Goal: Manage account settings

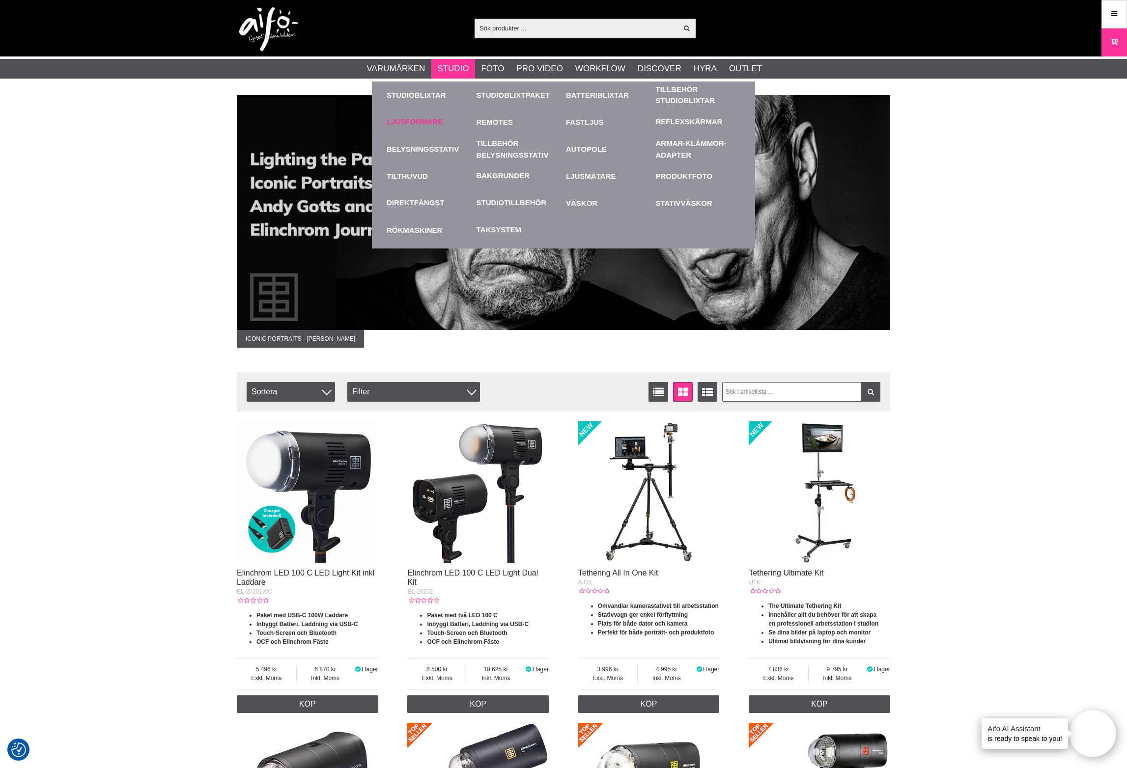
click at [416, 122] on link "Ljusformare" at bounding box center [415, 121] width 56 height 11
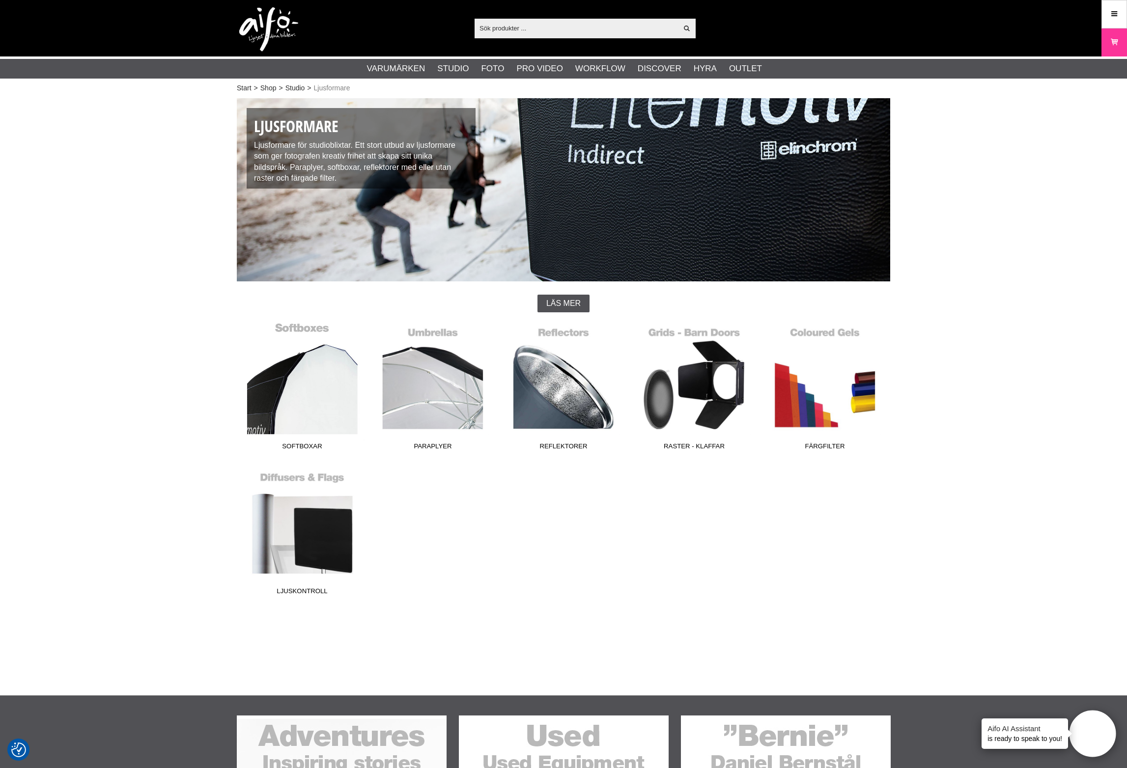
click at [290, 395] on link "Softboxar" at bounding box center [302, 388] width 131 height 133
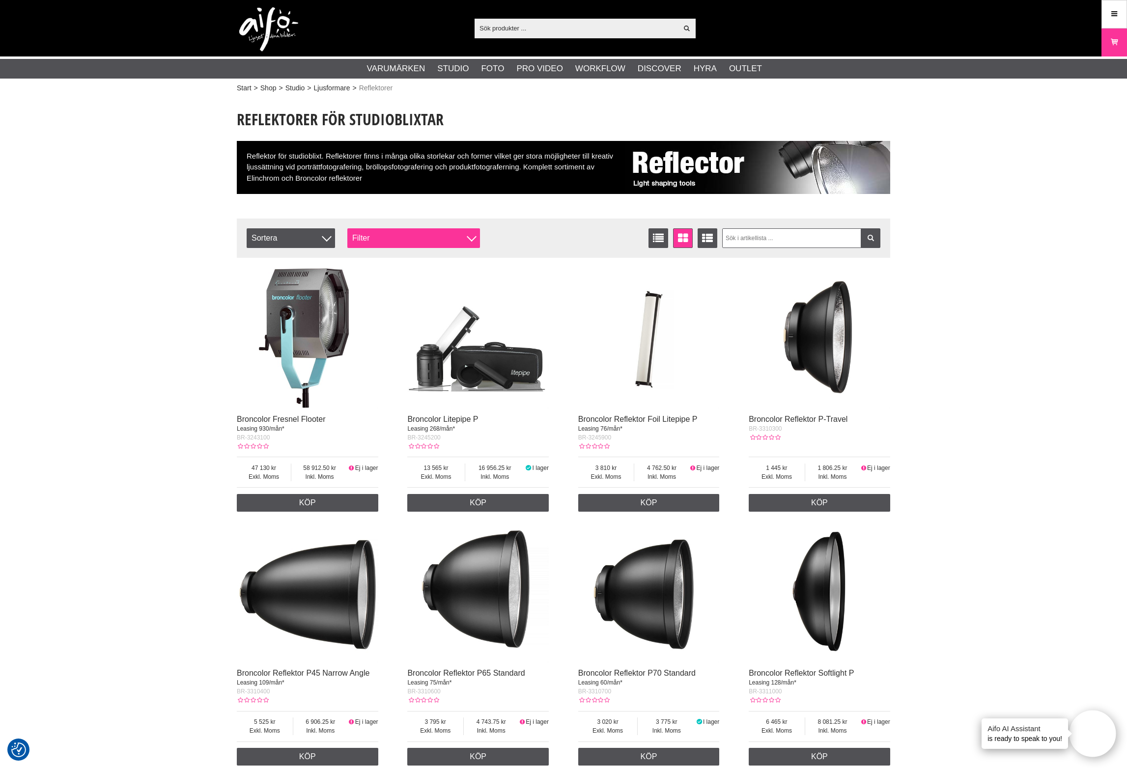
click at [451, 240] on div "Filter" at bounding box center [413, 238] width 133 height 20
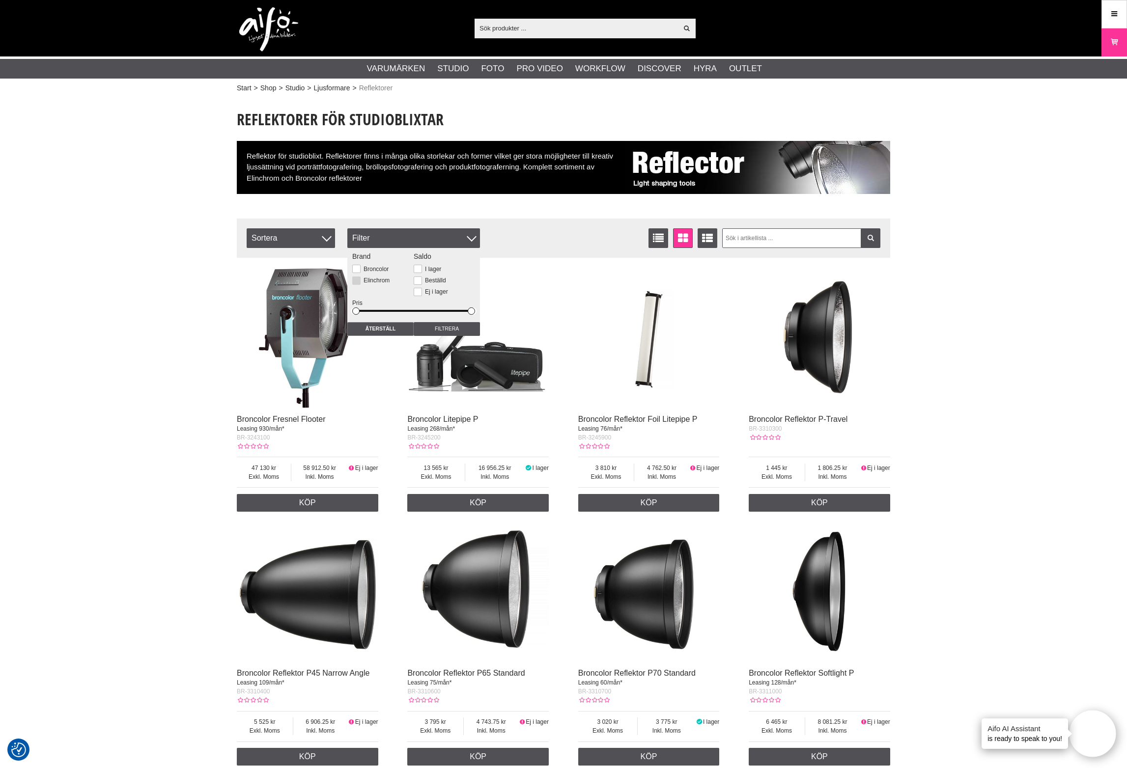
click at [363, 282] on label "Elinchrom" at bounding box center [375, 280] width 29 height 7
click at [0, 0] on input "Elinchrom" at bounding box center [0, 0] width 0 height 0
click at [363, 281] on label "Elinchrom" at bounding box center [375, 280] width 29 height 7
click at [0, 0] on input "Elinchrom" at bounding box center [0, 0] width 0 height 0
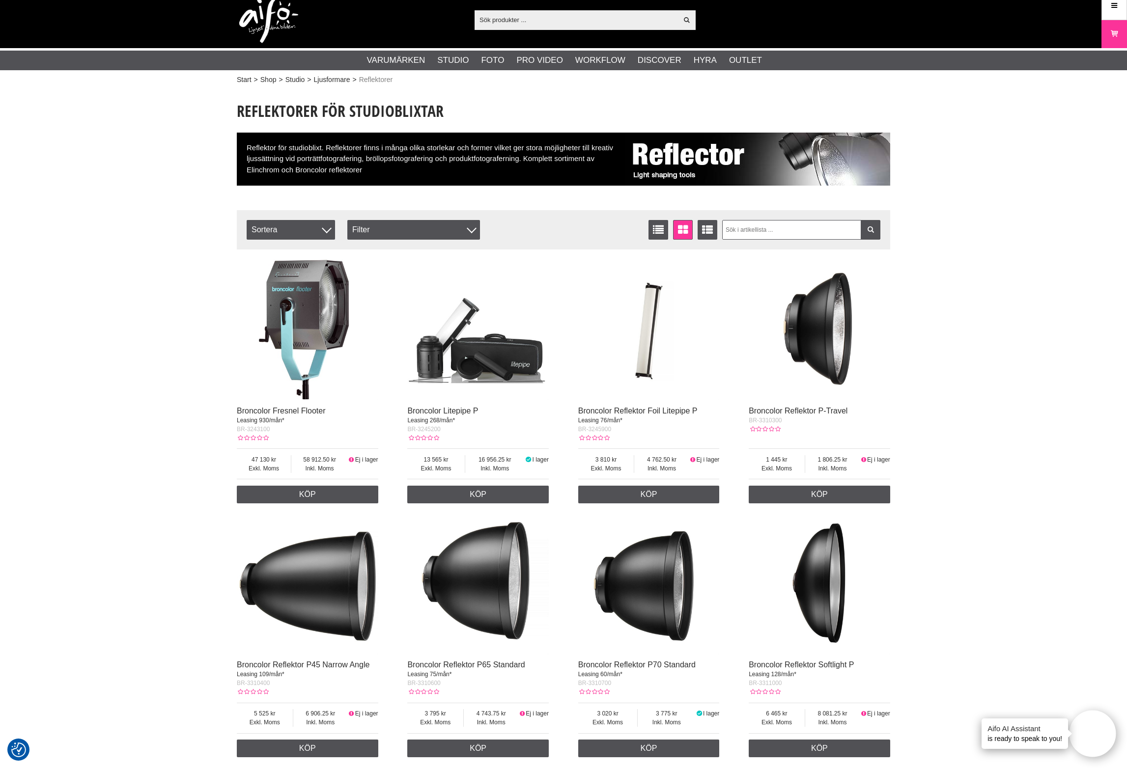
scroll to position [11, 0]
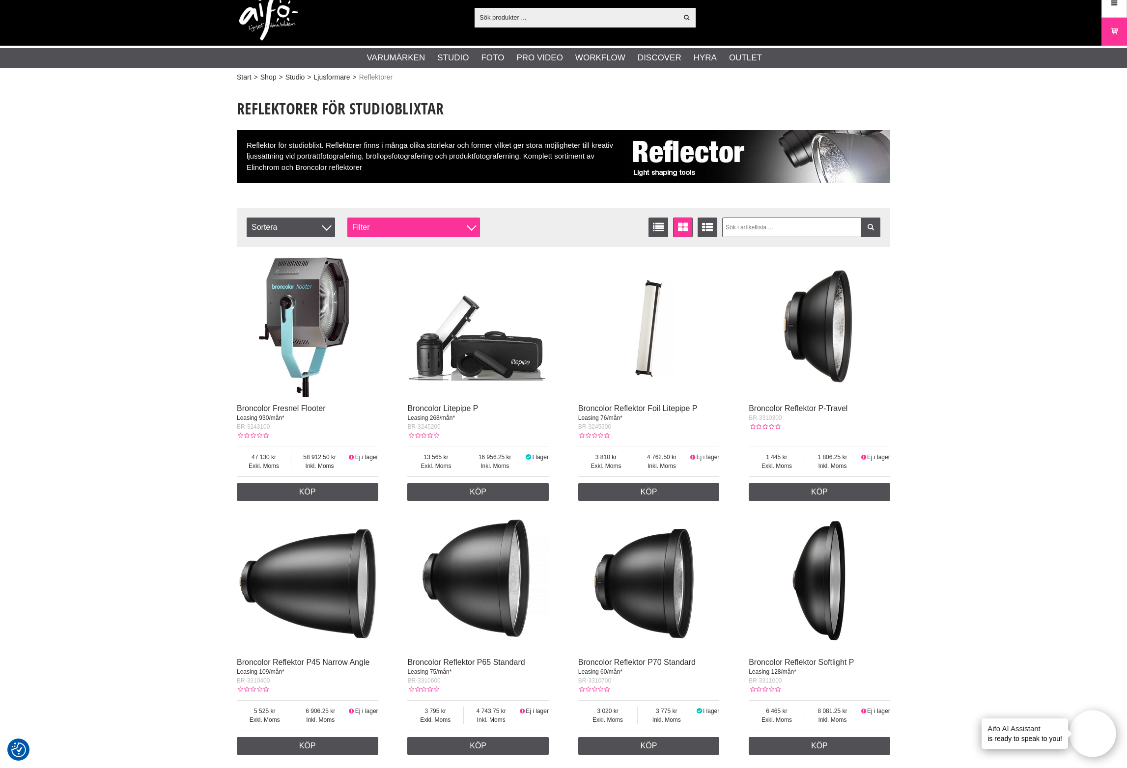
click at [364, 227] on div "Filter" at bounding box center [413, 228] width 133 height 20
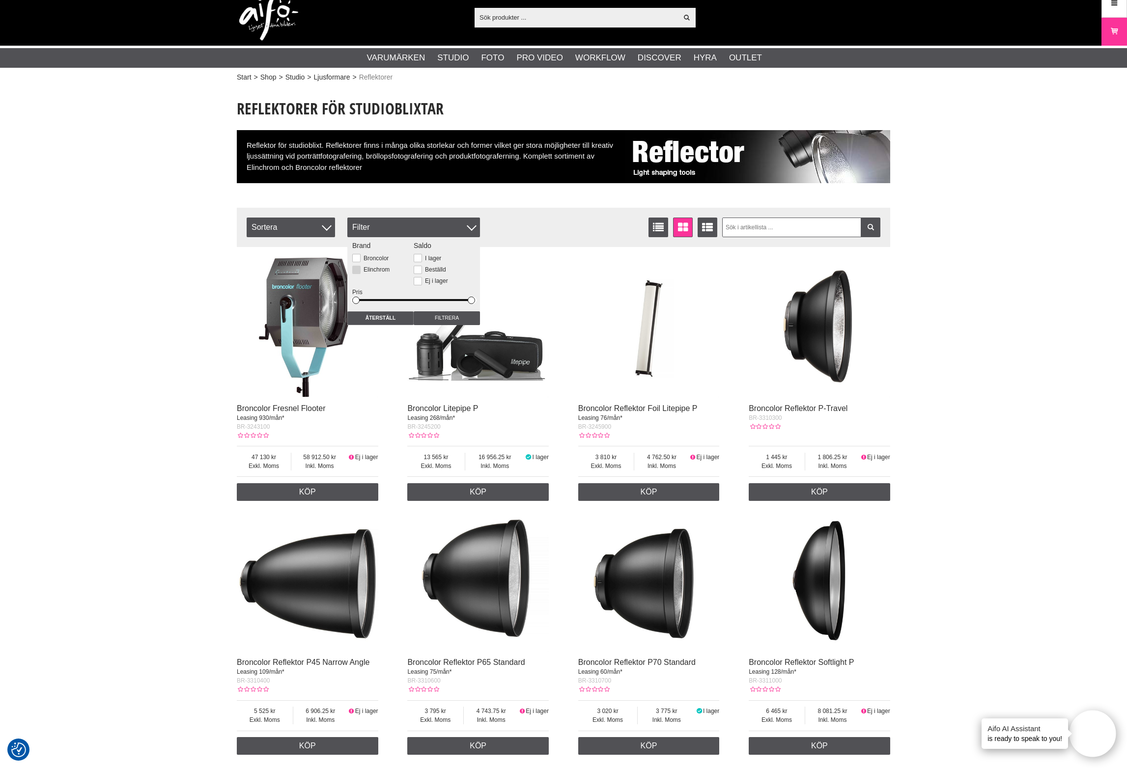
drag, startPoint x: 377, startPoint y: 271, endPoint x: 376, endPoint y: 295, distance: 23.6
click at [377, 271] on label "Elinchrom" at bounding box center [375, 269] width 29 height 7
click at [0, 0] on input "Elinchrom" at bounding box center [0, 0] width 0 height 0
click at [435, 320] on input "Filtrera" at bounding box center [447, 318] width 66 height 14
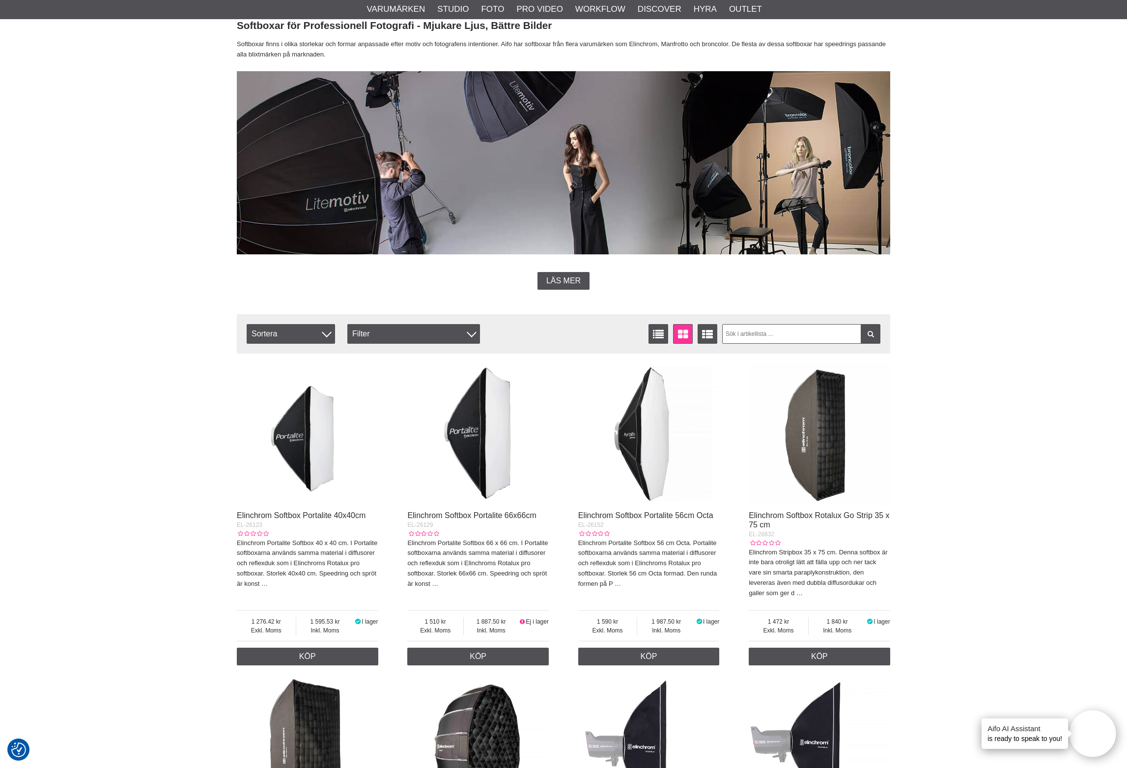
scroll to position [142, 0]
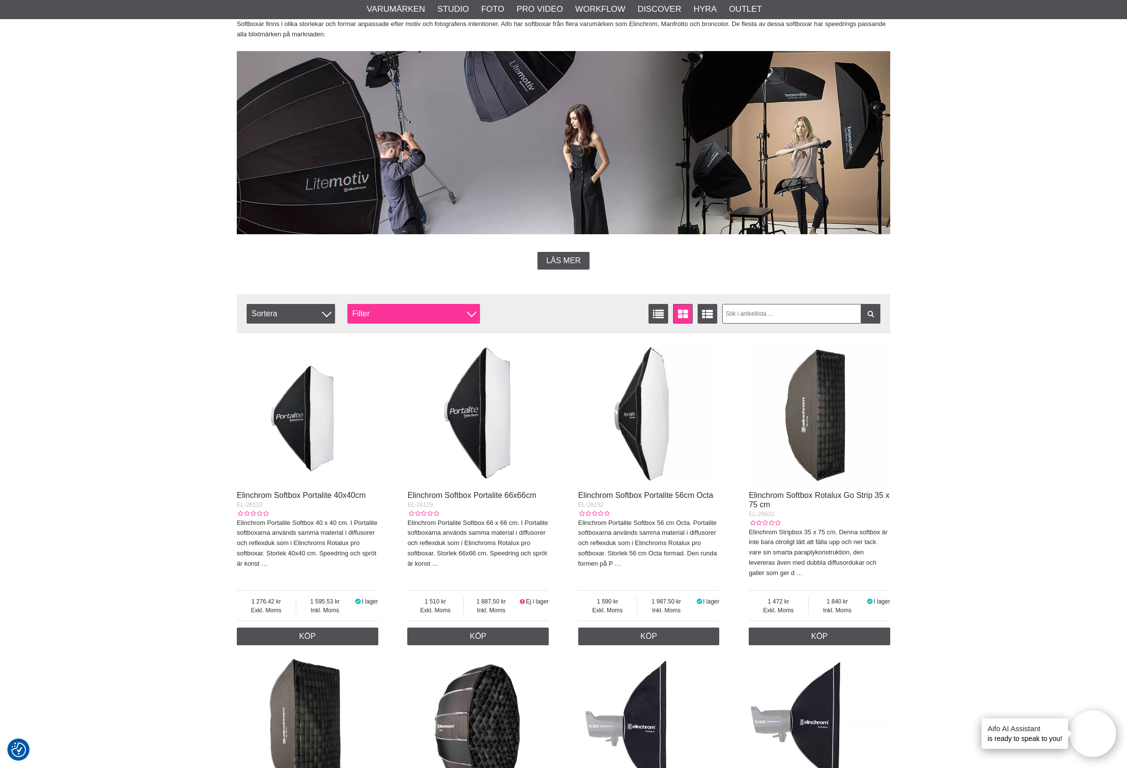
click at [414, 309] on div "Filter" at bounding box center [413, 314] width 133 height 20
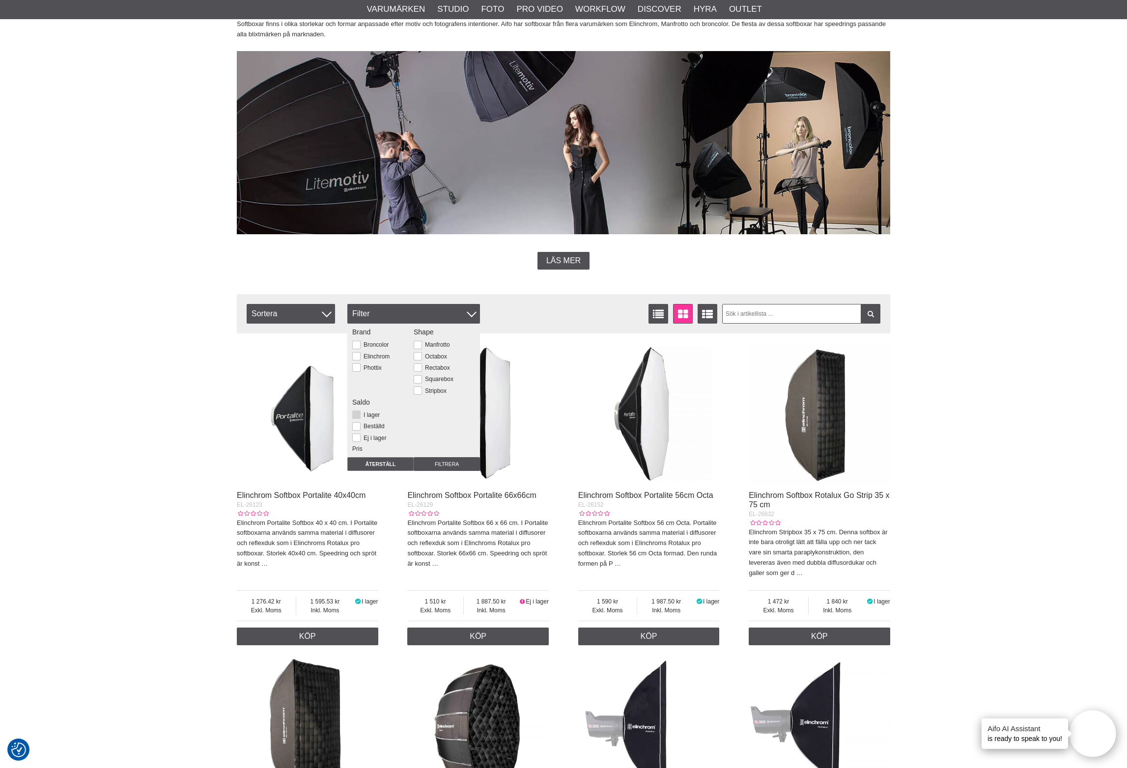
click at [357, 414] on button at bounding box center [356, 415] width 8 height 8
click at [452, 465] on input "Filtrera" at bounding box center [447, 464] width 66 height 14
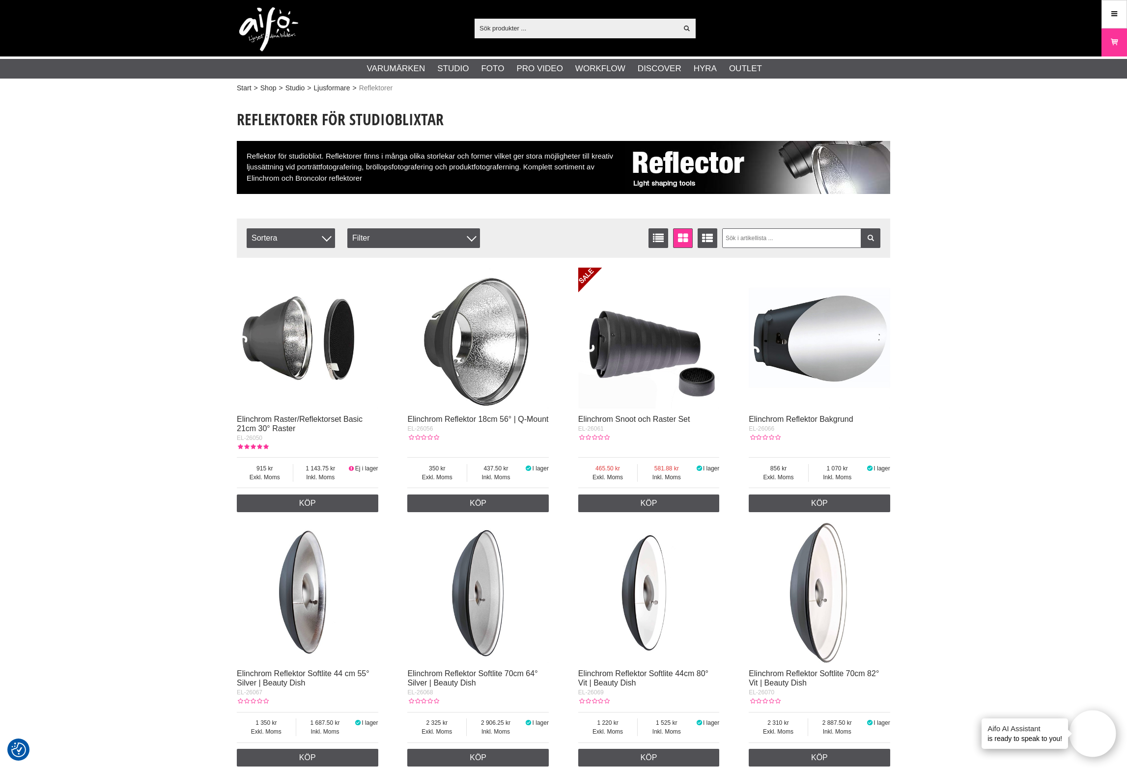
drag, startPoint x: 447, startPoint y: 241, endPoint x: 441, endPoint y: 257, distance: 17.4
click at [447, 242] on div "Filter" at bounding box center [413, 238] width 133 height 20
drag, startPoint x: 428, startPoint y: 268, endPoint x: 391, endPoint y: 269, distance: 37.3
click at [427, 268] on label "I lager" at bounding box center [431, 269] width 19 height 7
click at [0, 0] on input "I lager" at bounding box center [0, 0] width 0 height 0
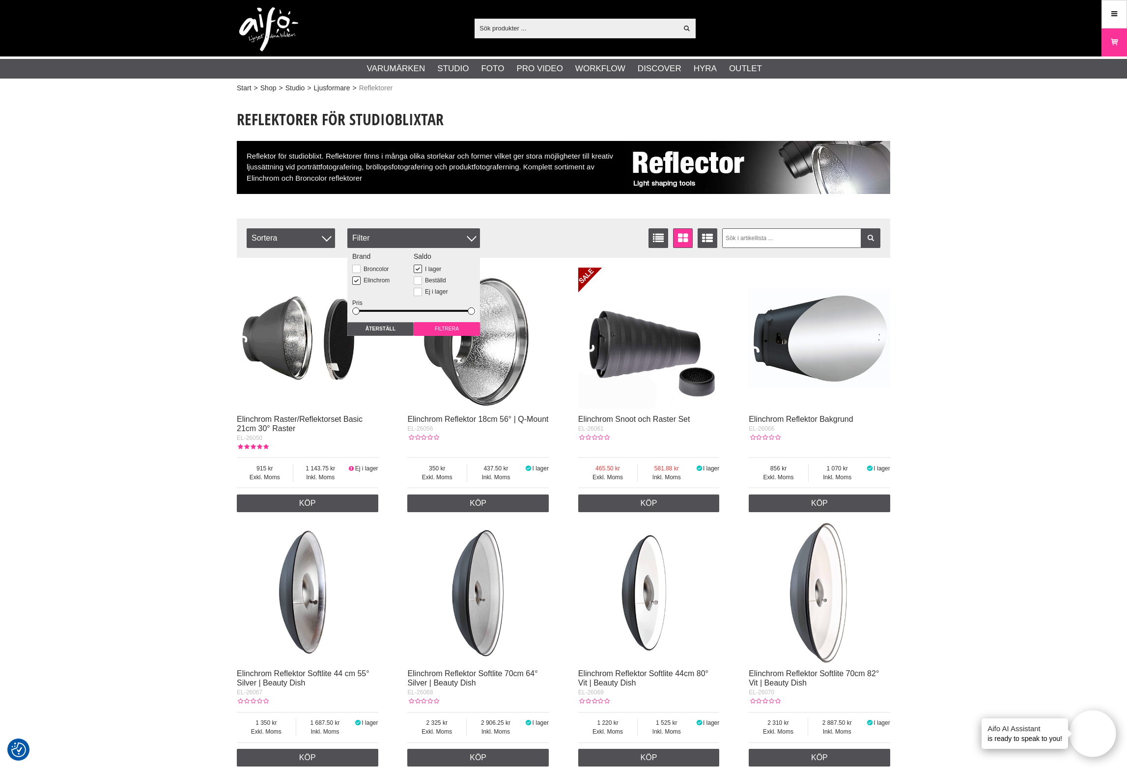
click at [448, 329] on input "Filtrera" at bounding box center [447, 329] width 66 height 14
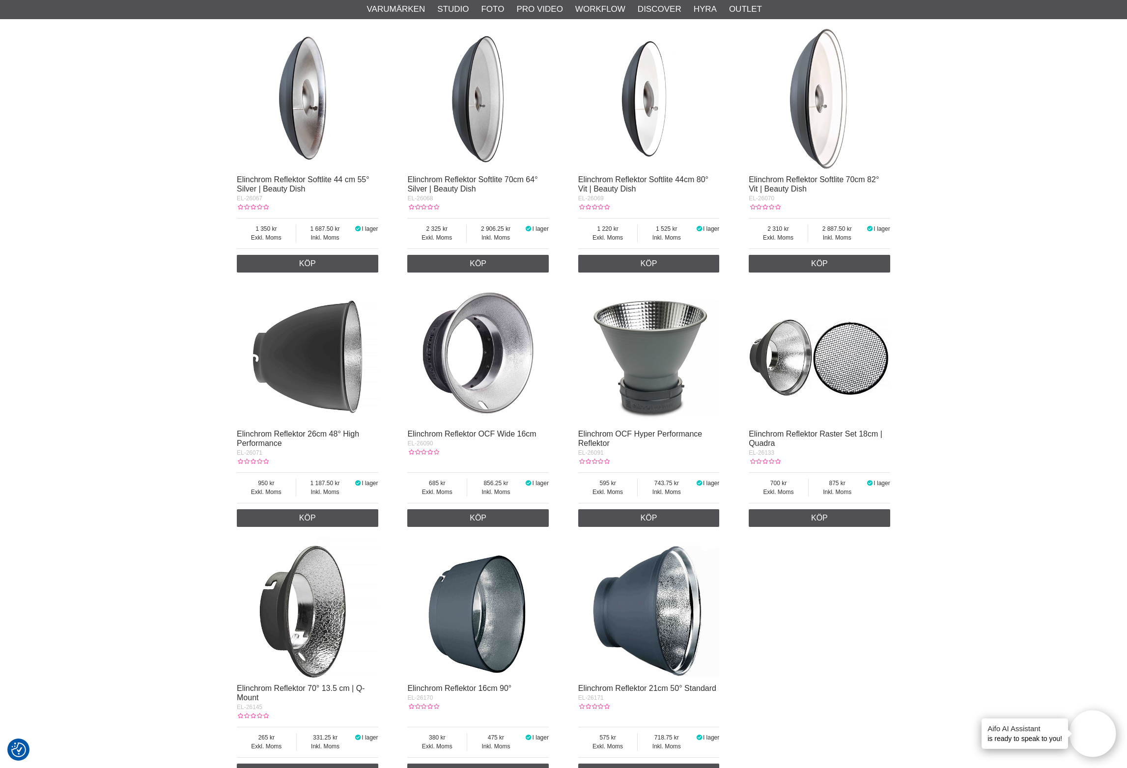
scroll to position [632, 0]
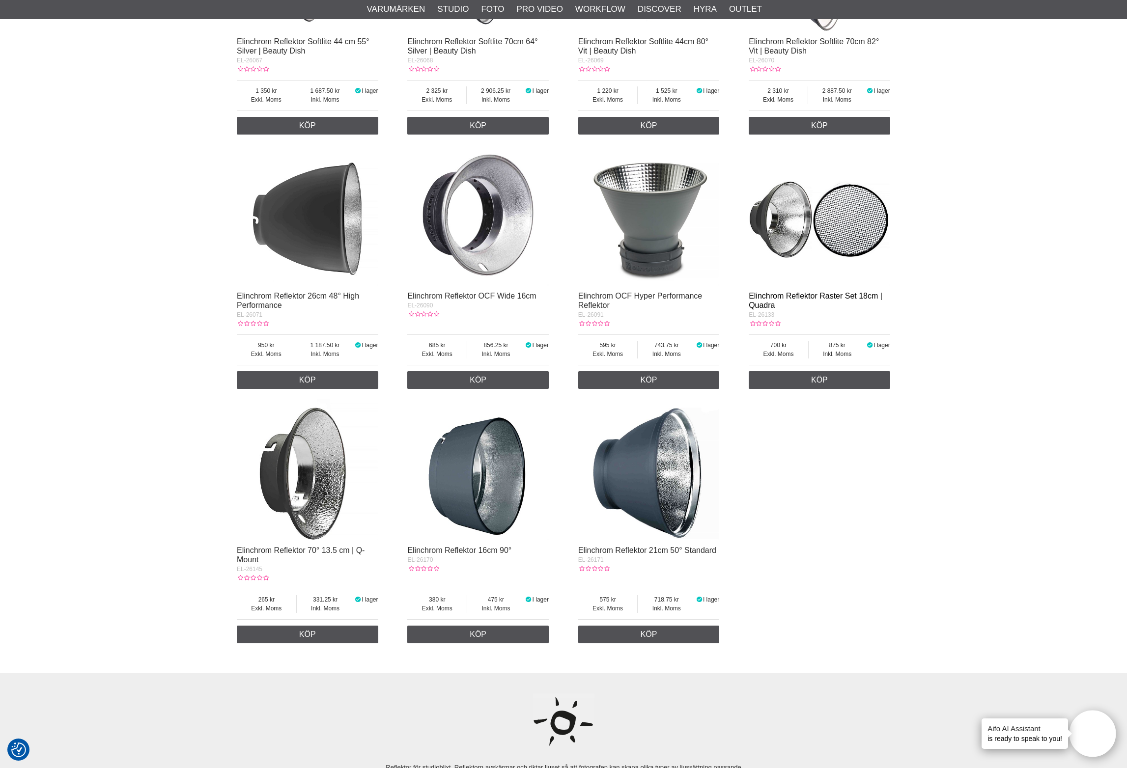
click at [812, 294] on link "Elinchrom Reflektor Raster Set 18cm | Quadra" at bounding box center [816, 301] width 134 height 18
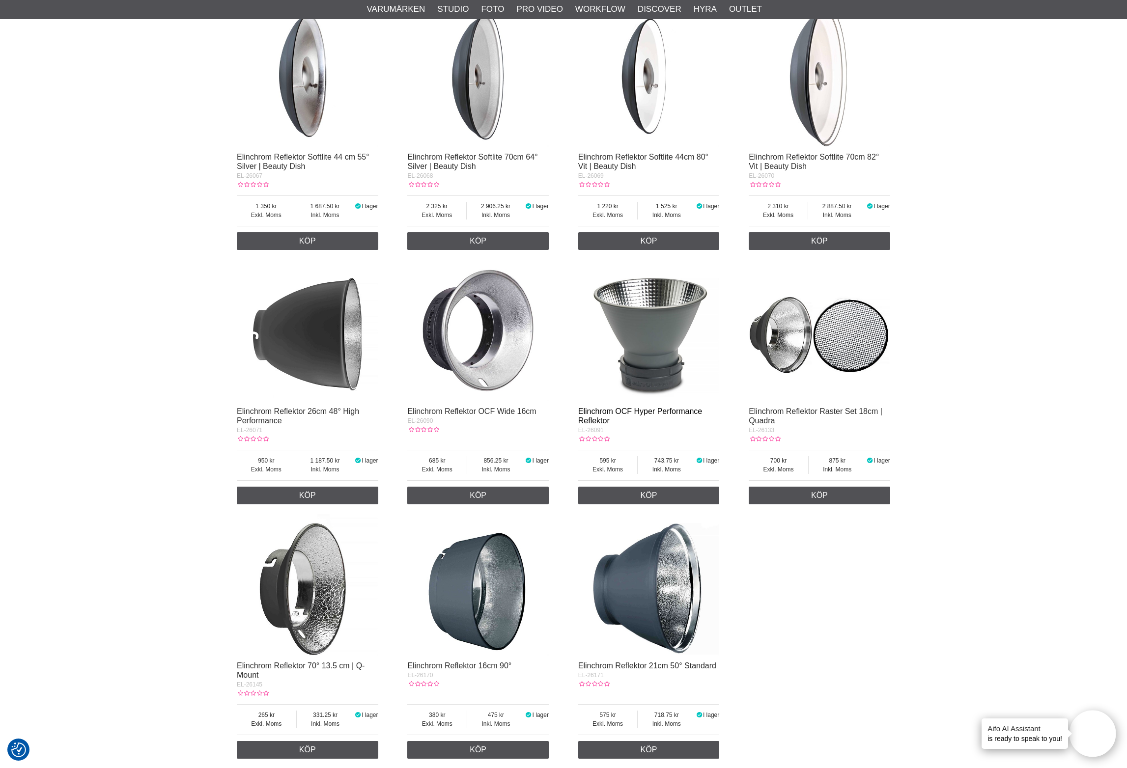
scroll to position [512, 0]
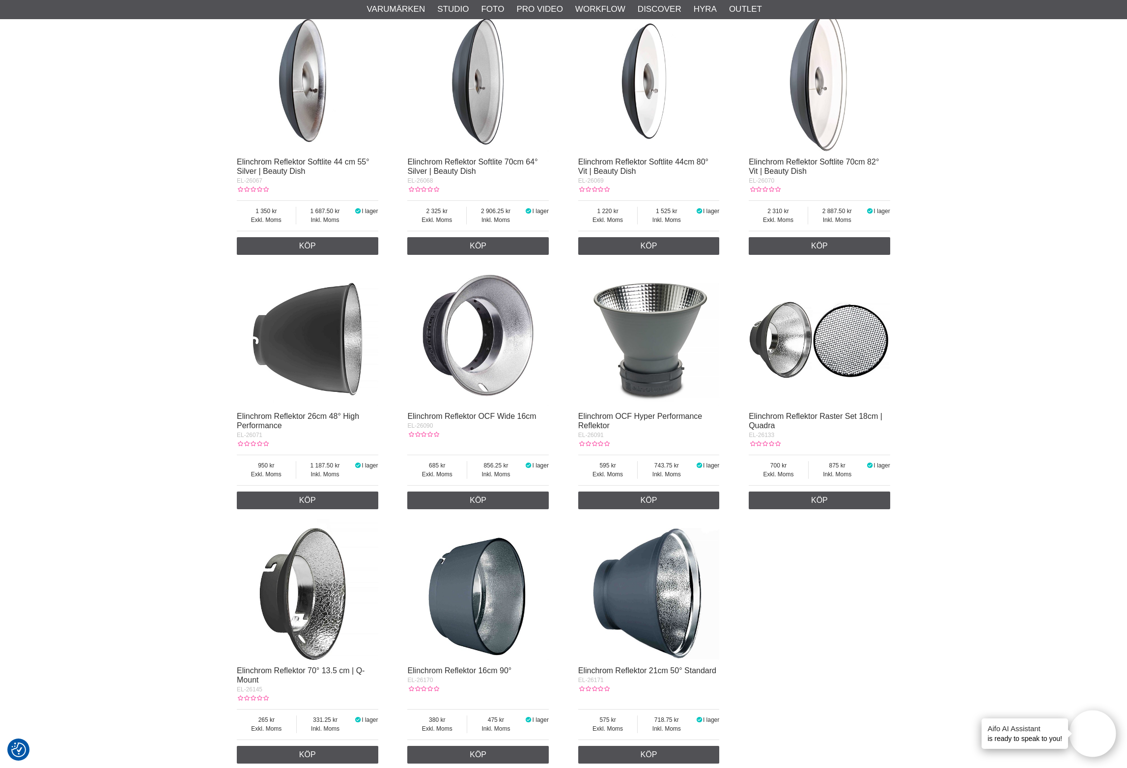
click at [624, 423] on div "Elinchrom OCF Hyper Performance Reflektor" at bounding box center [648, 421] width 141 height 19
click at [631, 419] on link "Elinchrom OCF Hyper Performance Reflektor" at bounding box center [640, 421] width 124 height 18
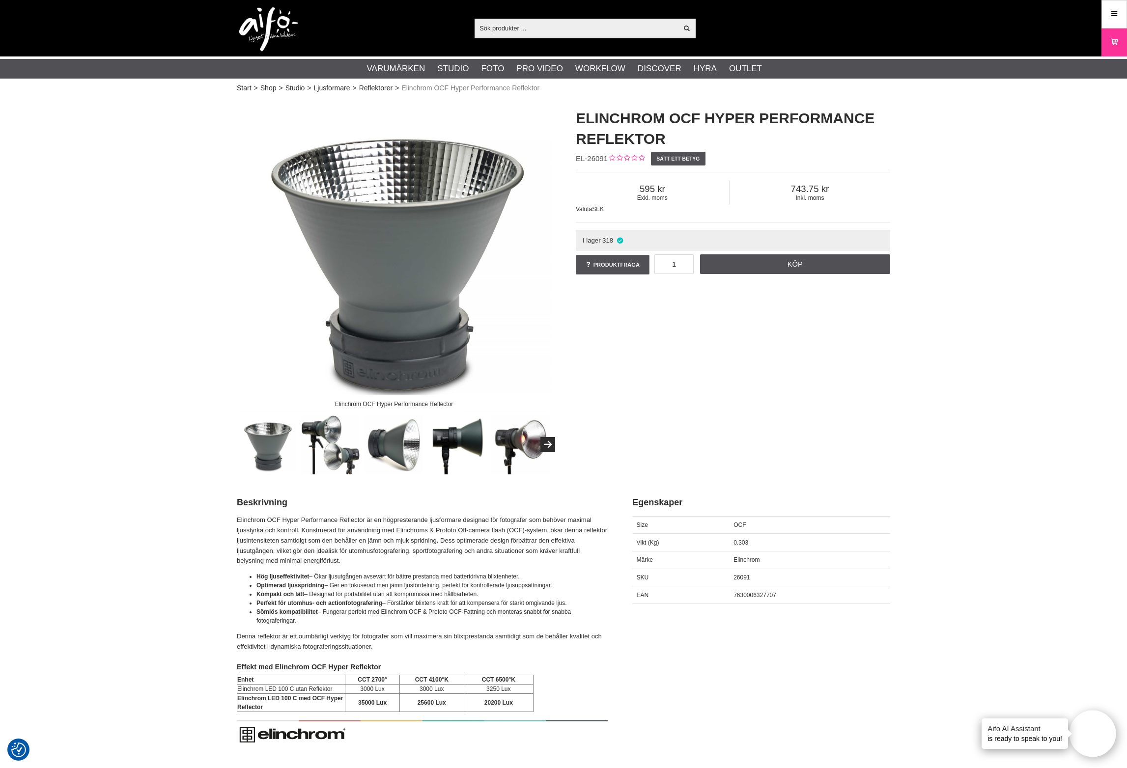
click at [330, 440] on img at bounding box center [330, 444] width 59 height 59
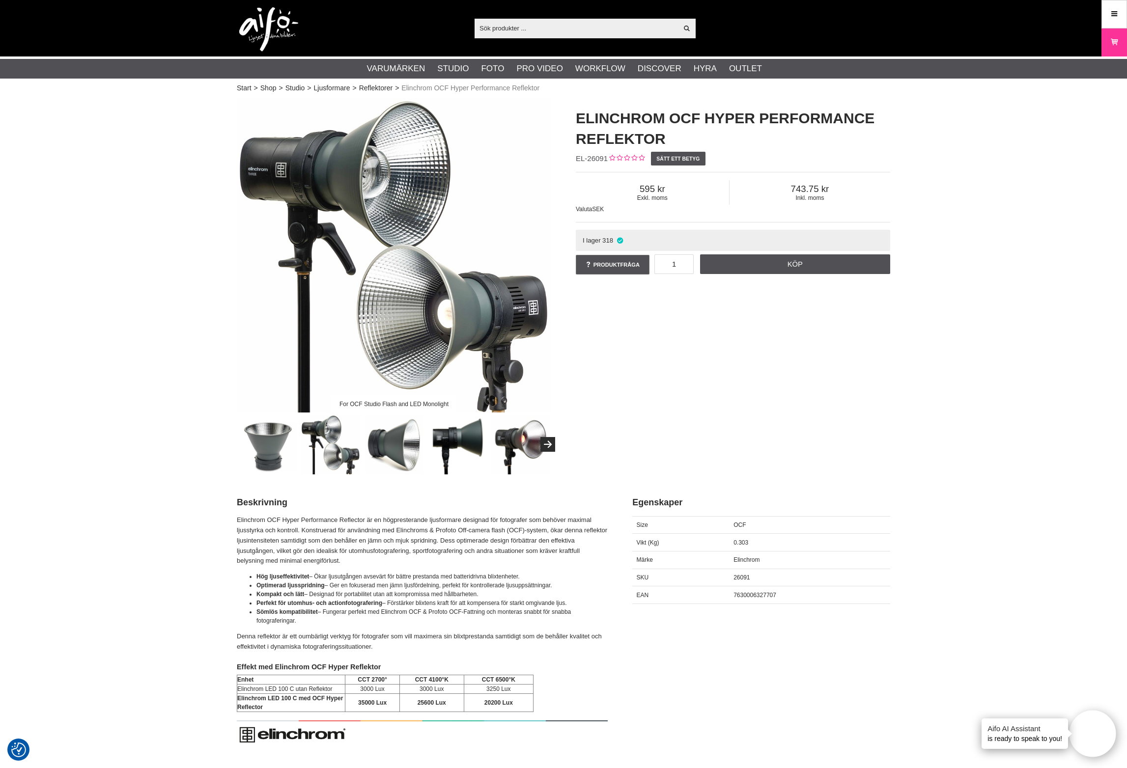
click at [388, 446] on img at bounding box center [393, 444] width 59 height 59
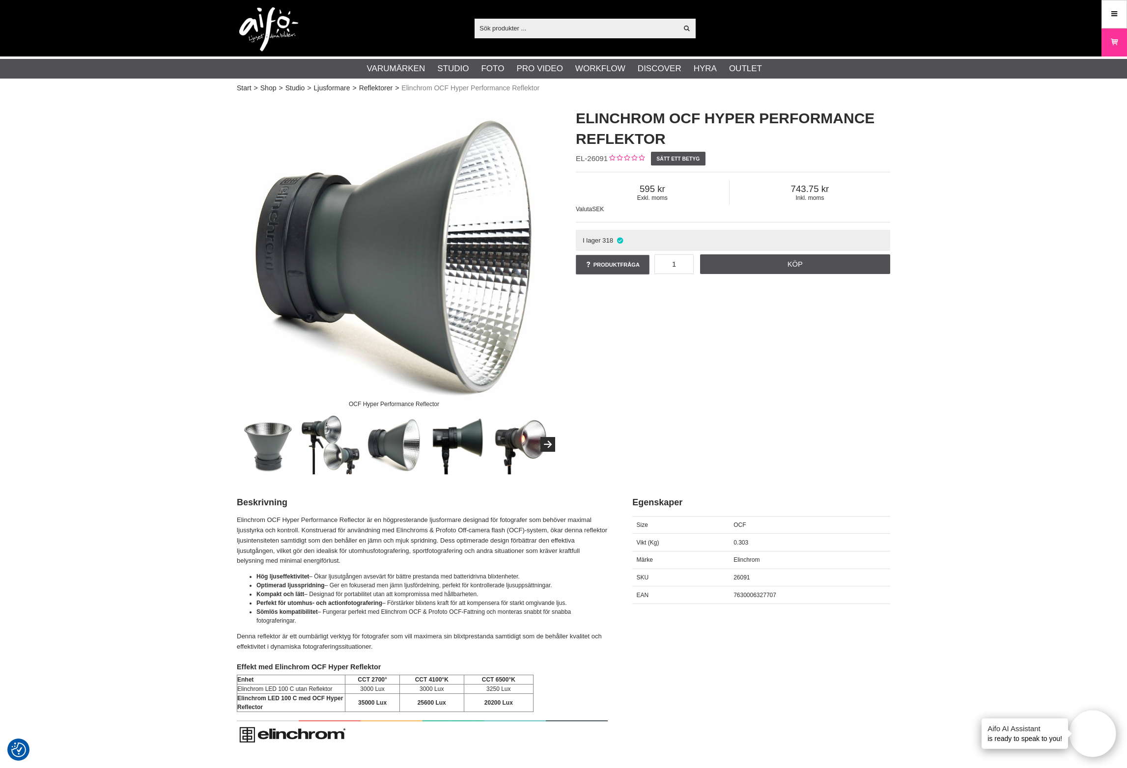
click at [474, 448] on img at bounding box center [457, 444] width 59 height 59
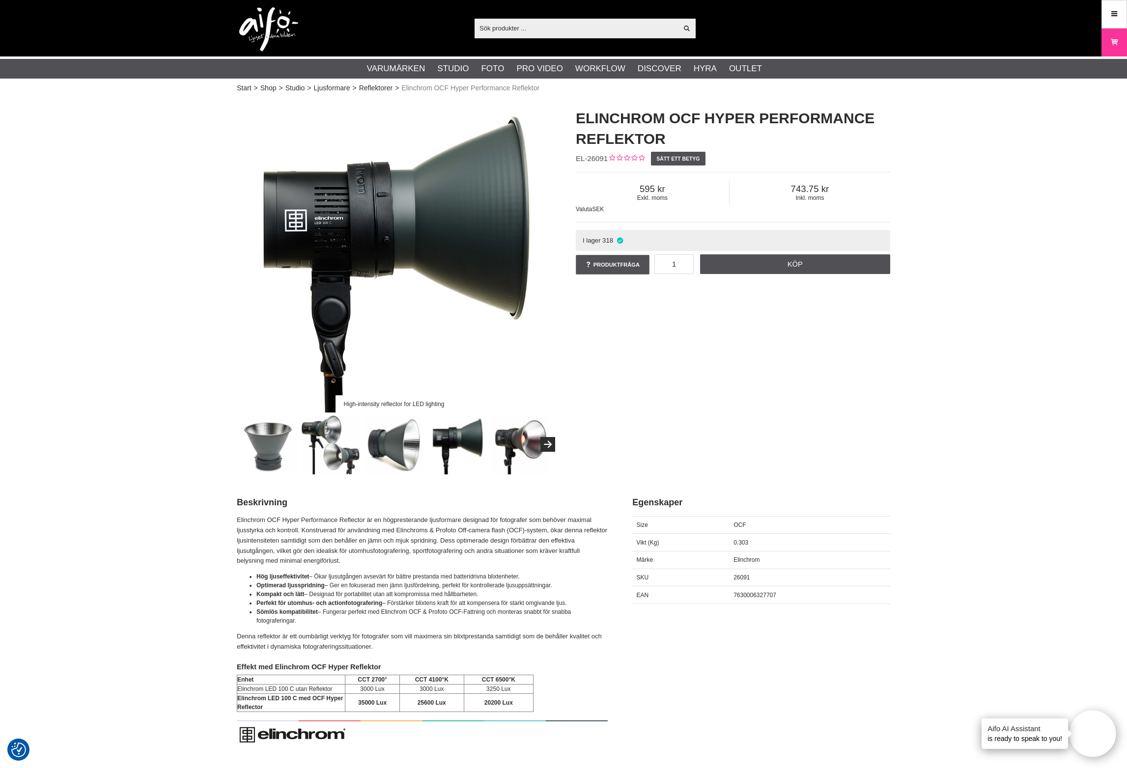
click at [524, 449] on img at bounding box center [520, 444] width 59 height 59
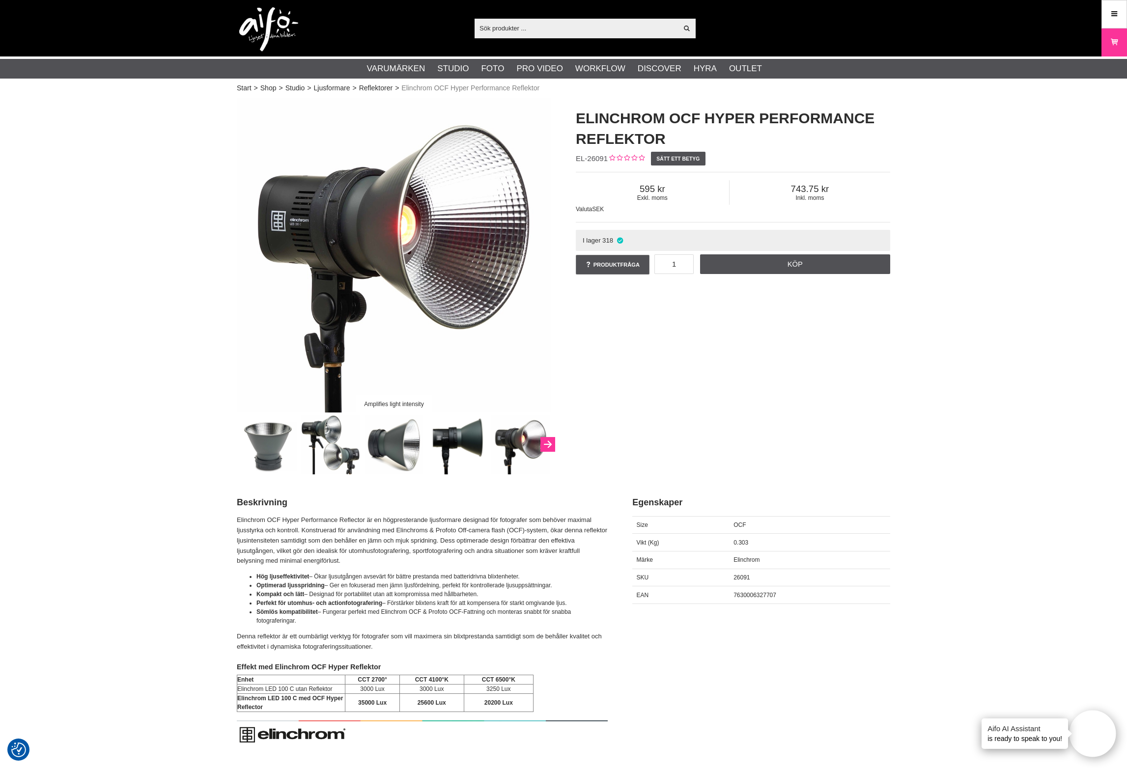
click at [542, 444] on icon "Next" at bounding box center [548, 445] width 12 height 9
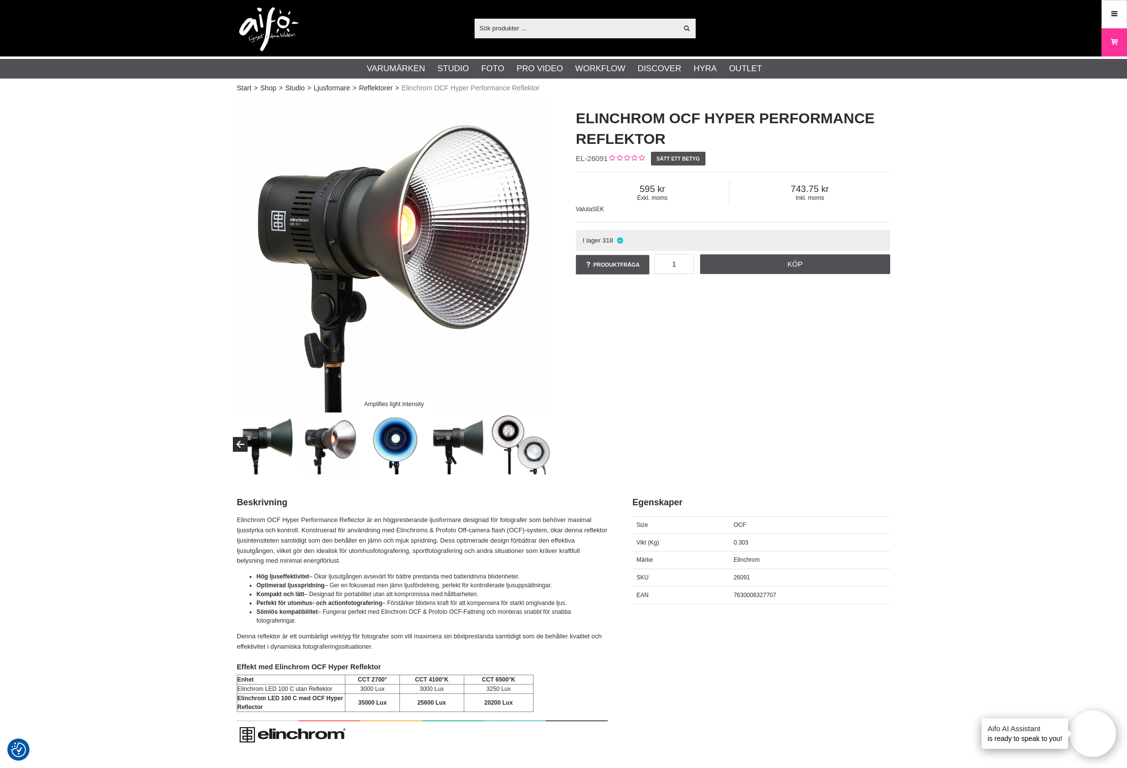
click at [541, 444] on img at bounding box center [520, 444] width 59 height 59
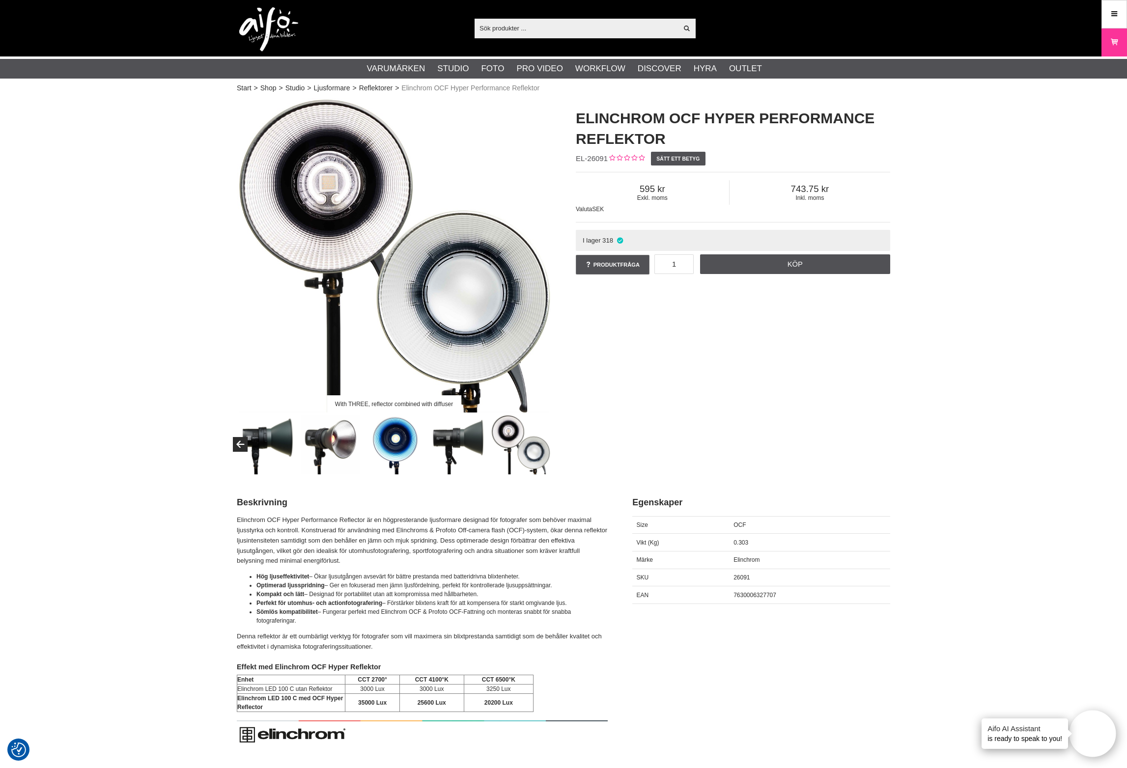
click at [487, 444] on img at bounding box center [457, 444] width 59 height 59
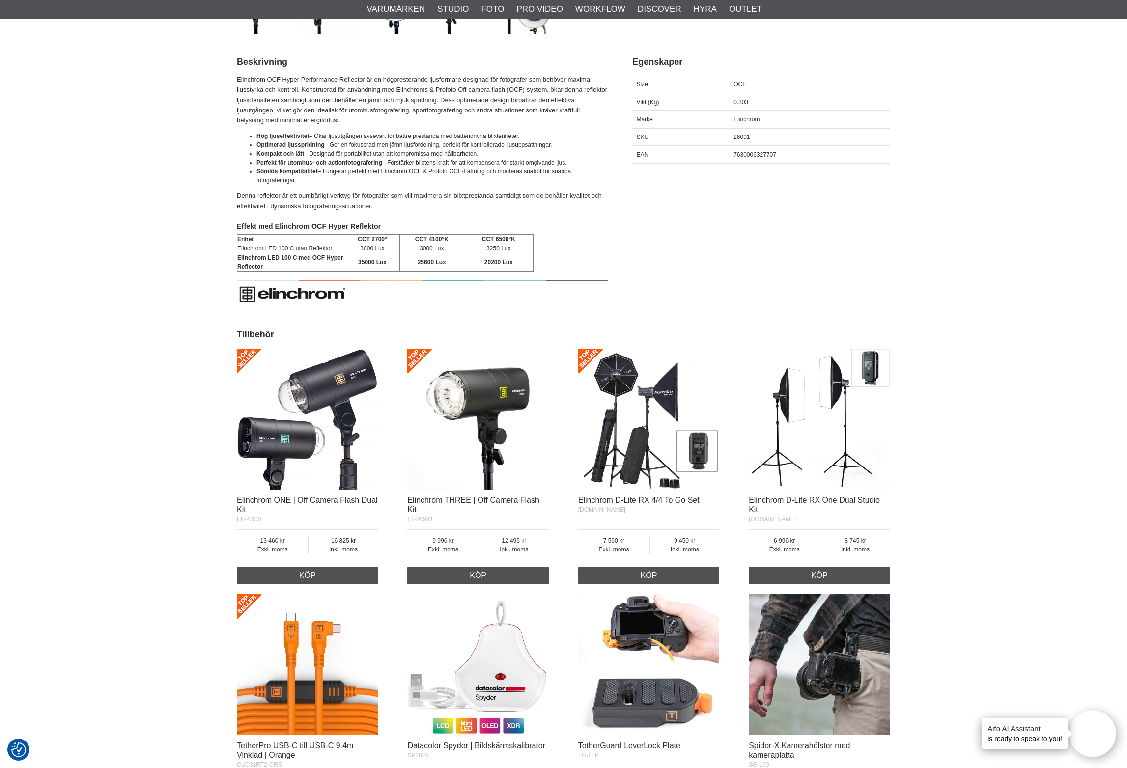
scroll to position [614, 0]
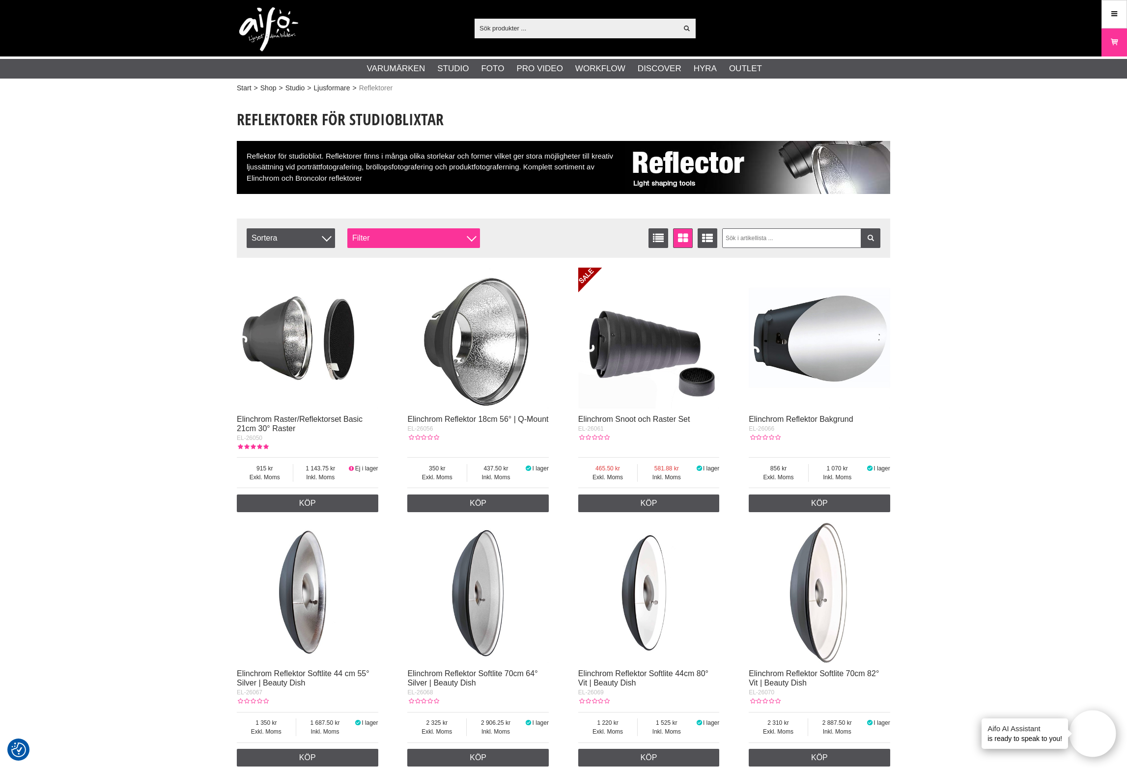
click at [390, 238] on div "Filter" at bounding box center [413, 238] width 133 height 20
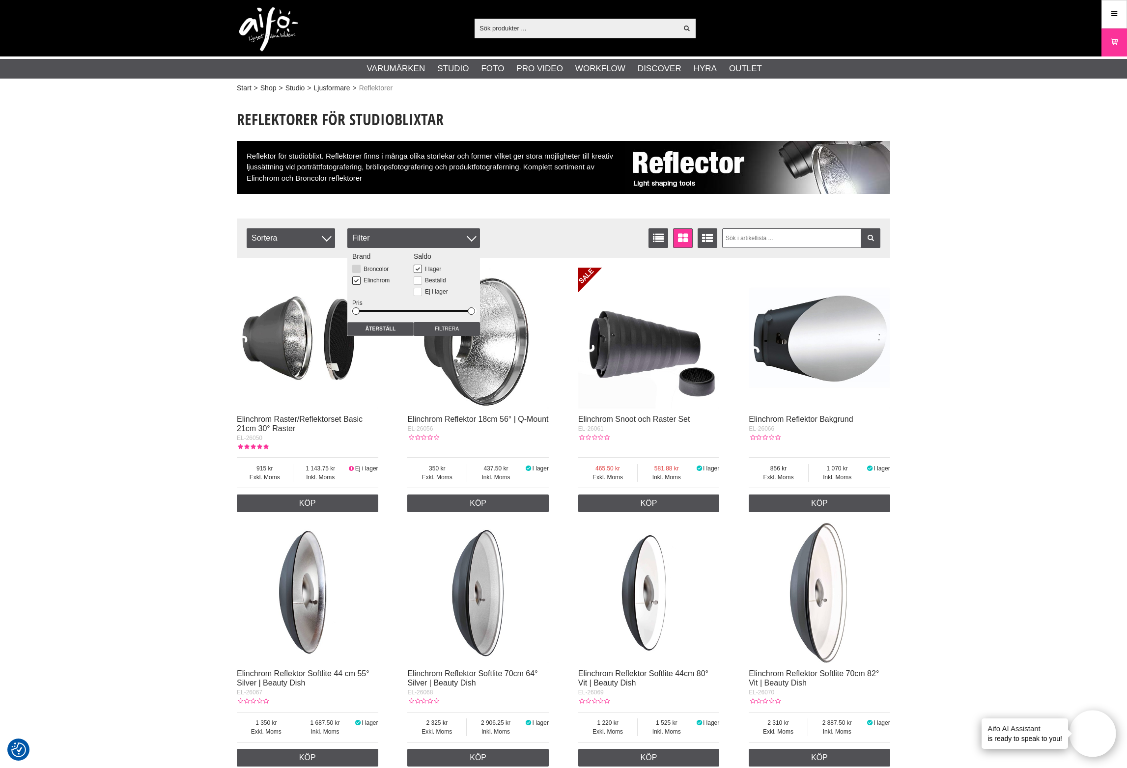
drag, startPoint x: 370, startPoint y: 270, endPoint x: 370, endPoint y: 278, distance: 7.4
click at [370, 271] on label "Broncolor" at bounding box center [375, 269] width 28 height 7
click at [0, 0] on input "Broncolor" at bounding box center [0, 0] width 0 height 0
click at [368, 280] on label "Elinchrom" at bounding box center [375, 280] width 29 height 7
click at [0, 0] on input "Elinchrom" at bounding box center [0, 0] width 0 height 0
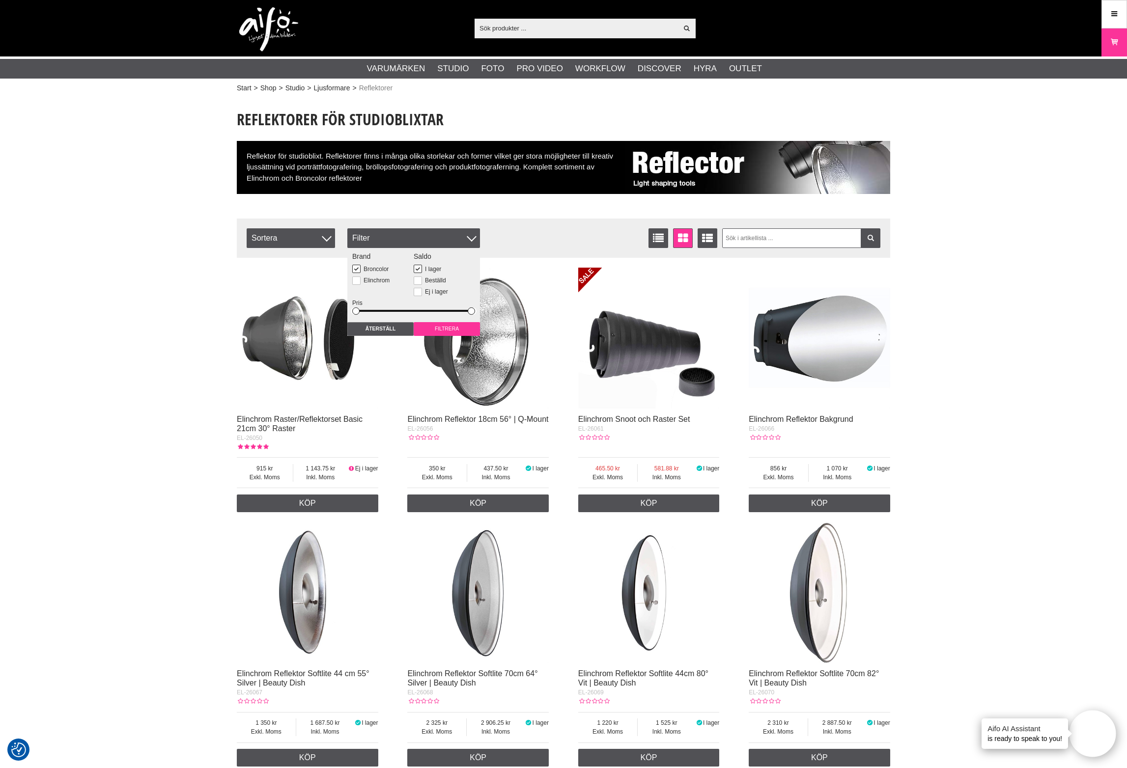
click at [435, 326] on input "Filtrera" at bounding box center [447, 329] width 66 height 14
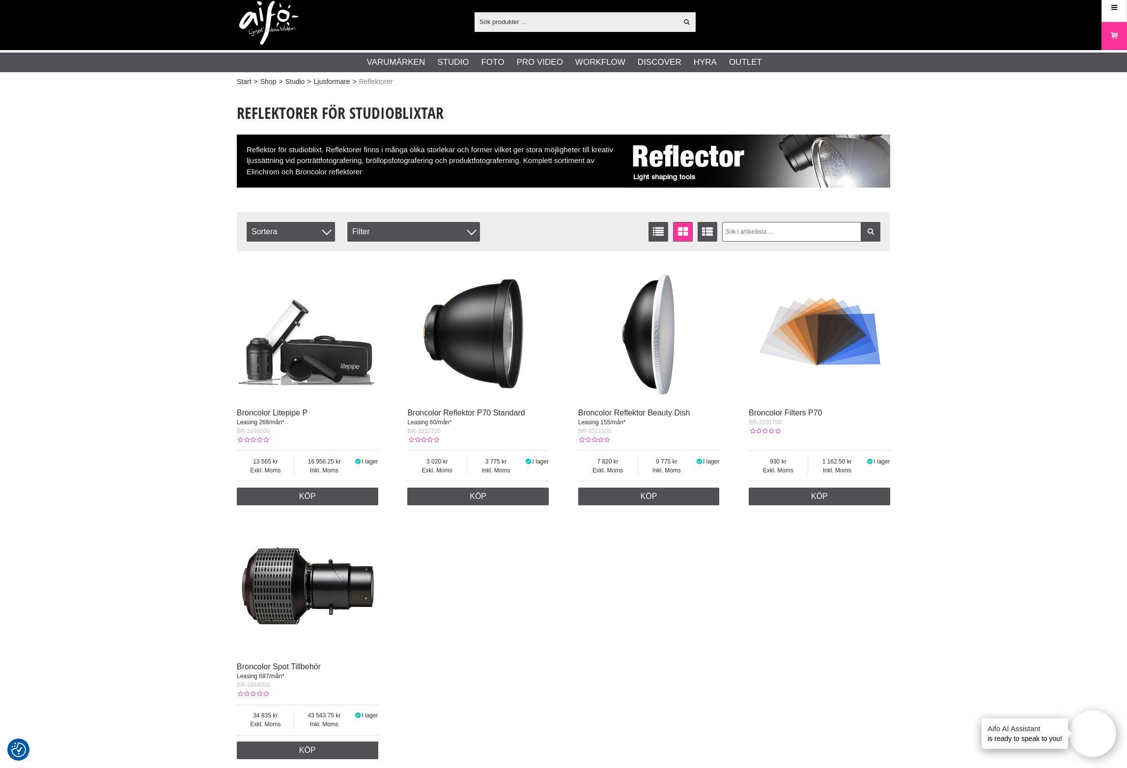
scroll to position [7, 0]
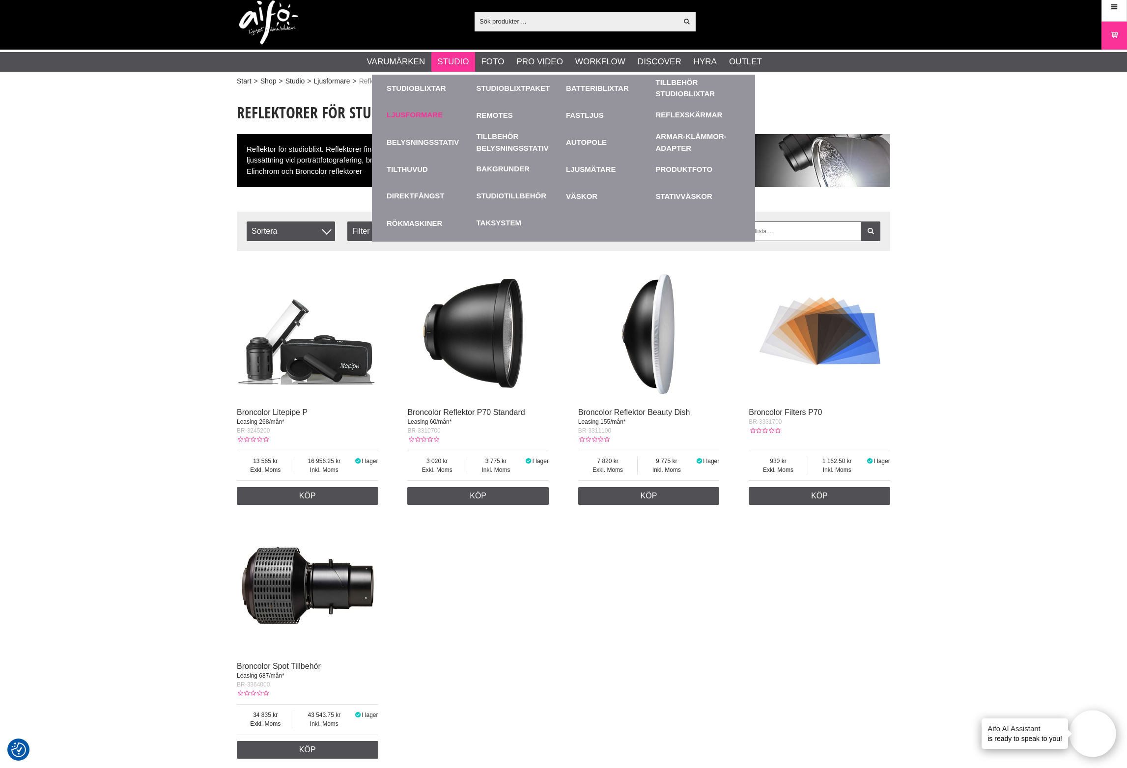
click at [431, 117] on link "Ljusformare" at bounding box center [415, 115] width 56 height 11
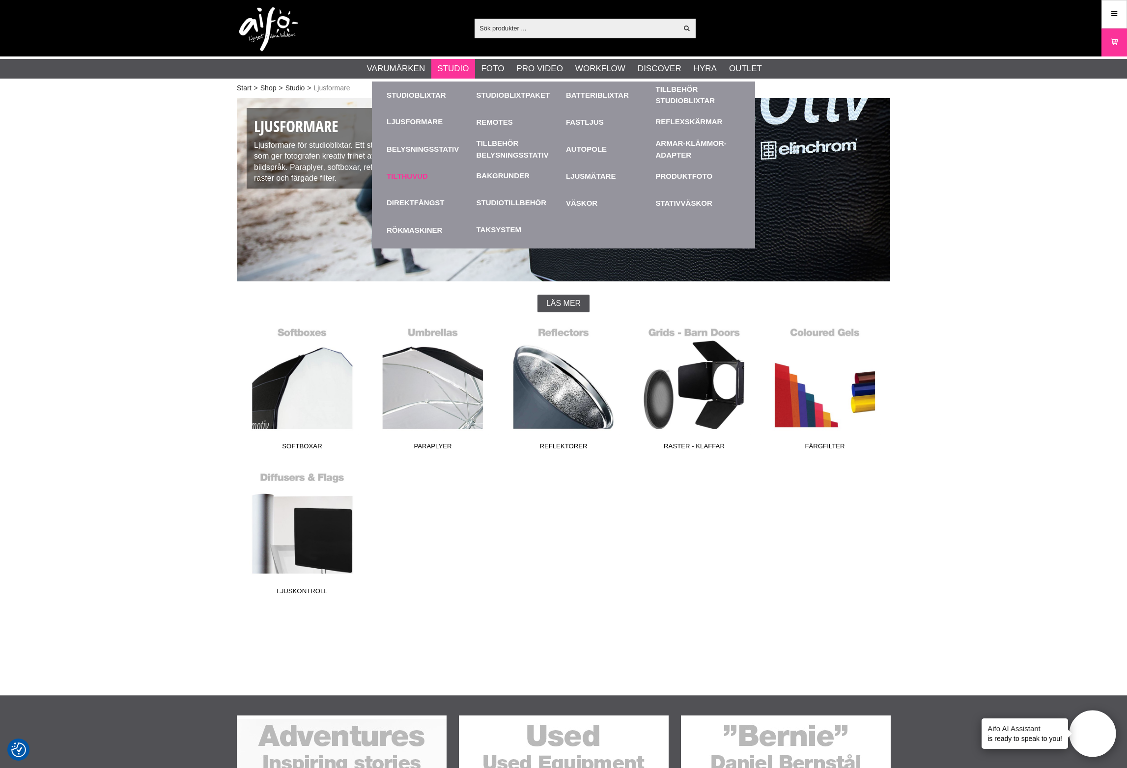
click at [431, 181] on link "Tilthuvud" at bounding box center [429, 176] width 85 height 27
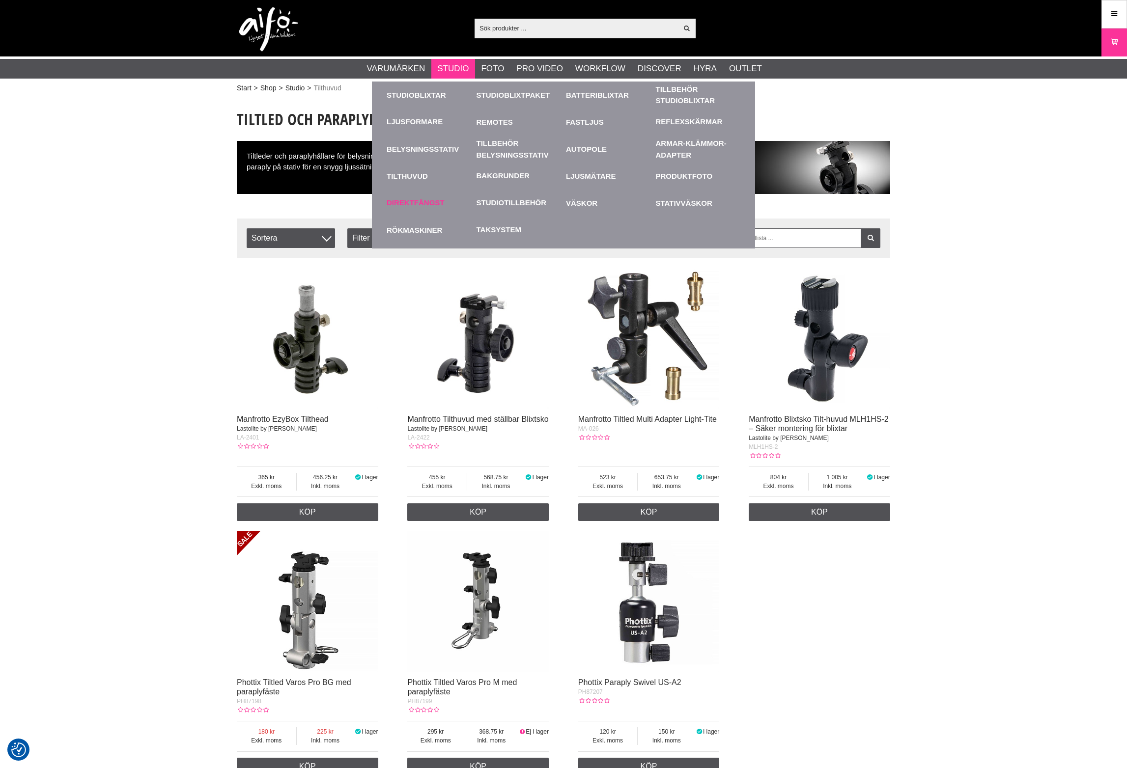
click at [429, 201] on link "Direktfångst" at bounding box center [416, 202] width 58 height 11
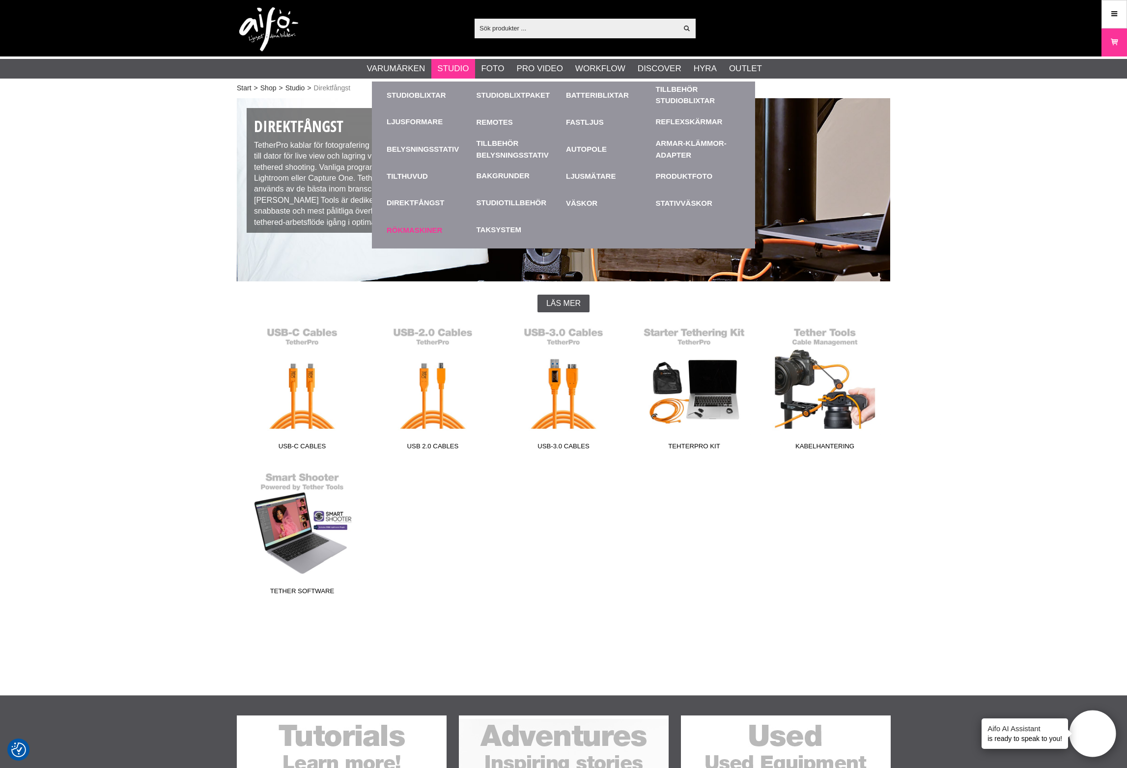
click at [410, 228] on link "Rökmaskiner" at bounding box center [429, 230] width 85 height 27
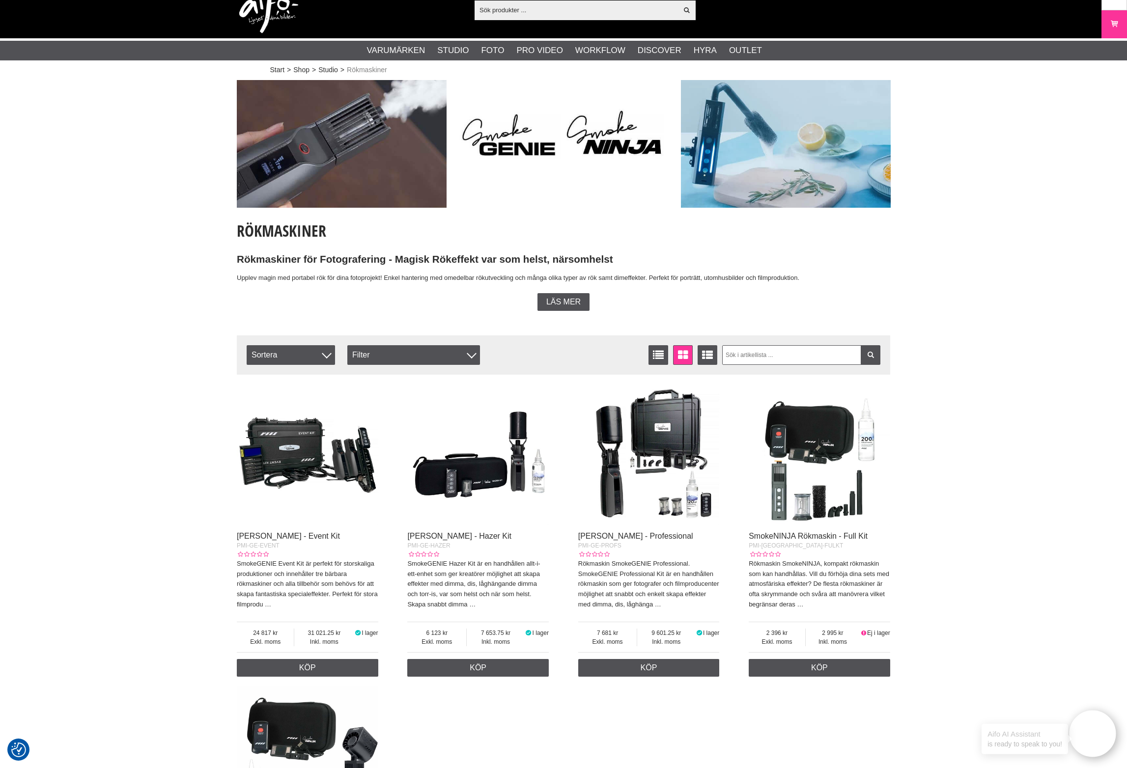
scroll to position [17, 0]
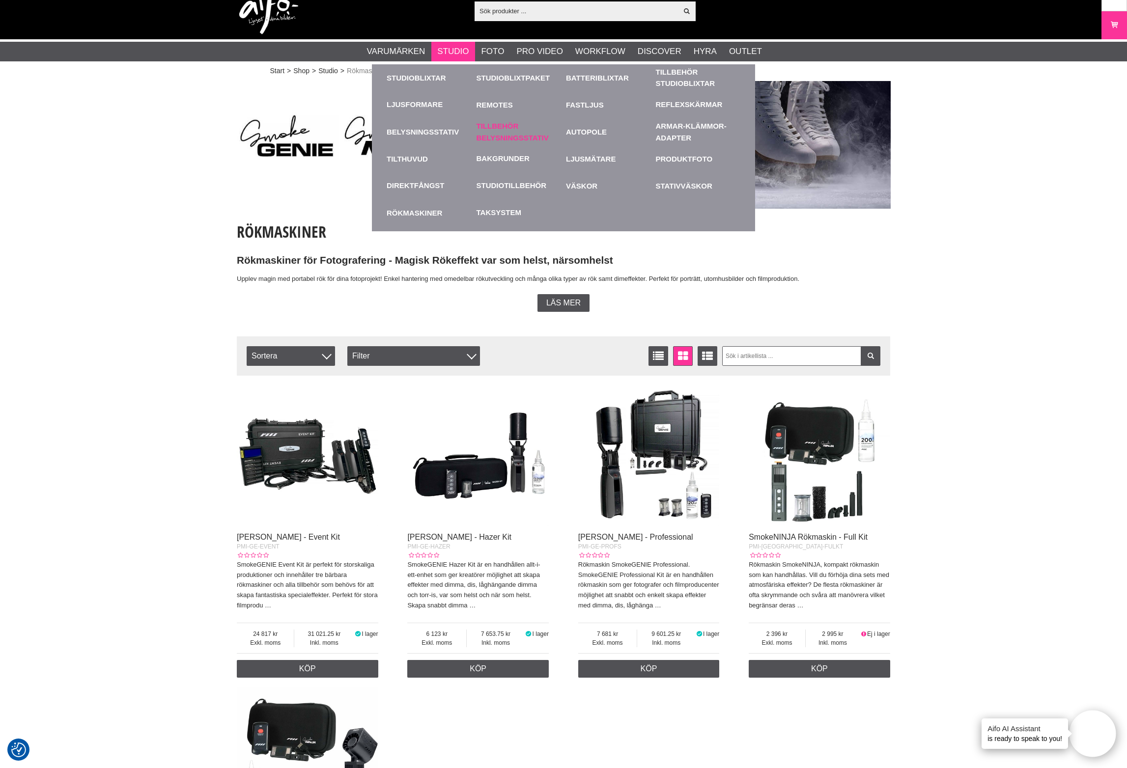
click at [507, 129] on link "Tillbehör Belysningsstativ" at bounding box center [518, 131] width 85 height 27
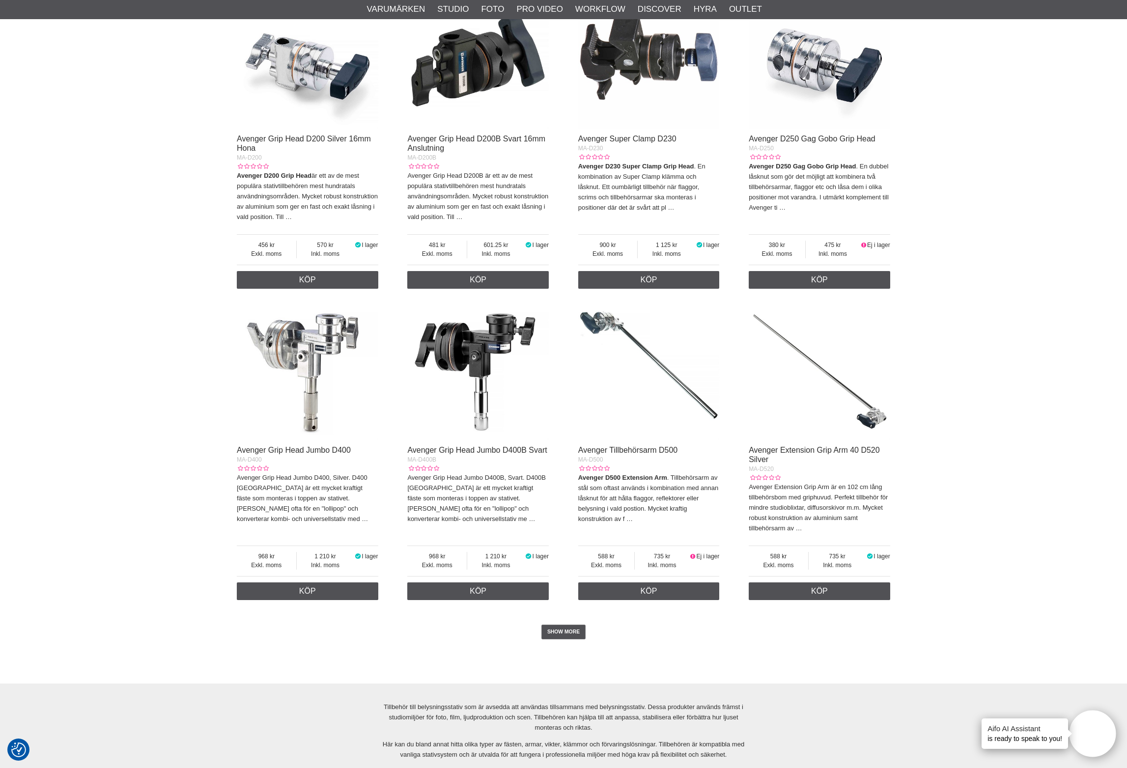
scroll to position [2060, 0]
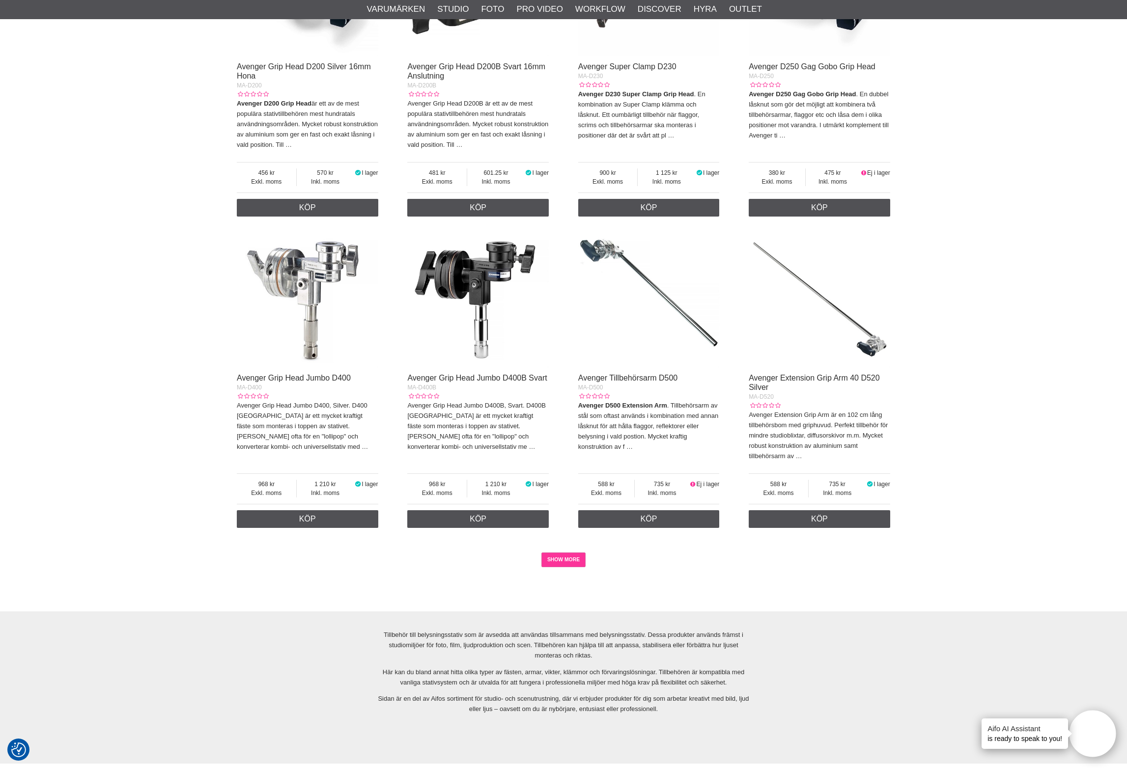
click at [554, 553] on link "SHOW MORE" at bounding box center [563, 560] width 45 height 15
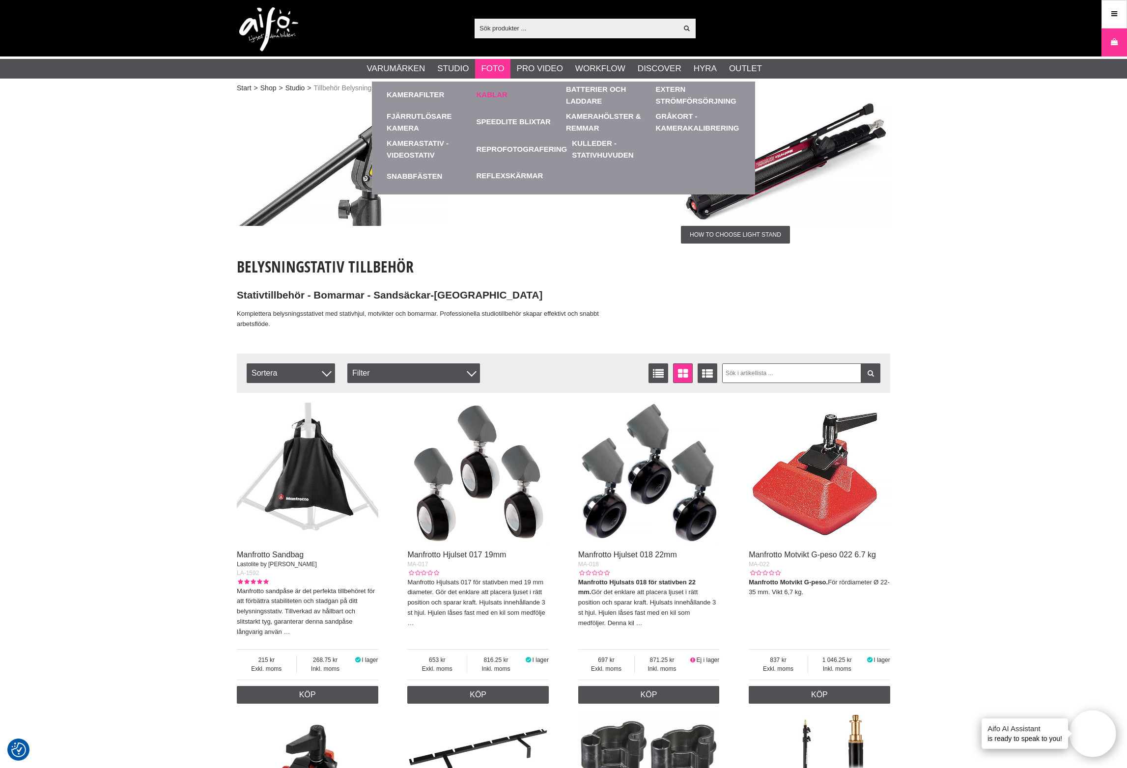
scroll to position [0, 0]
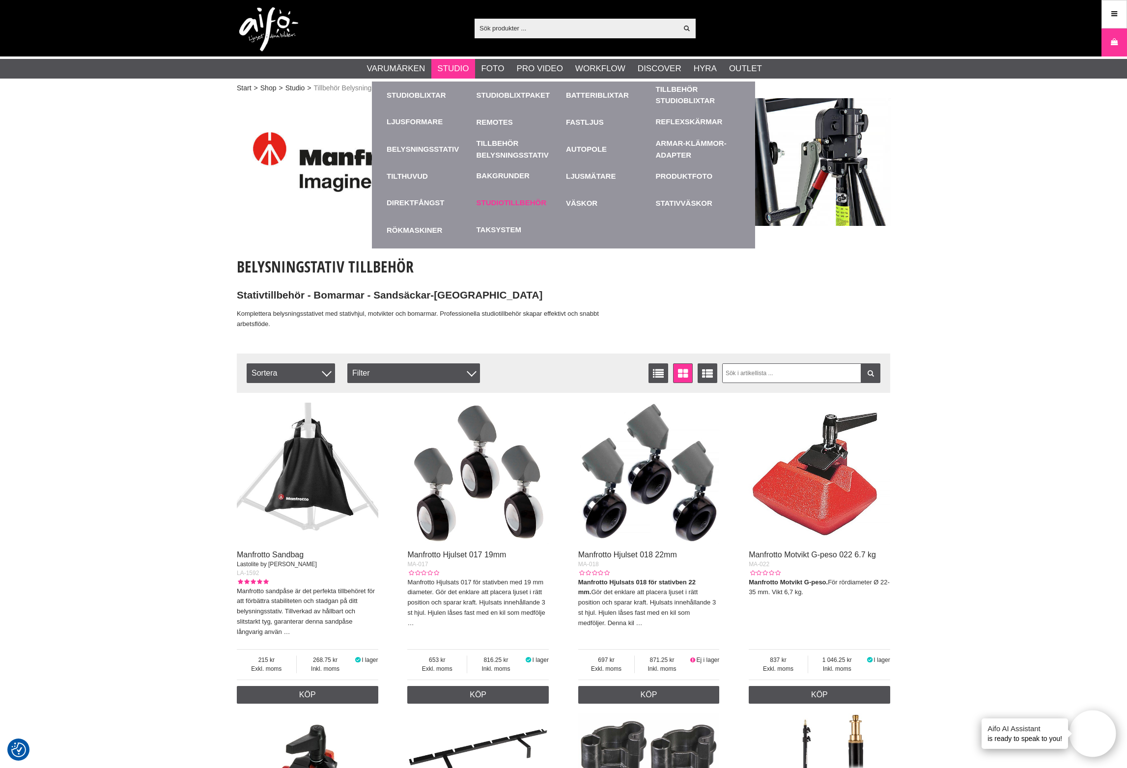
click at [500, 199] on link "Studiotillbehör" at bounding box center [511, 202] width 70 height 11
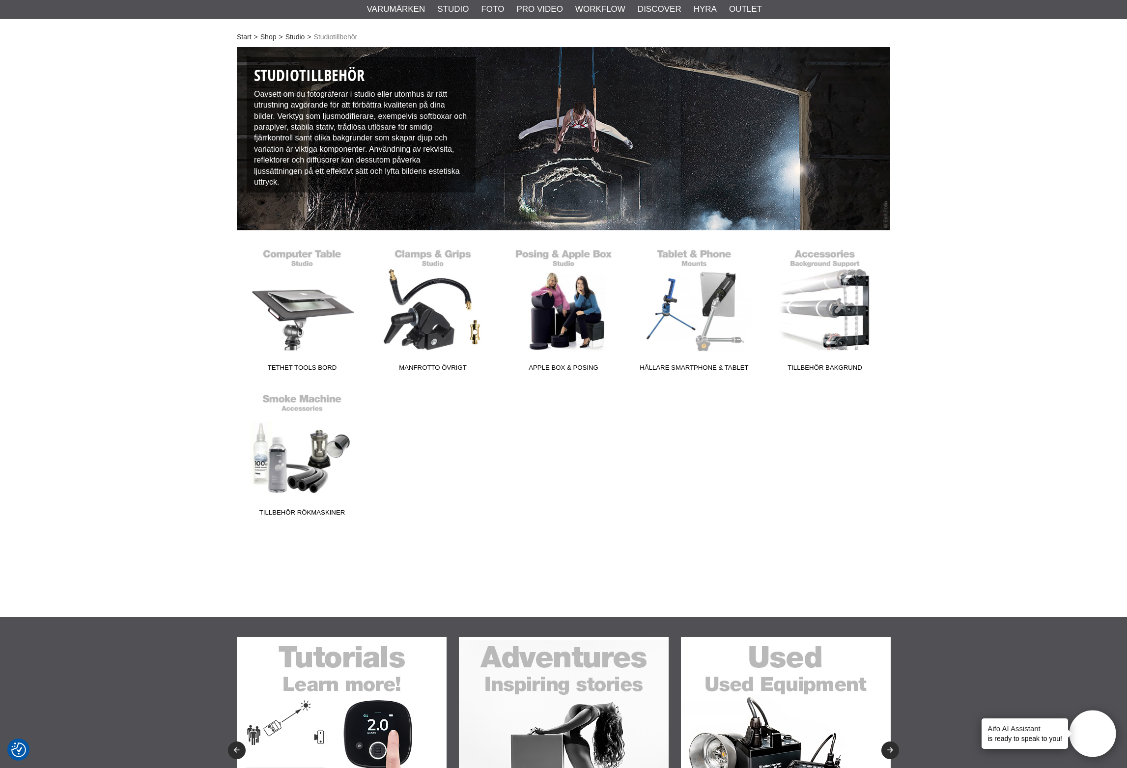
scroll to position [57, 0]
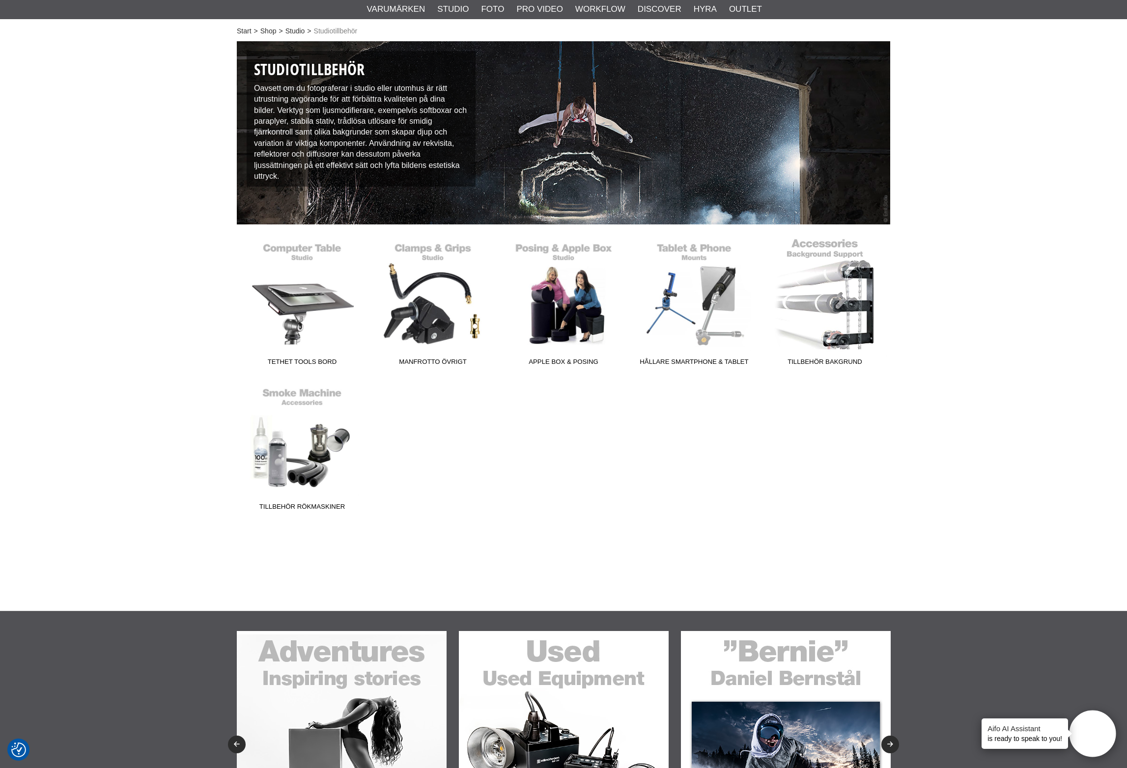
click at [805, 294] on link "Tillbehör Bakgrund" at bounding box center [824, 304] width 131 height 133
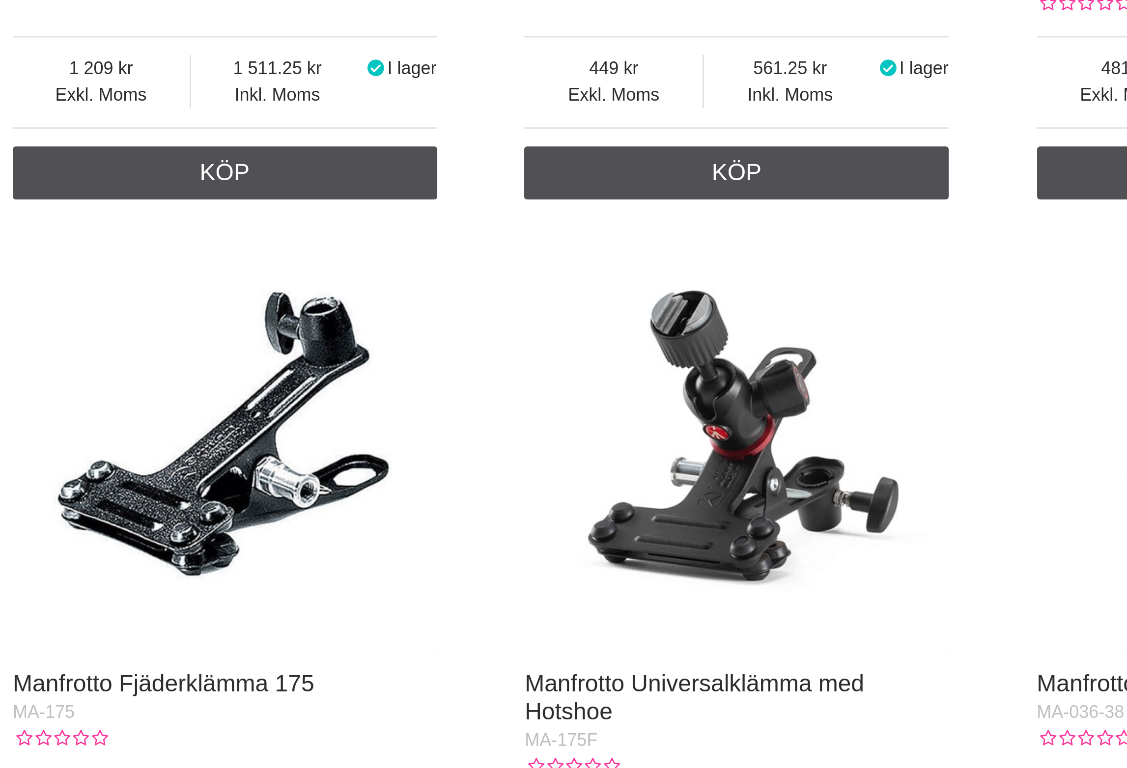
scroll to position [1614, 0]
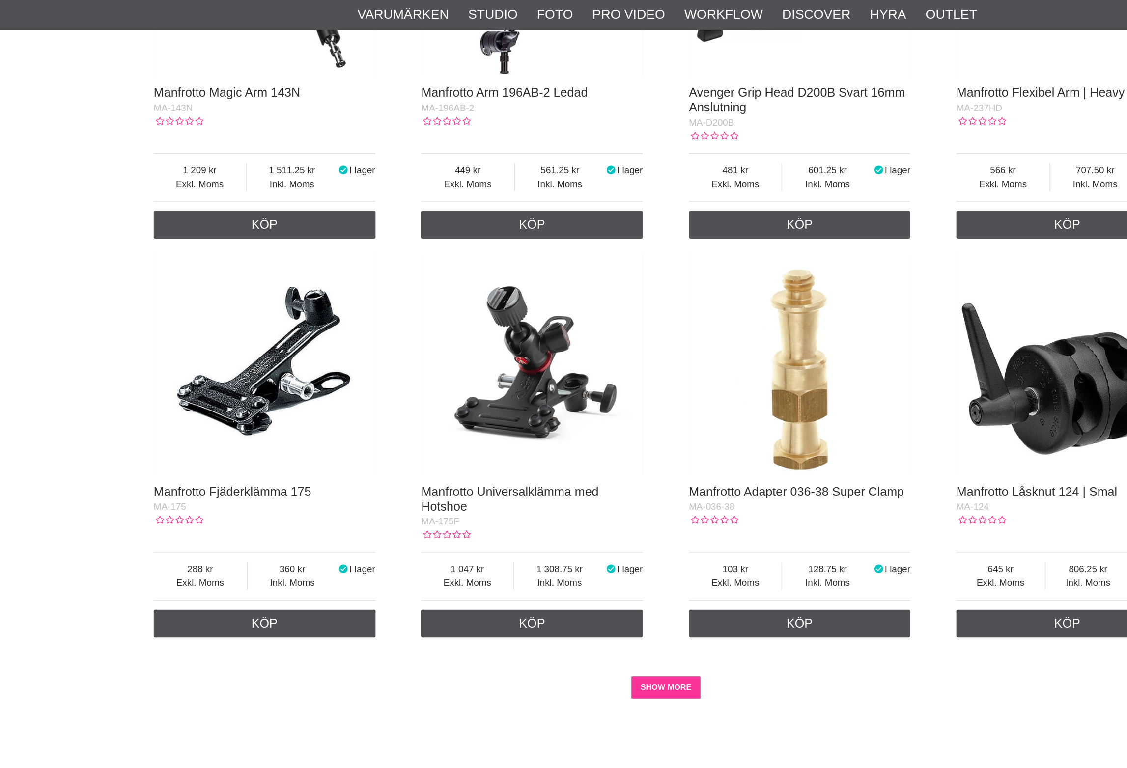
click at [541, 431] on link "SHOW MORE" at bounding box center [563, 438] width 45 height 15
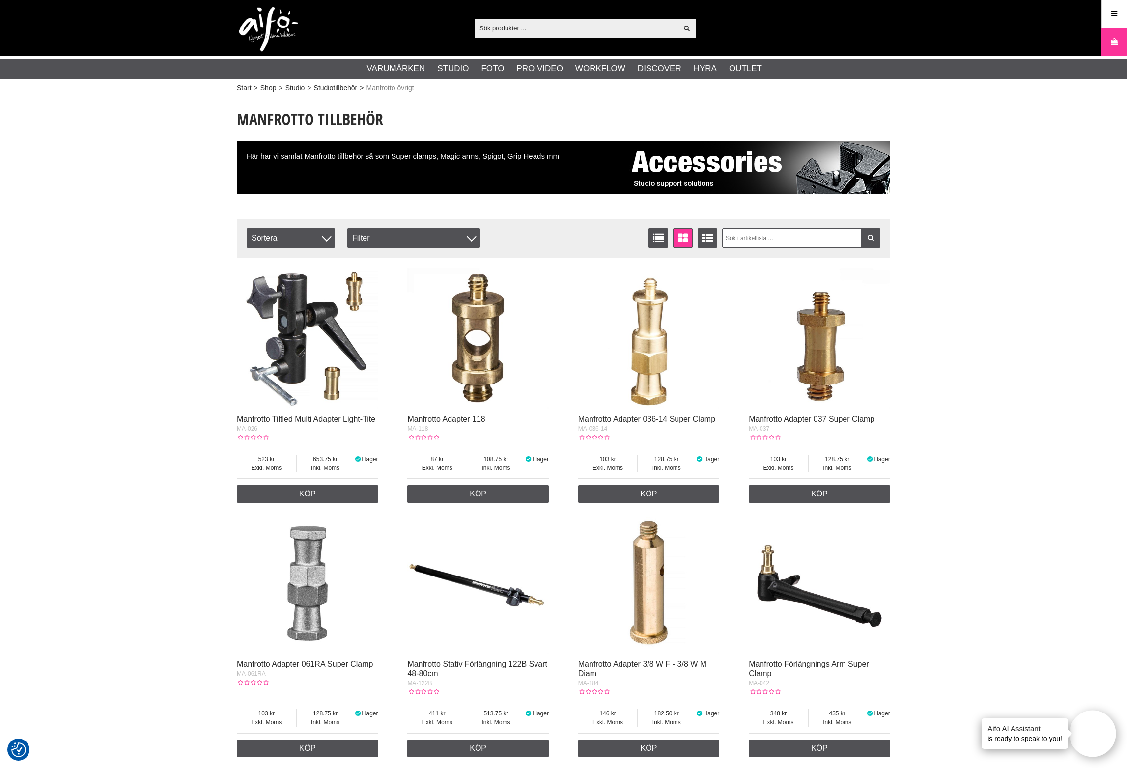
scroll to position [0, 0]
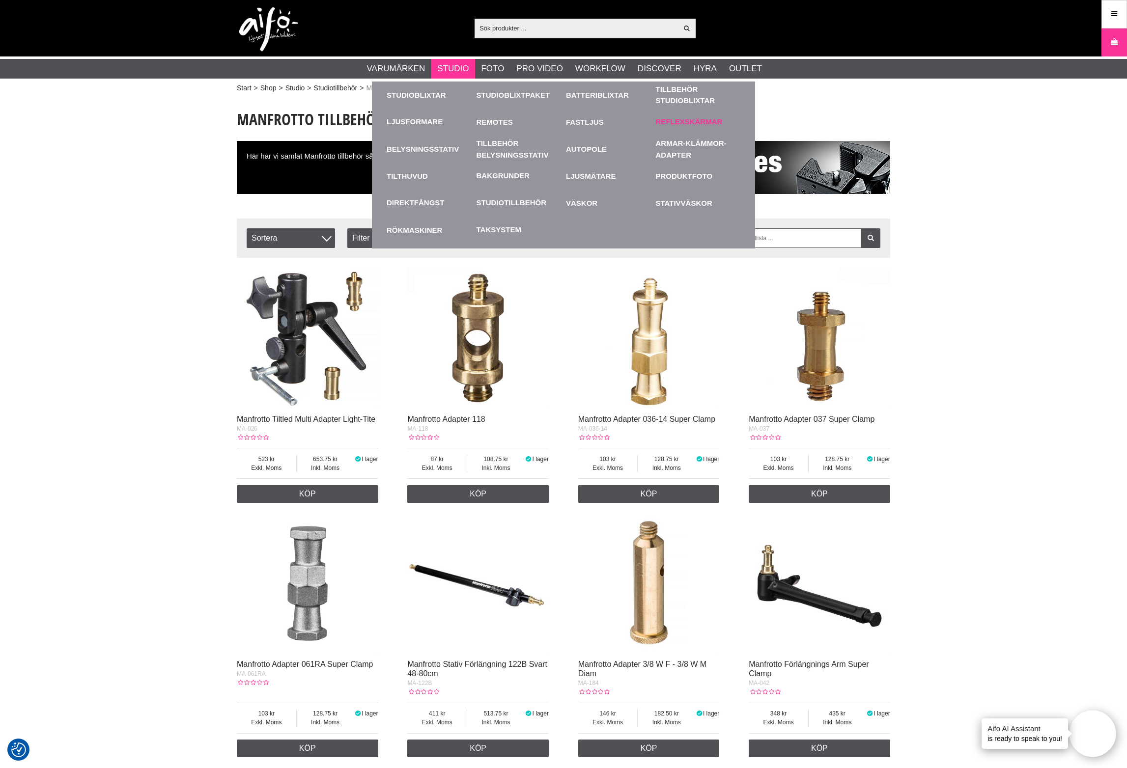
click at [684, 121] on link "Reflexskärmar" at bounding box center [689, 121] width 67 height 11
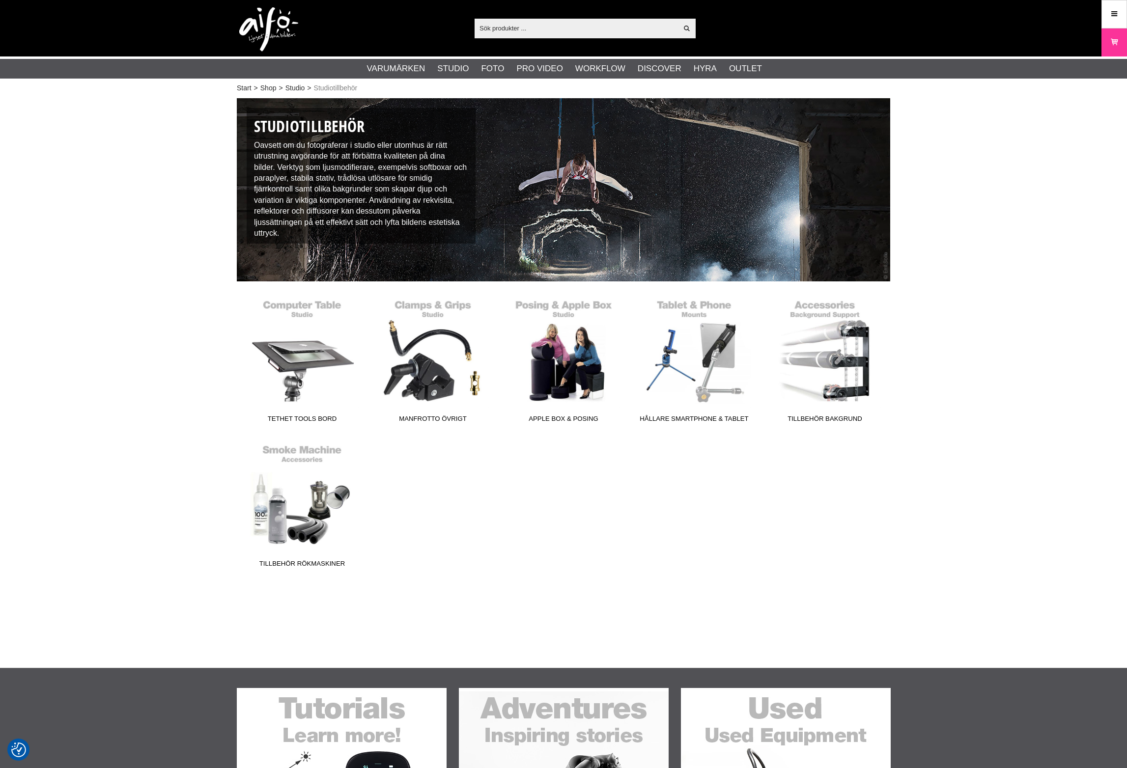
scroll to position [57, 0]
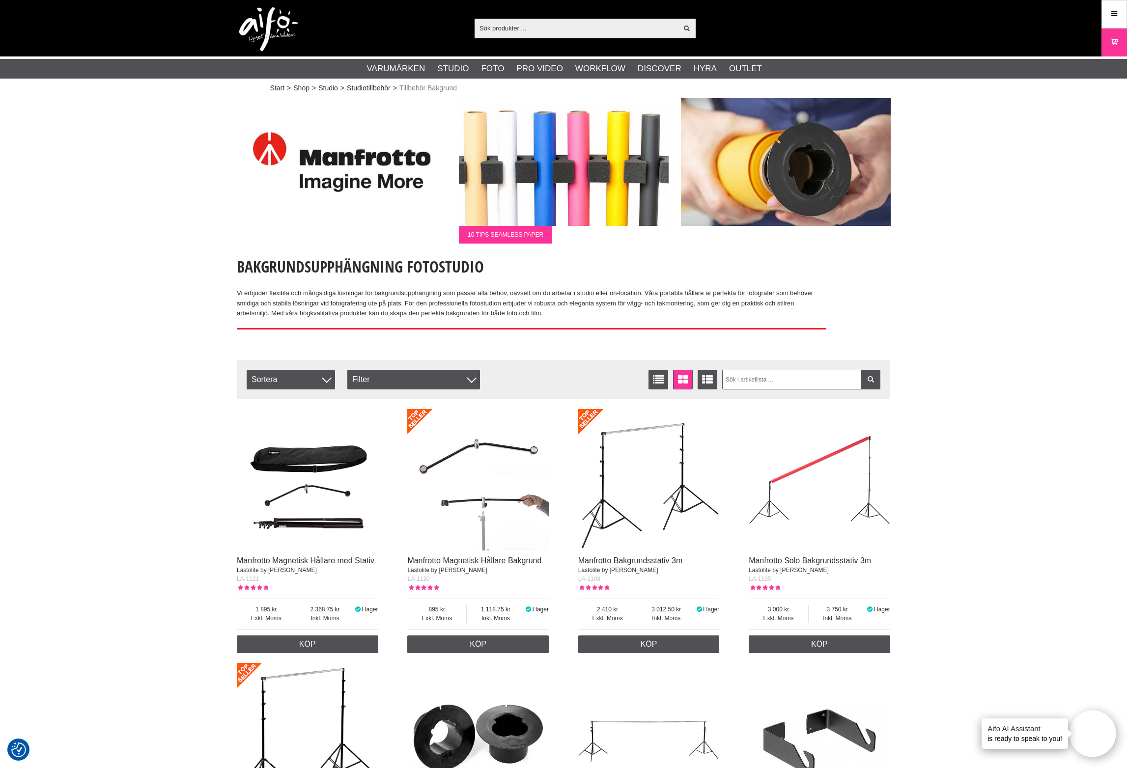
click at [514, 236] on span "10 Tips Seamless Paper" at bounding box center [505, 235] width 93 height 18
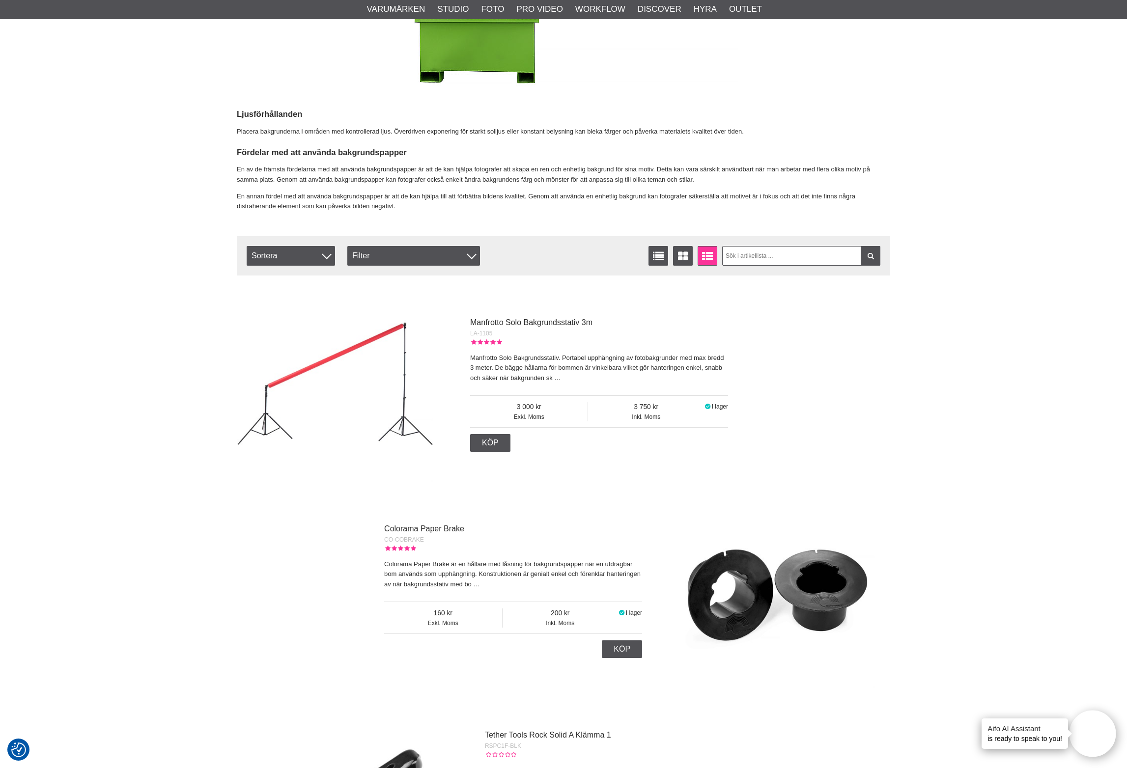
scroll to position [2722, 0]
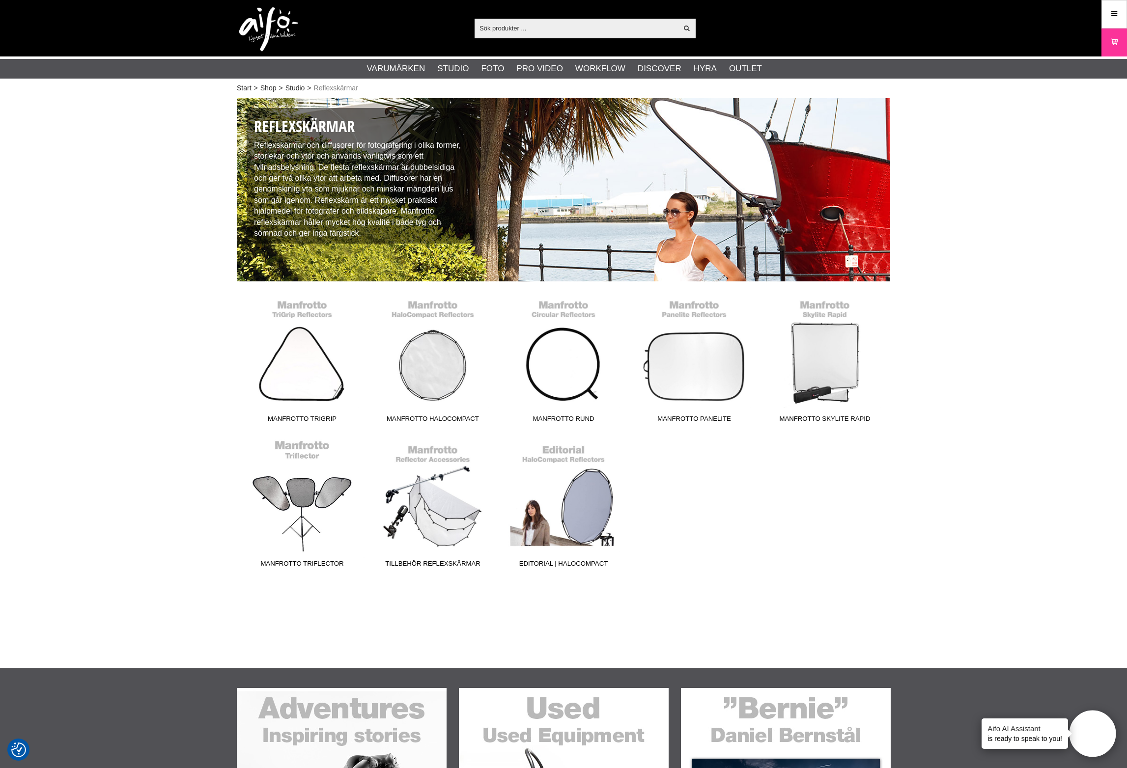
click at [294, 514] on link "Manfrotto Triflector" at bounding box center [302, 506] width 131 height 133
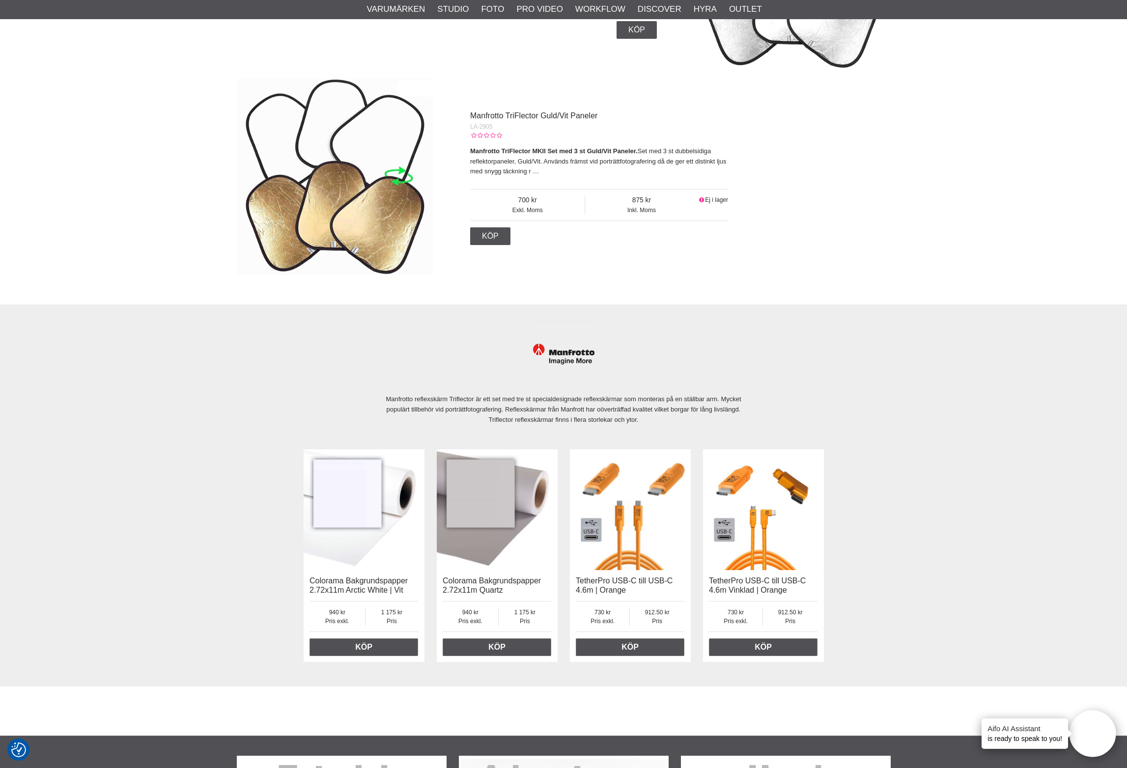
scroll to position [1370, 0]
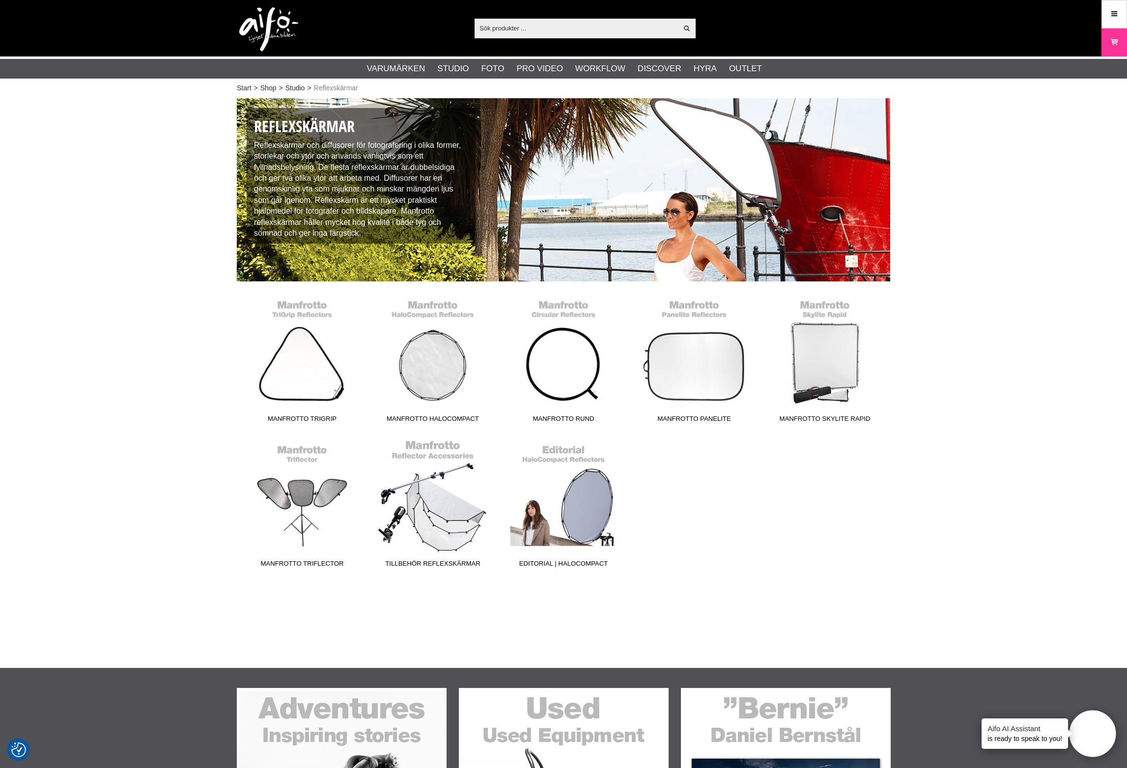
click at [455, 515] on link "Tillbehör Reflexskärmar" at bounding box center [432, 506] width 131 height 133
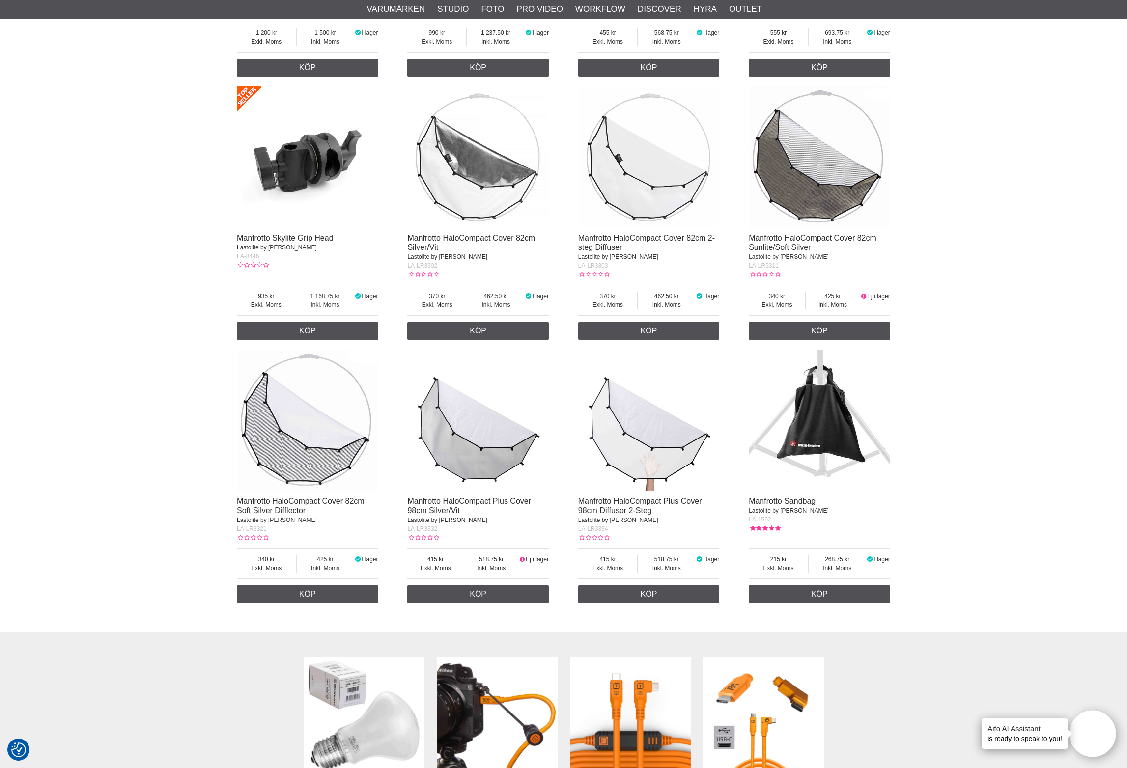
scroll to position [660, 0]
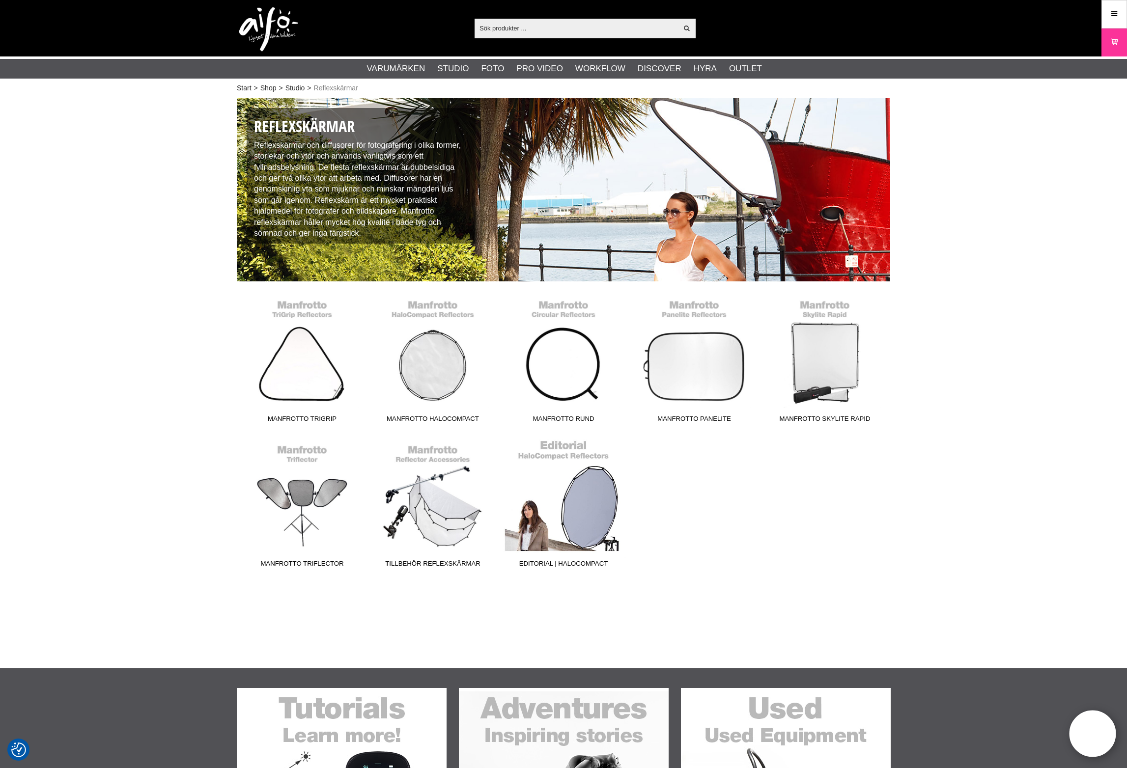
click at [596, 517] on link "Editorial | HaloCompact" at bounding box center [563, 506] width 131 height 133
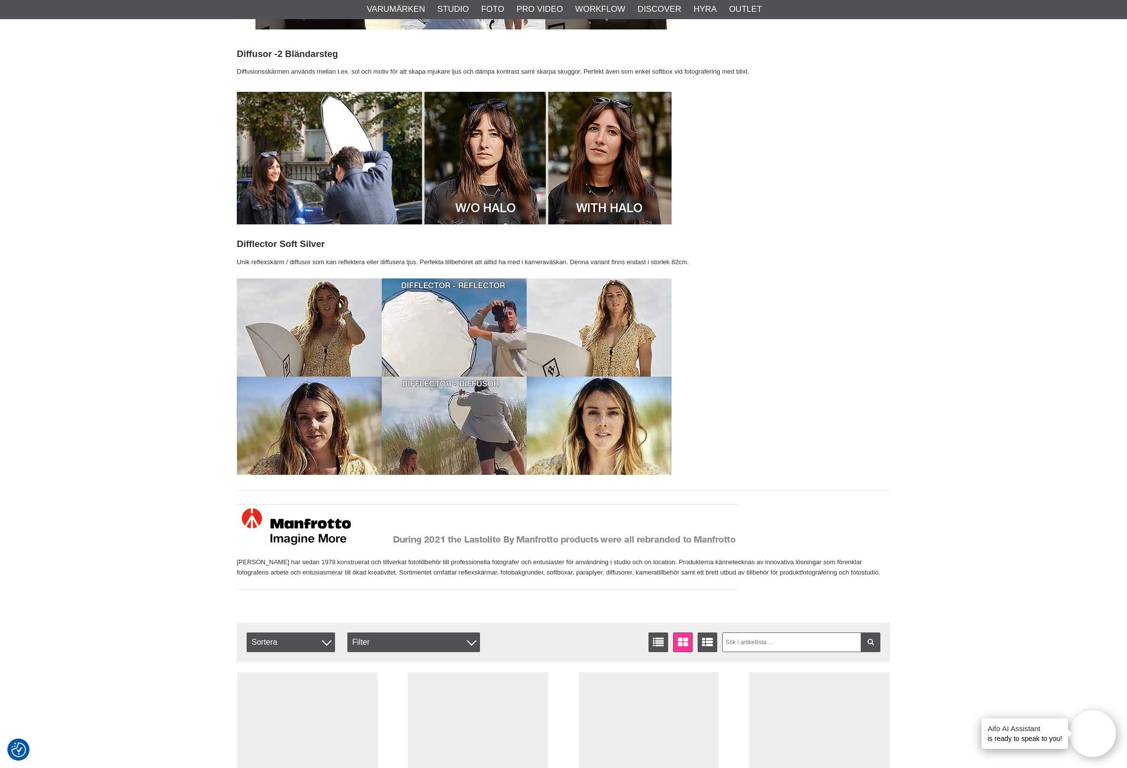
scroll to position [1299, 0]
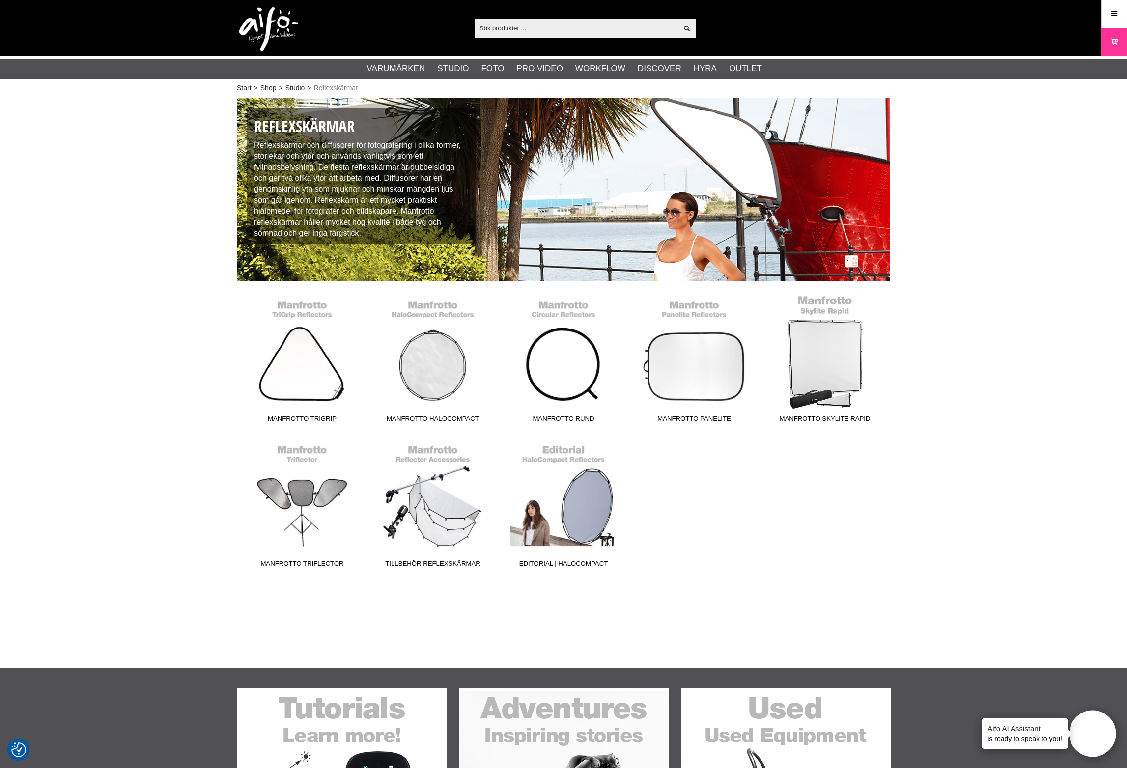
click at [806, 379] on link "Manfrotto Skylite Rapid" at bounding box center [824, 361] width 131 height 133
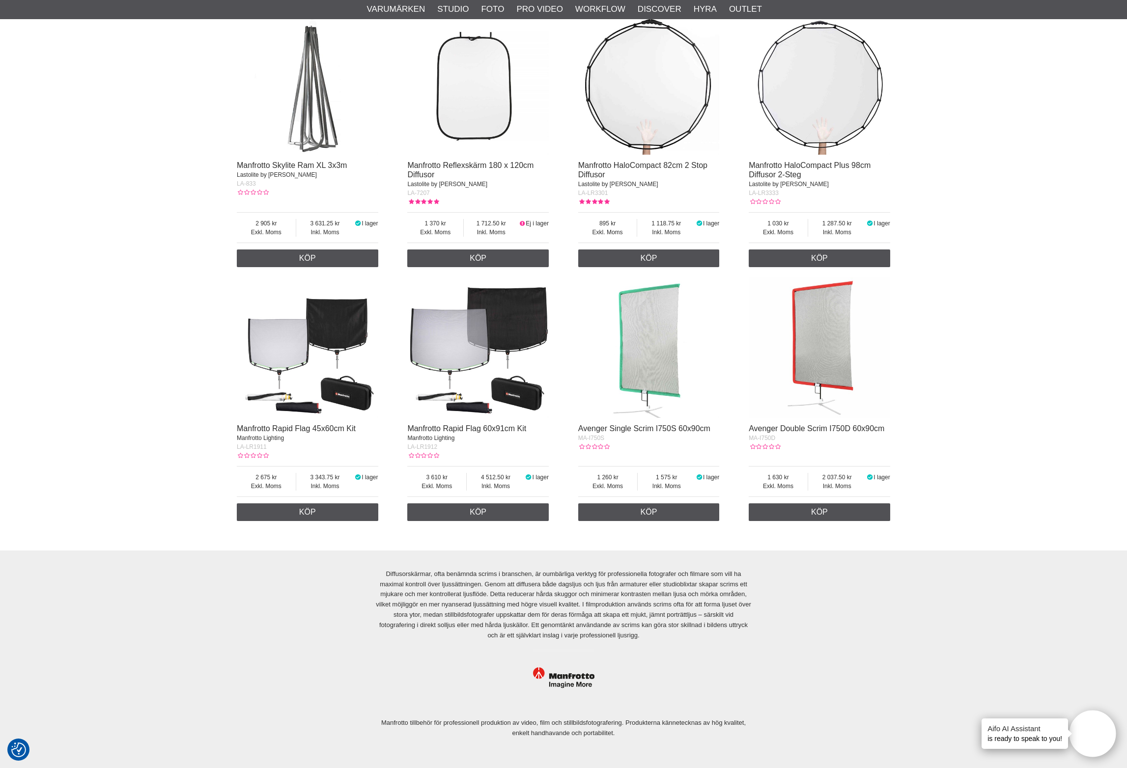
scroll to position [1468, 0]
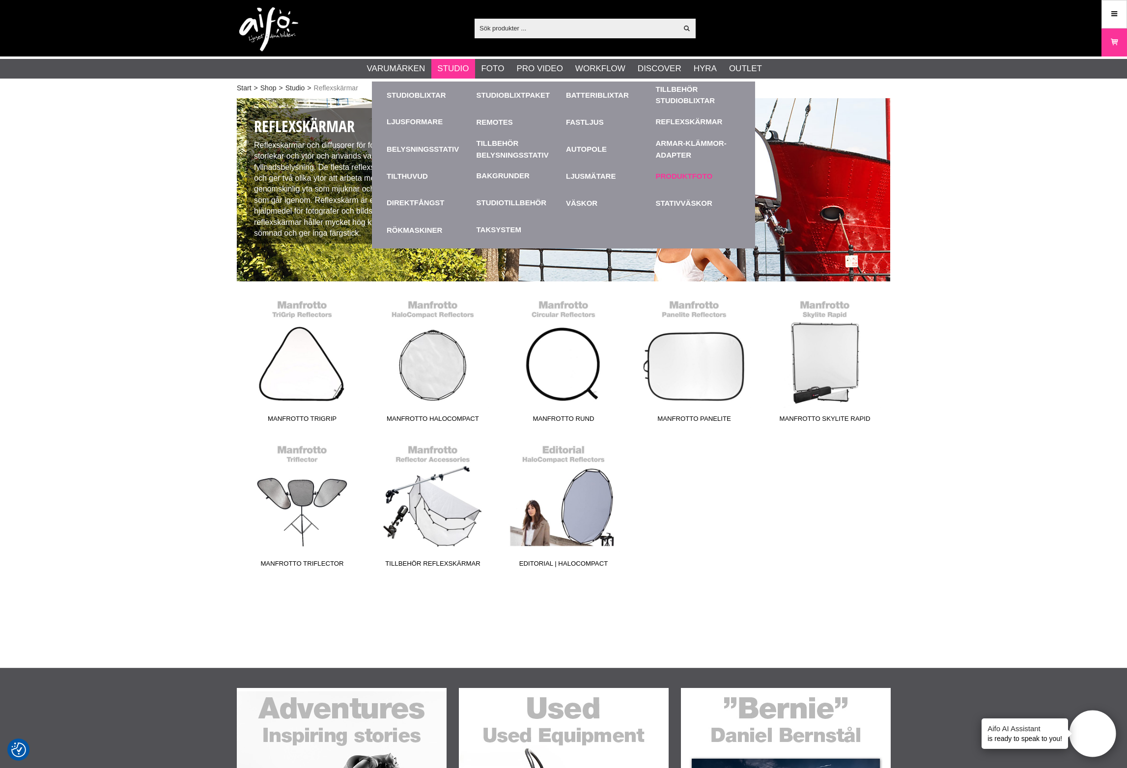
click at [670, 182] on link "Produktfoto" at bounding box center [698, 176] width 85 height 27
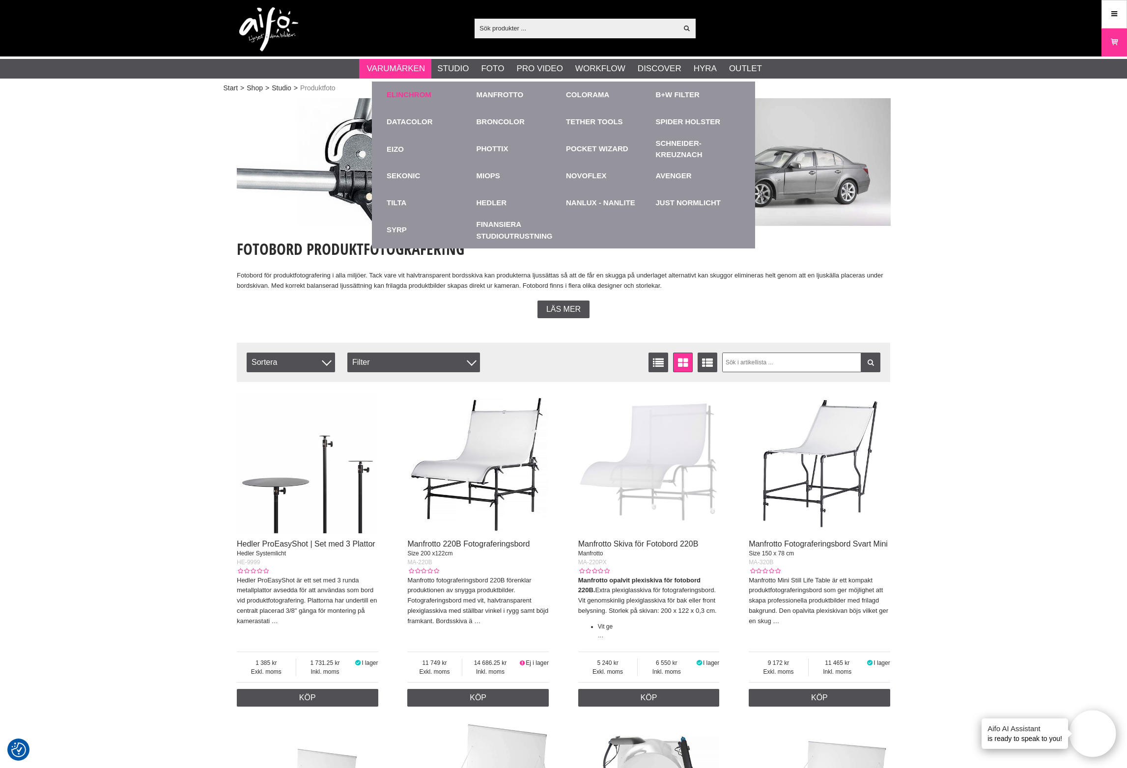
click at [428, 99] on link "Elinchrom" at bounding box center [409, 94] width 45 height 11
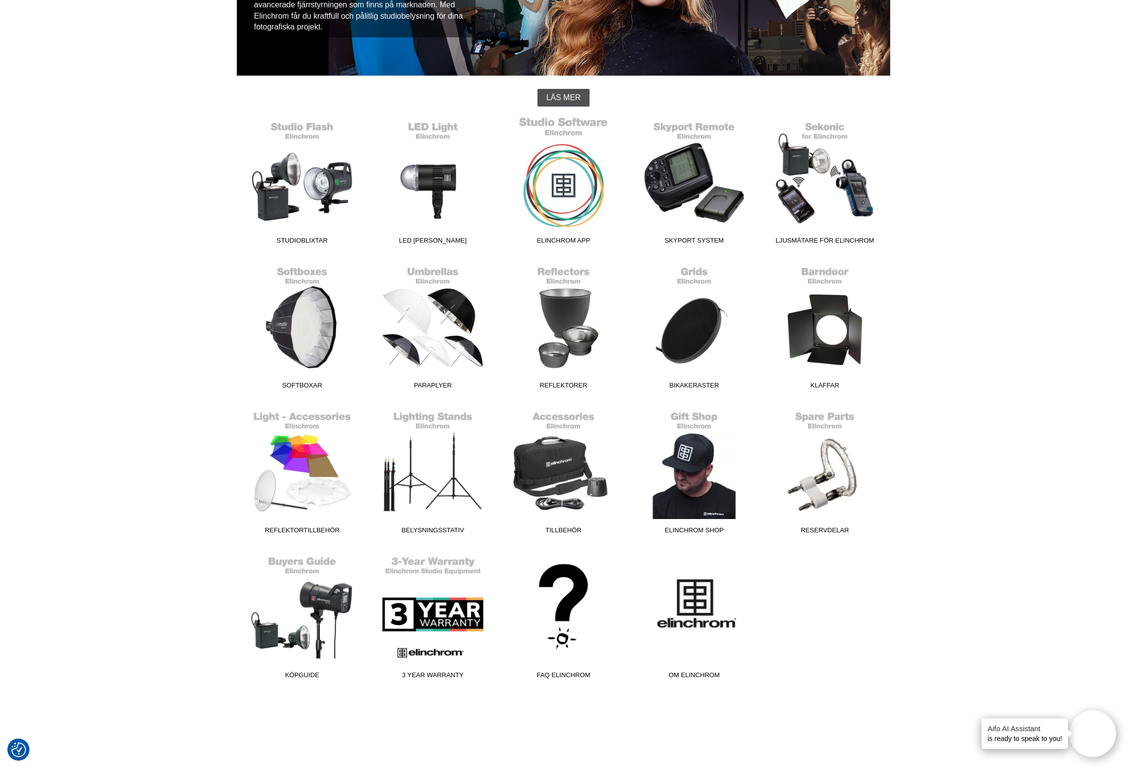
scroll to position [269, 0]
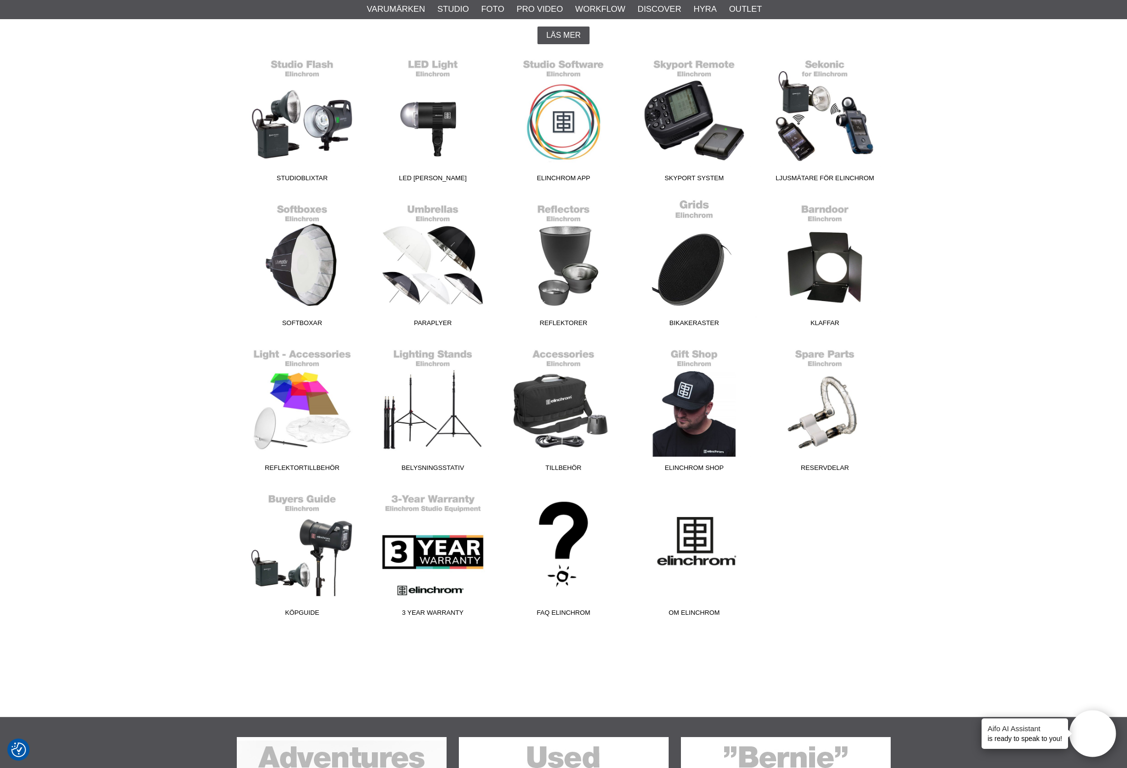
click at [695, 288] on link "Bikakeraster" at bounding box center [694, 265] width 131 height 133
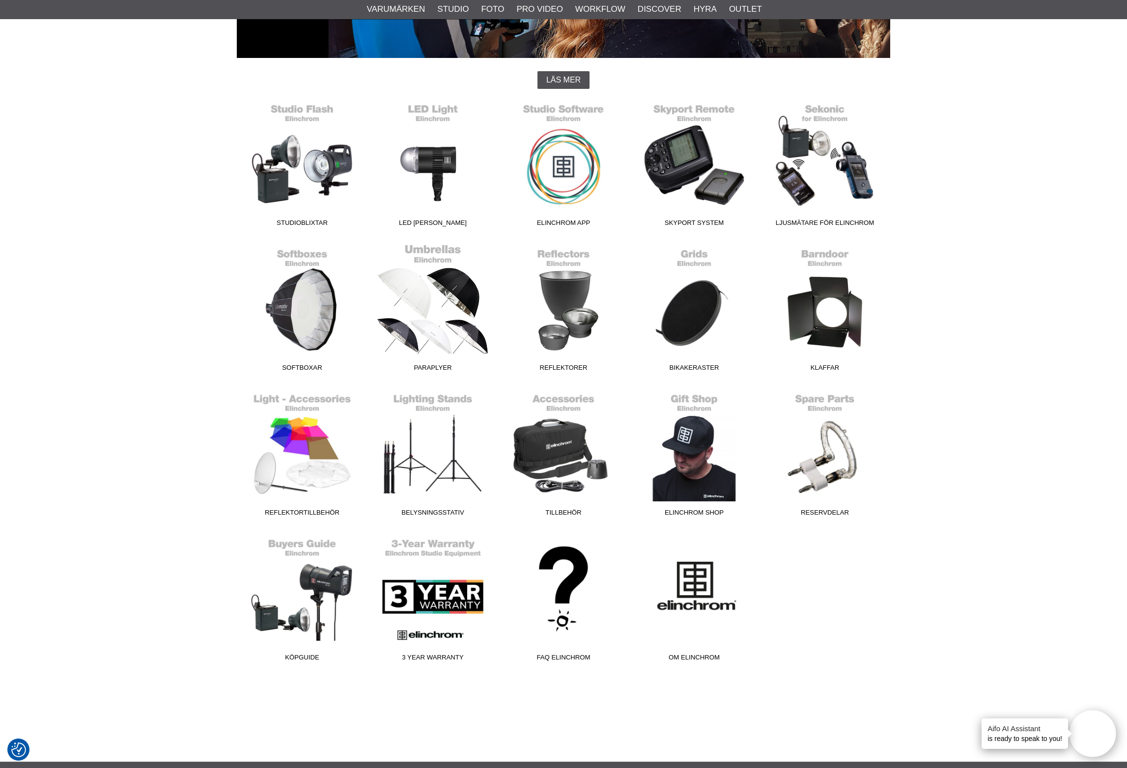
scroll to position [182, 0]
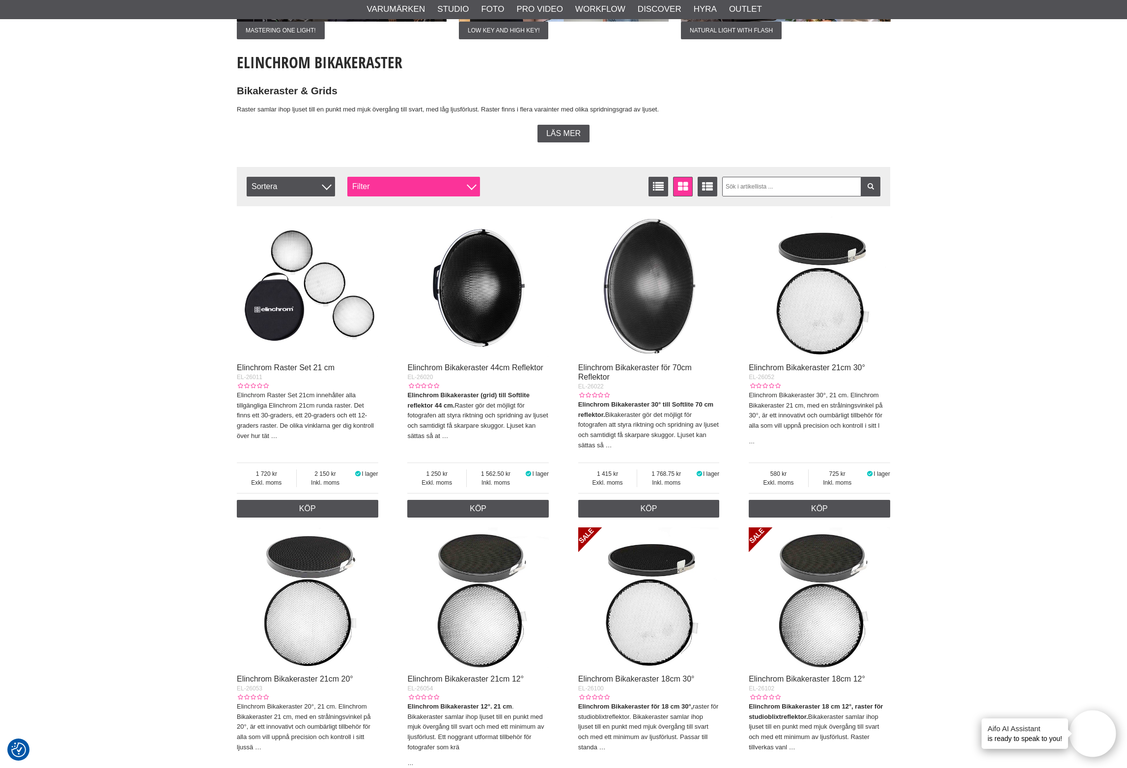
scroll to position [203, 0]
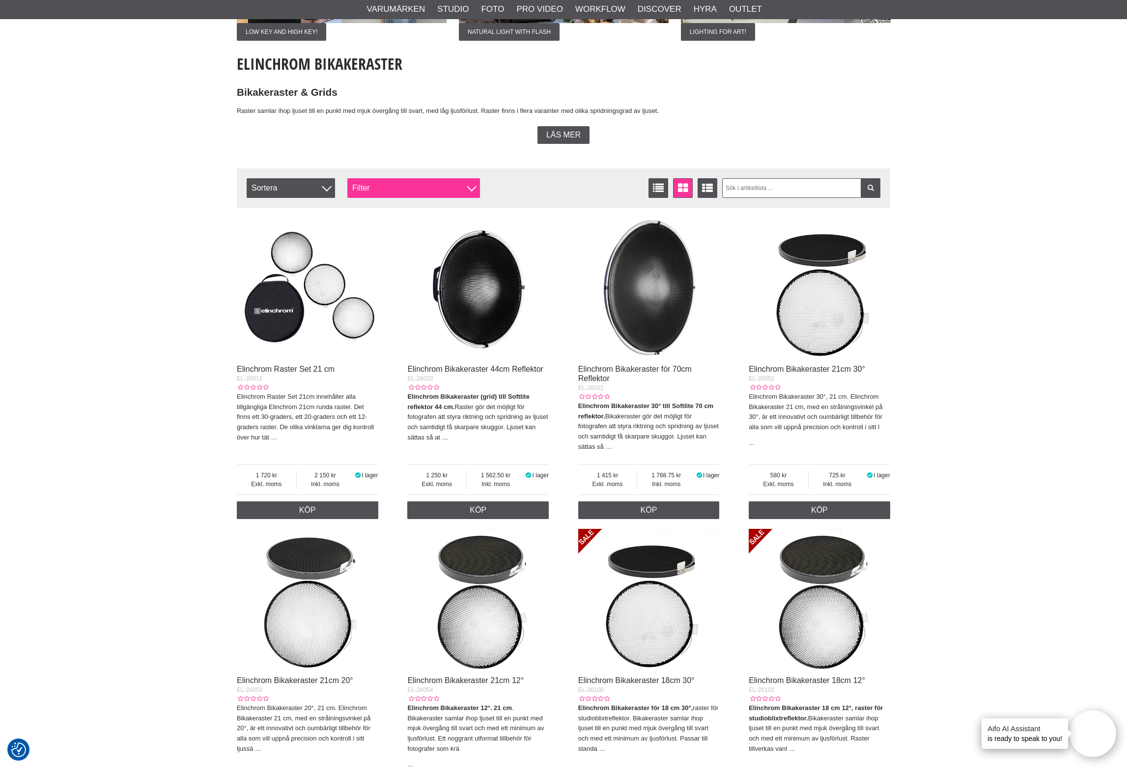
click at [373, 187] on div "Filter" at bounding box center [413, 188] width 133 height 20
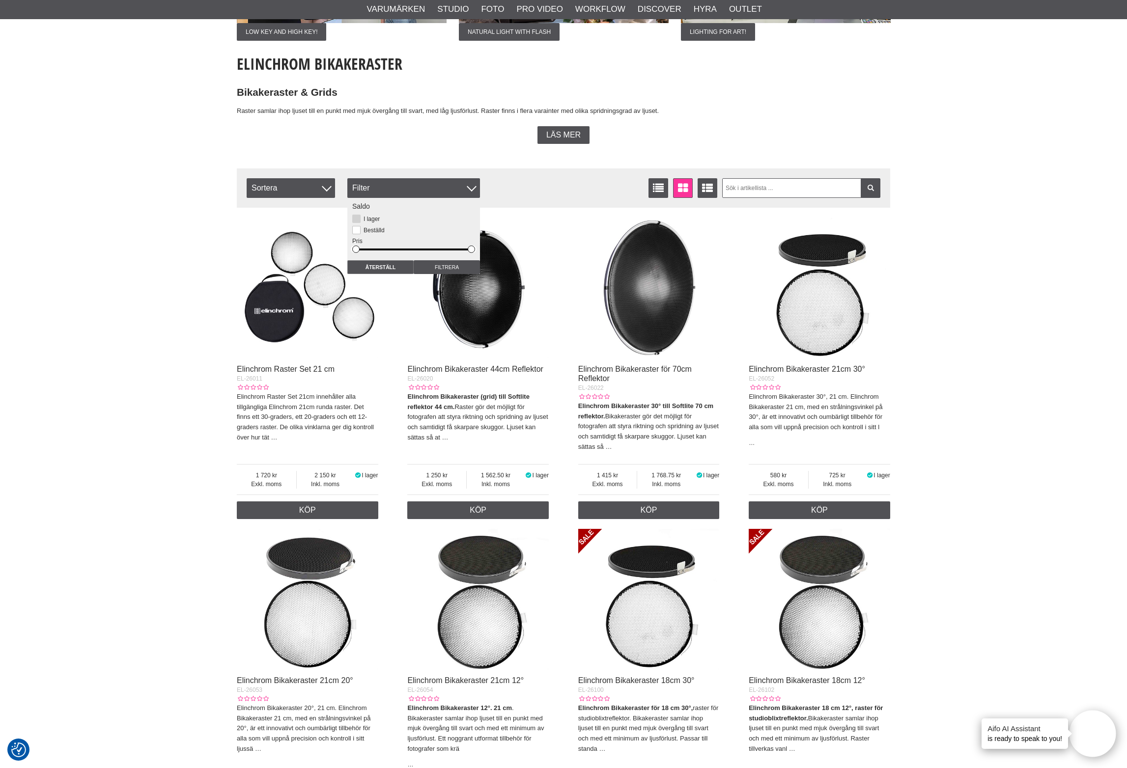
click at [357, 218] on button at bounding box center [356, 219] width 8 height 8
click at [435, 265] on input "Filtrera" at bounding box center [447, 267] width 66 height 14
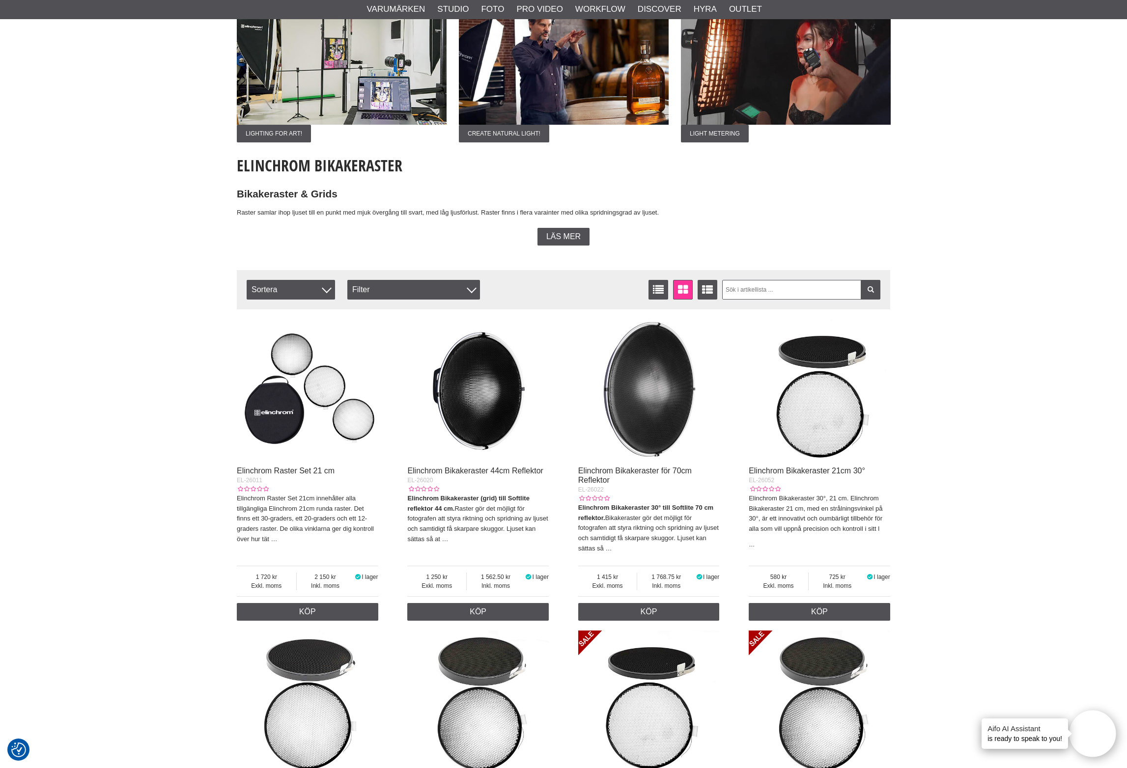
scroll to position [90, 0]
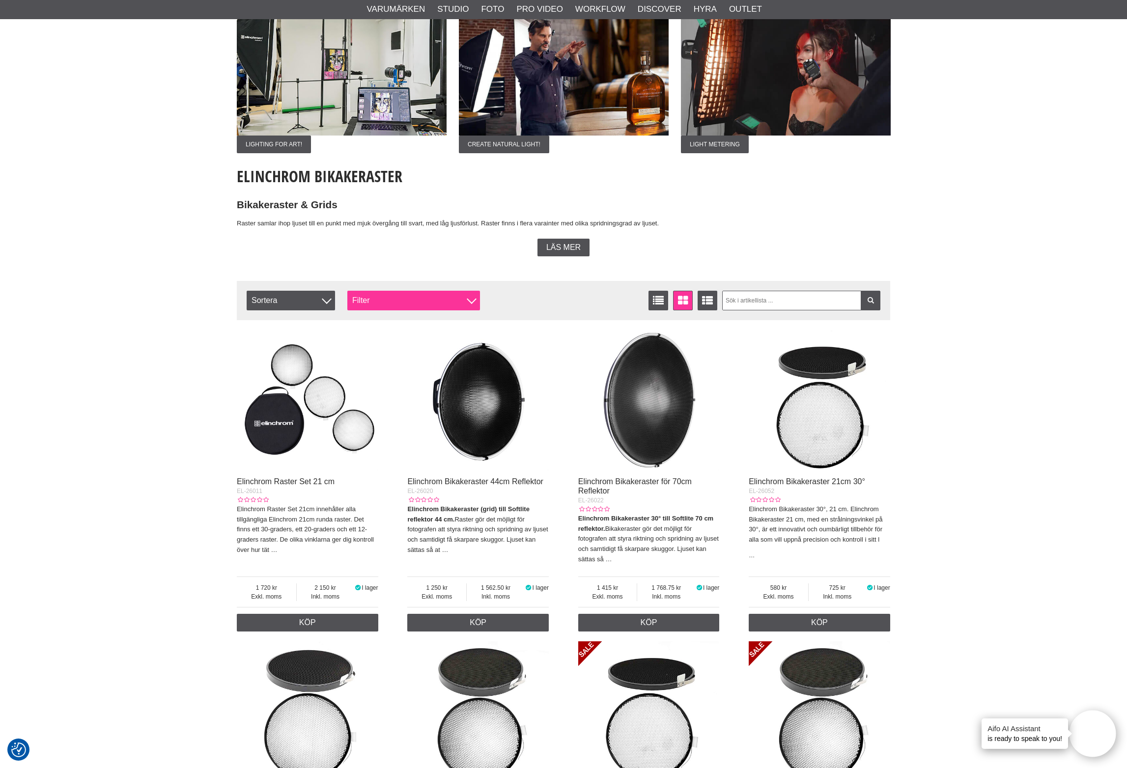
click at [427, 304] on div "Filter" at bounding box center [413, 301] width 133 height 20
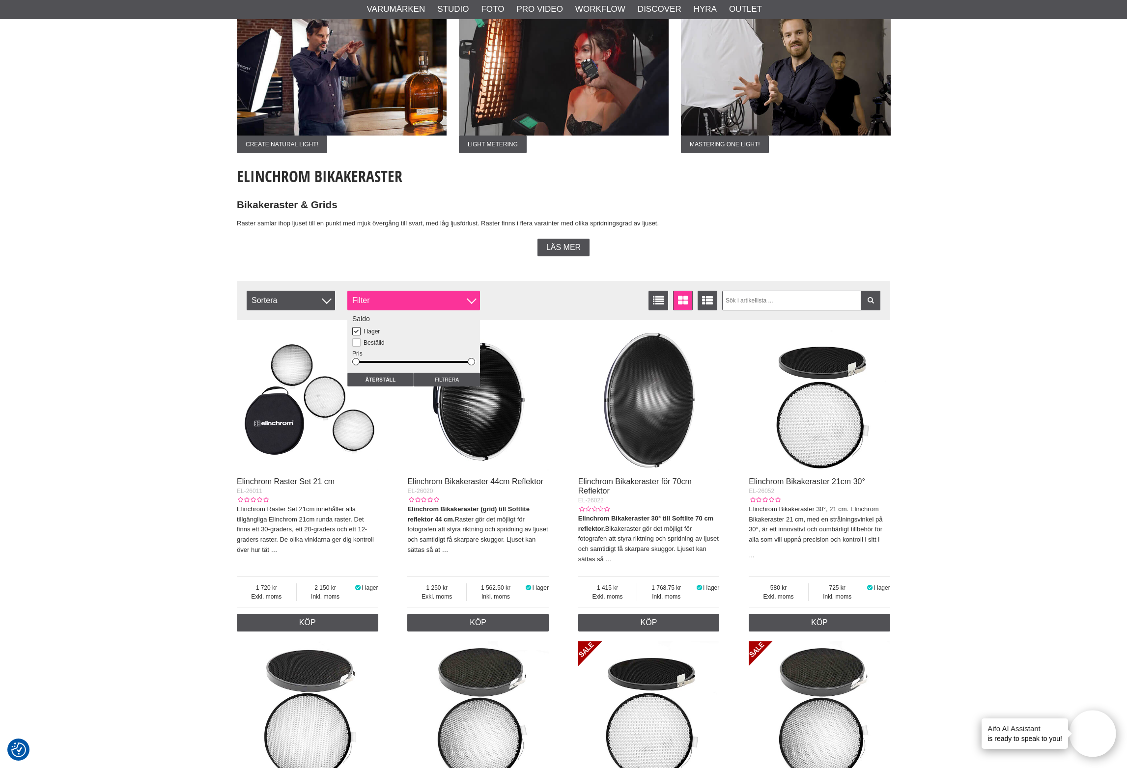
click at [427, 304] on div "Filter" at bounding box center [413, 301] width 133 height 20
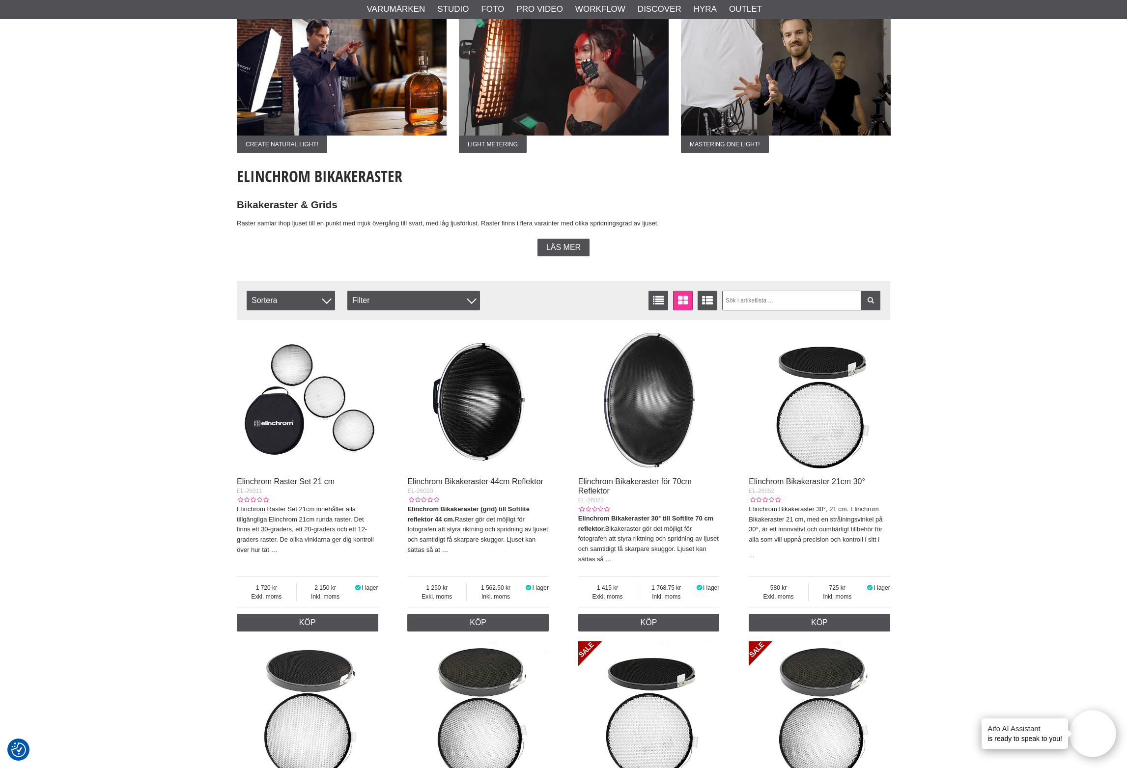
click at [425, 267] on div "Low Key and High Key! Natural Light with Flash Lighting for Art! Create Natural…" at bounding box center [563, 629] width 653 height 1242
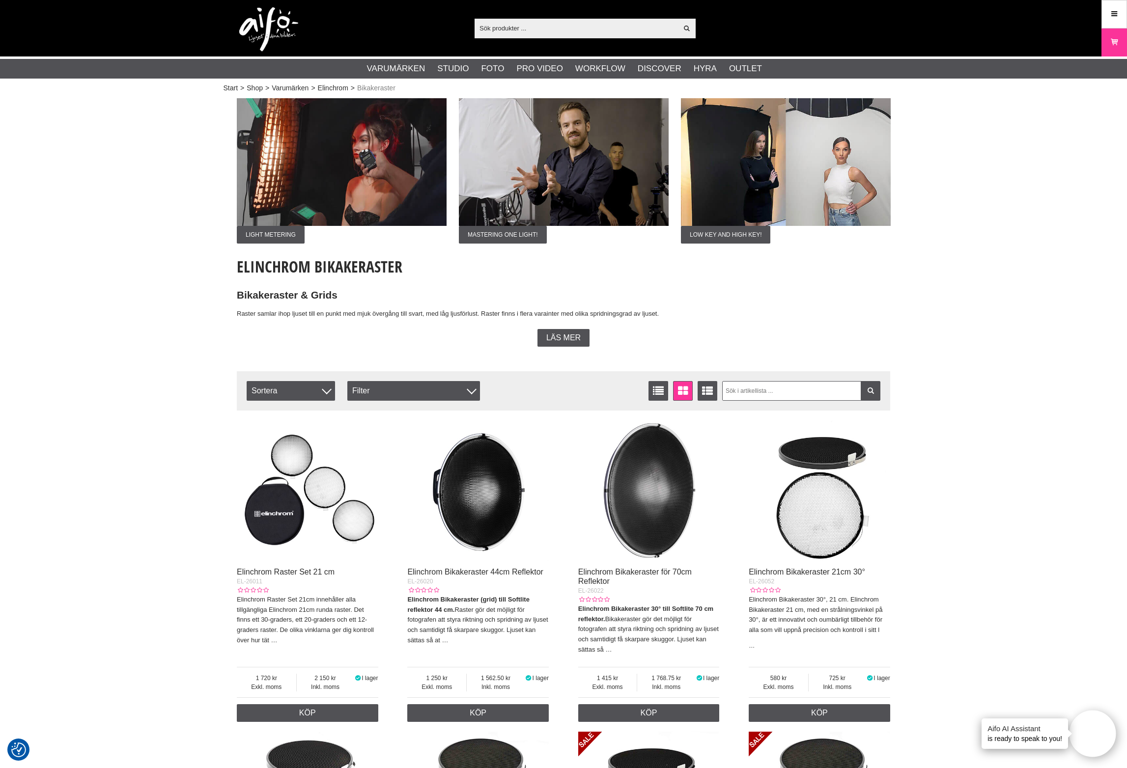
scroll to position [0, 0]
drag, startPoint x: 390, startPoint y: 270, endPoint x: 312, endPoint y: 270, distance: 77.6
click at [312, 270] on h1 "Elinchrom Bikakeraster" at bounding box center [563, 267] width 653 height 22
copy h1 "Bikakeraster"
click at [506, 30] on input "text" at bounding box center [576, 28] width 203 height 15
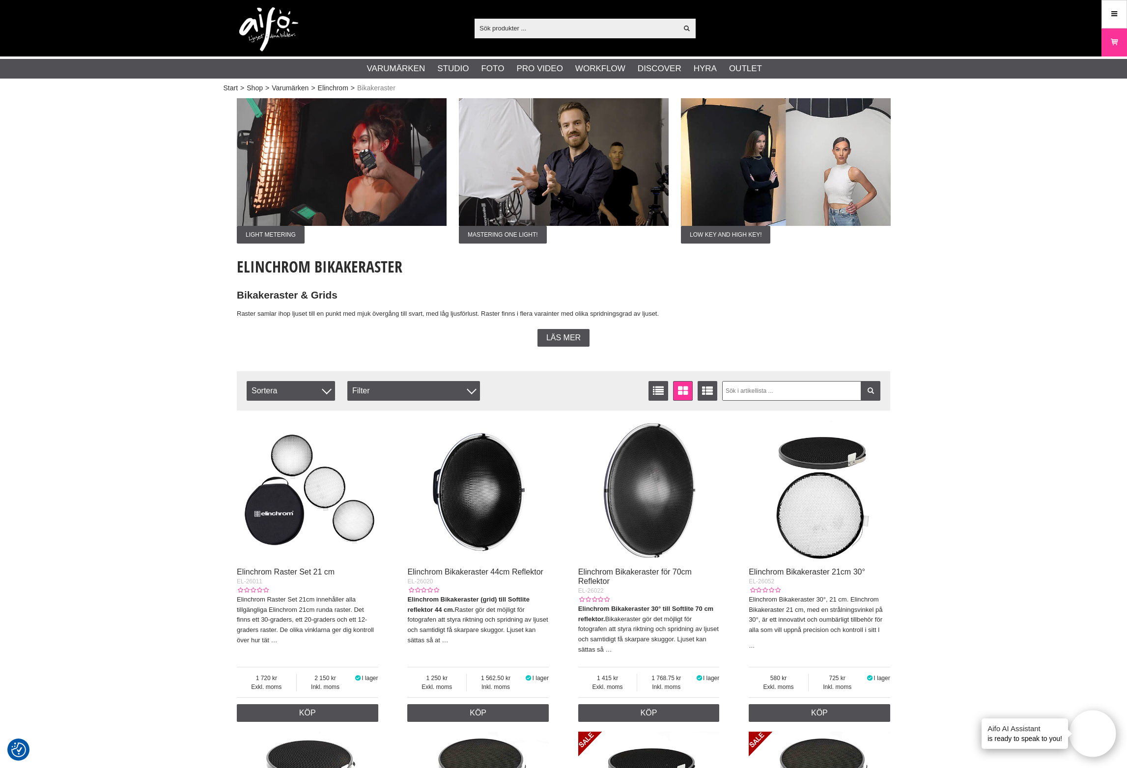
paste input "BIKAKERASTER"
type input "BIKAKERASTER"
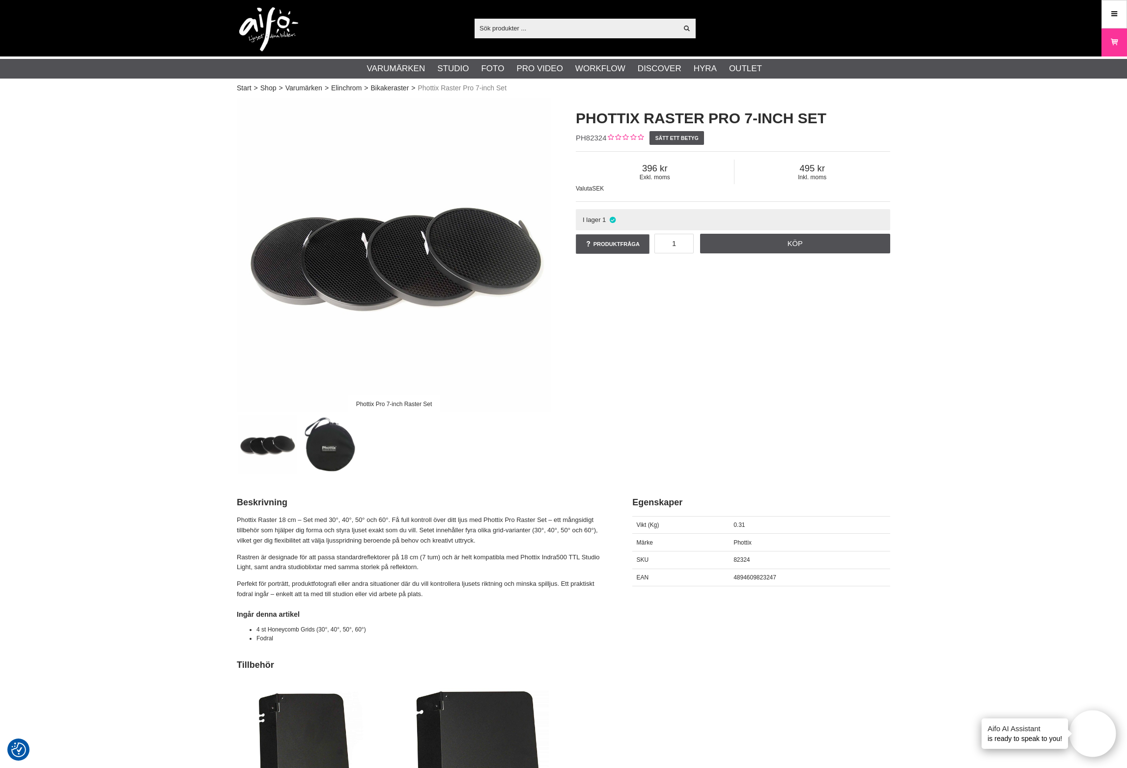
click at [349, 265] on img at bounding box center [394, 255] width 314 height 314
click at [368, 286] on img at bounding box center [394, 255] width 314 height 314
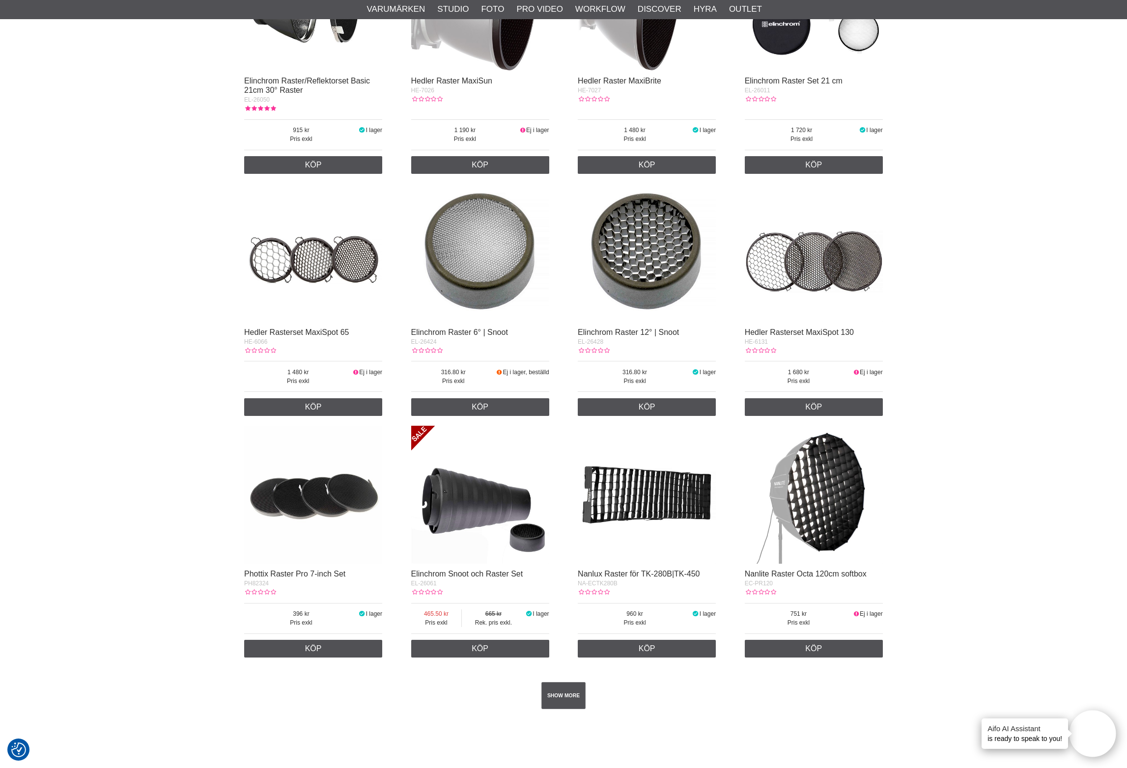
scroll to position [1311, 0]
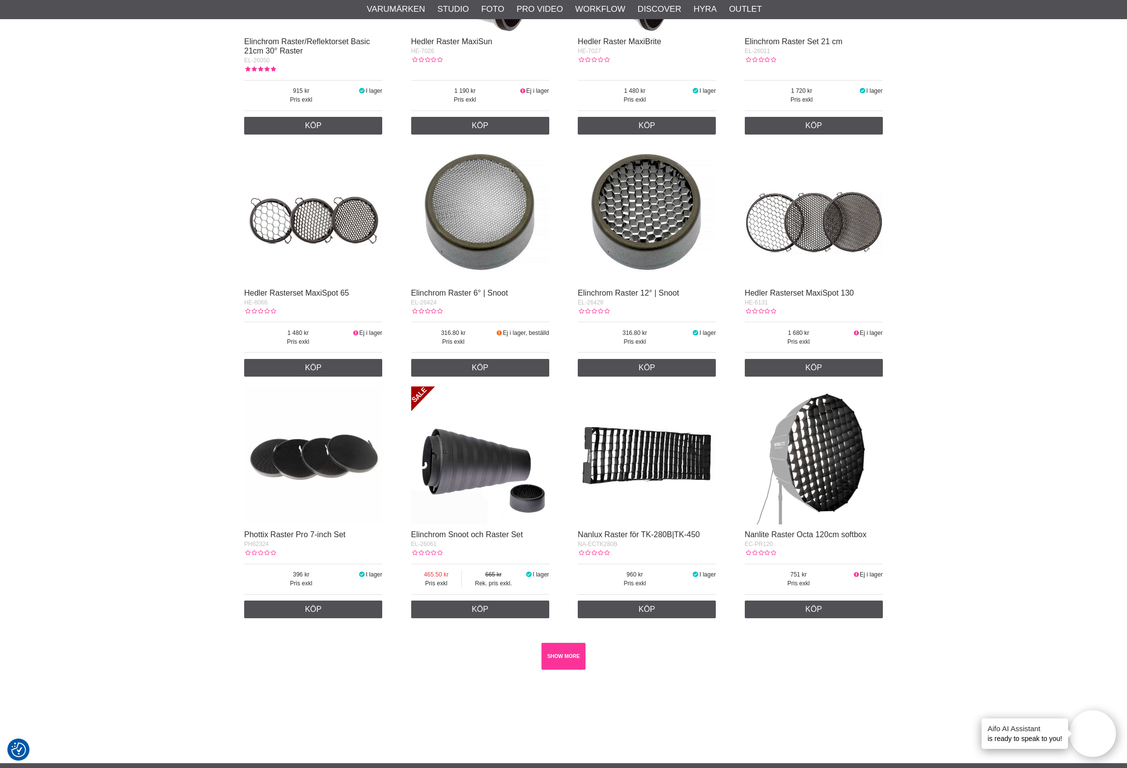
click at [566, 650] on link "SHOW MORE" at bounding box center [563, 656] width 45 height 27
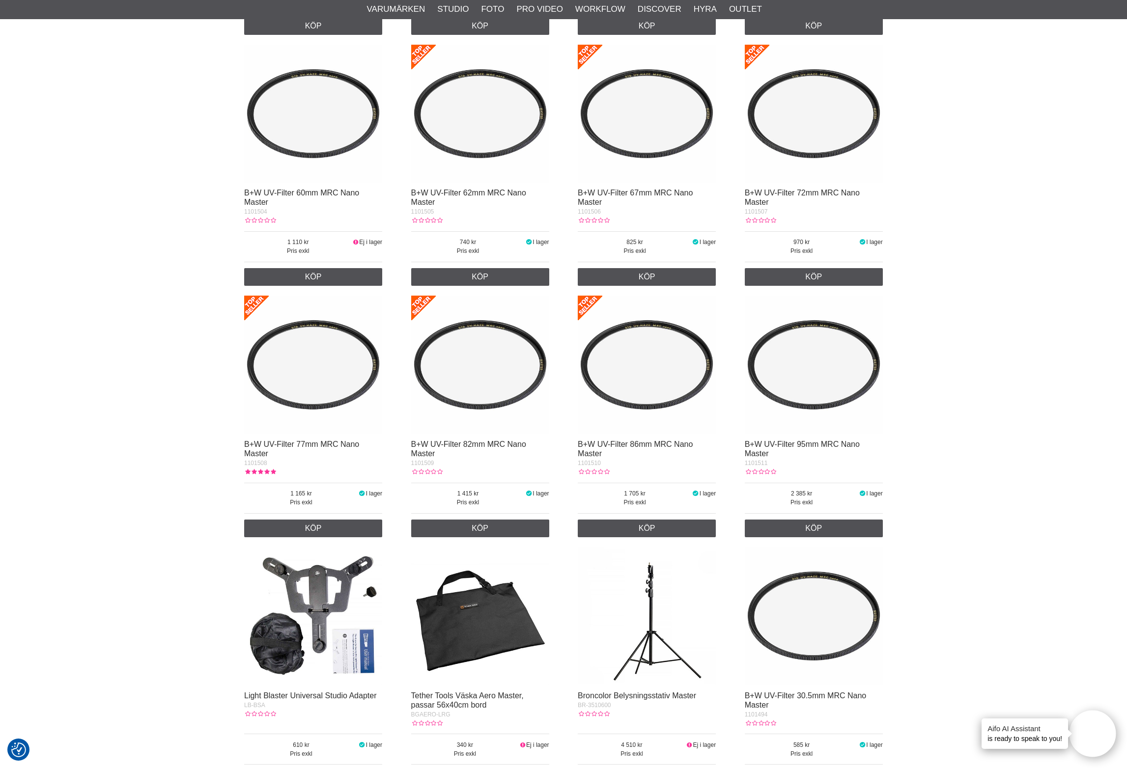
scroll to position [5462, 0]
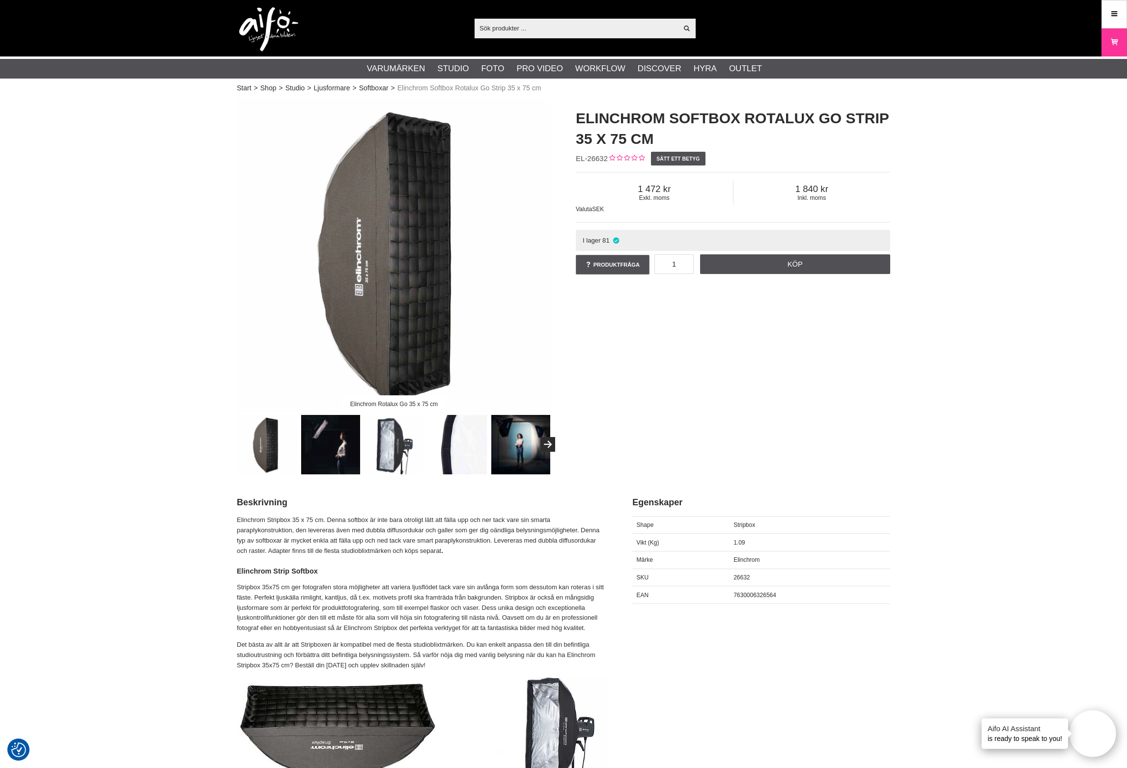
click at [410, 447] on img at bounding box center [393, 444] width 59 height 59
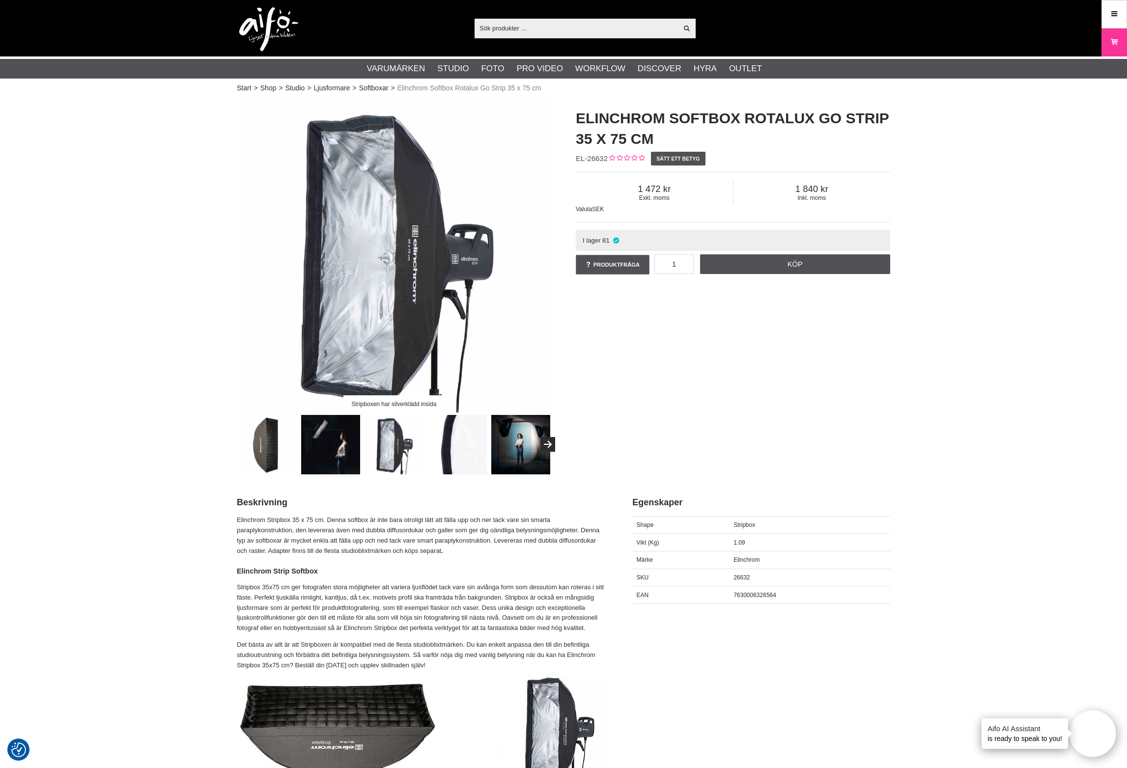
click at [445, 441] on img at bounding box center [457, 444] width 59 height 59
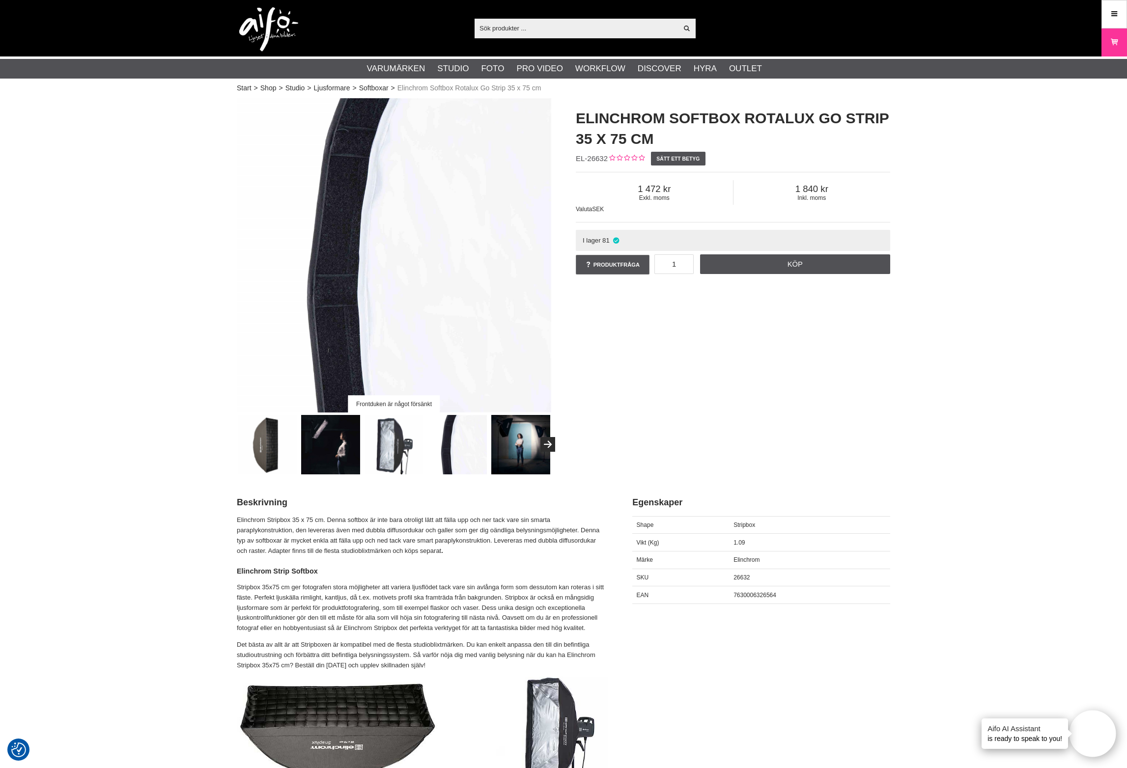
click at [492, 439] on img at bounding box center [520, 444] width 59 height 59
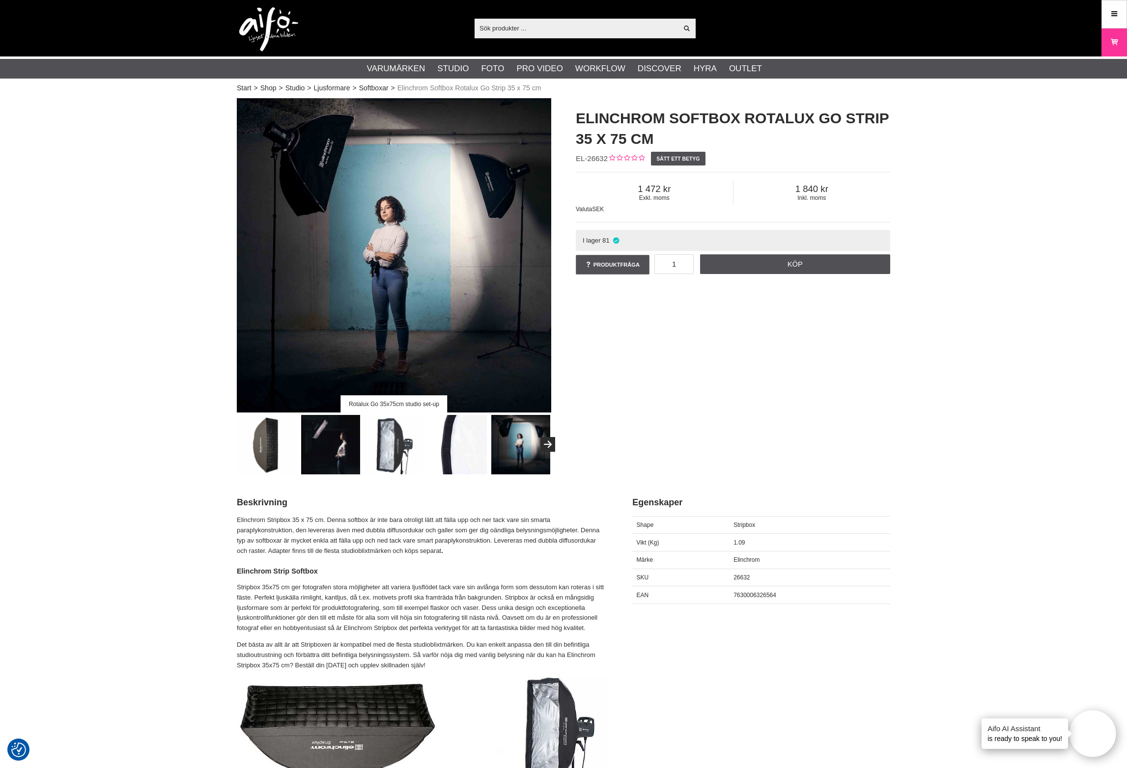
click at [371, 441] on img at bounding box center [393, 444] width 59 height 59
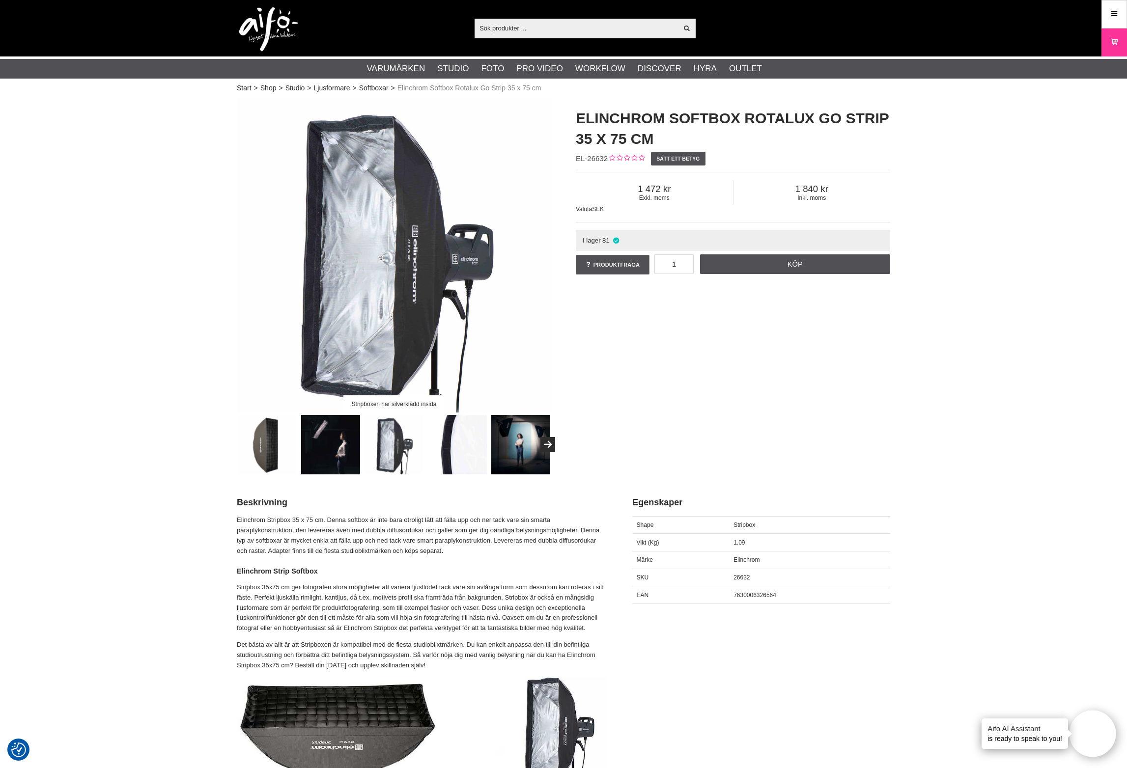
click at [275, 440] on img at bounding box center [267, 444] width 59 height 59
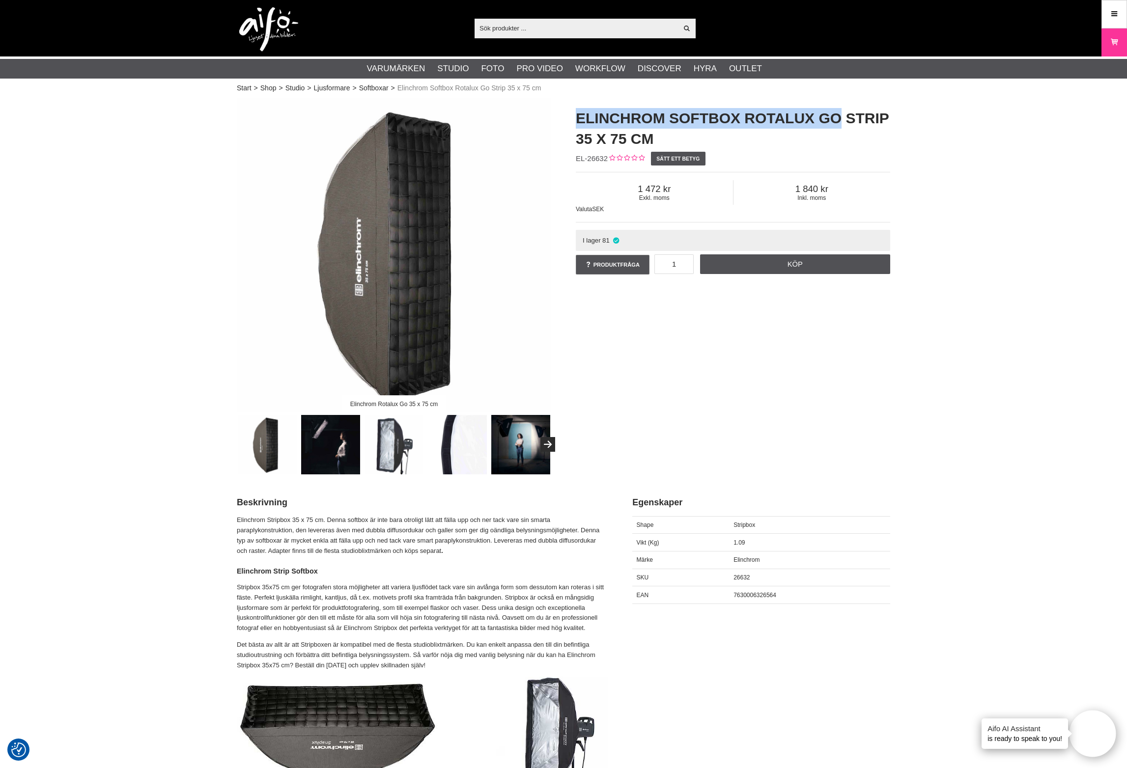
drag, startPoint x: 840, startPoint y: 116, endPoint x: 576, endPoint y: 114, distance: 264.3
click at [576, 114] on h1 "Elinchrom Softbox Rotalux Go Strip 35 x 75 cm" at bounding box center [733, 128] width 314 height 41
drag, startPoint x: 819, startPoint y: 118, endPoint x: 584, endPoint y: 120, distance: 235.8
click at [579, 120] on div "Elinchrom Softbox Rotalux Go Strip 35 x 75 cm EL-26632 Sätt ett betyg Exkl. mom…" at bounding box center [732, 192] width 339 height 188
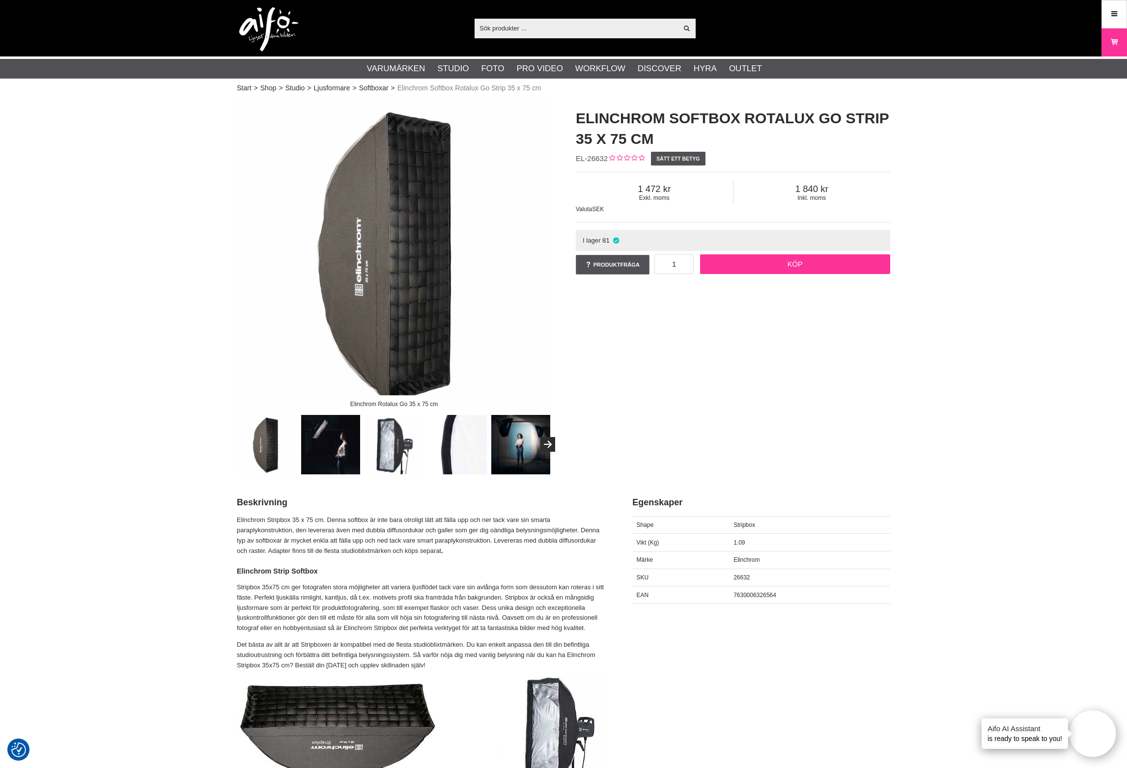
click at [784, 266] on link "Köp" at bounding box center [795, 264] width 191 height 20
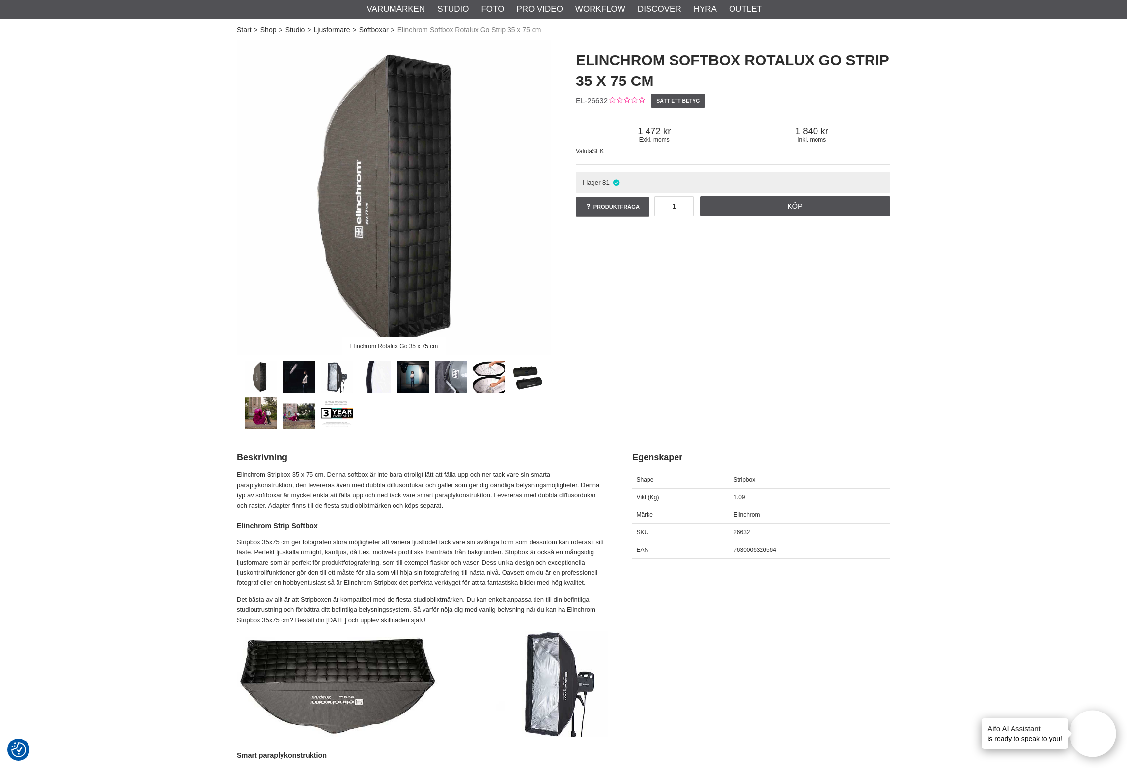
scroll to position [114, 0]
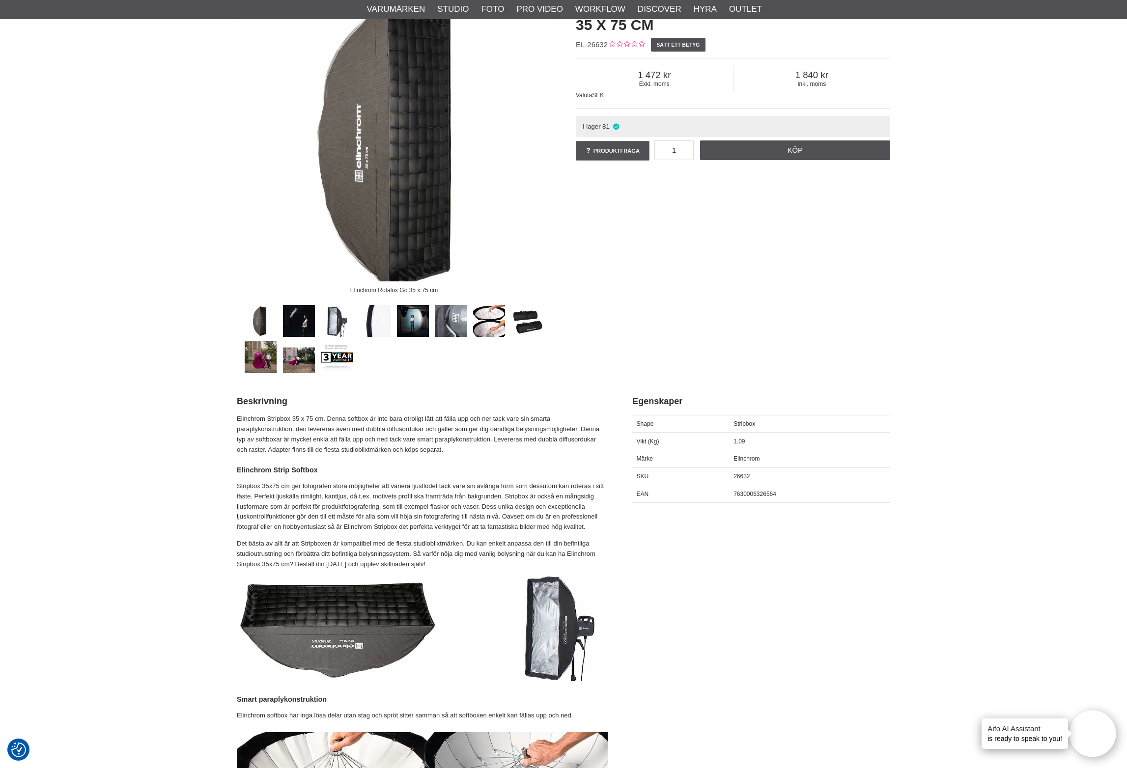
click at [264, 367] on link at bounding box center [261, 357] width 32 height 32
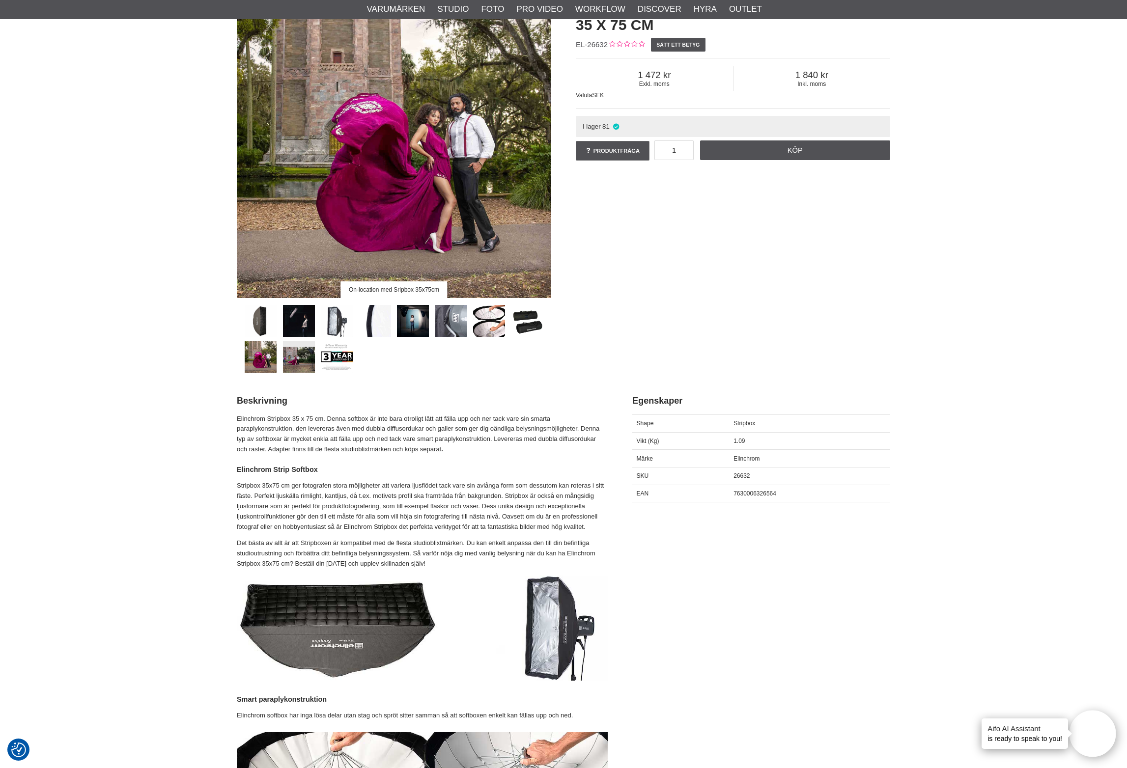
click at [299, 361] on link at bounding box center [299, 357] width 32 height 32
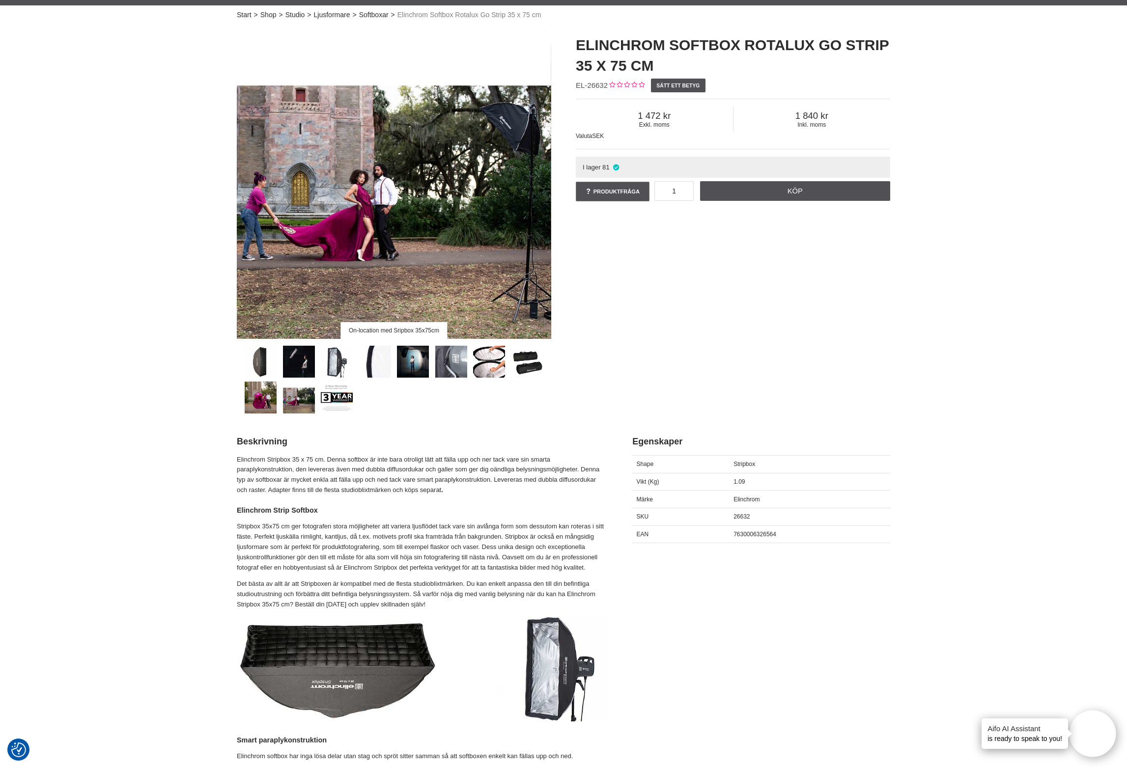
scroll to position [12, 0]
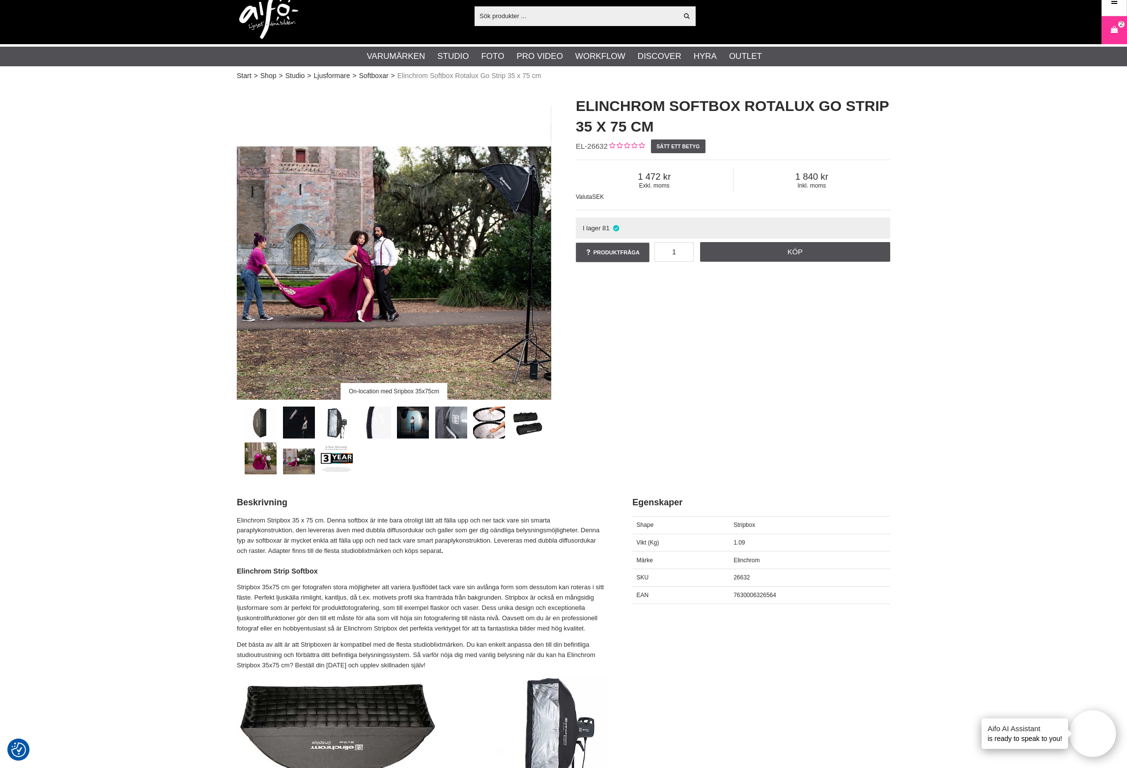
drag, startPoint x: 300, startPoint y: 419, endPoint x: 307, endPoint y: 420, distance: 7.4
click at [300, 419] on link at bounding box center [299, 423] width 32 height 32
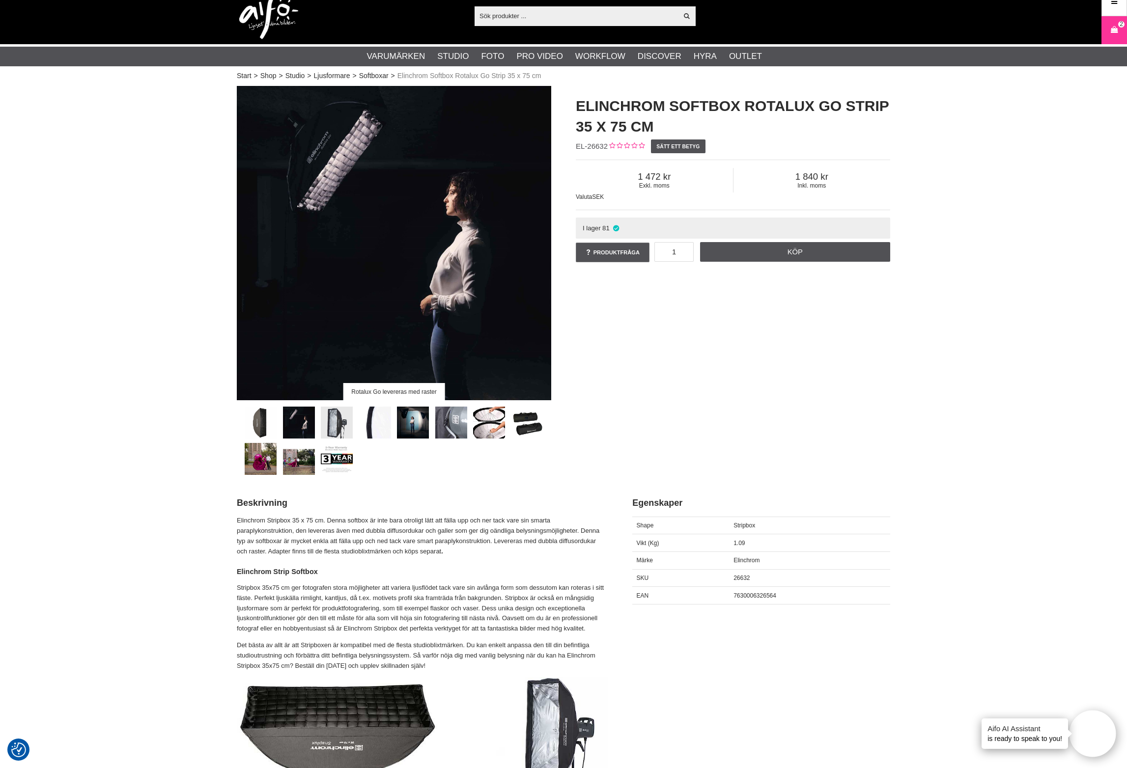
click at [334, 420] on link at bounding box center [337, 423] width 32 height 32
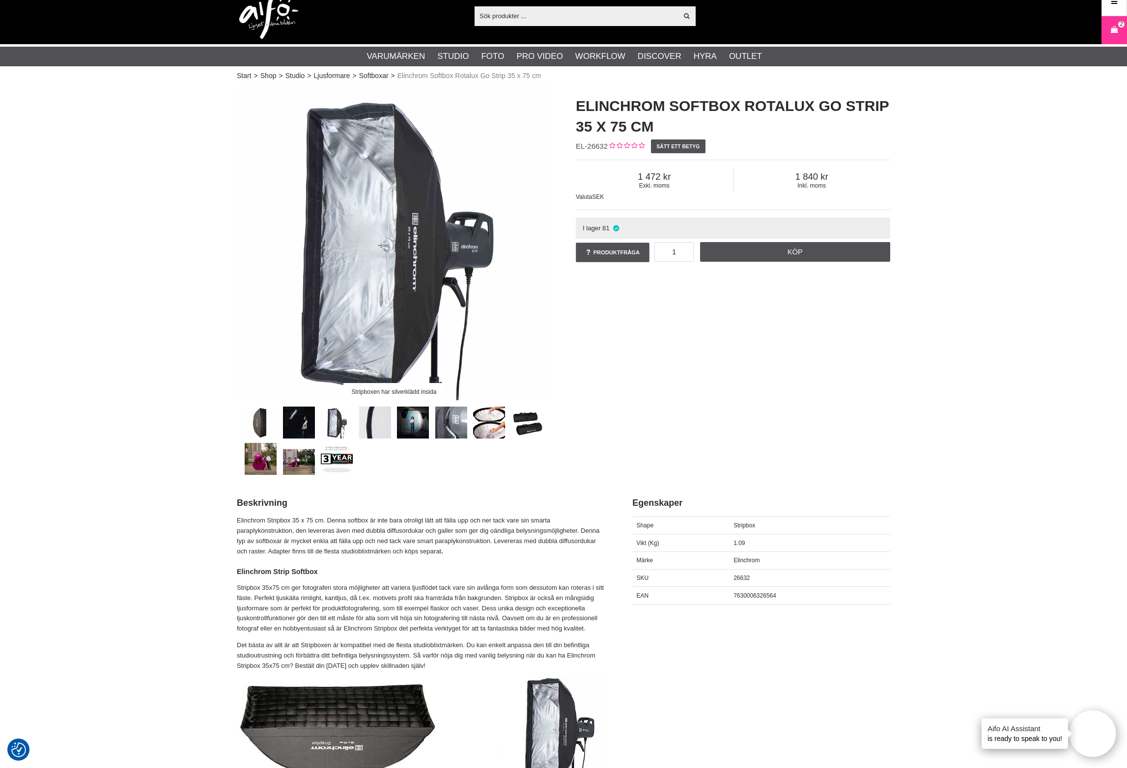
click at [376, 421] on link at bounding box center [375, 423] width 32 height 32
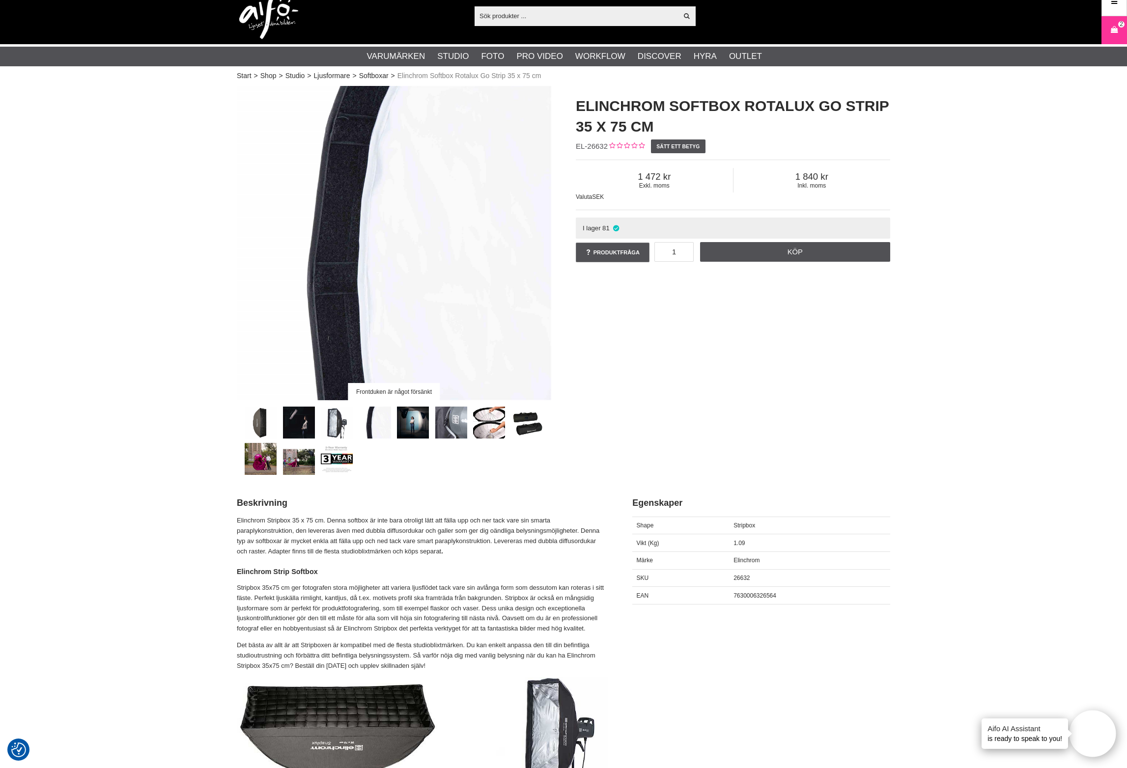
click at [306, 420] on link at bounding box center [299, 423] width 32 height 32
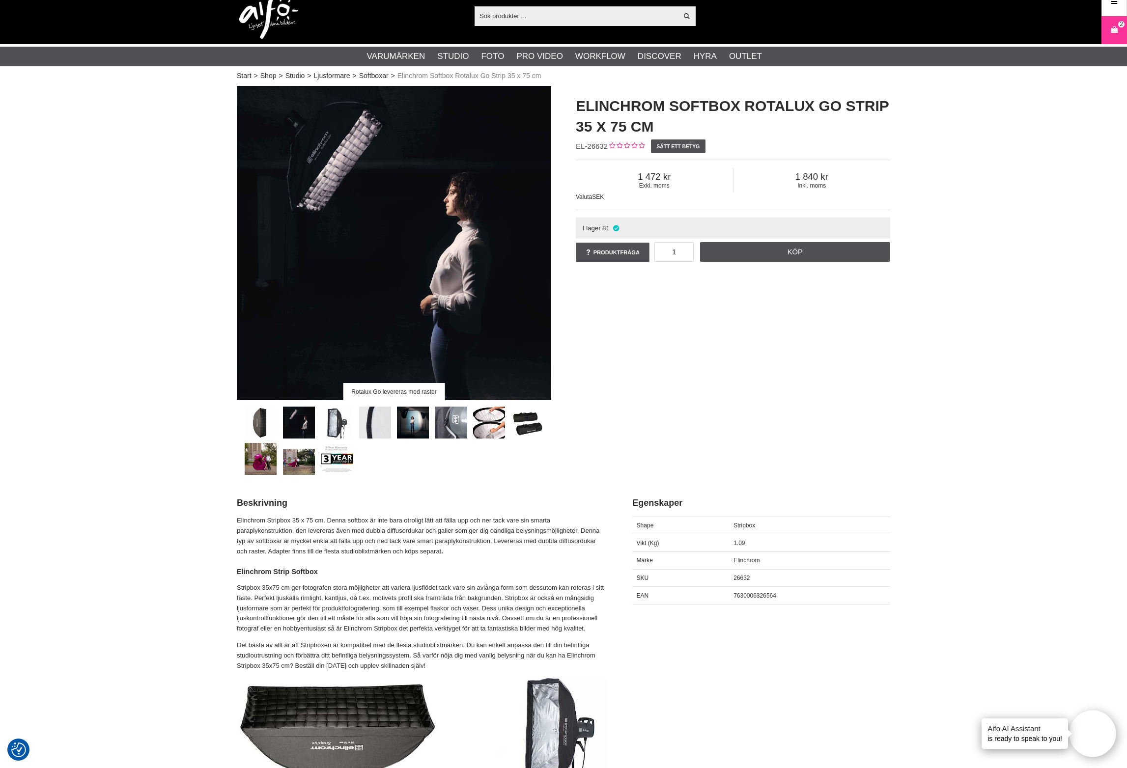
click at [386, 422] on link at bounding box center [375, 423] width 32 height 32
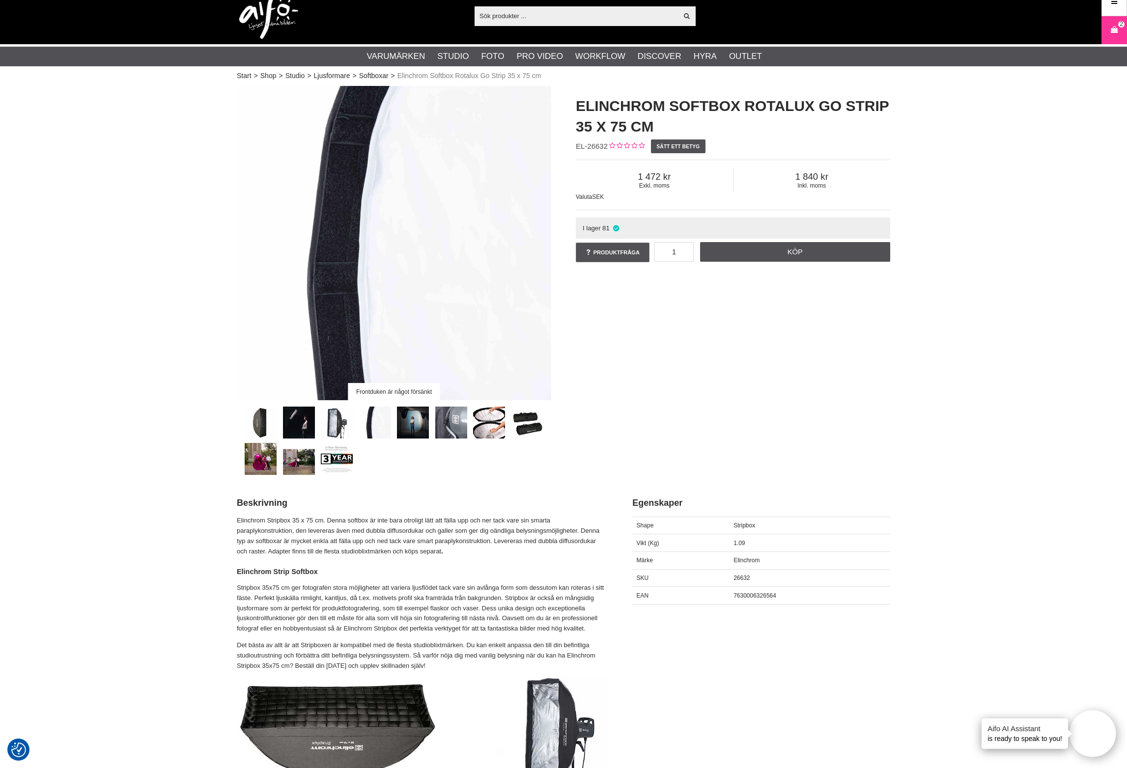
click at [413, 421] on link at bounding box center [413, 423] width 32 height 32
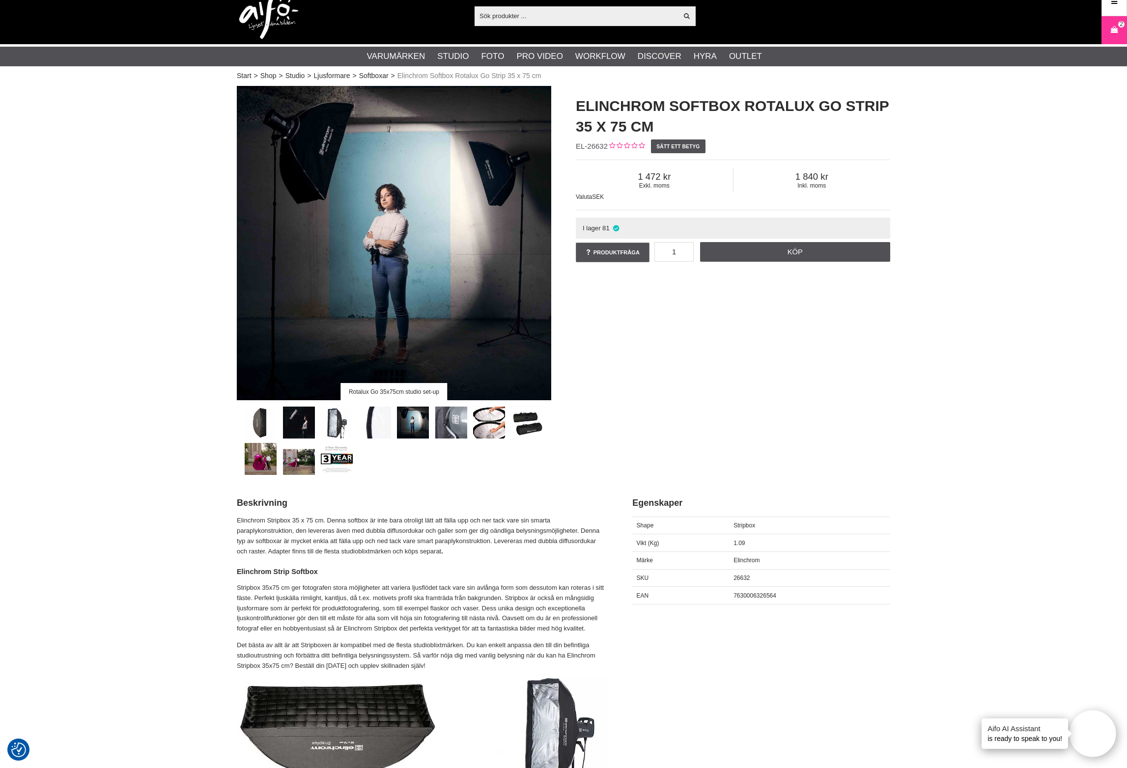
click at [471, 421] on li at bounding box center [489, 423] width 38 height 32
click at [499, 421] on link at bounding box center [489, 423] width 32 height 32
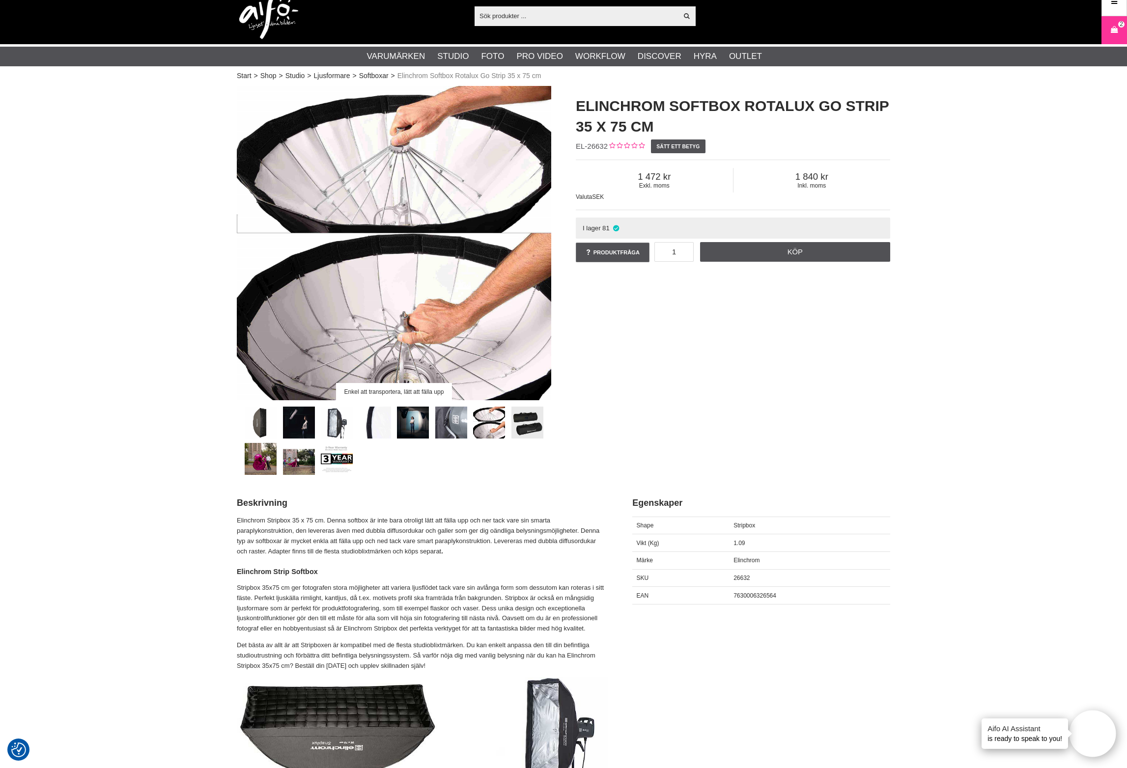
click at [528, 421] on link at bounding box center [527, 423] width 32 height 32
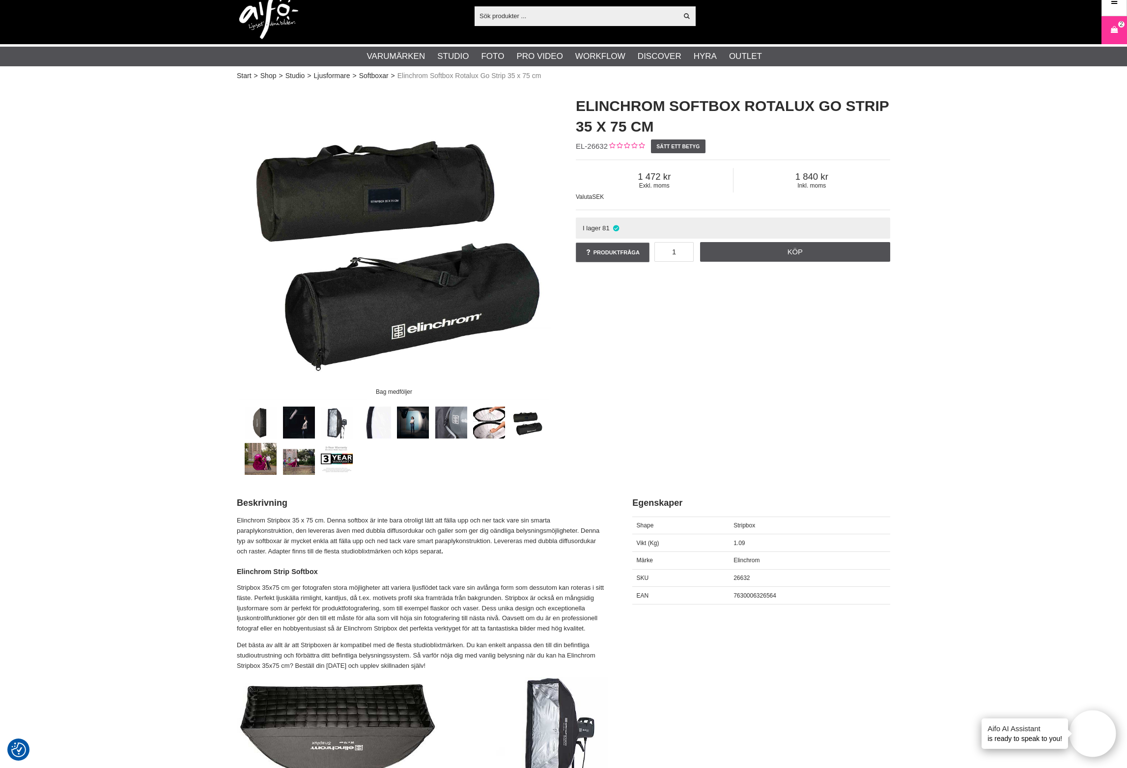
click at [457, 421] on link at bounding box center [451, 423] width 32 height 32
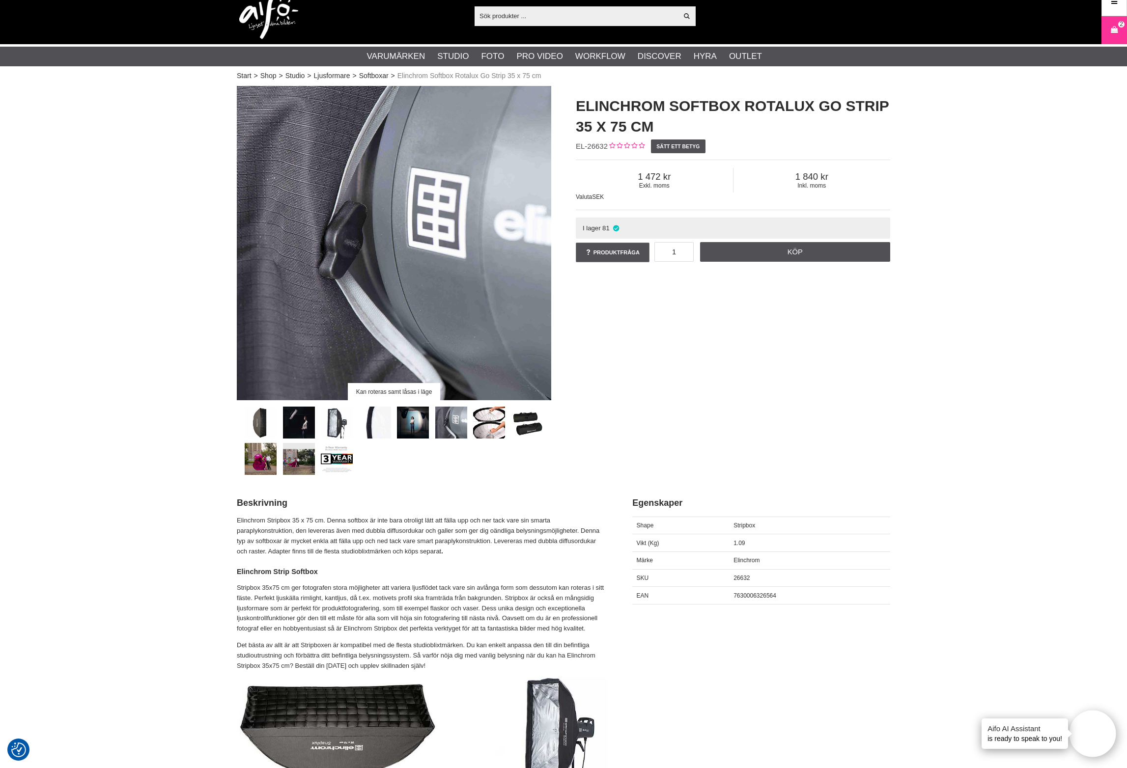
click at [302, 470] on link at bounding box center [299, 459] width 32 height 32
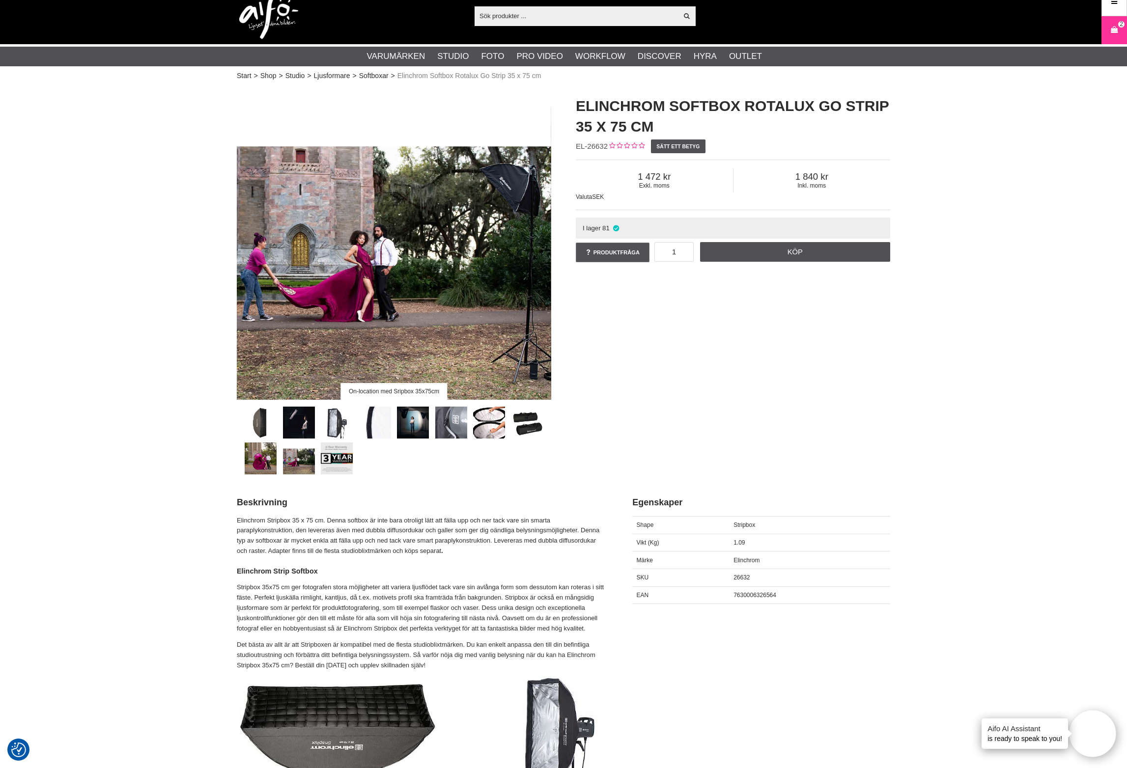
click at [334, 462] on link at bounding box center [337, 459] width 32 height 32
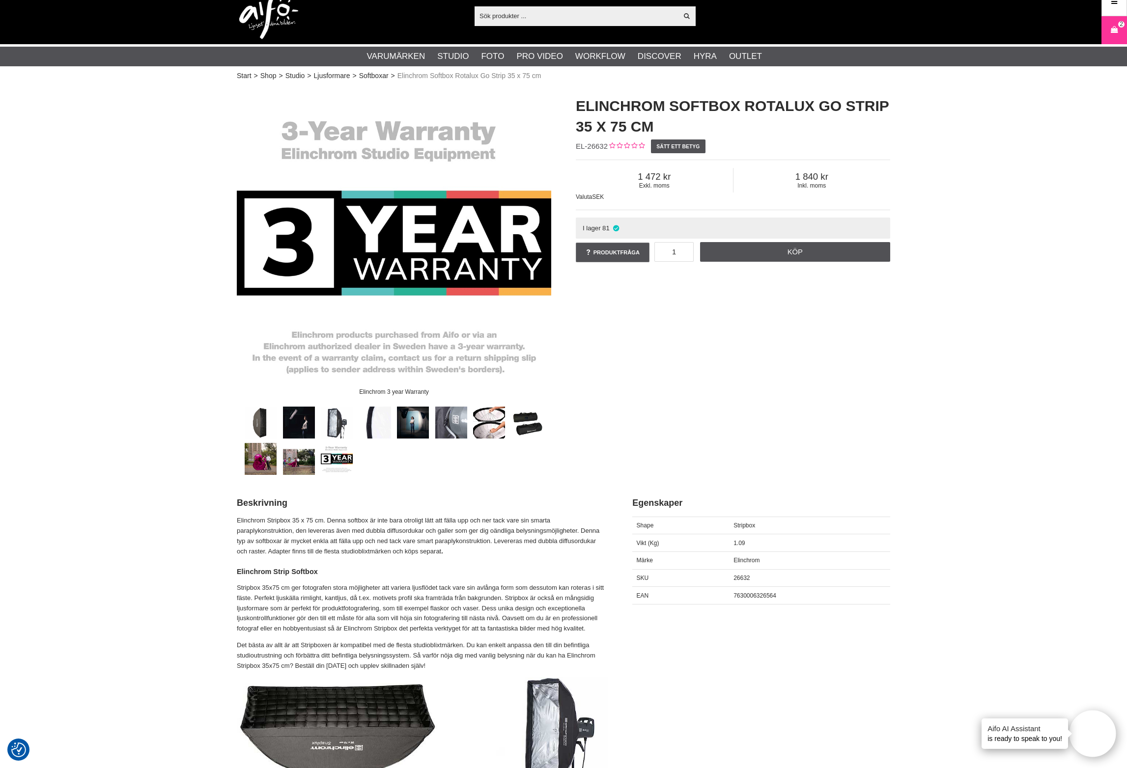
click at [235, 457] on div "Elinchrom 3 year Warranty" at bounding box center [393, 280] width 339 height 389
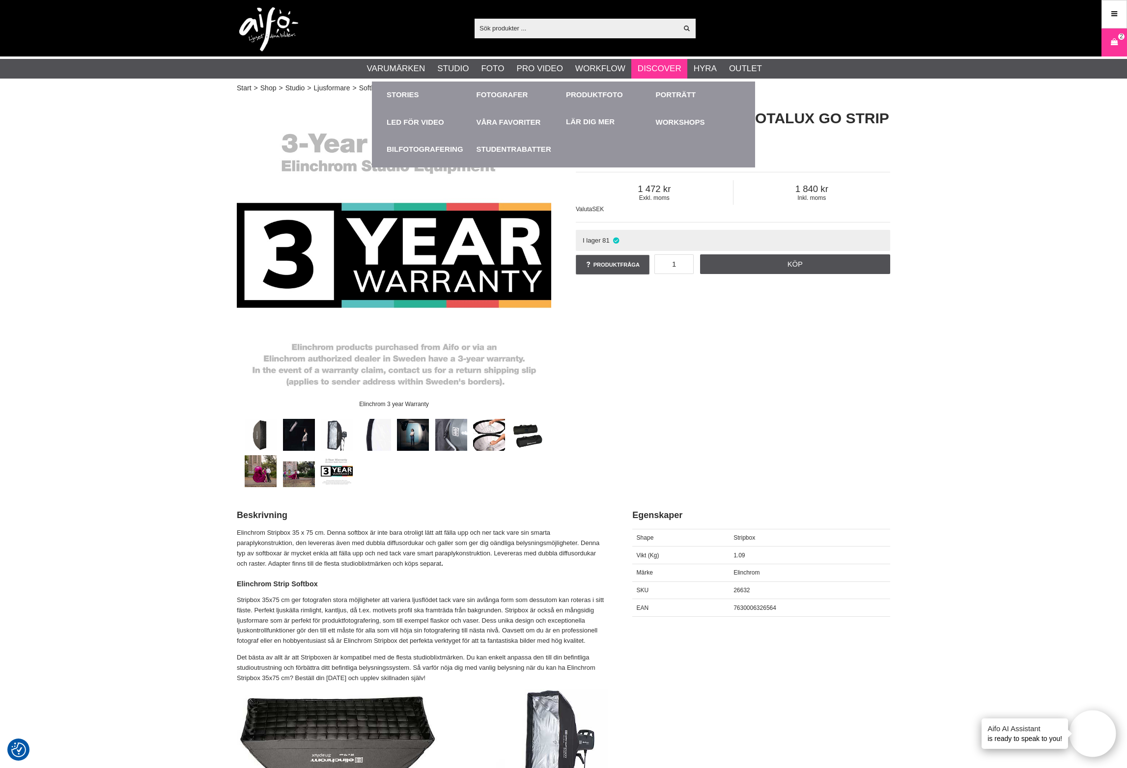
scroll to position [0, 0]
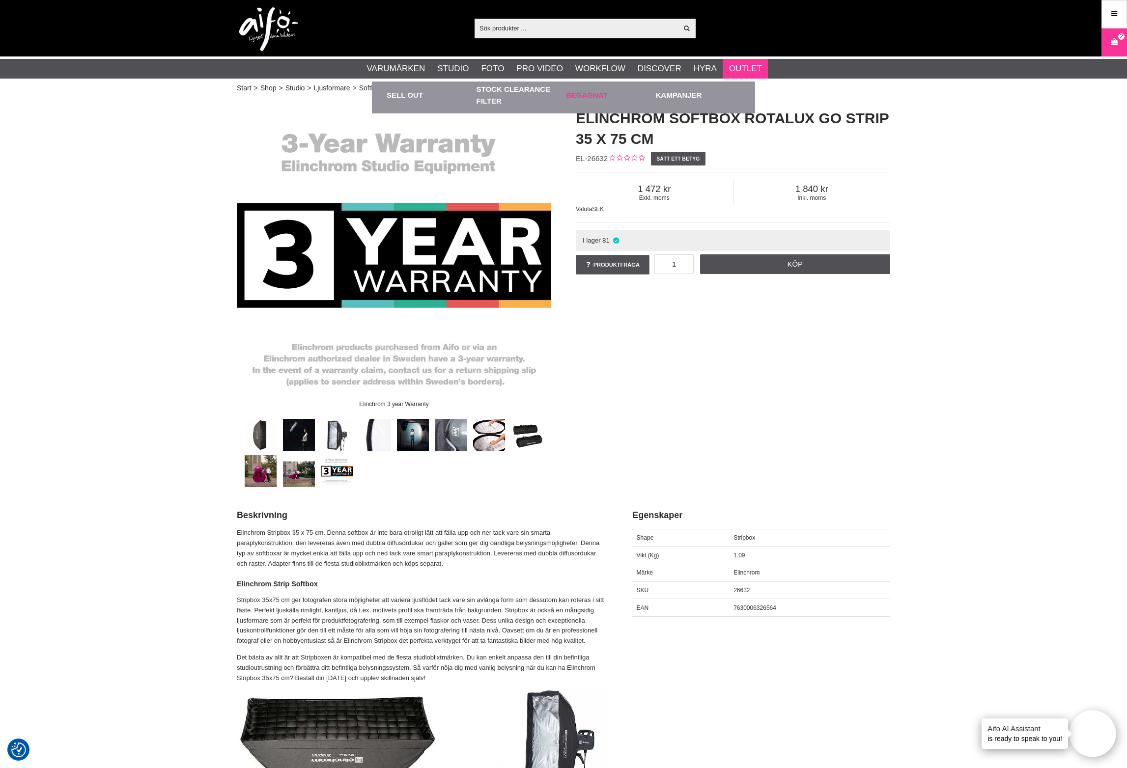
click at [598, 95] on link "Begagnat" at bounding box center [608, 95] width 85 height 27
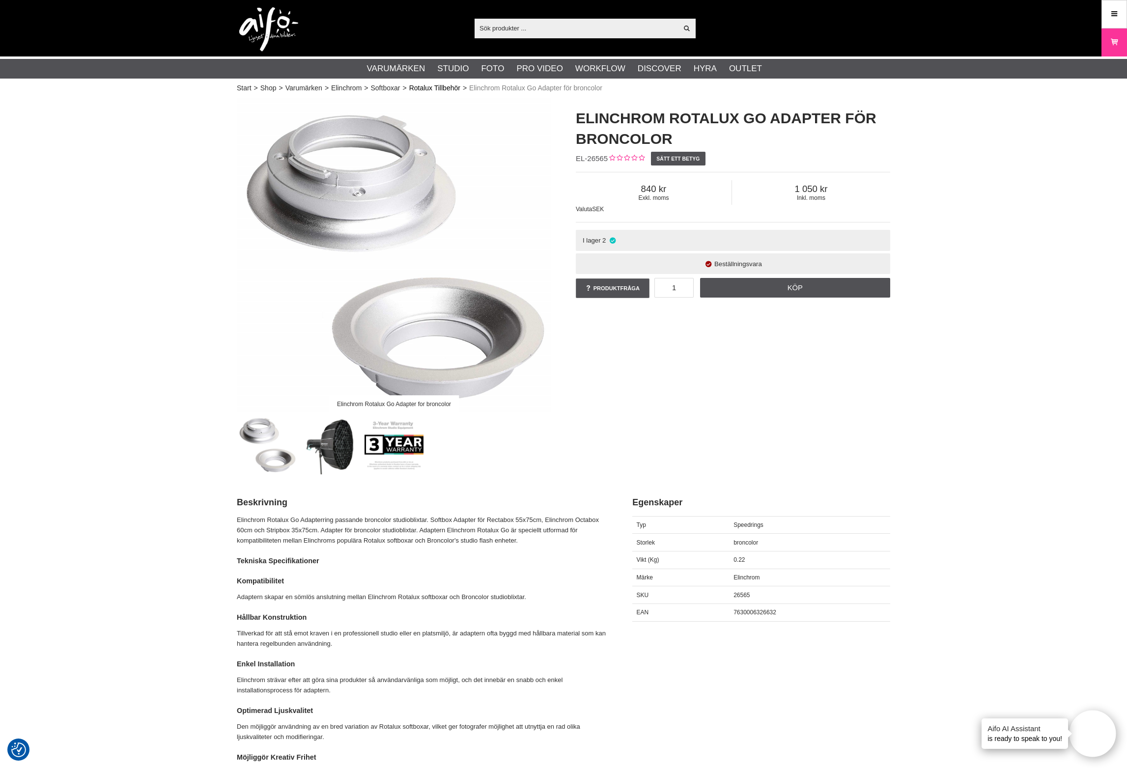
click at [436, 91] on link "Rotalux Tillbehör" at bounding box center [434, 88] width 51 height 10
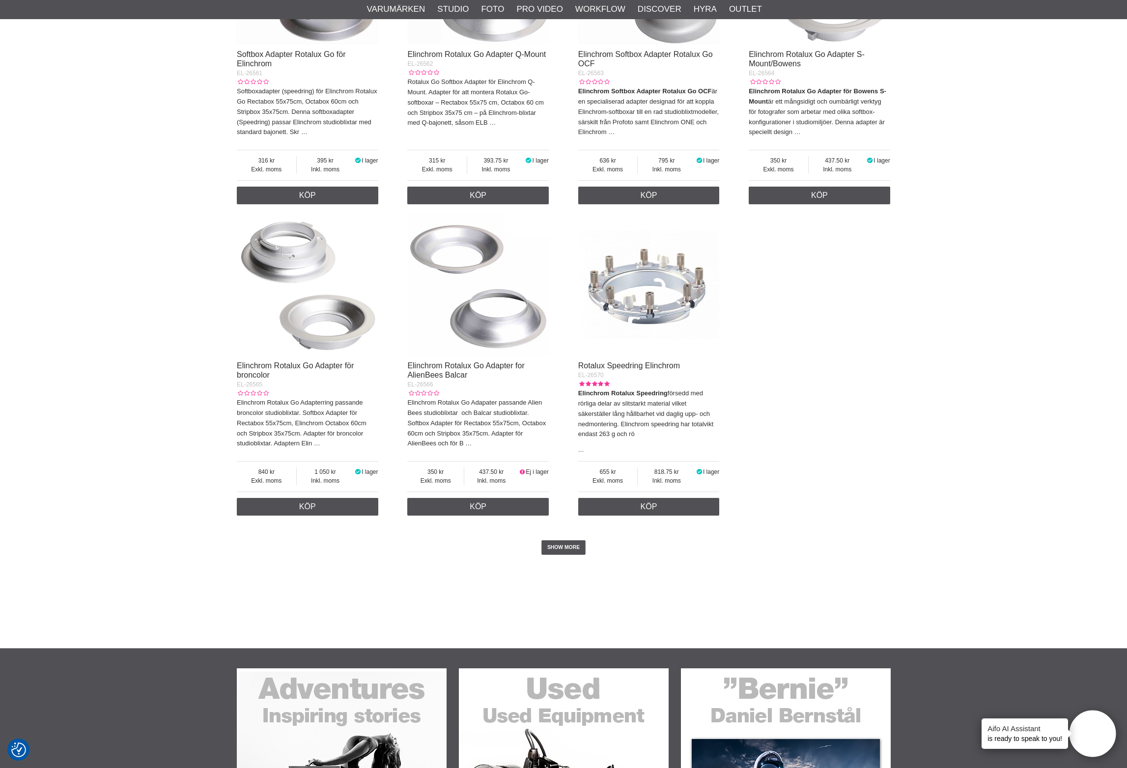
scroll to position [2030, 0]
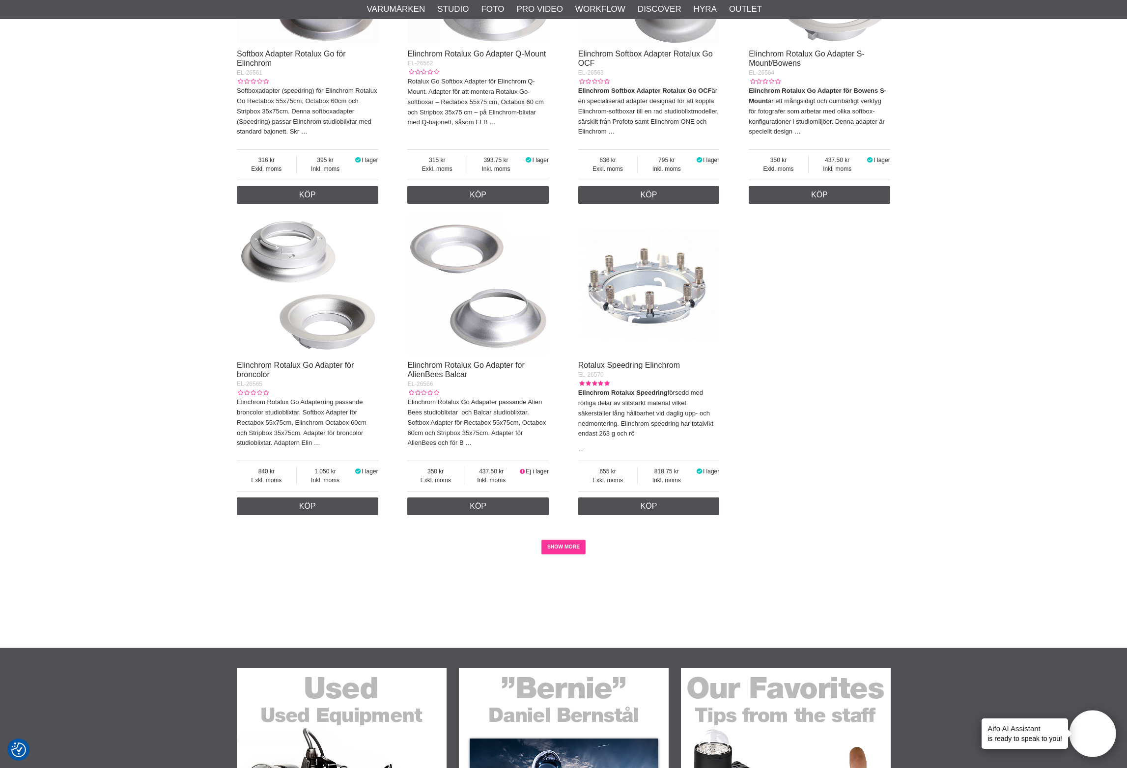
click at [548, 540] on link "SHOW MORE" at bounding box center [563, 547] width 45 height 15
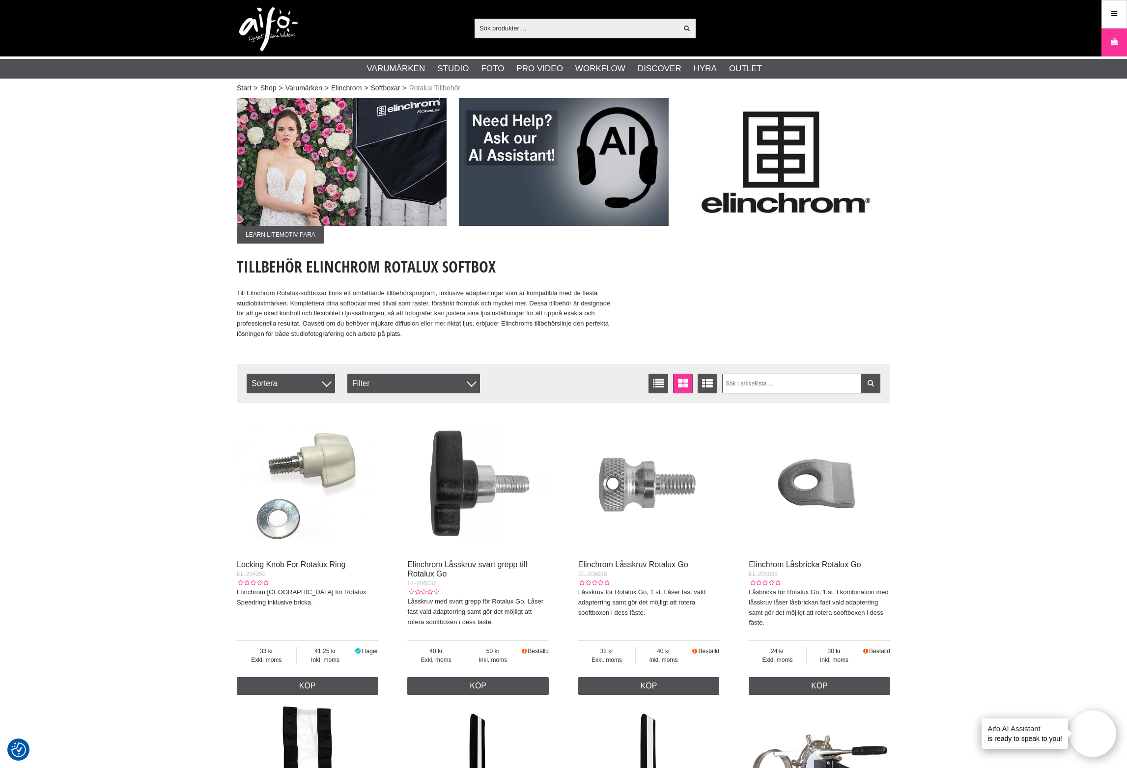
scroll to position [0, 0]
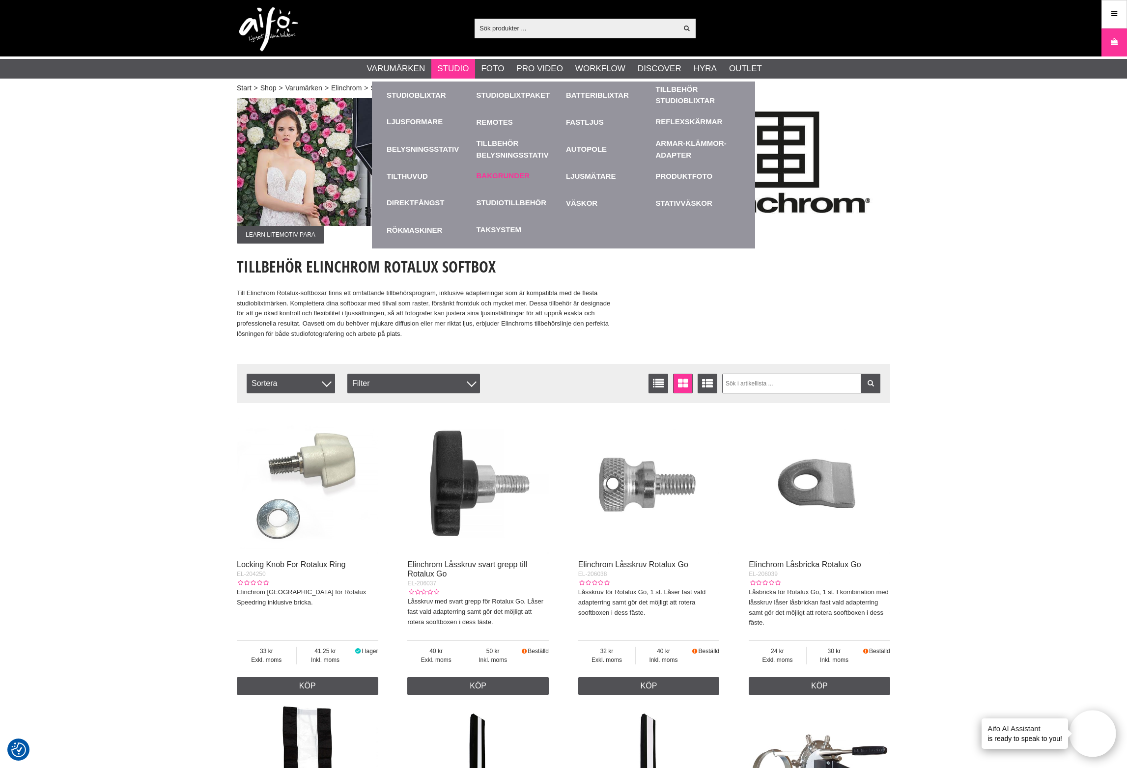
click at [519, 177] on link "Bakgrunder" at bounding box center [502, 175] width 53 height 11
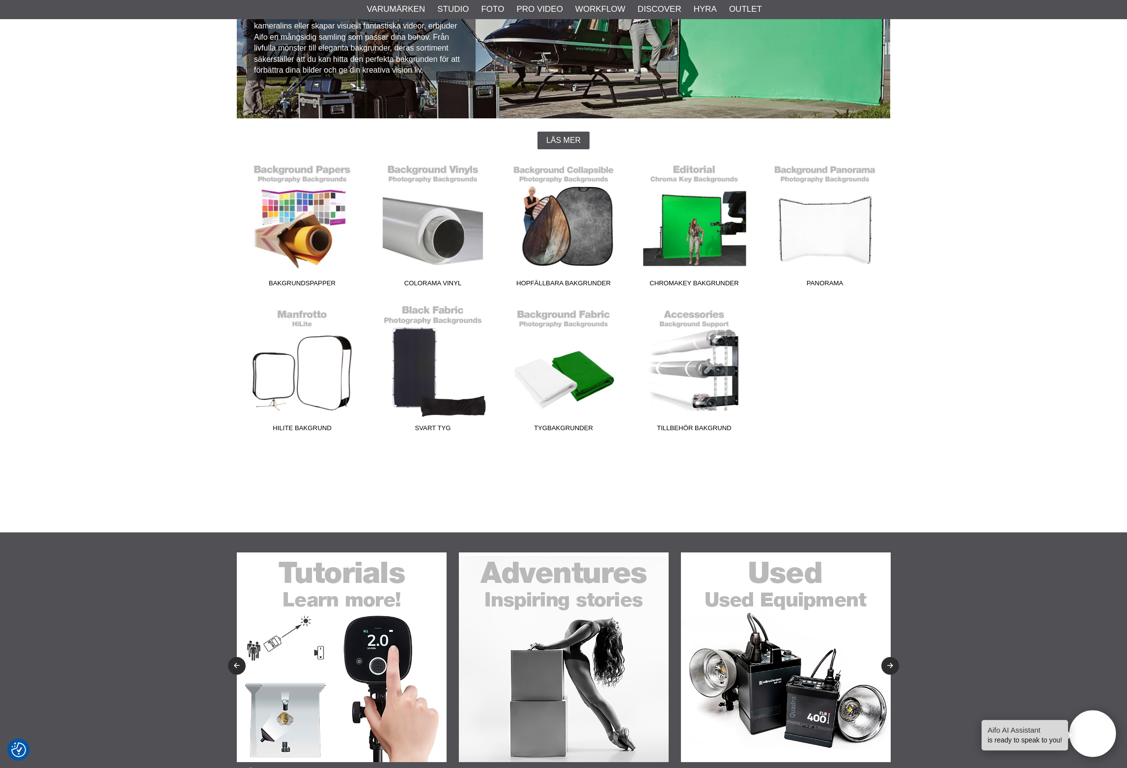
scroll to position [229, 0]
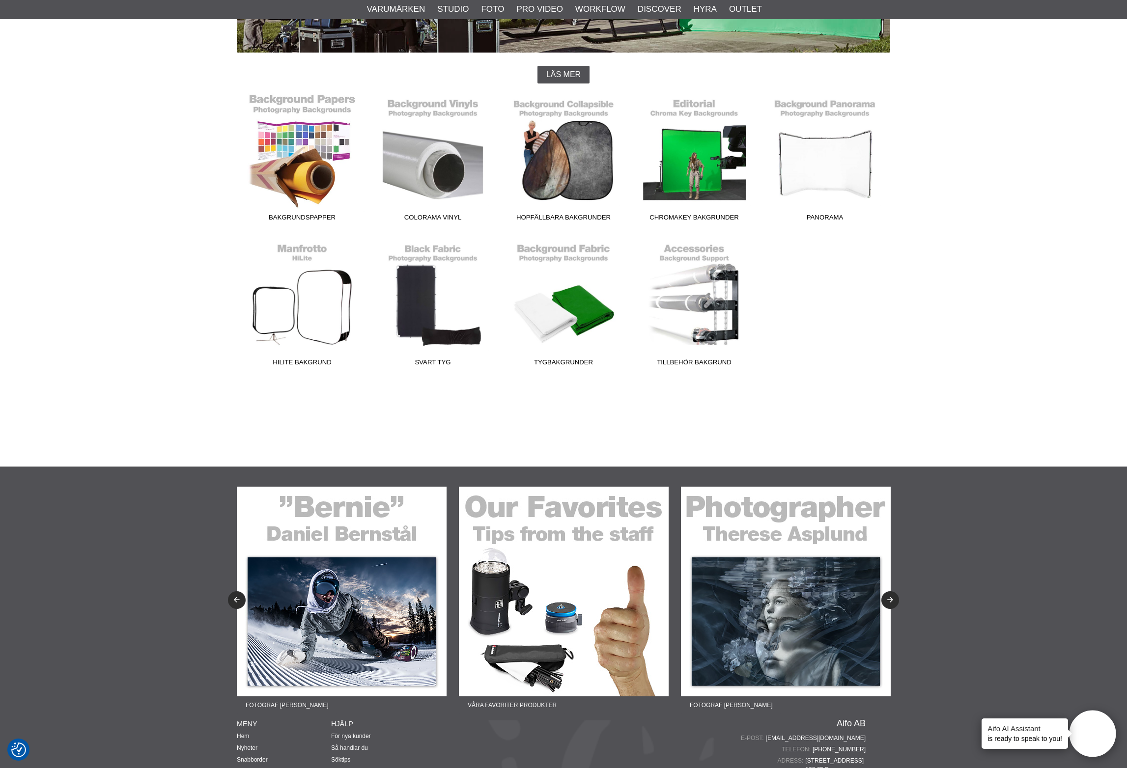
click at [293, 172] on link "Bakgrundspapper" at bounding box center [302, 159] width 131 height 133
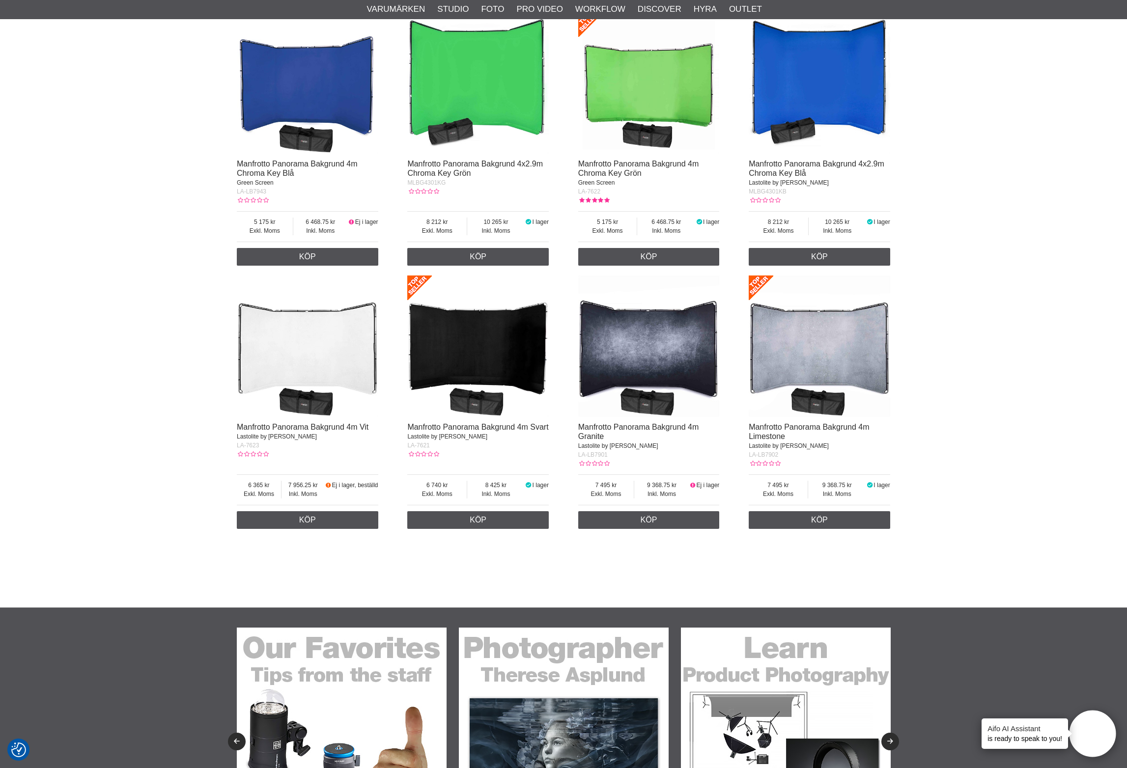
scroll to position [559, 0]
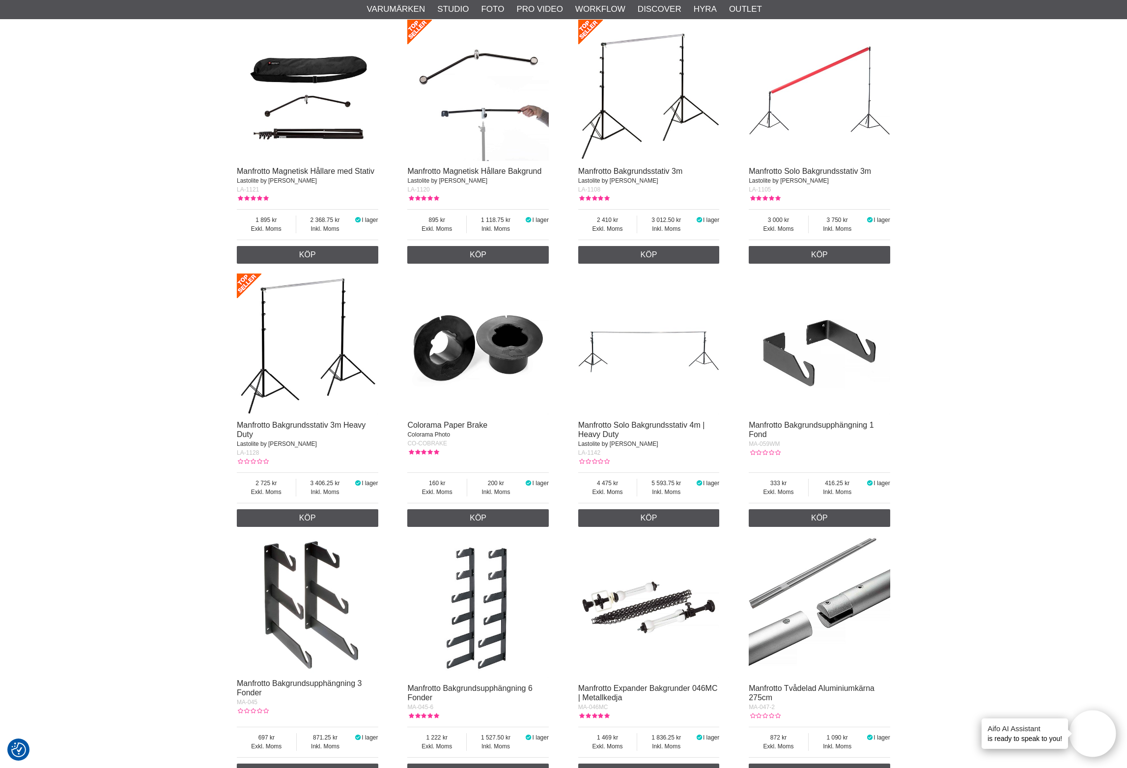
scroll to position [387, 0]
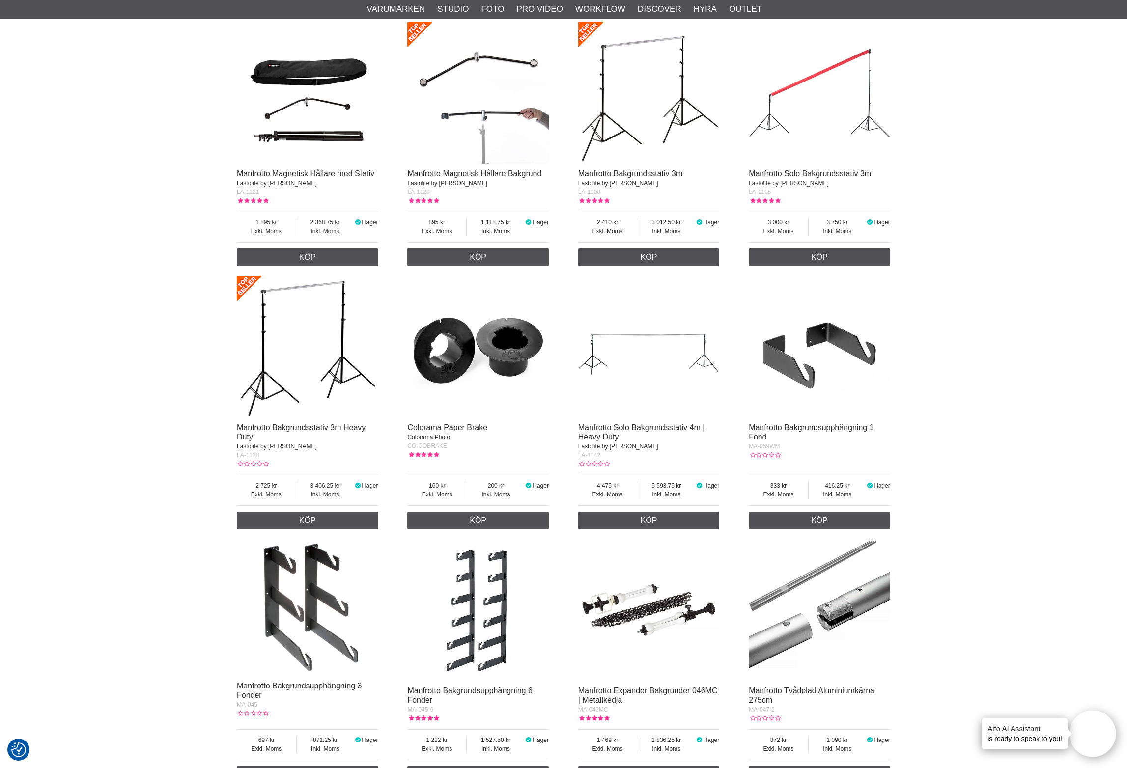
click at [458, 370] on img at bounding box center [477, 346] width 141 height 141
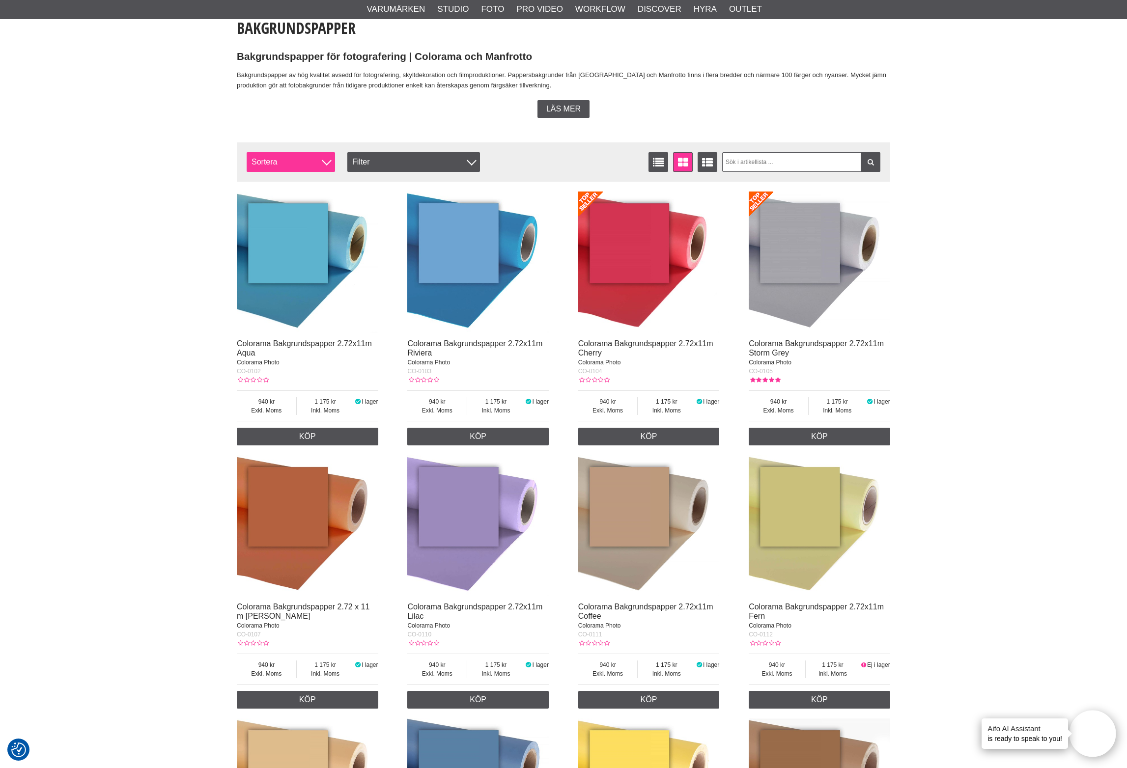
scroll to position [240, 0]
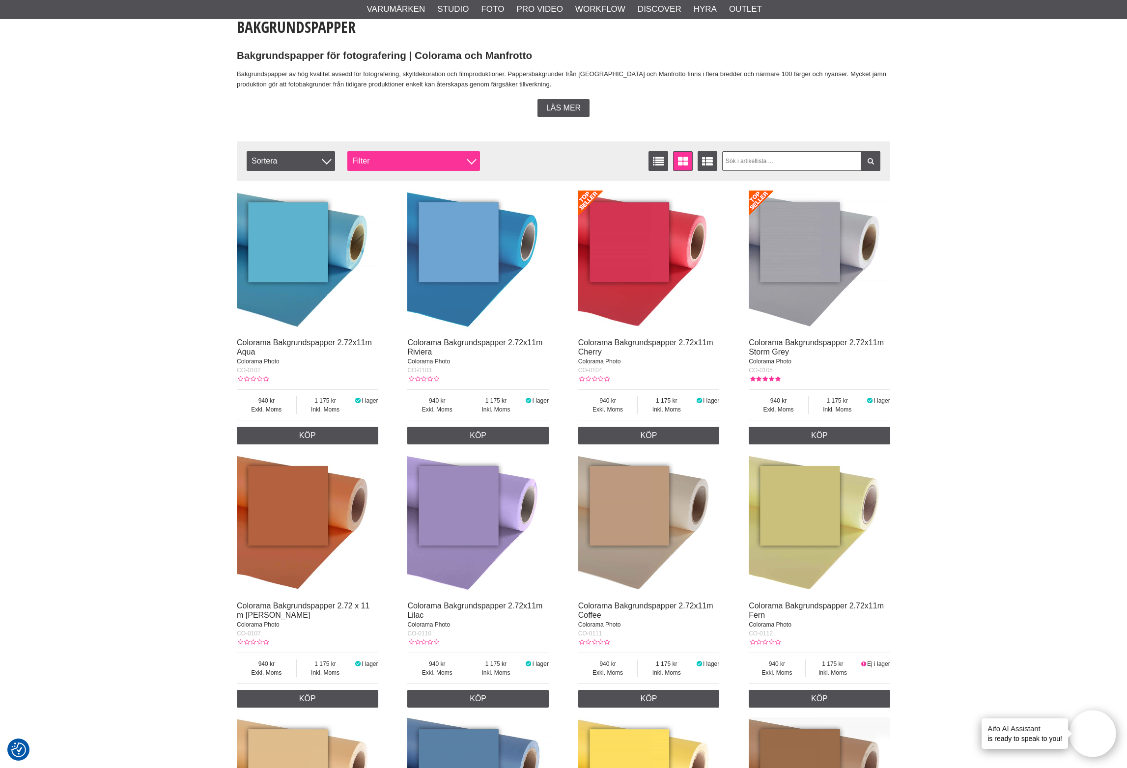
click at [453, 156] on div "Filter" at bounding box center [413, 161] width 133 height 20
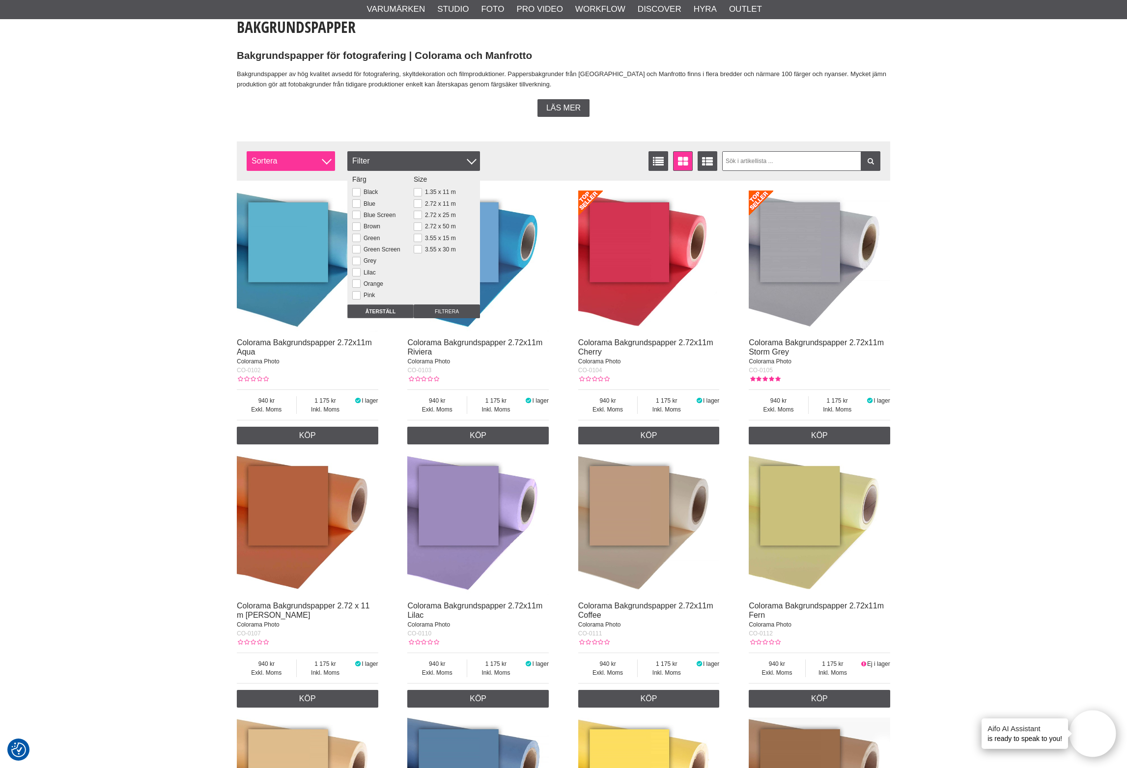
click at [313, 160] on span "Sortera" at bounding box center [291, 161] width 88 height 20
click at [357, 264] on button at bounding box center [356, 263] width 8 height 8
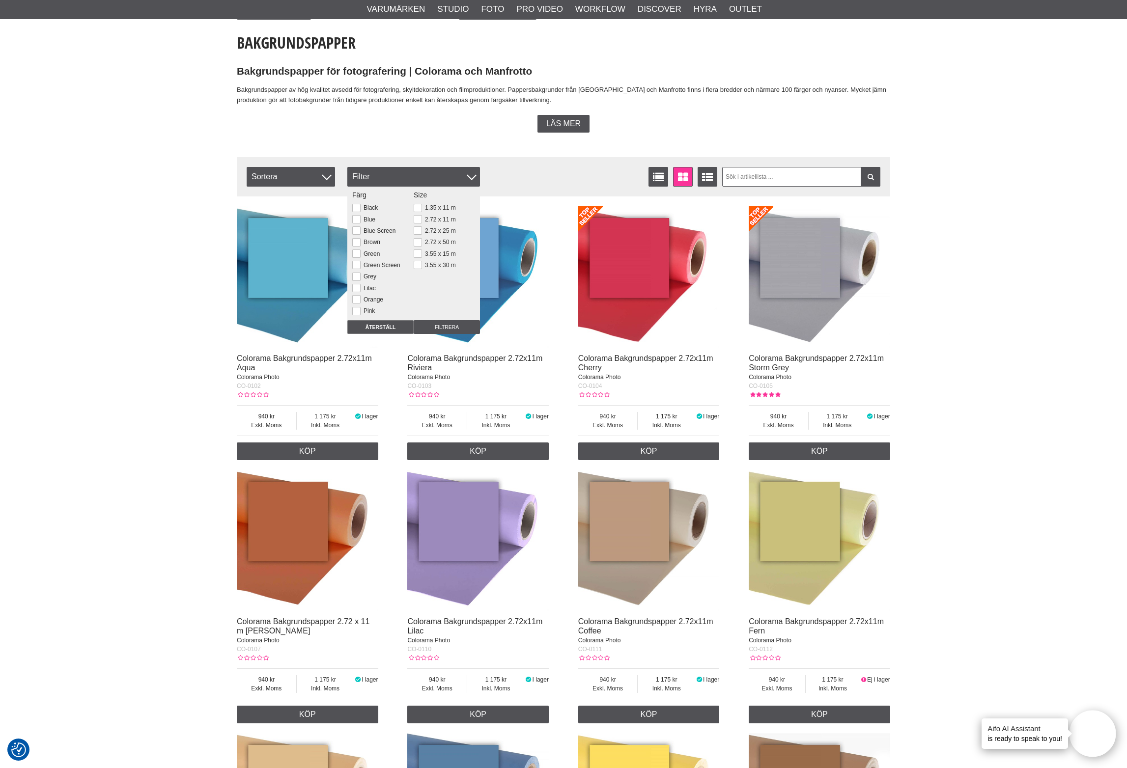
scroll to position [217, 0]
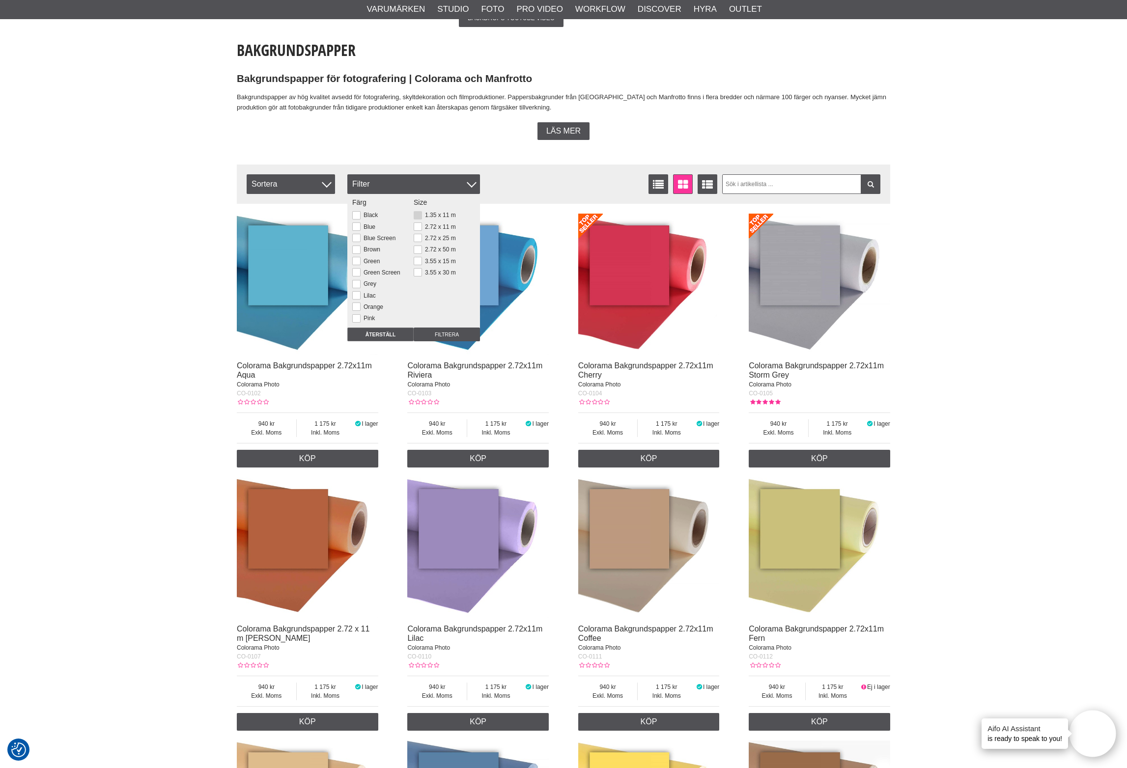
click at [418, 212] on button at bounding box center [418, 215] width 8 height 8
click at [443, 331] on input "Filtrera" at bounding box center [447, 335] width 66 height 14
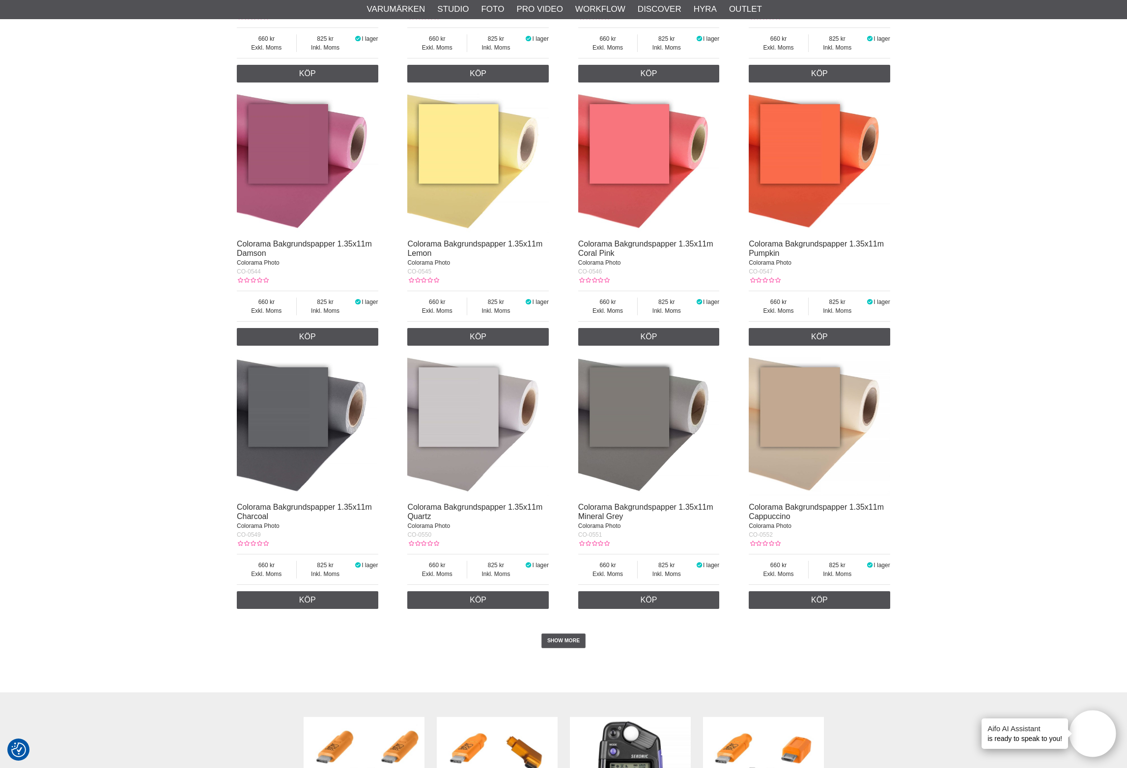
scroll to position [1755, 0]
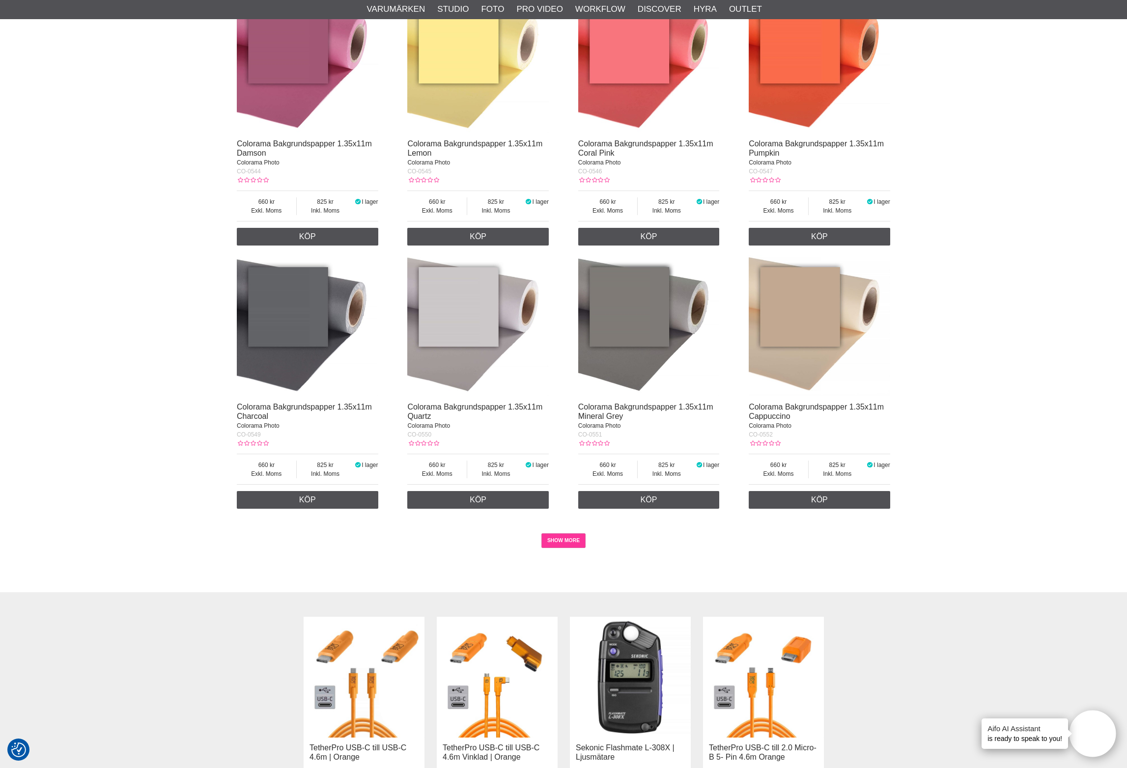
click at [572, 543] on link "SHOW MORE" at bounding box center [563, 540] width 45 height 15
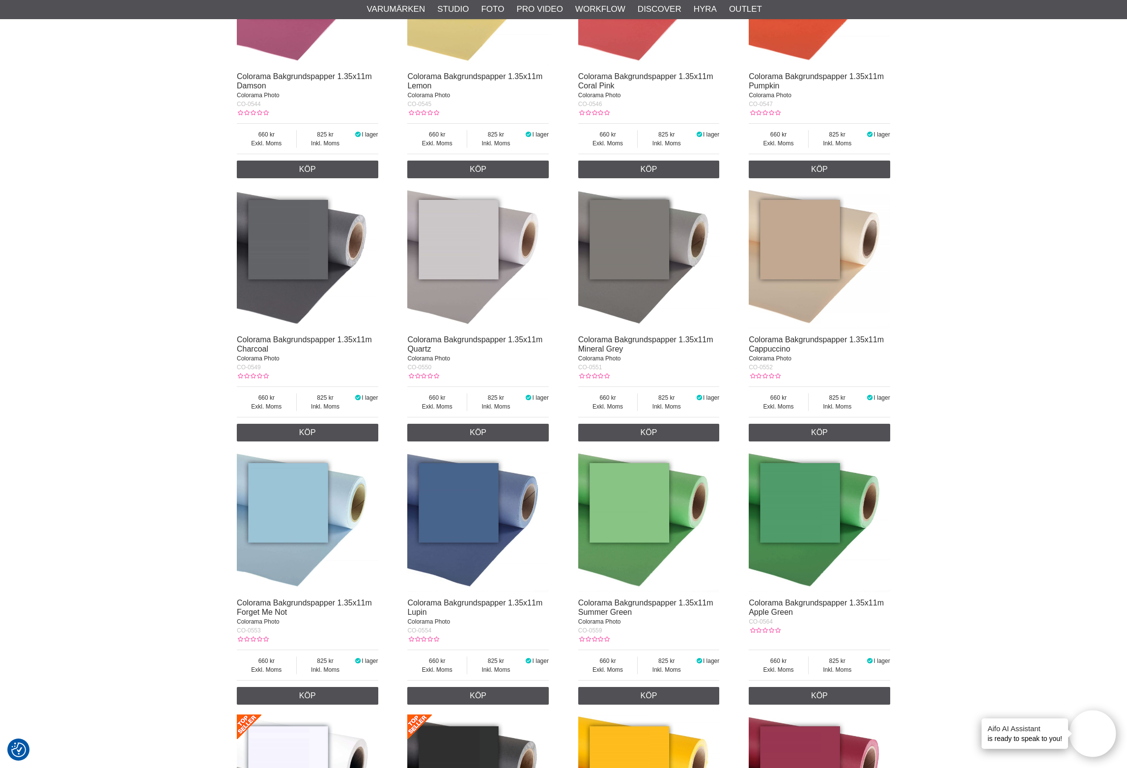
scroll to position [1821, 0]
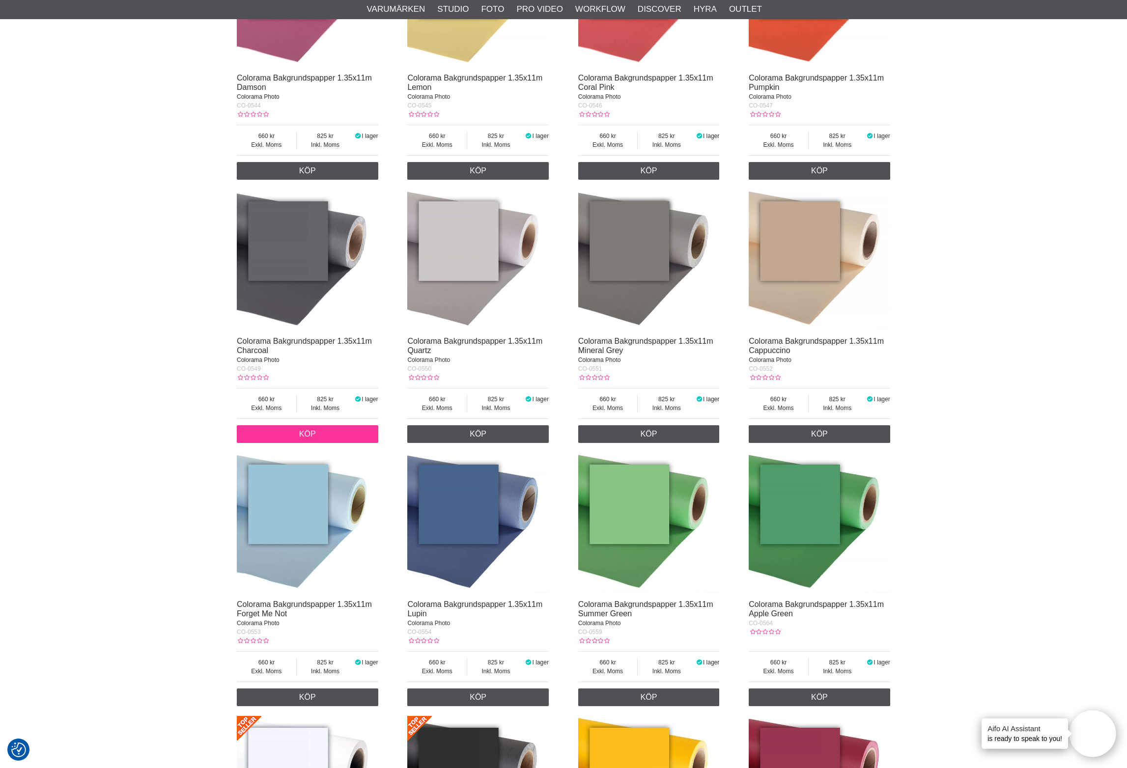
click at [285, 427] on link "Köp" at bounding box center [307, 434] width 141 height 18
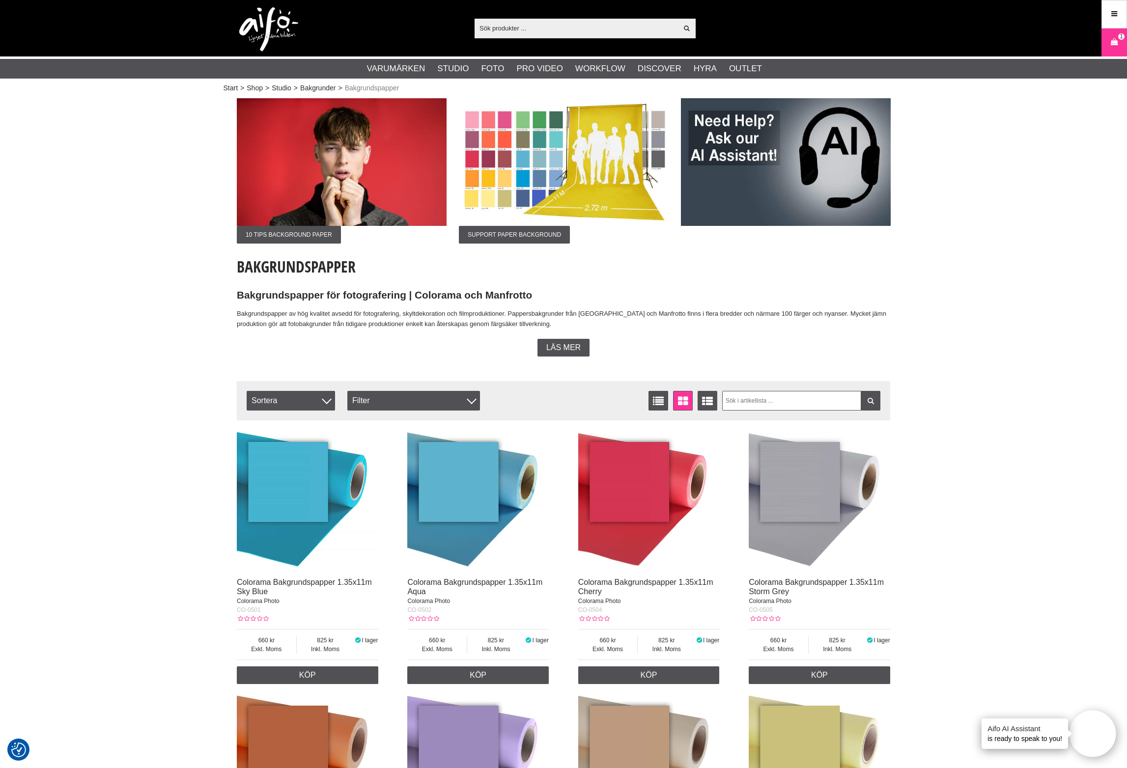
scroll to position [0, 0]
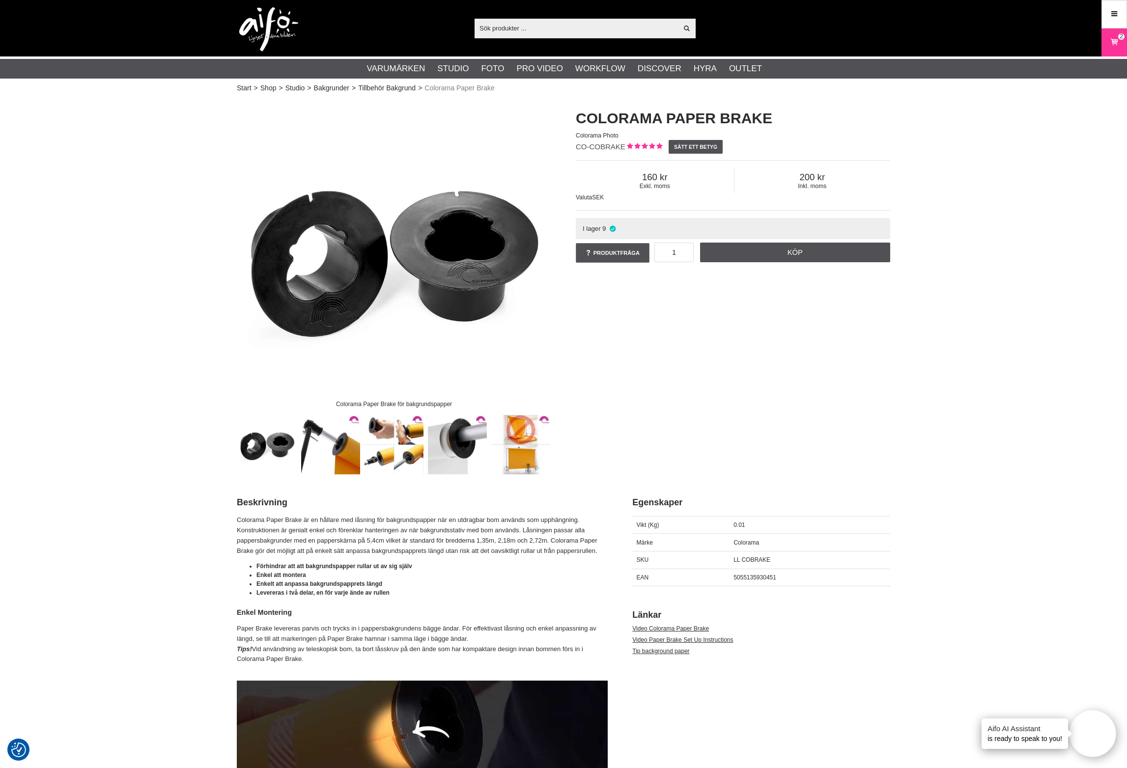
click at [327, 452] on img at bounding box center [330, 444] width 59 height 59
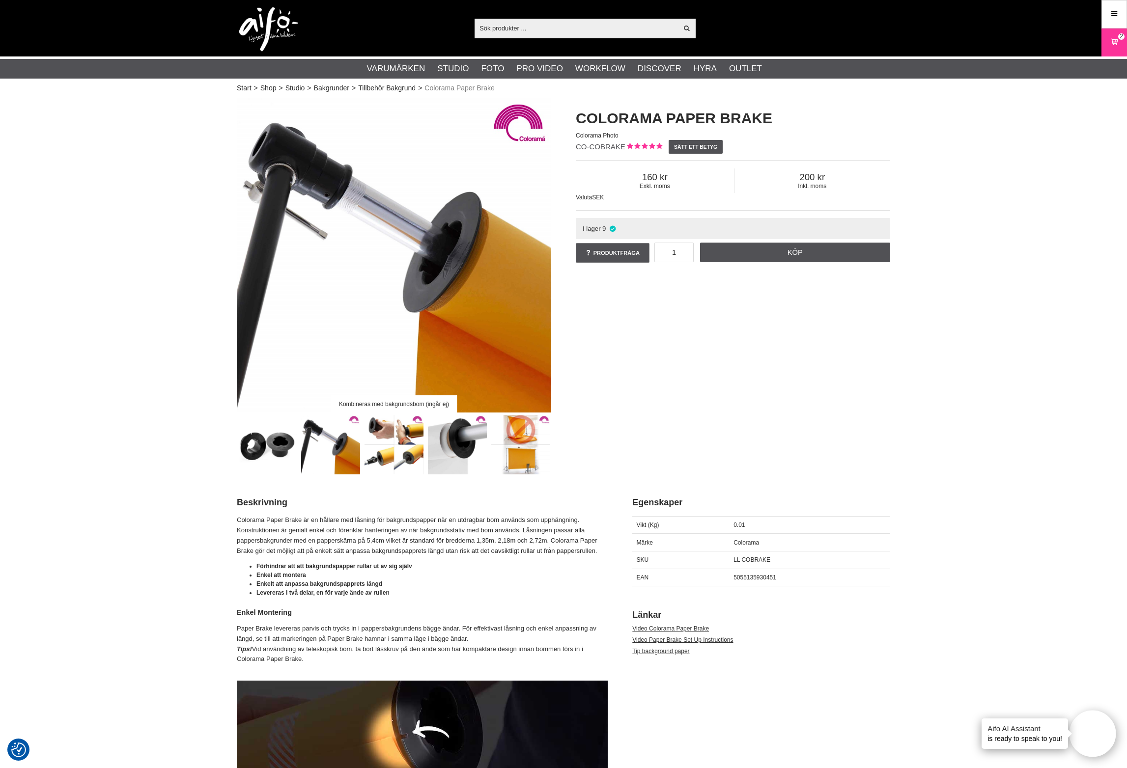
click at [398, 455] on img at bounding box center [393, 444] width 59 height 59
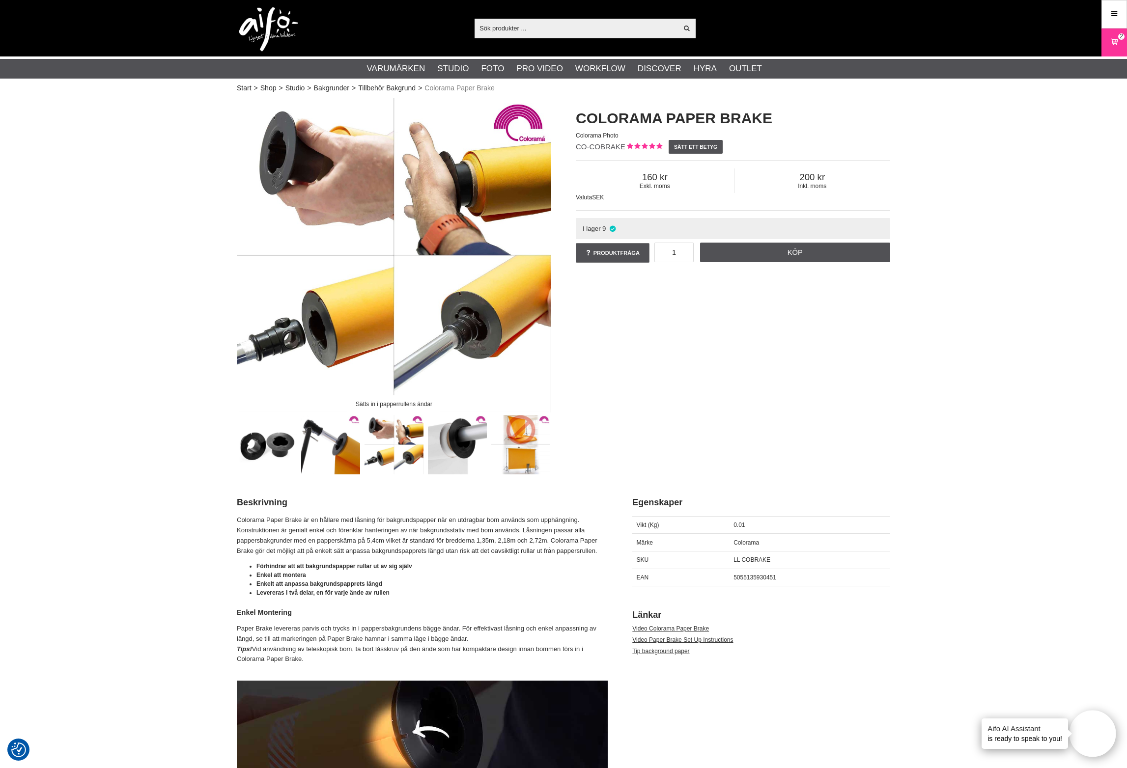
click at [469, 453] on img at bounding box center [457, 444] width 59 height 59
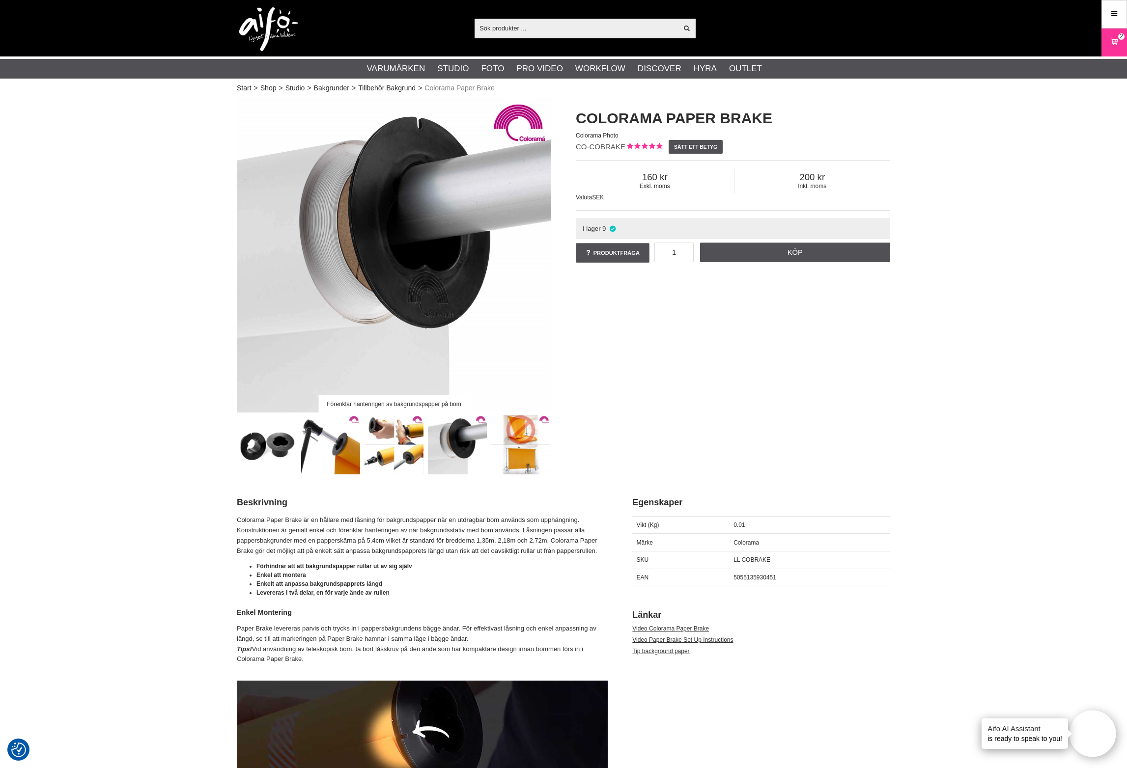
click at [524, 454] on img at bounding box center [520, 444] width 59 height 59
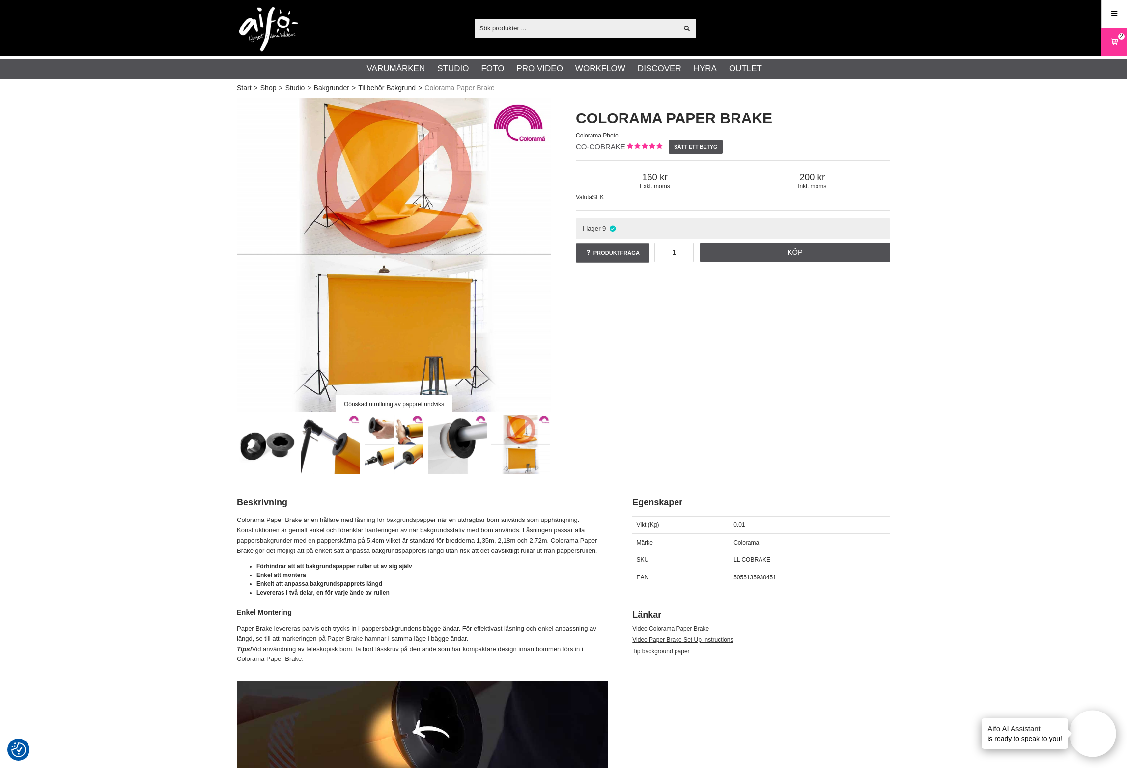
click at [269, 447] on img at bounding box center [267, 444] width 59 height 59
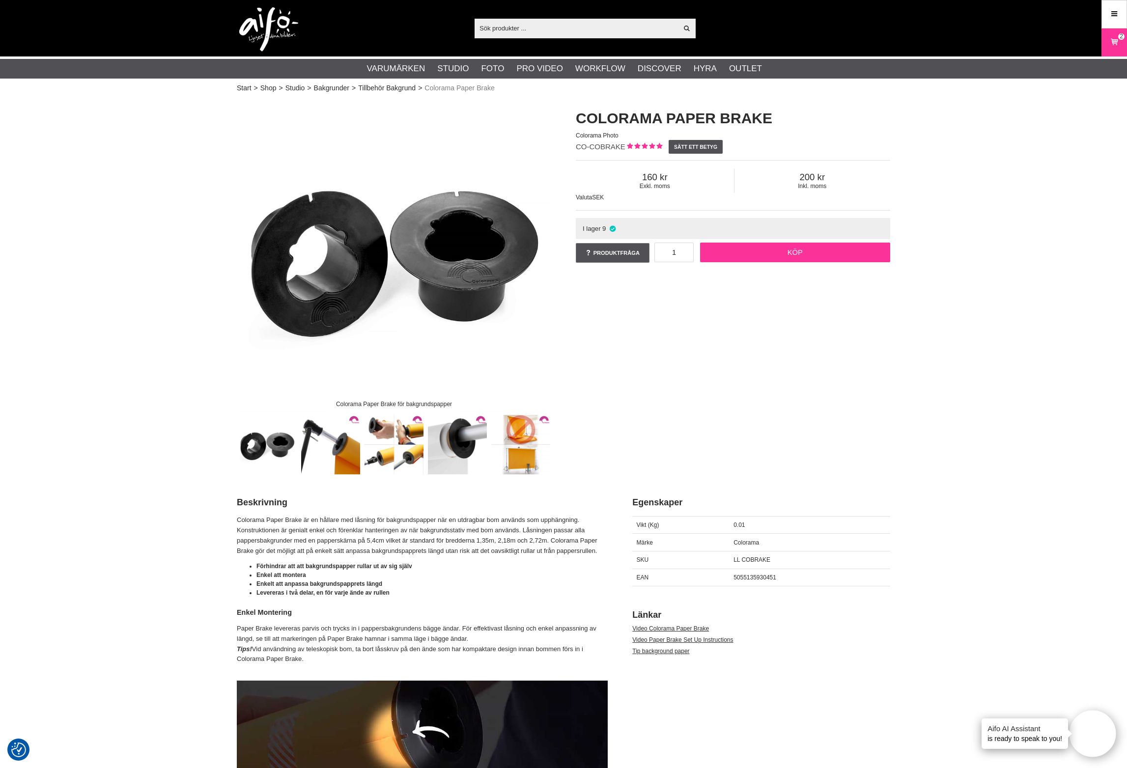
click at [784, 256] on link "Köp" at bounding box center [795, 253] width 191 height 20
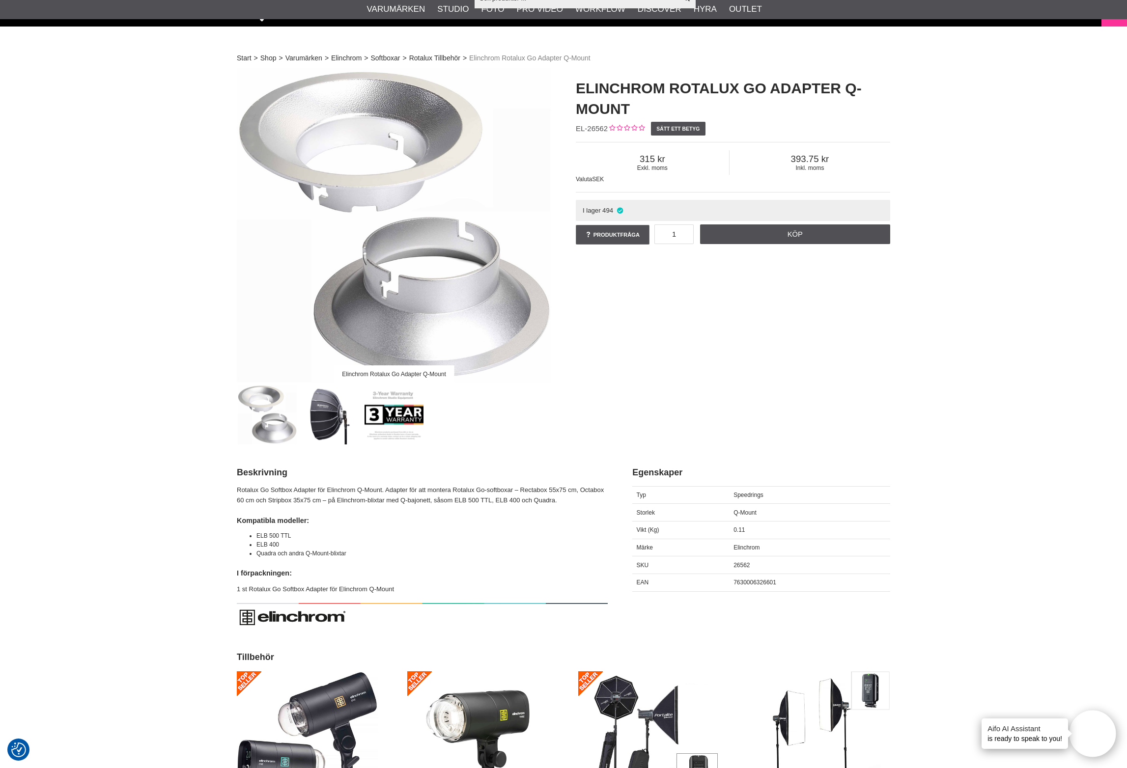
scroll to position [70, 0]
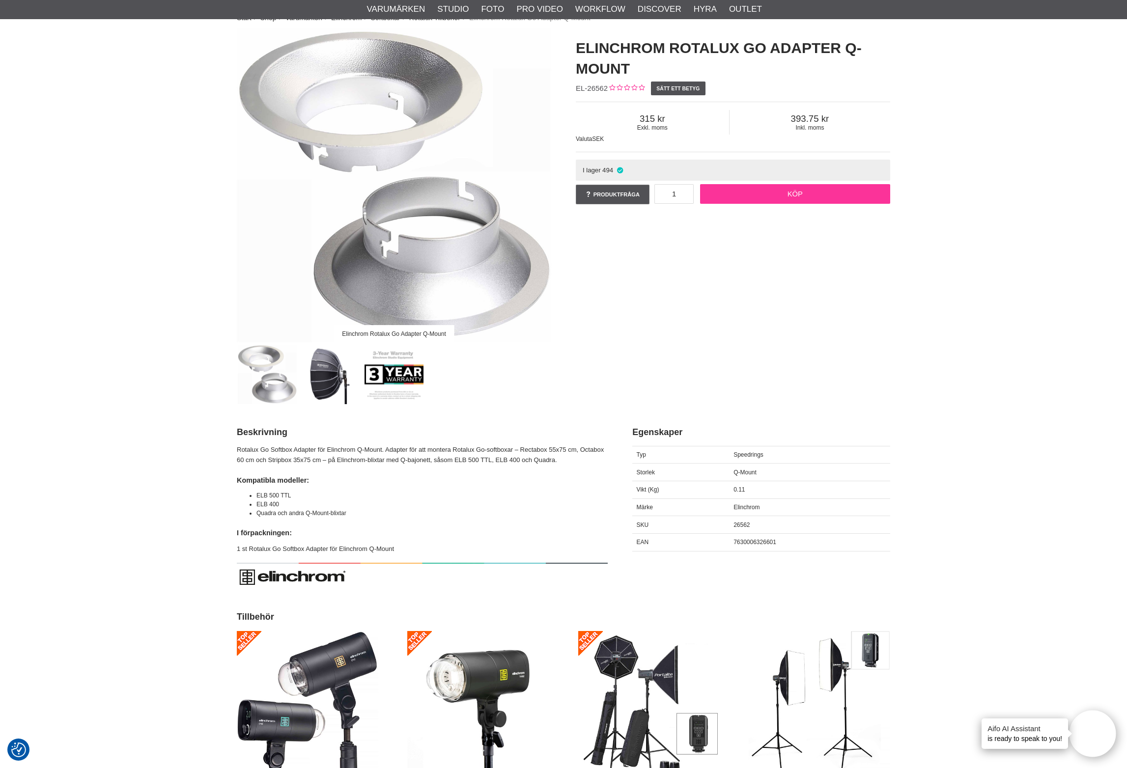
click at [758, 196] on link "Köp" at bounding box center [795, 194] width 191 height 20
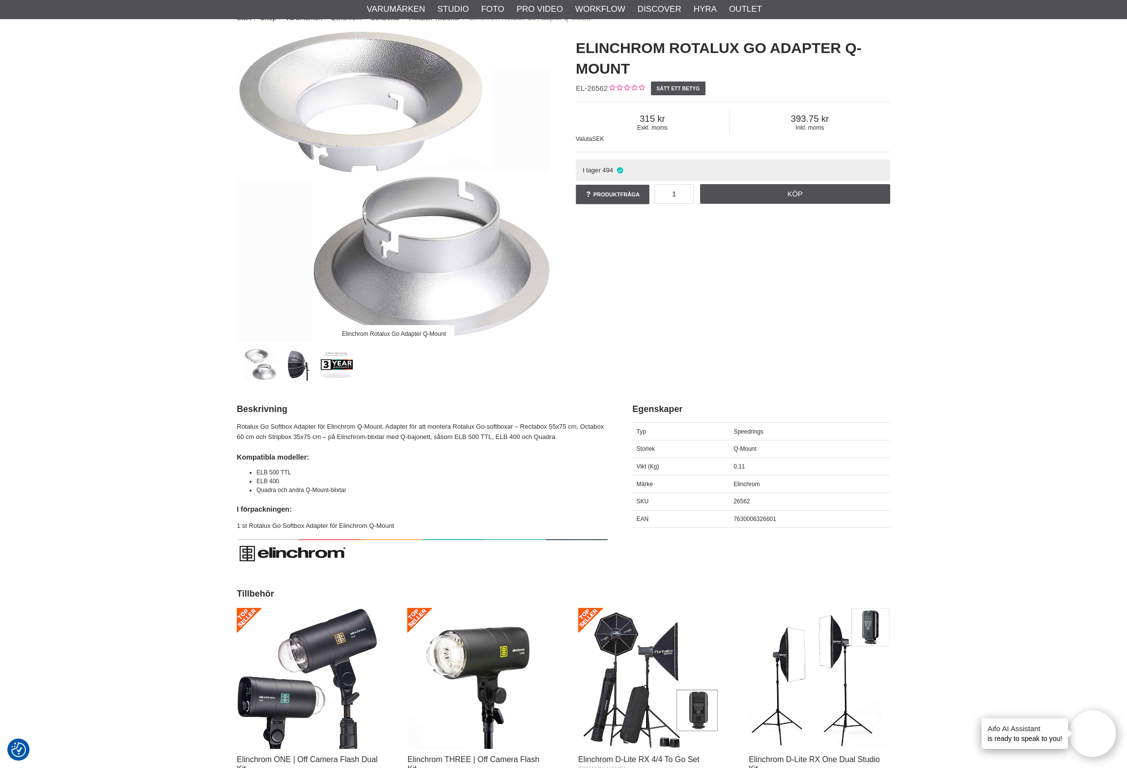
scroll to position [81, 0]
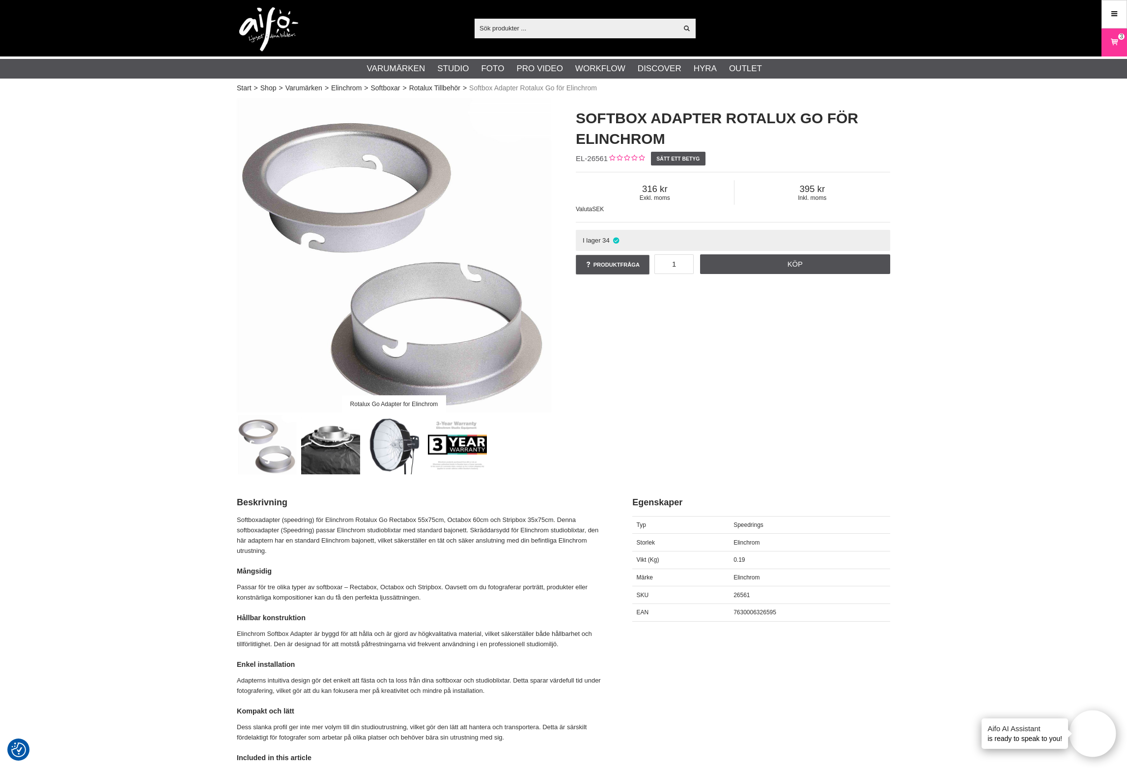
click at [322, 448] on img at bounding box center [330, 444] width 59 height 59
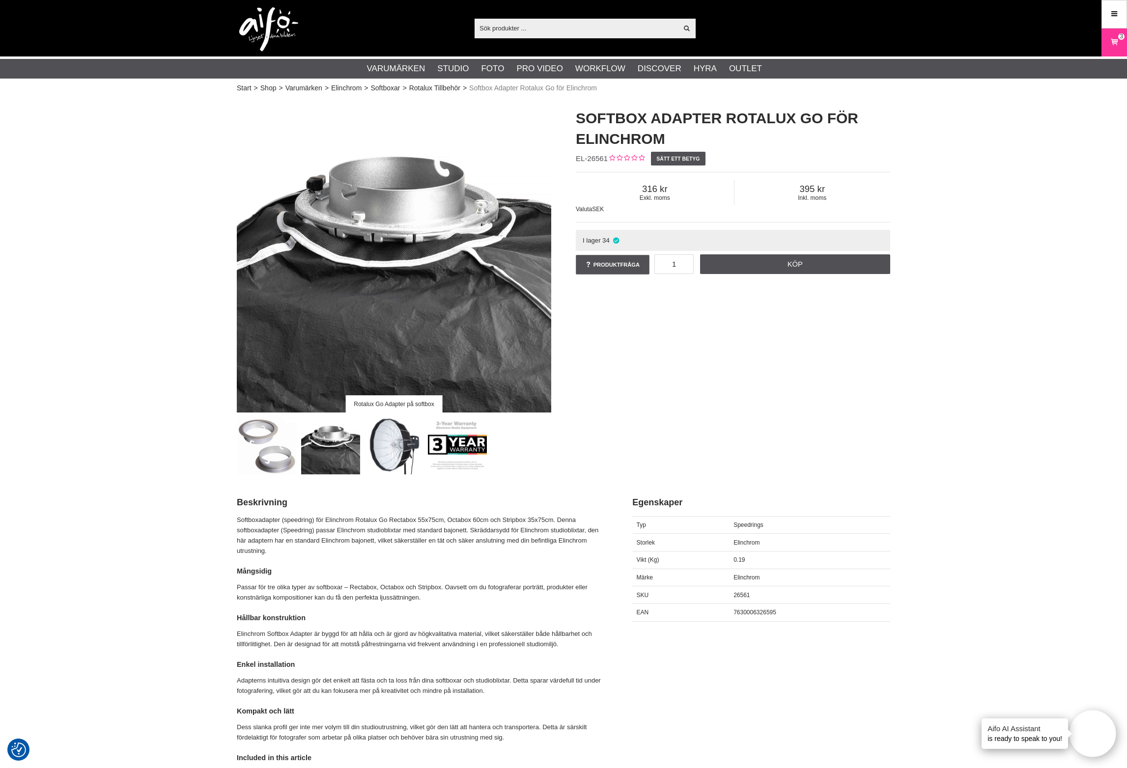
click at [376, 446] on img at bounding box center [393, 444] width 59 height 59
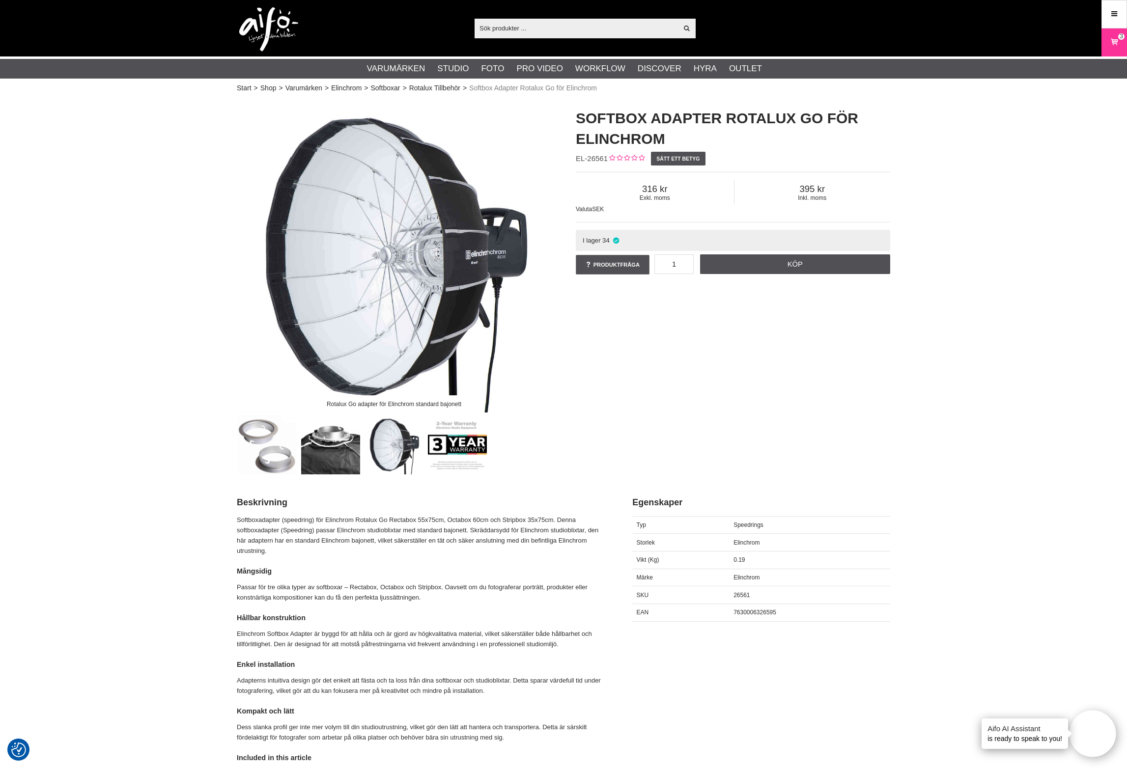
click at [345, 446] on img at bounding box center [330, 444] width 59 height 59
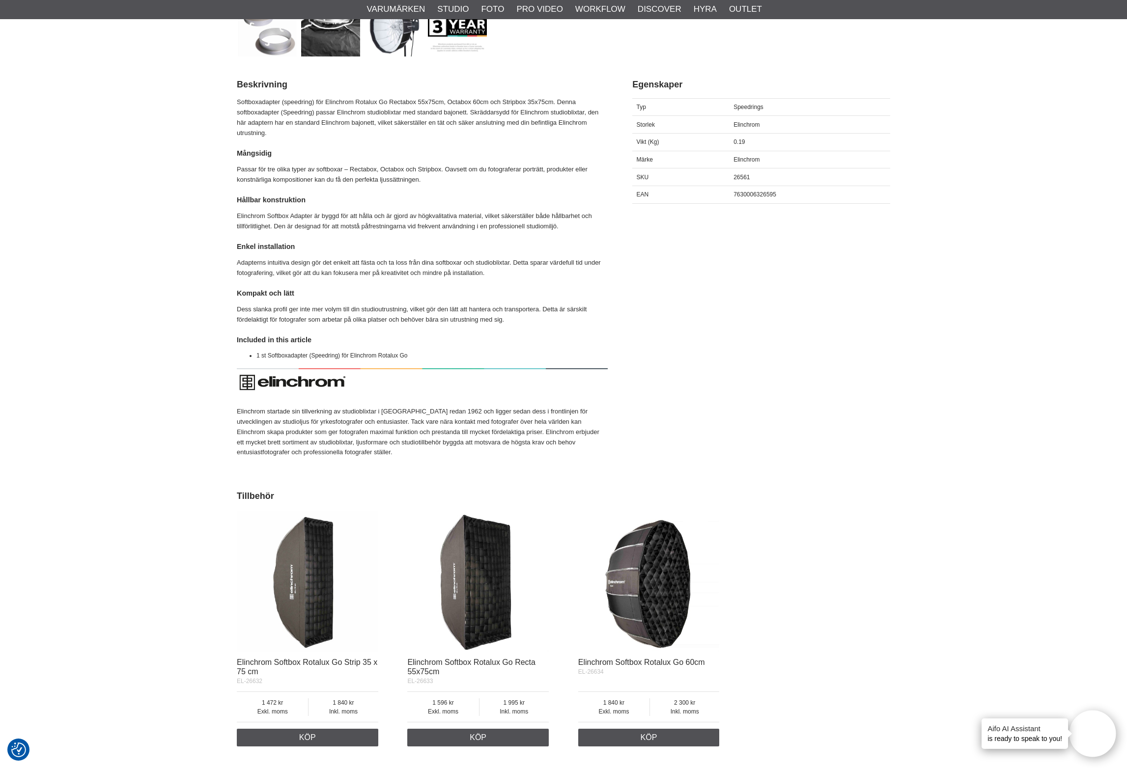
scroll to position [437, 0]
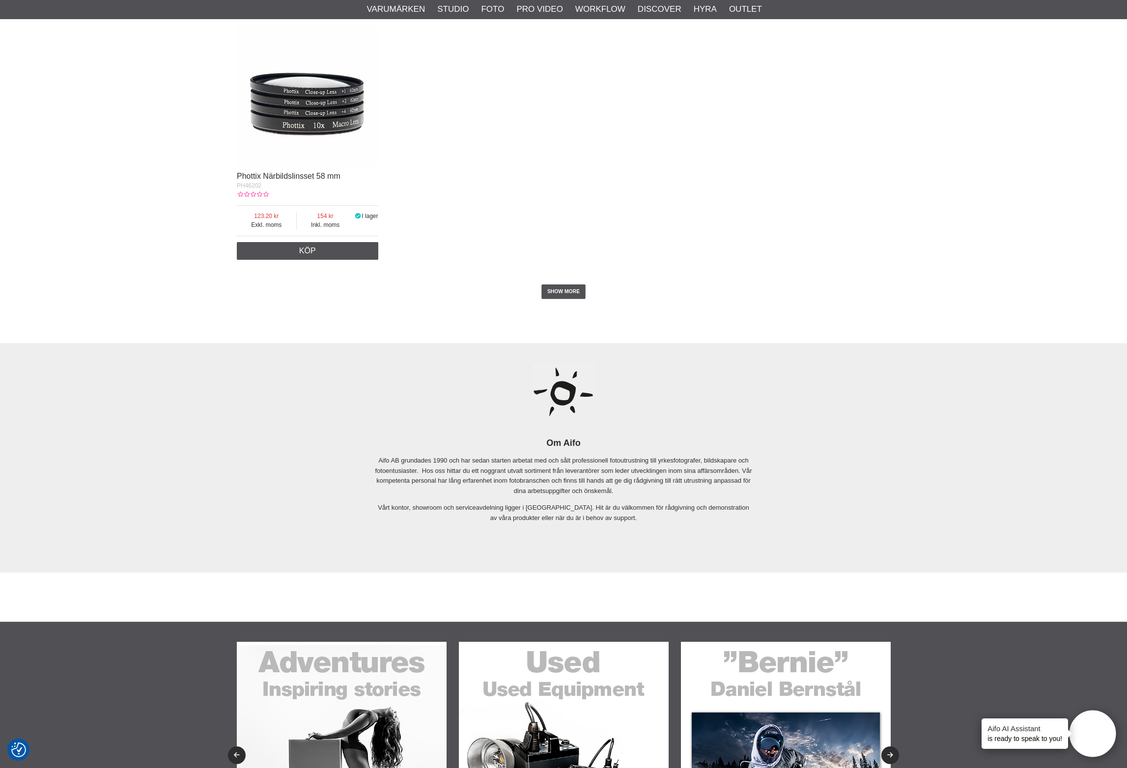
scroll to position [1859, 0]
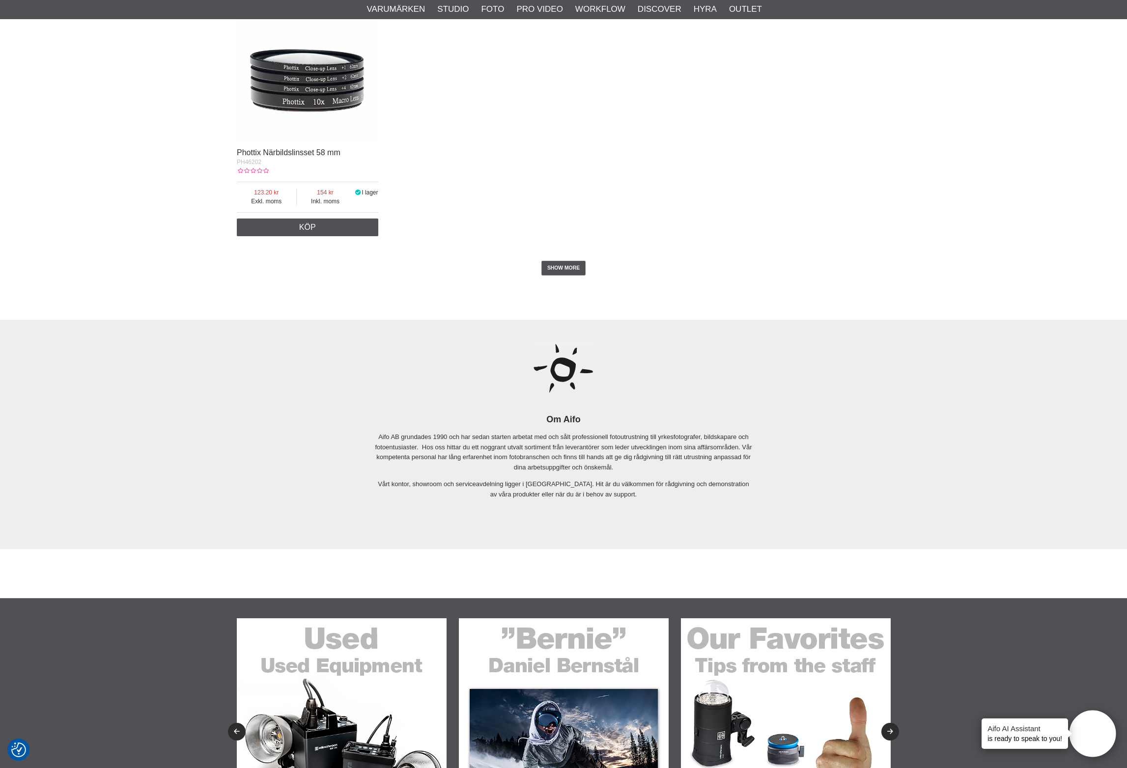
click at [567, 256] on div "SHOW MORE" at bounding box center [563, 268] width 653 height 54
click at [565, 266] on link "SHOW MORE" at bounding box center [563, 268] width 45 height 15
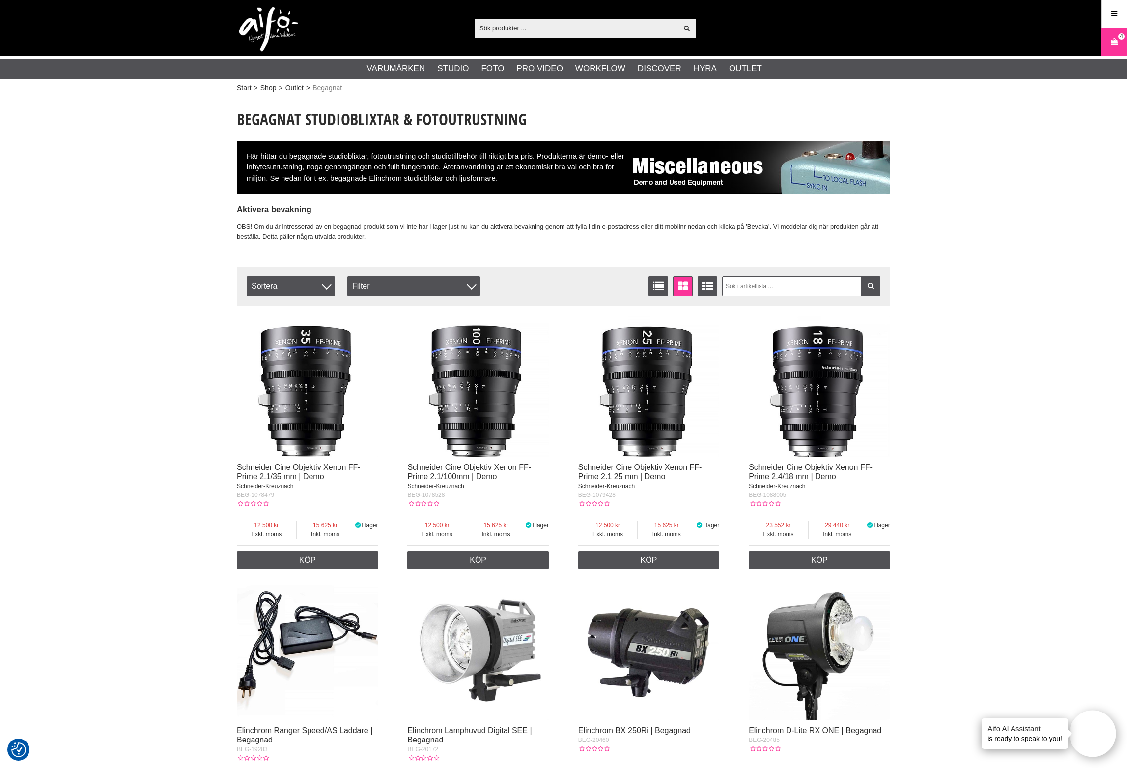
scroll to position [0, 0]
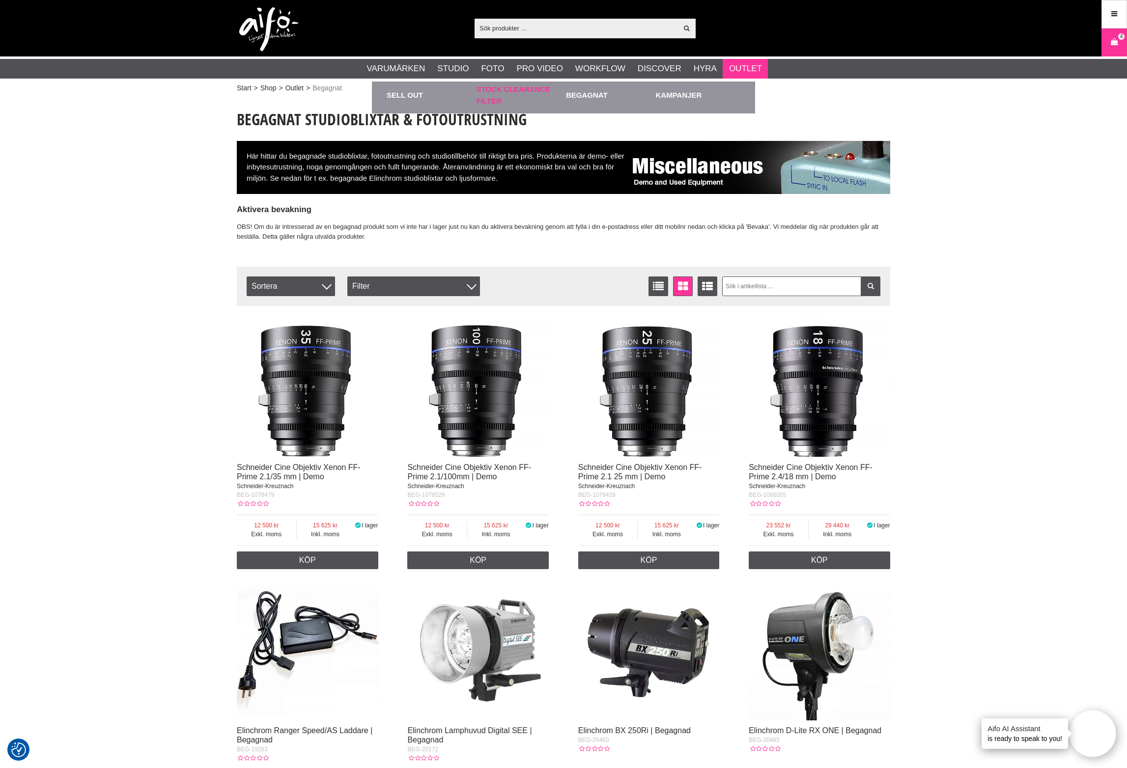
click at [511, 95] on link "Stock Clearance Filter" at bounding box center [518, 95] width 85 height 27
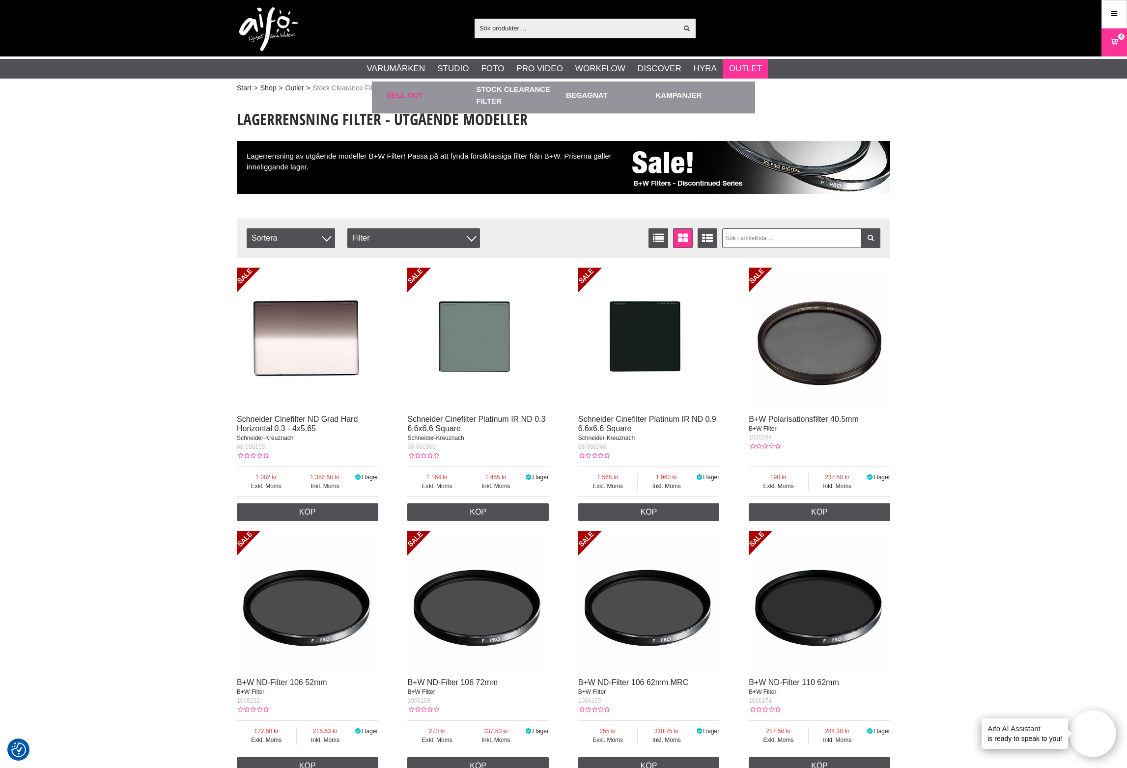
click at [400, 97] on link "Sell out" at bounding box center [429, 95] width 85 height 27
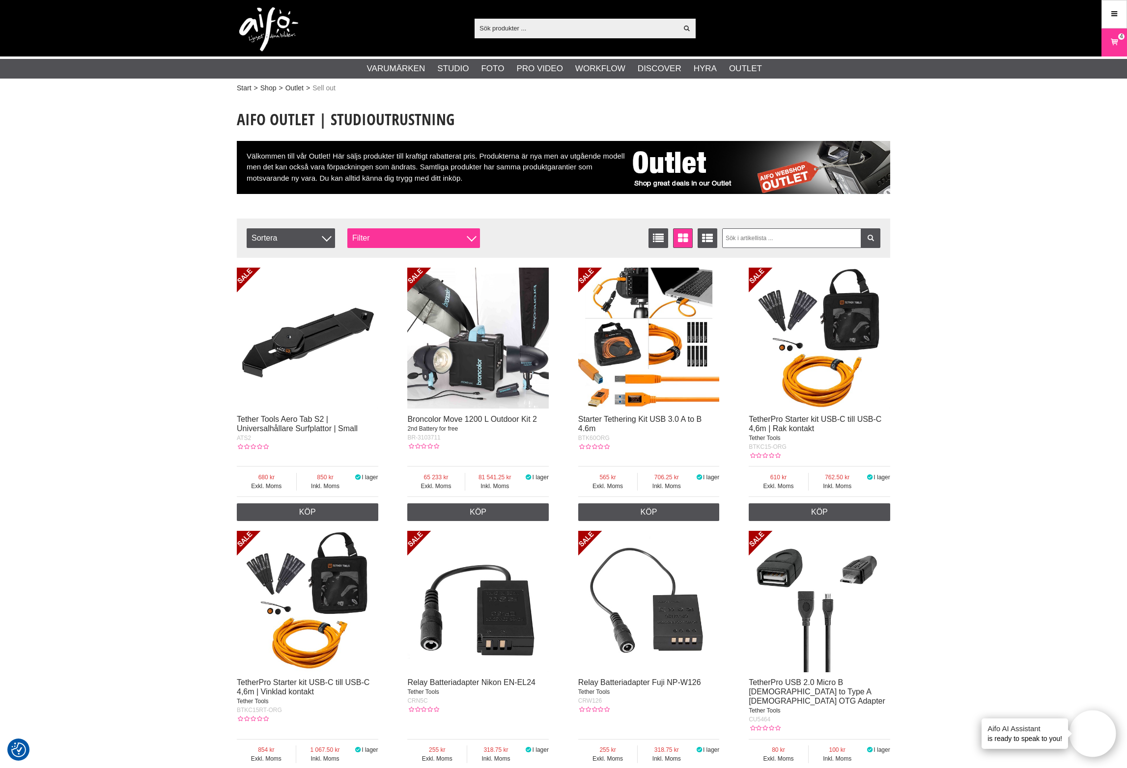
click at [403, 237] on div "Filter" at bounding box center [413, 238] width 133 height 20
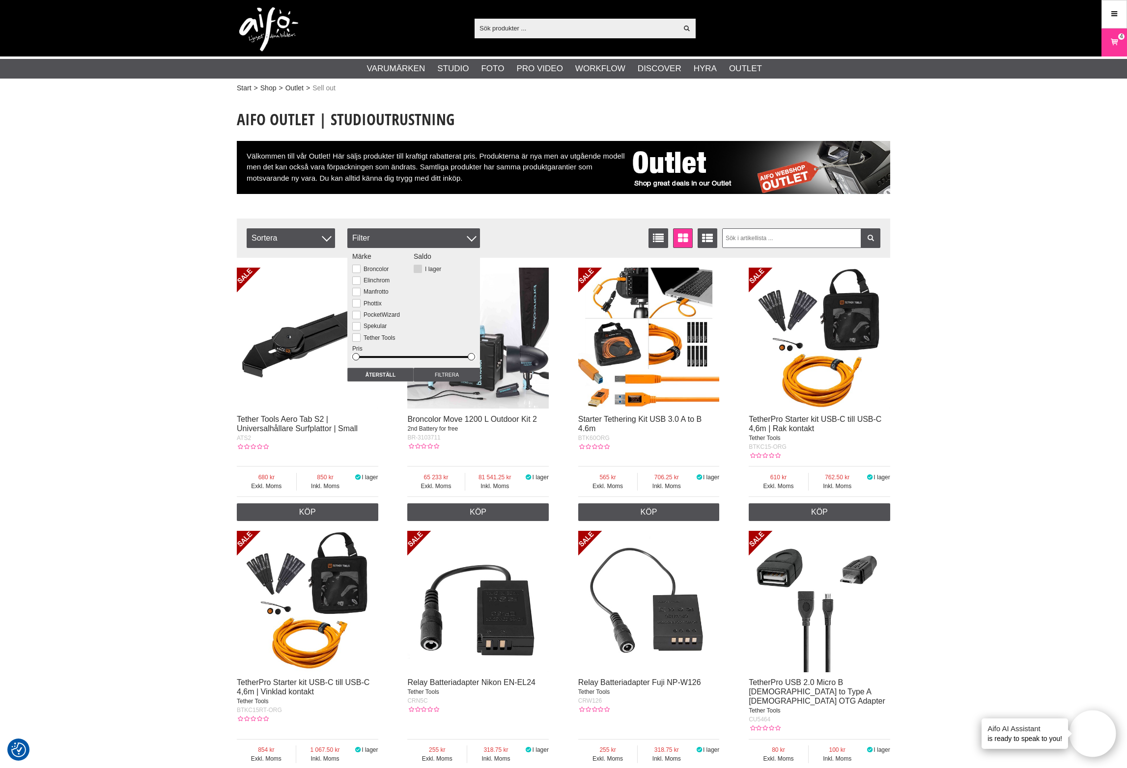
click at [414, 268] on button at bounding box center [418, 269] width 8 height 8
click at [453, 374] on input "Filtrera" at bounding box center [447, 375] width 66 height 14
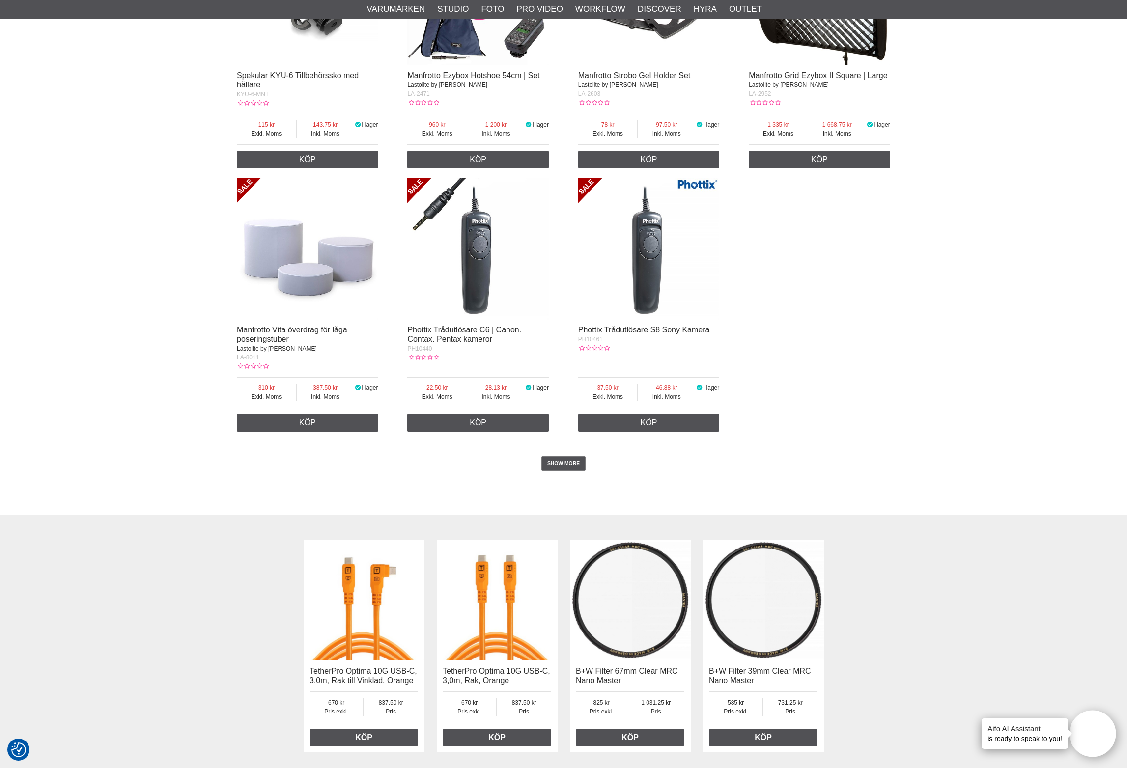
scroll to position [1730, 0]
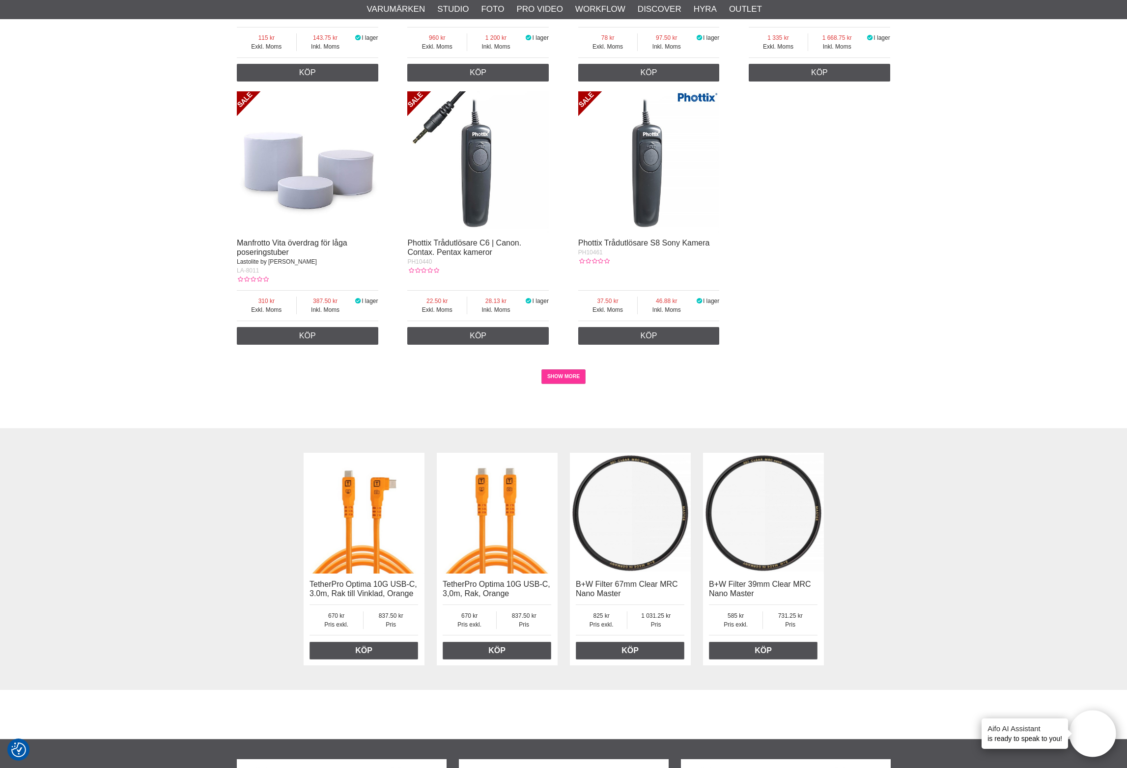
click at [564, 370] on link "SHOW MORE" at bounding box center [563, 376] width 45 height 15
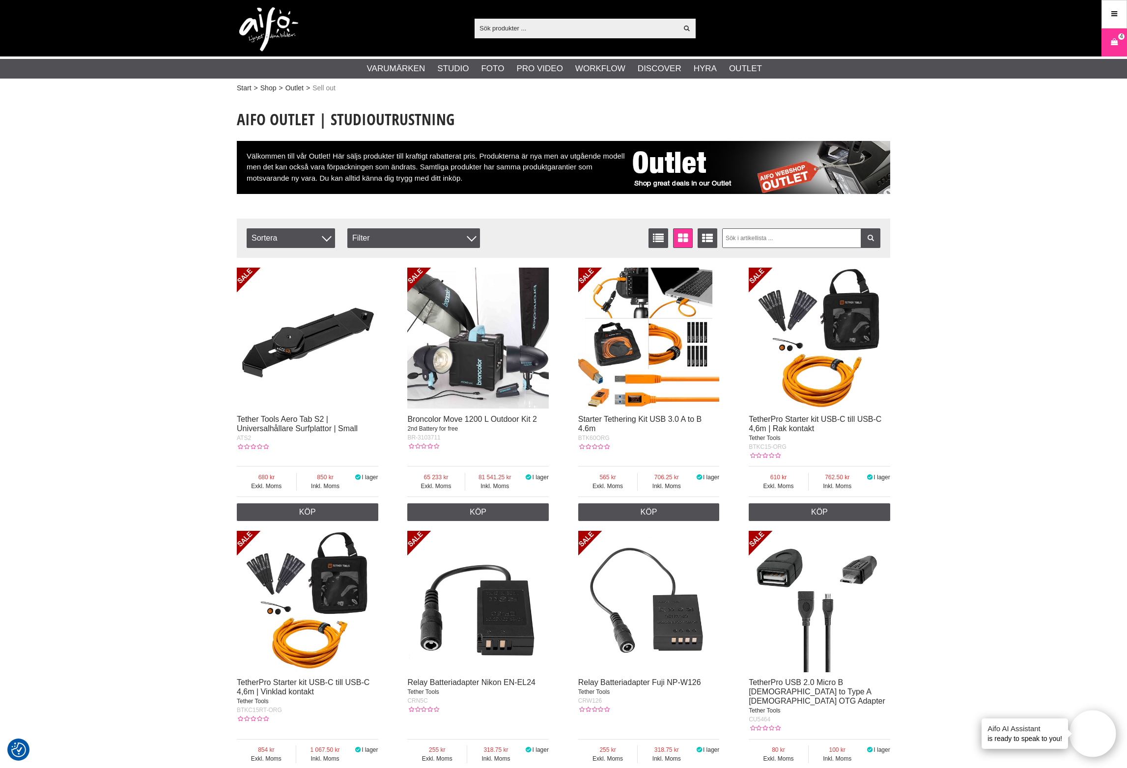
scroll to position [0, 0]
click at [1110, 44] on icon at bounding box center [1114, 42] width 10 height 11
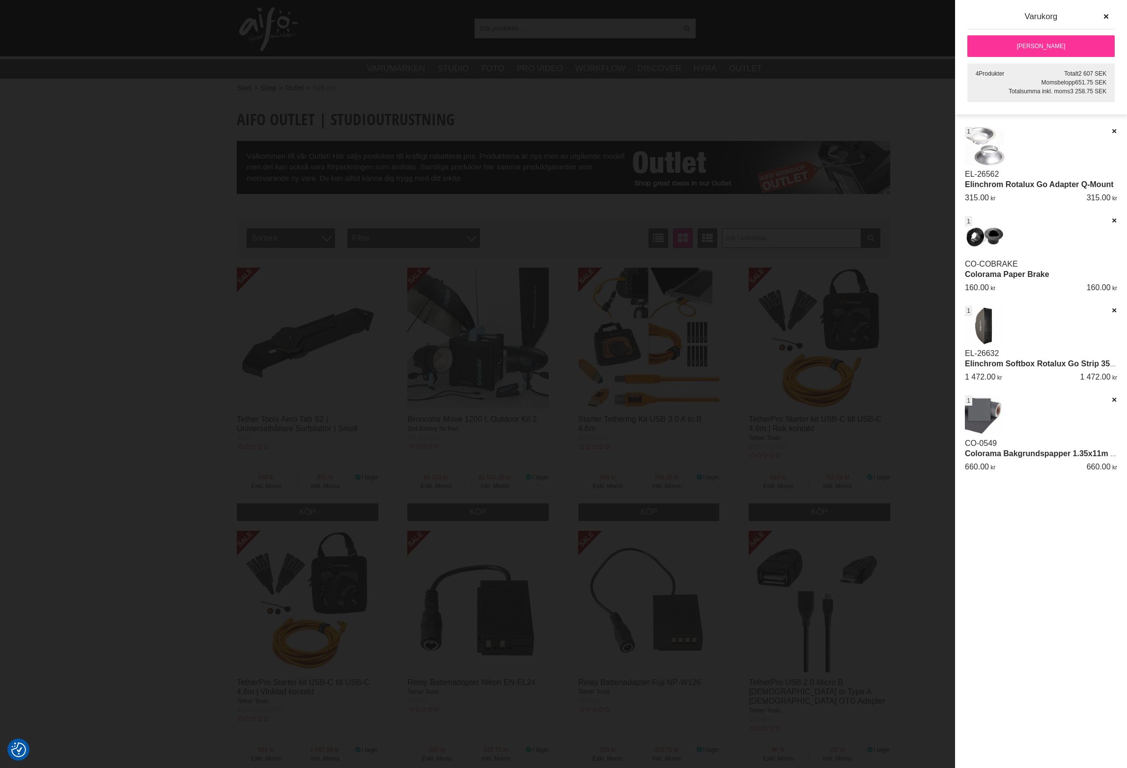
click at [902, 28] on div at bounding box center [563, 384] width 1127 height 768
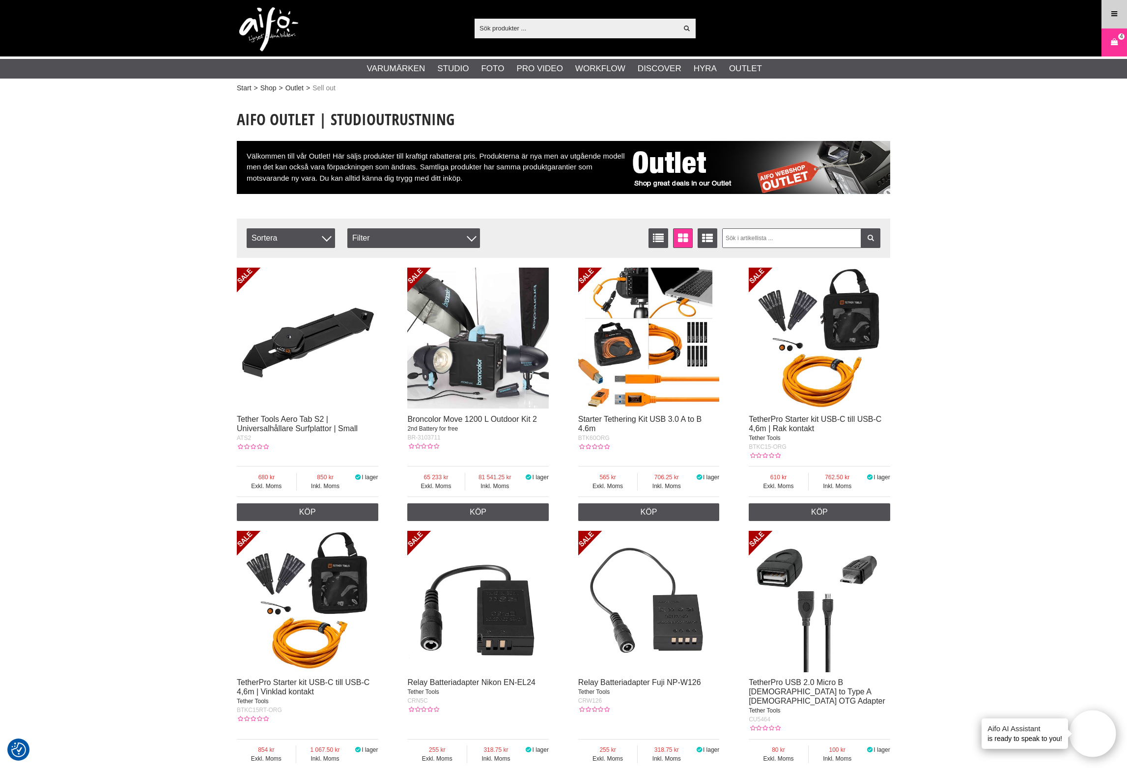
click at [1110, 15] on icon at bounding box center [1114, 14] width 9 height 11
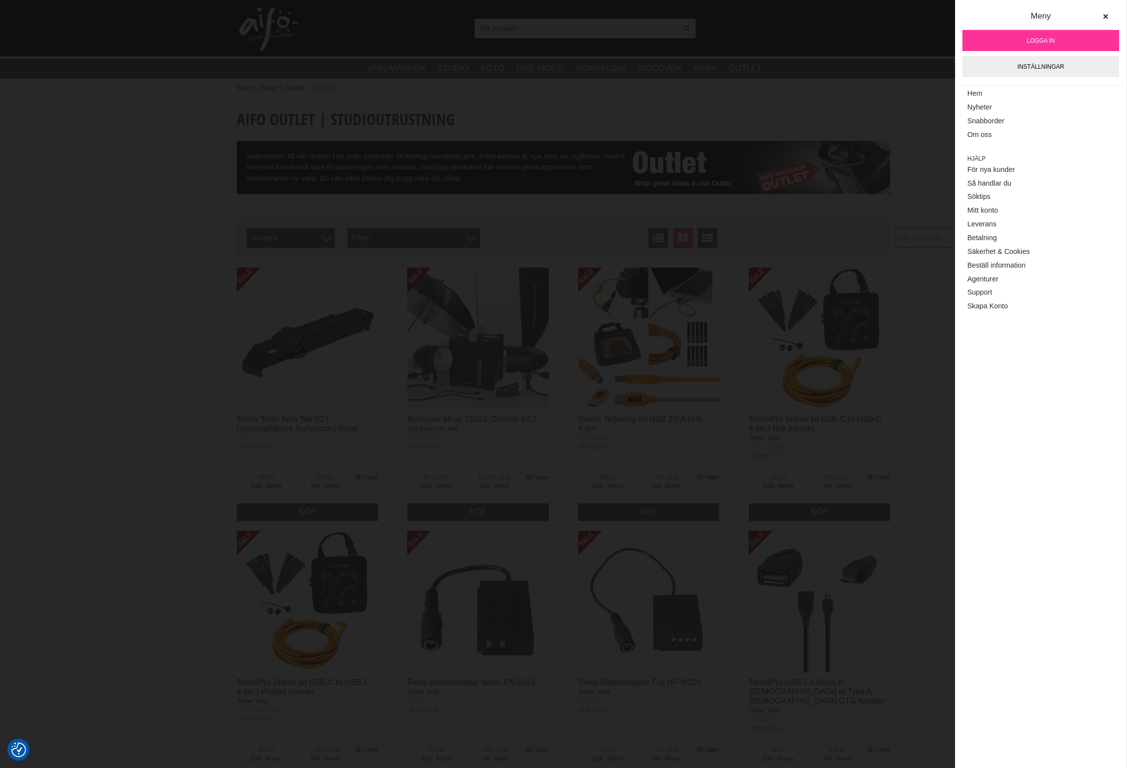
click at [1045, 37] on span "Logga in" at bounding box center [1041, 40] width 28 height 9
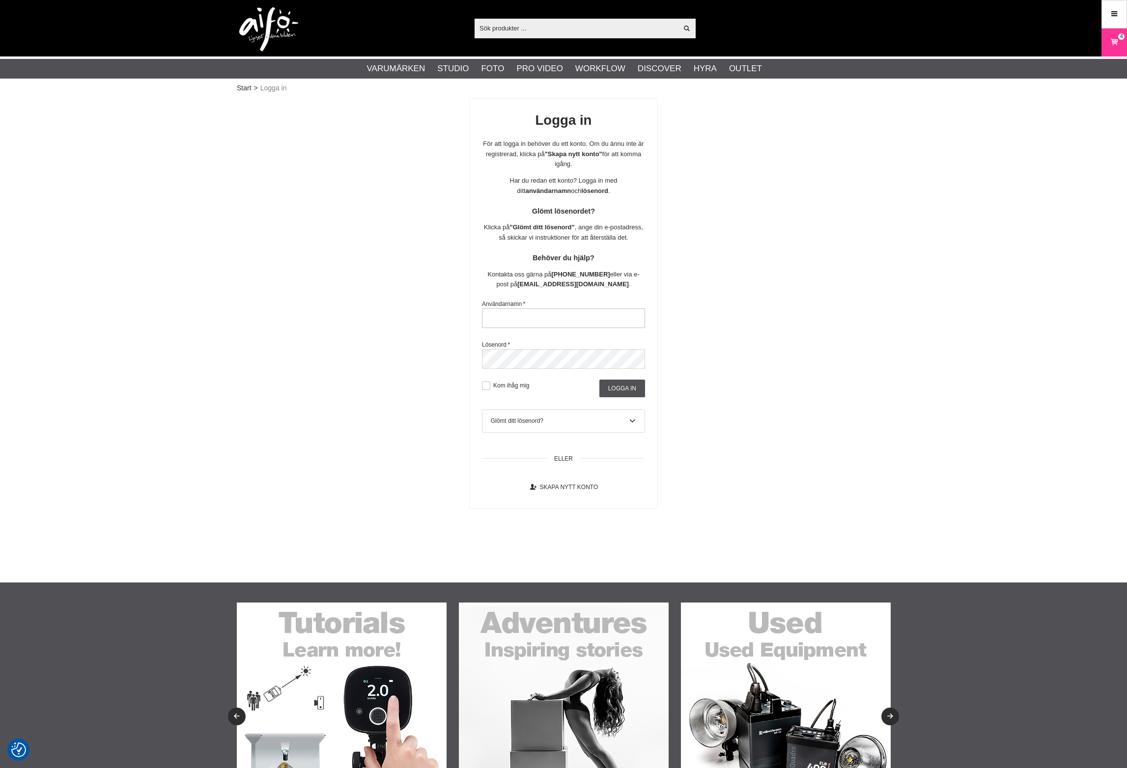
click at [528, 320] on input "text" at bounding box center [563, 318] width 163 height 20
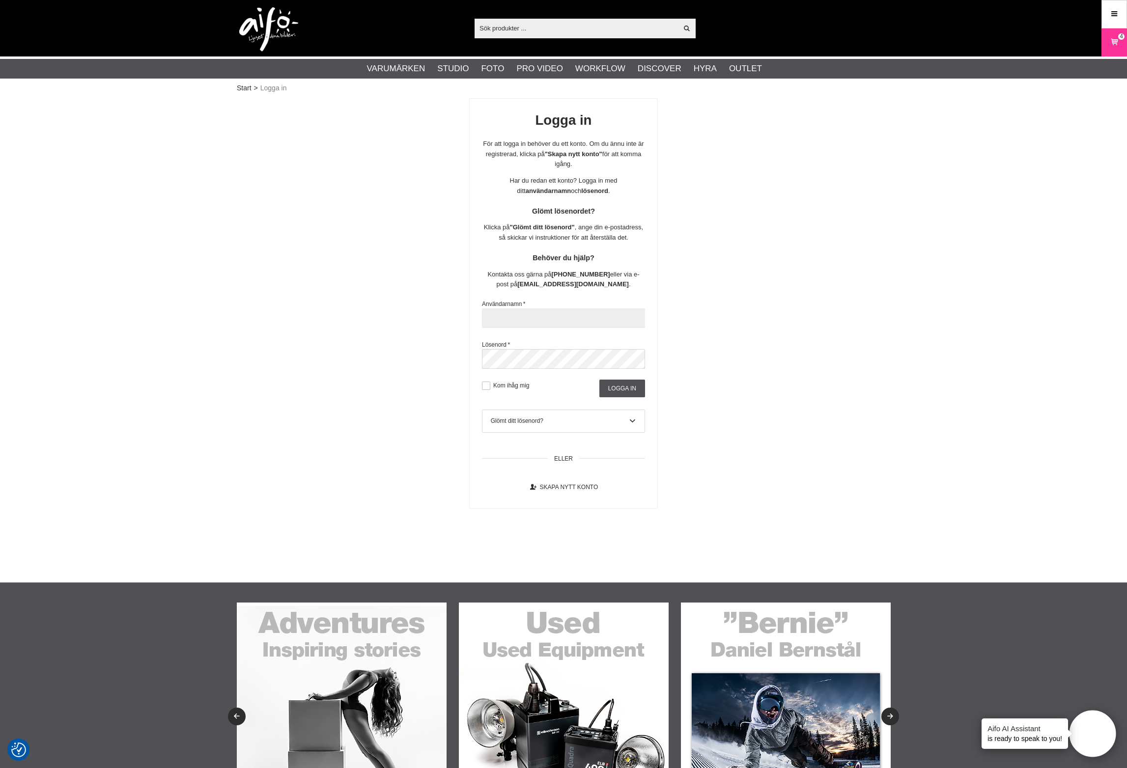
paste input "mnorrman"
type input "mnorrman"
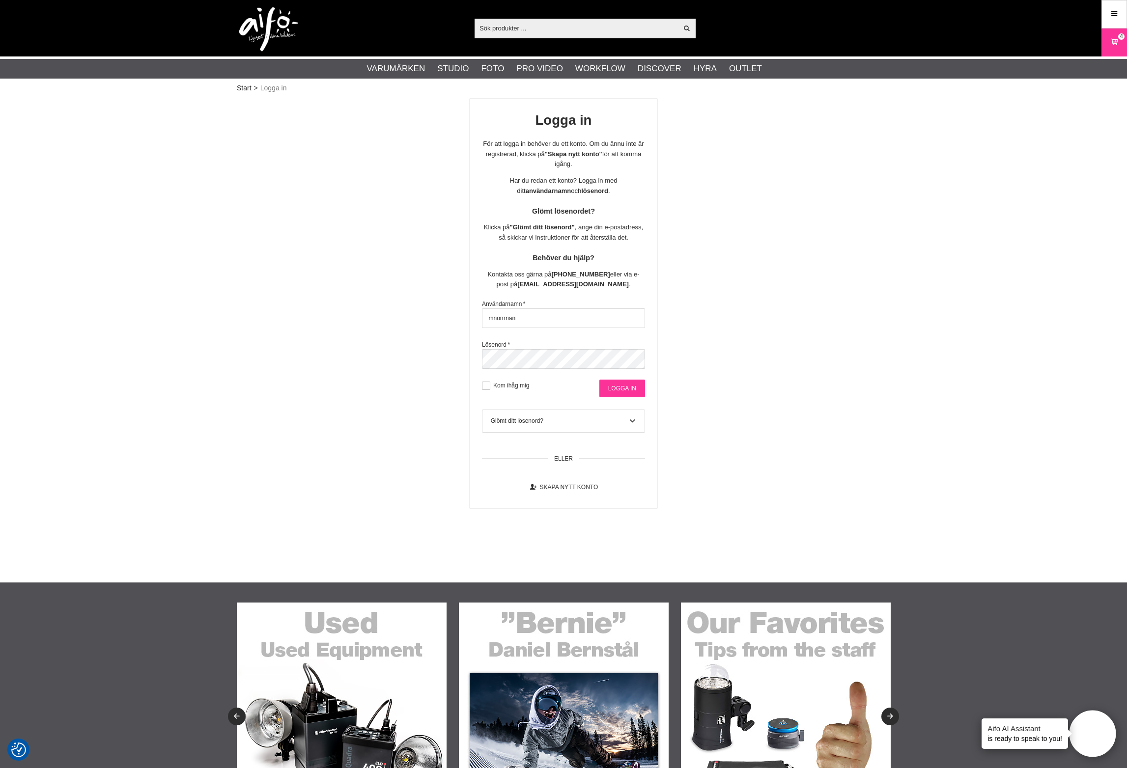
click at [624, 385] on input "Logga in" at bounding box center [622, 389] width 46 height 18
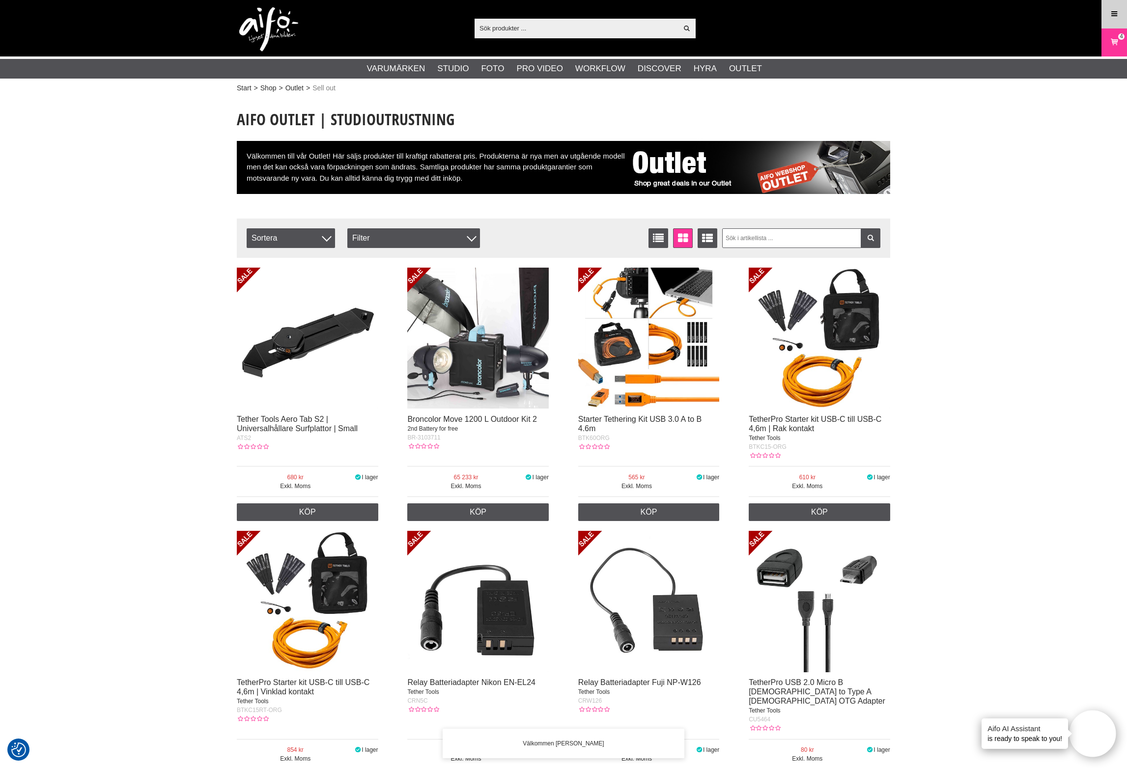
click at [1123, 8] on link "Meny" at bounding box center [1114, 13] width 25 height 23
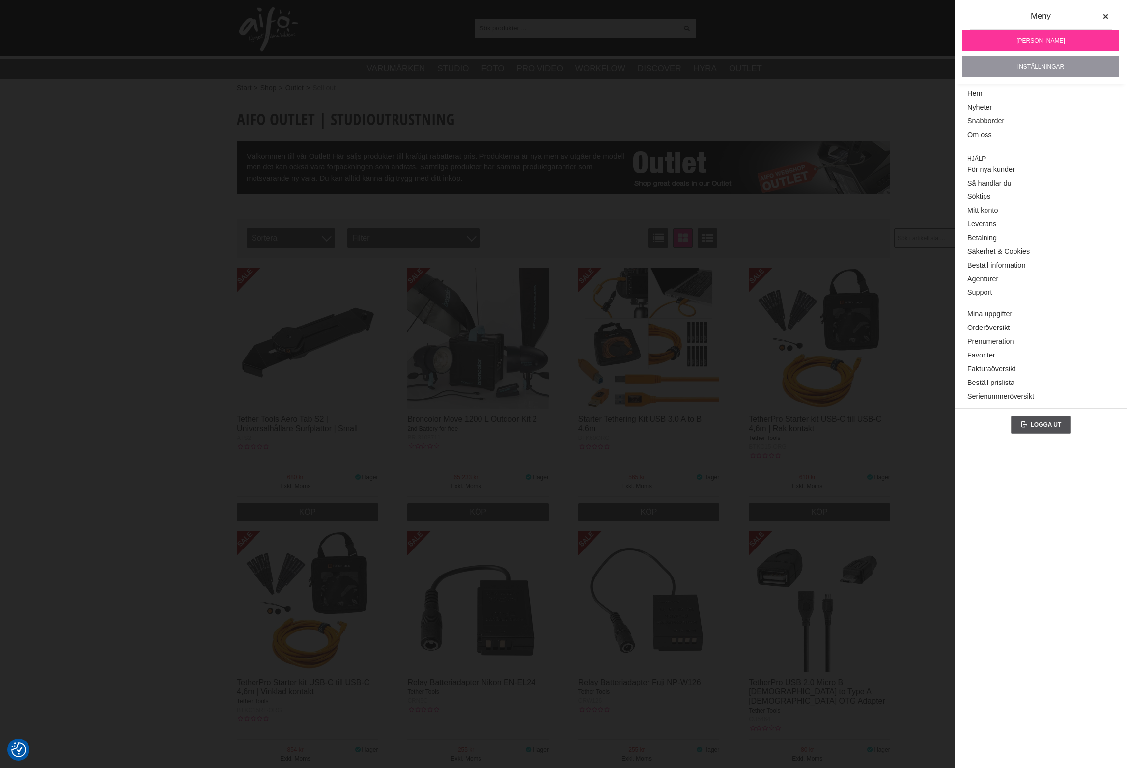
click at [1043, 69] on link "Inställningar" at bounding box center [1040, 66] width 157 height 21
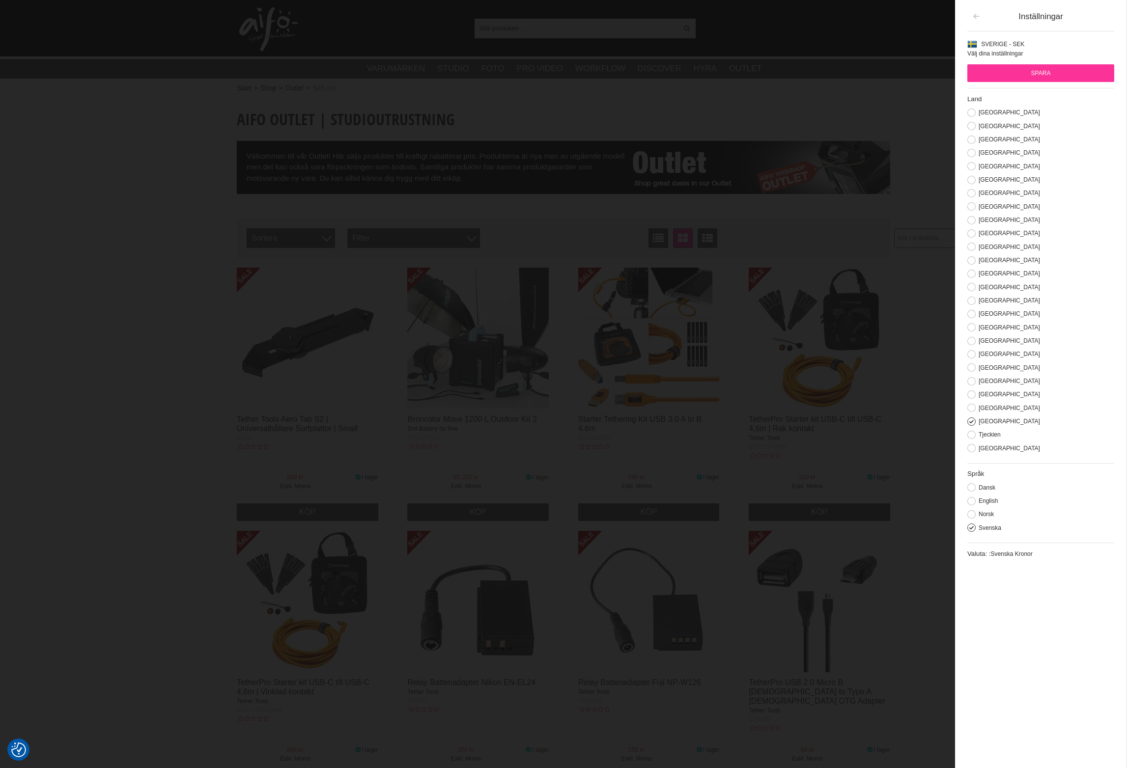
click at [973, 18] on icon "button" at bounding box center [976, 16] width 8 height 7
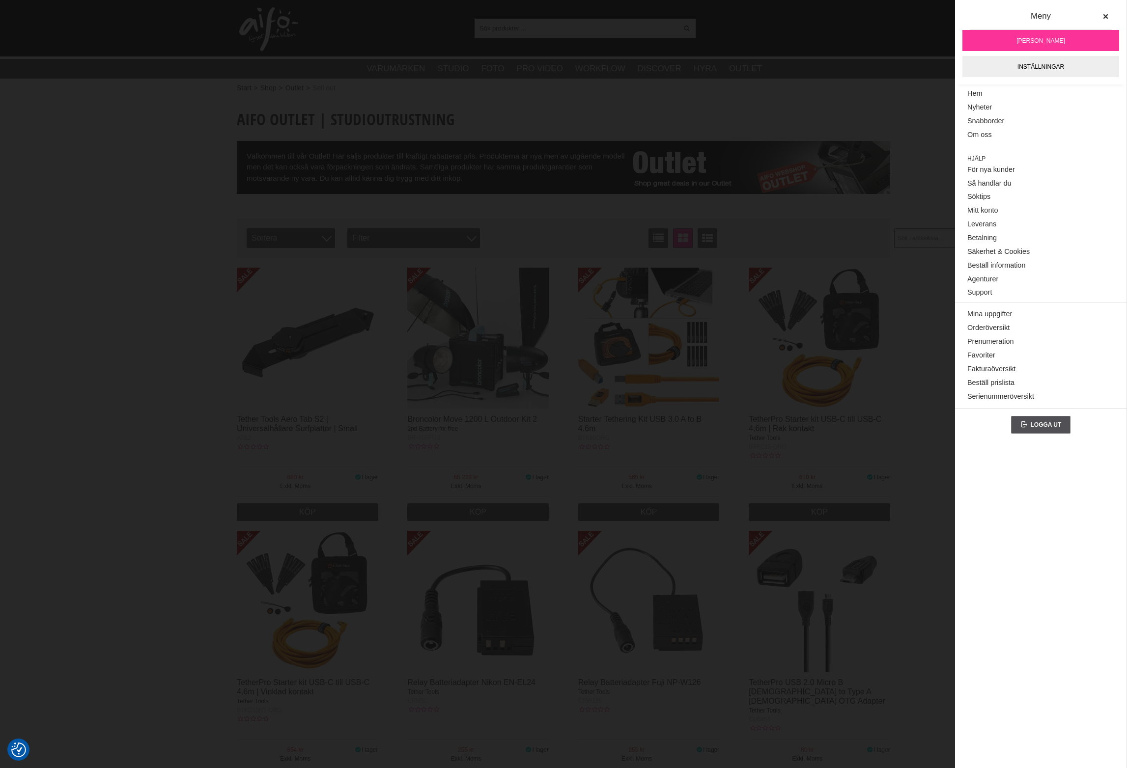
click at [1025, 41] on span "[PERSON_NAME]" at bounding box center [1040, 40] width 49 height 9
click at [988, 309] on link "Mina uppgifter" at bounding box center [1040, 314] width 147 height 14
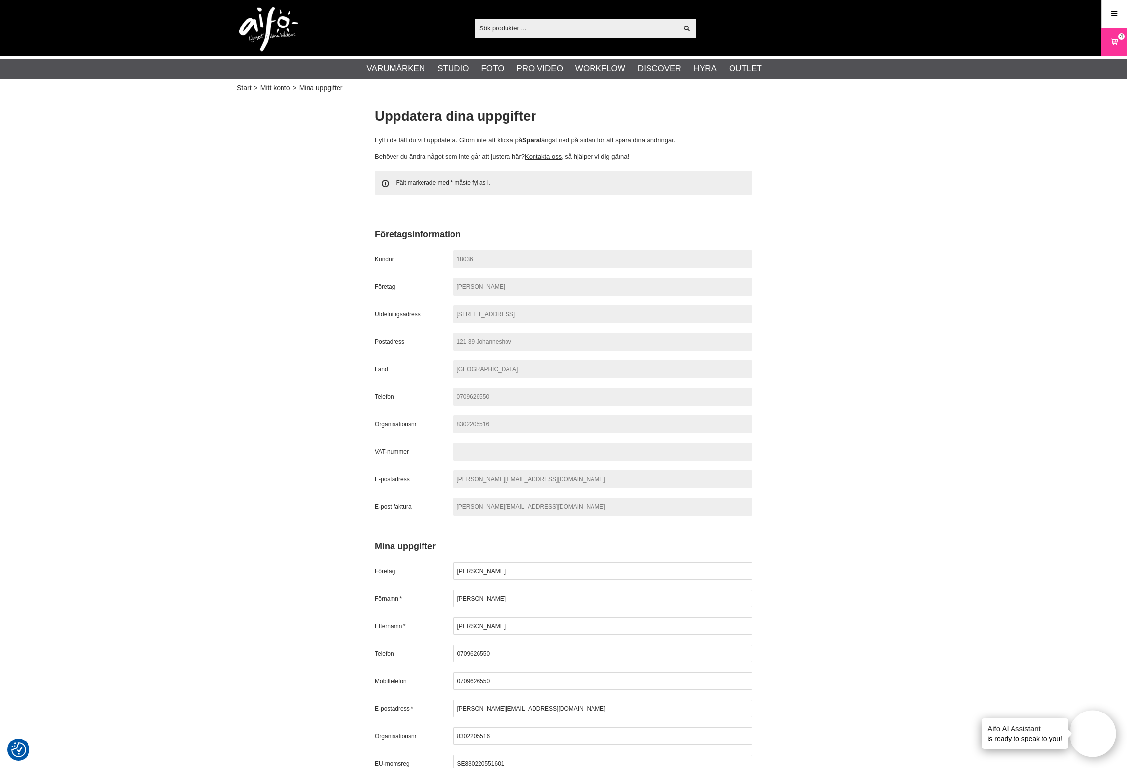
drag, startPoint x: 500, startPoint y: 311, endPoint x: 415, endPoint y: 312, distance: 85.0
click at [415, 312] on div "Utdelningsadress [STREET_ADDRESS]" at bounding box center [563, 315] width 377 height 18
drag, startPoint x: 495, startPoint y: 310, endPoint x: 507, endPoint y: 314, distance: 12.4
click at [495, 310] on span "[STREET_ADDRESS]" at bounding box center [602, 315] width 299 height 18
drag, startPoint x: 528, startPoint y: 314, endPoint x: 458, endPoint y: 313, distance: 69.8
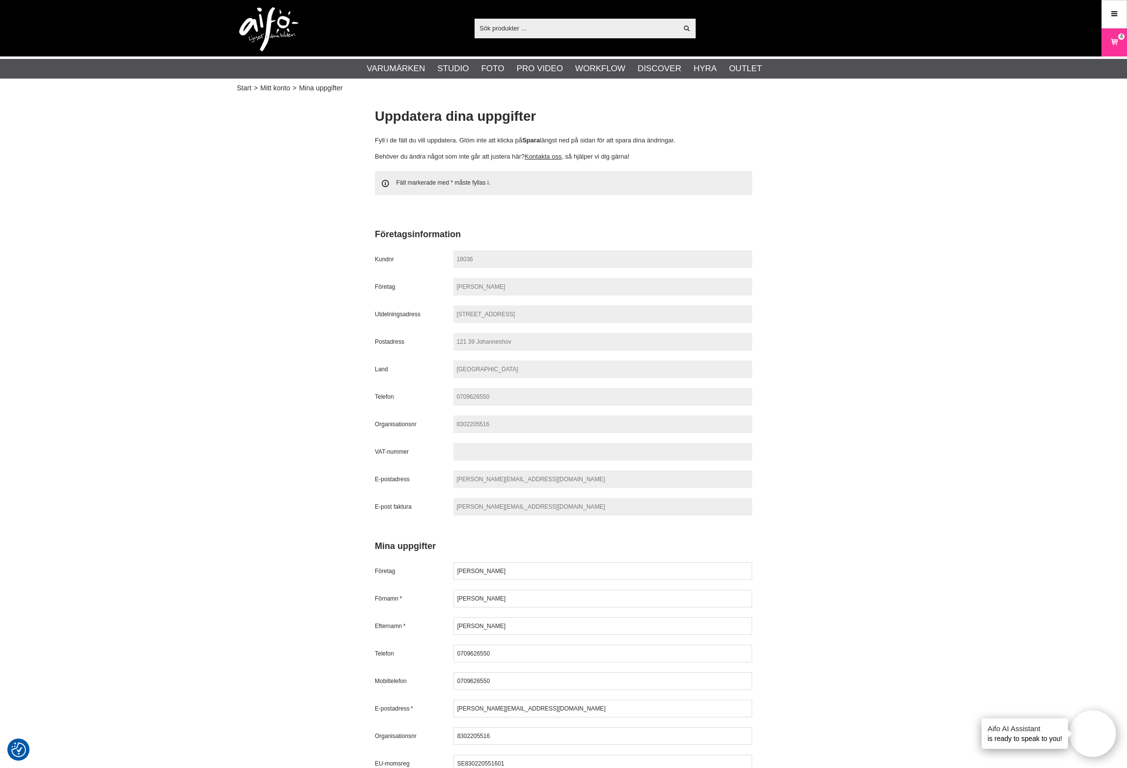
click at [457, 313] on span "[STREET_ADDRESS]" at bounding box center [602, 315] width 299 height 18
click at [550, 313] on span "[STREET_ADDRESS]" at bounding box center [602, 315] width 299 height 18
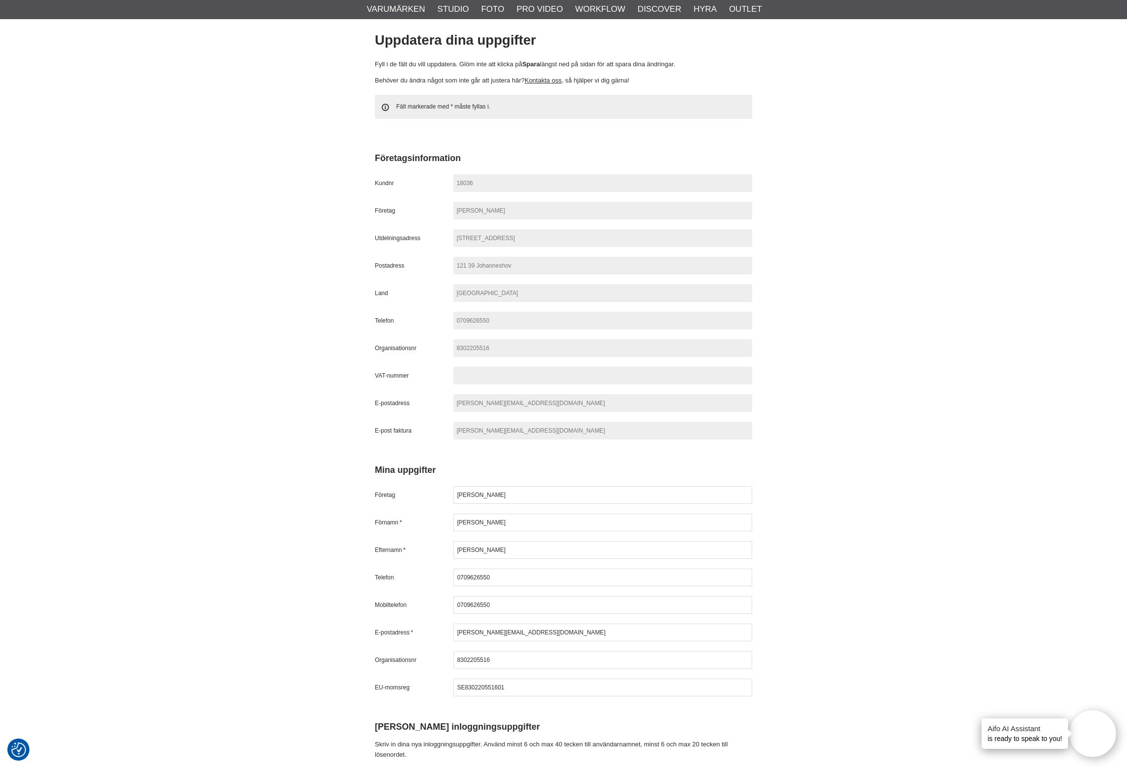
scroll to position [78, 0]
click at [473, 238] on span "[STREET_ADDRESS]" at bounding box center [602, 236] width 299 height 18
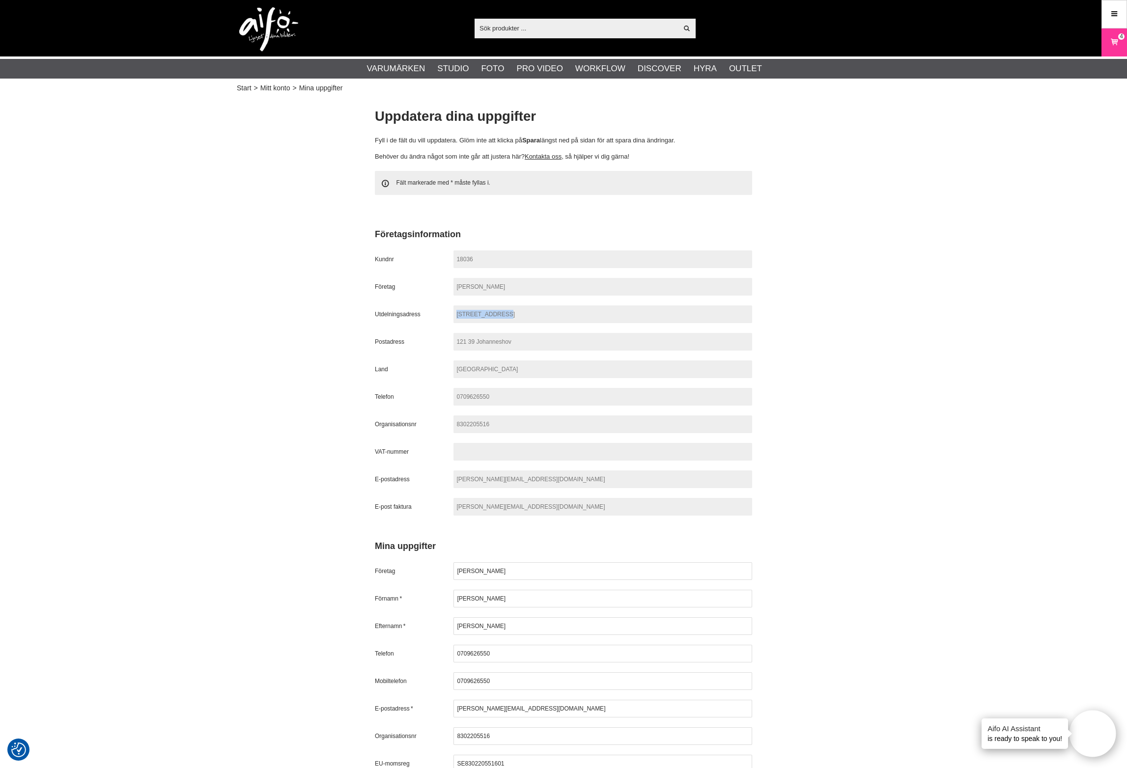
scroll to position [0, 0]
click at [511, 312] on span "[STREET_ADDRESS]" at bounding box center [602, 315] width 299 height 18
click at [503, 312] on span "[STREET_ADDRESS]" at bounding box center [602, 315] width 299 height 18
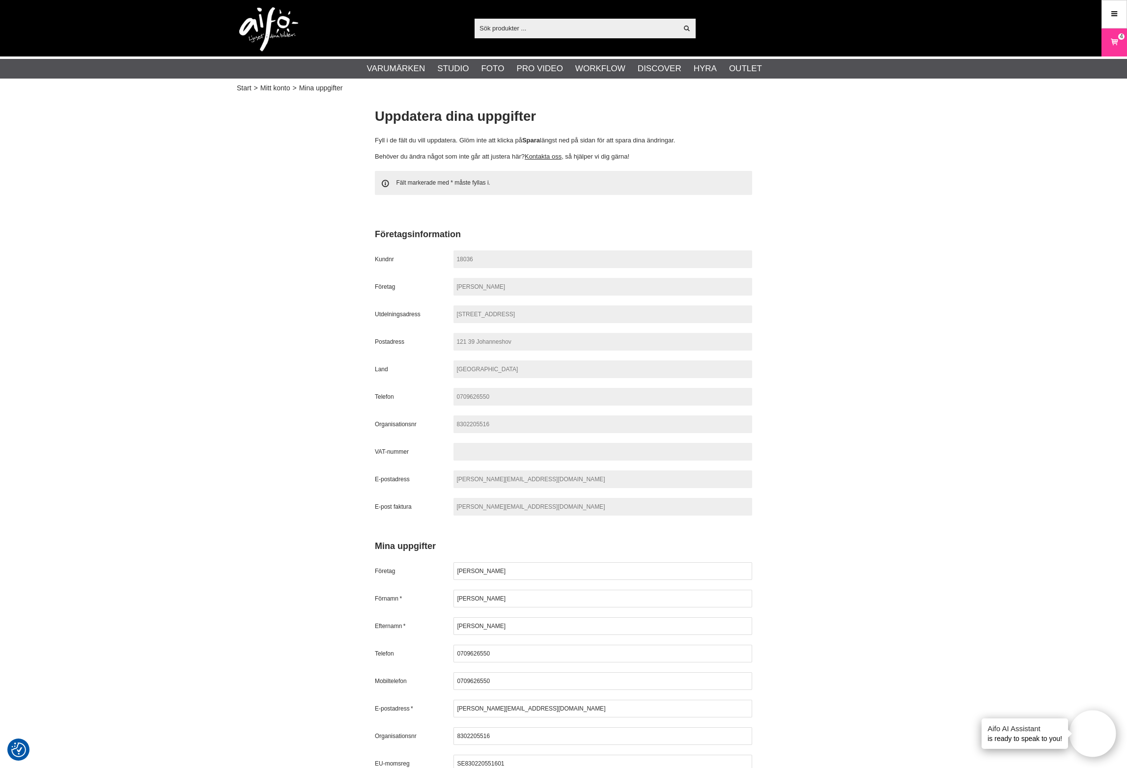
click at [489, 337] on span "121 39 Johanneshov" at bounding box center [602, 342] width 299 height 18
click at [490, 320] on span "[STREET_ADDRESS]" at bounding box center [602, 315] width 299 height 18
click at [490, 314] on span "[STREET_ADDRESS]" at bounding box center [602, 315] width 299 height 18
click at [513, 313] on span "[STREET_ADDRESS]" at bounding box center [602, 315] width 299 height 18
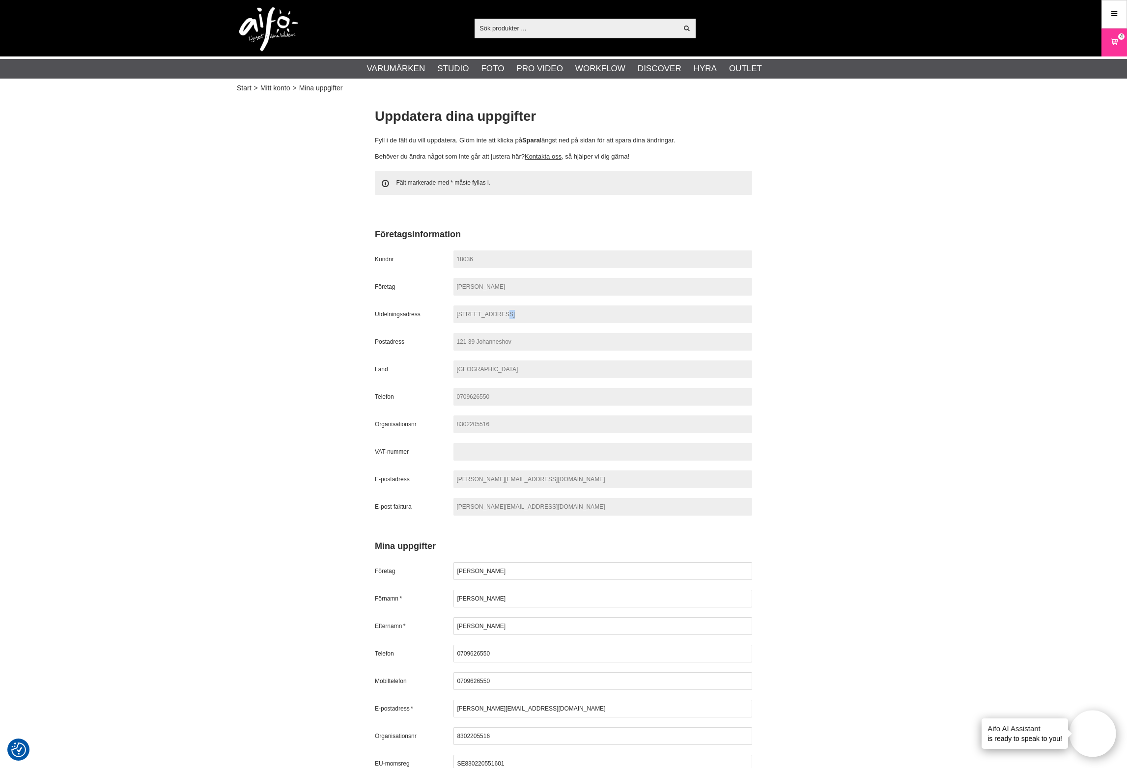
drag, startPoint x: 504, startPoint y: 313, endPoint x: 515, endPoint y: 312, distance: 10.8
click at [498, 313] on span "[STREET_ADDRESS]" at bounding box center [602, 315] width 299 height 18
drag, startPoint x: 482, startPoint y: 314, endPoint x: 458, endPoint y: 314, distance: 23.6
click at [458, 314] on span "[STREET_ADDRESS]" at bounding box center [602, 315] width 299 height 18
click at [1112, 14] on icon at bounding box center [1114, 14] width 9 height 11
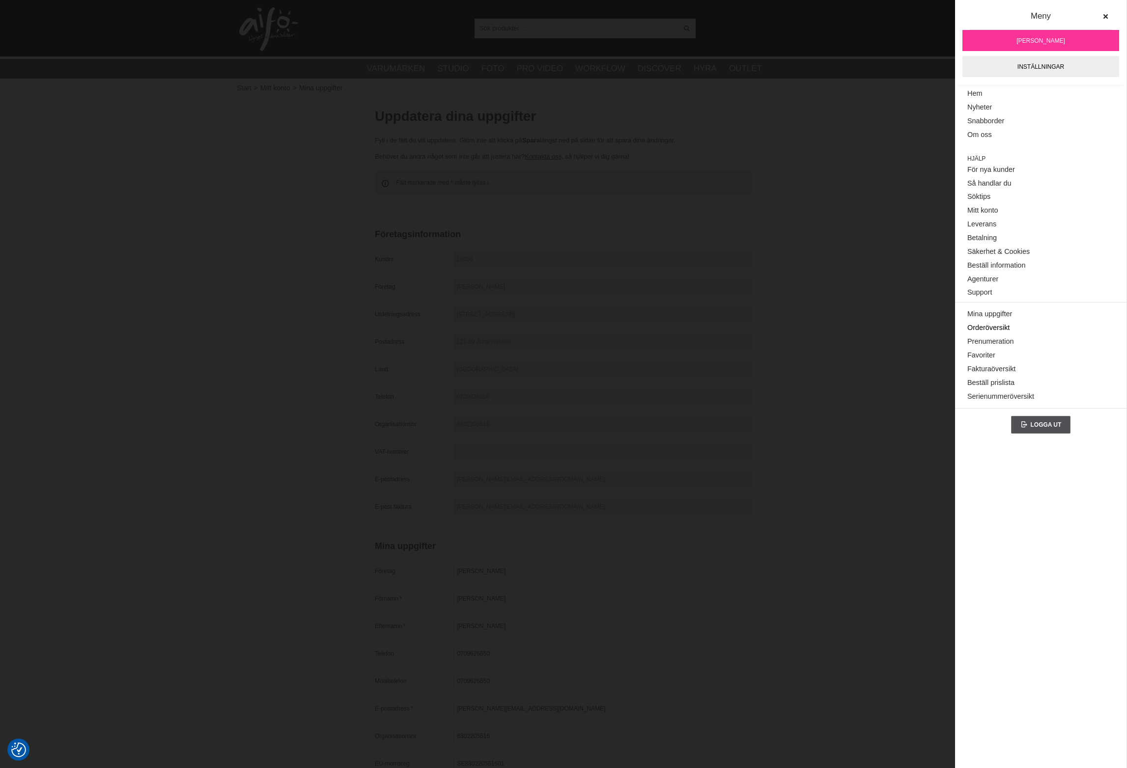
click at [993, 325] on link "Orderöversikt" at bounding box center [1040, 328] width 147 height 14
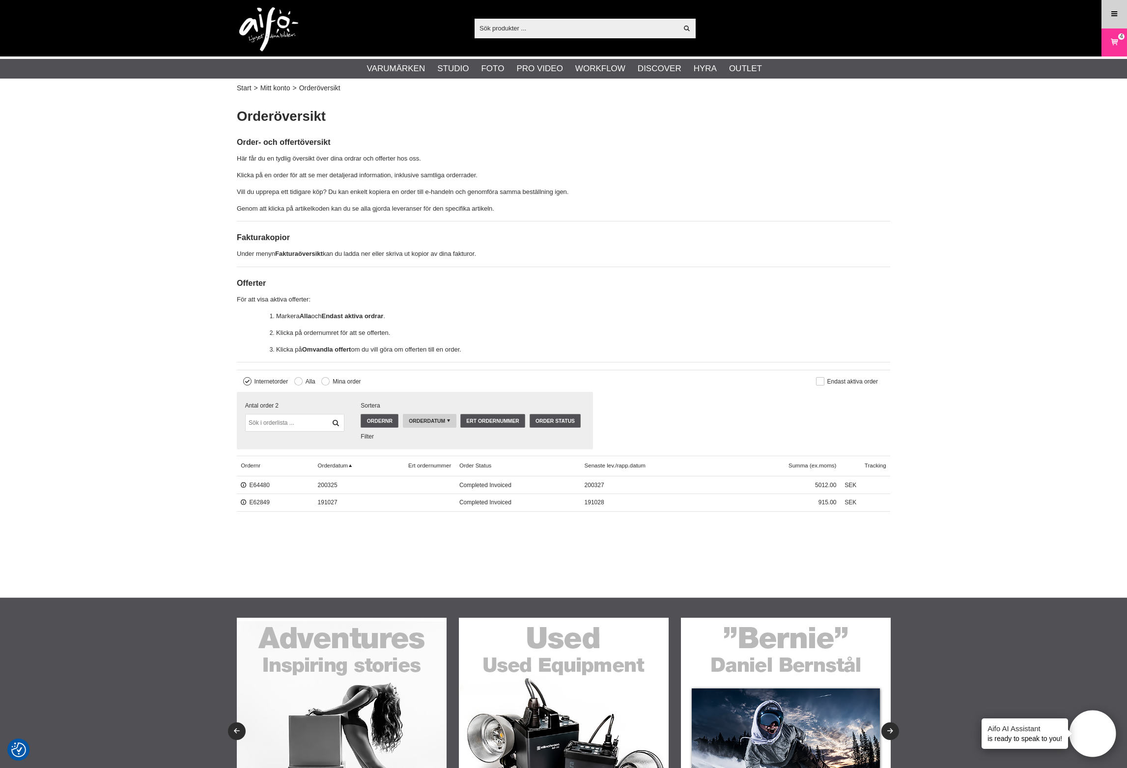
click at [1120, 12] on link "Meny" at bounding box center [1114, 13] width 25 height 23
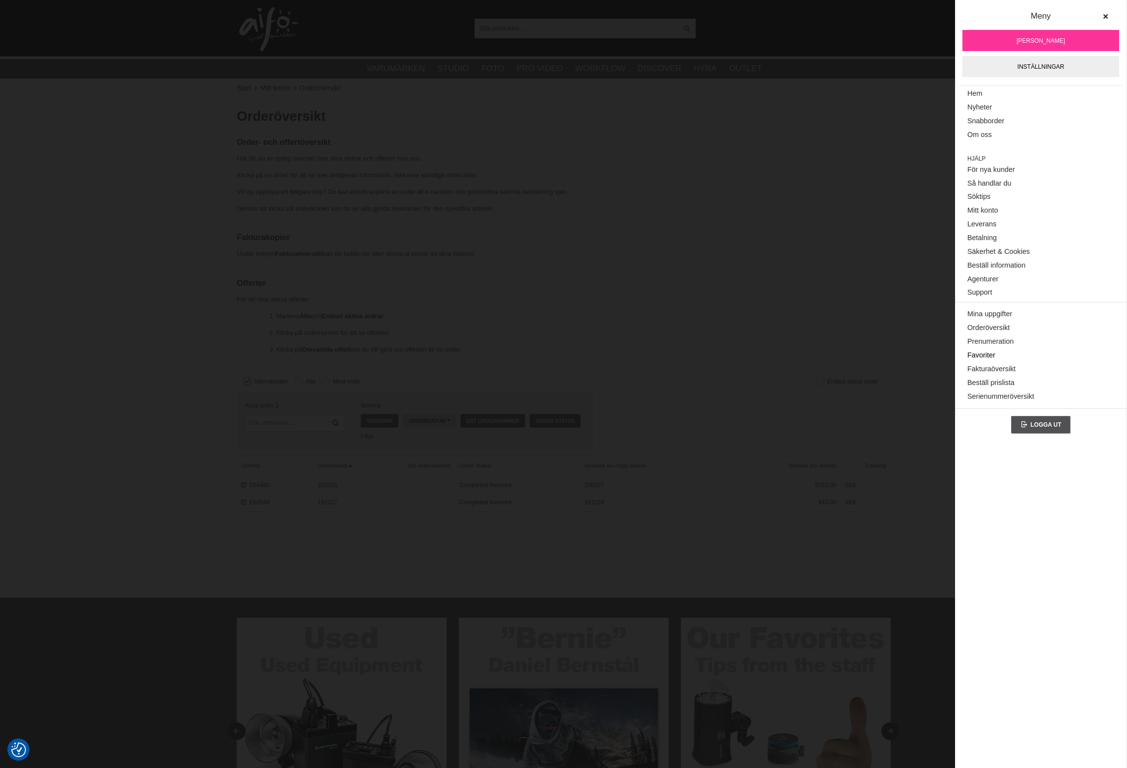
click at [989, 349] on link "Favoriter" at bounding box center [1040, 356] width 147 height 14
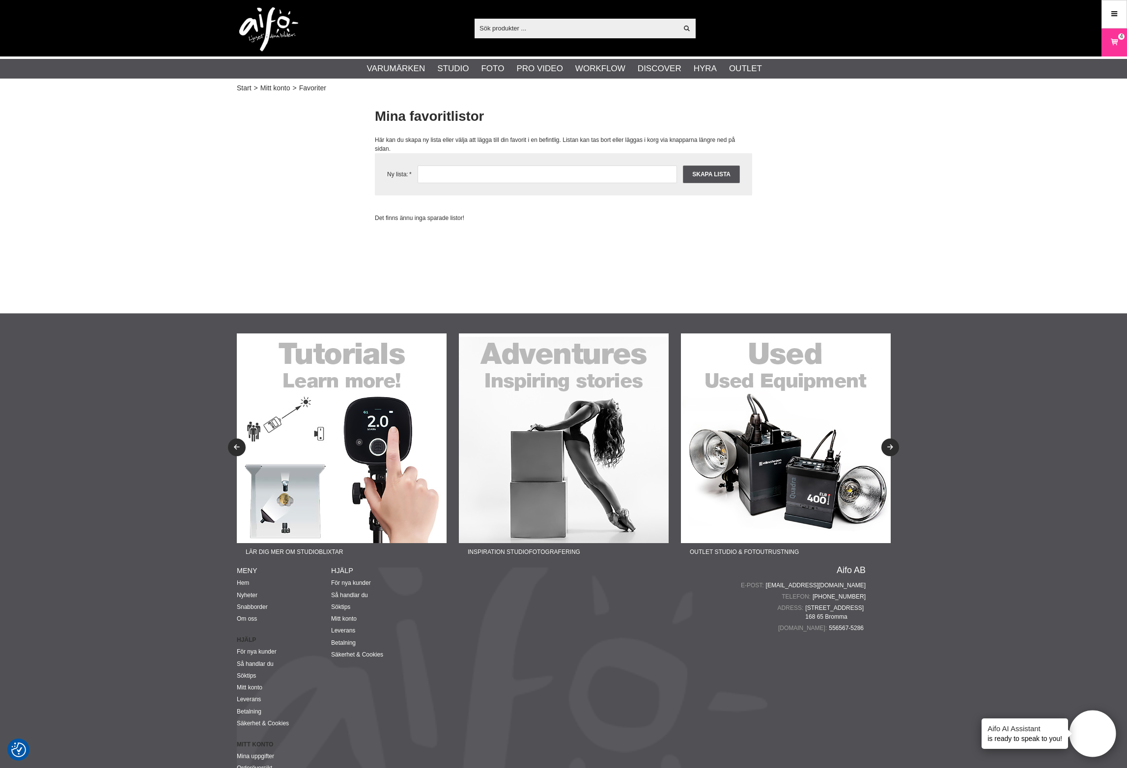
drag, startPoint x: 1111, startPoint y: 21, endPoint x: 1106, endPoint y: 44, distance: 24.0
click at [1111, 21] on link "Meny" at bounding box center [1114, 13] width 25 height 23
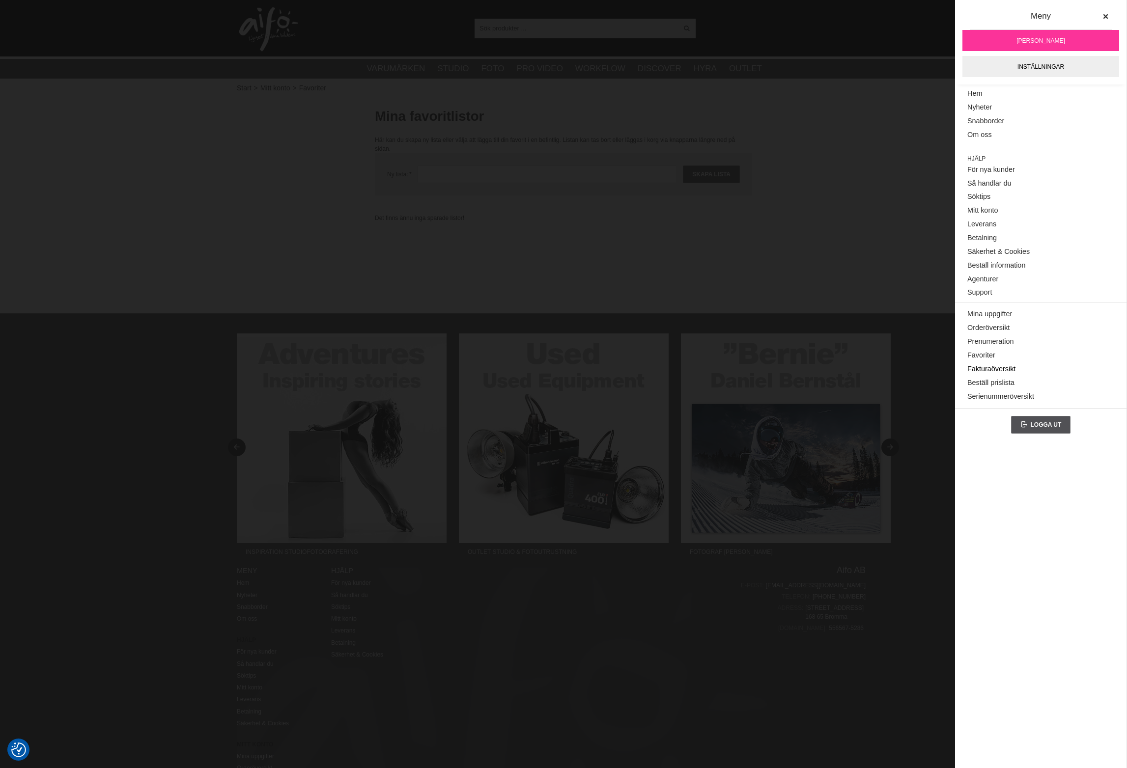
click at [1011, 363] on link "Fakturaöversikt" at bounding box center [1040, 370] width 147 height 14
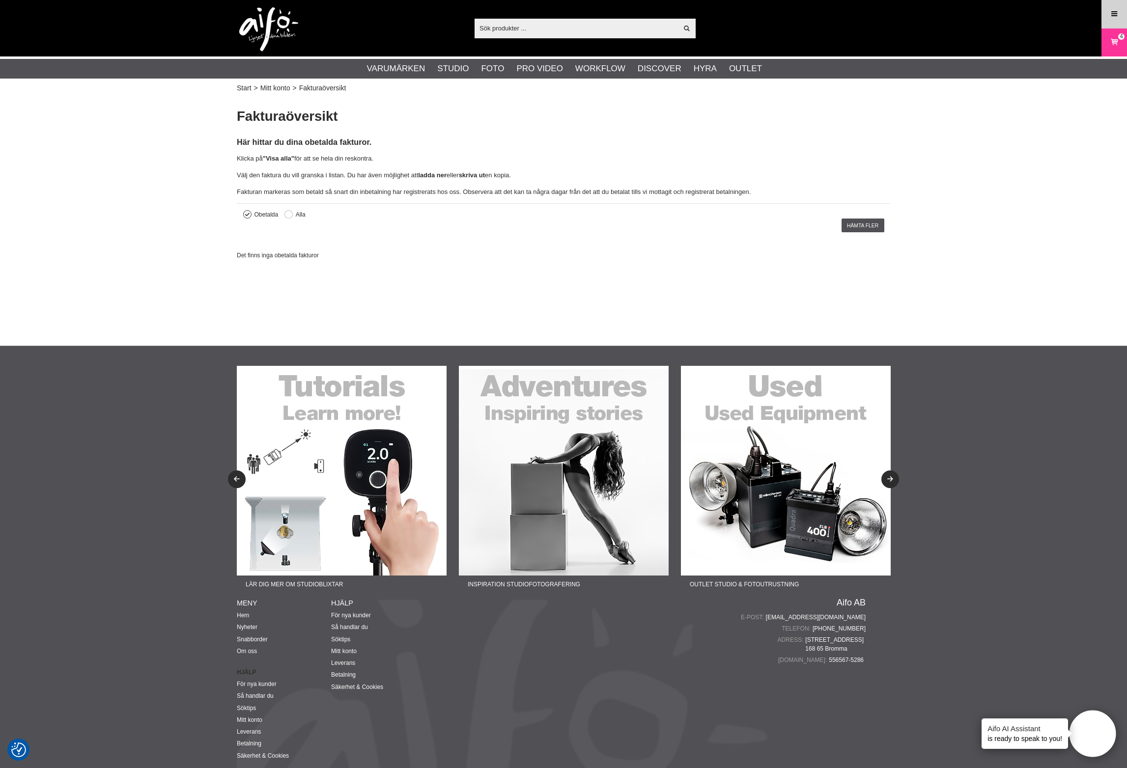
click at [1115, 15] on icon at bounding box center [1114, 14] width 9 height 11
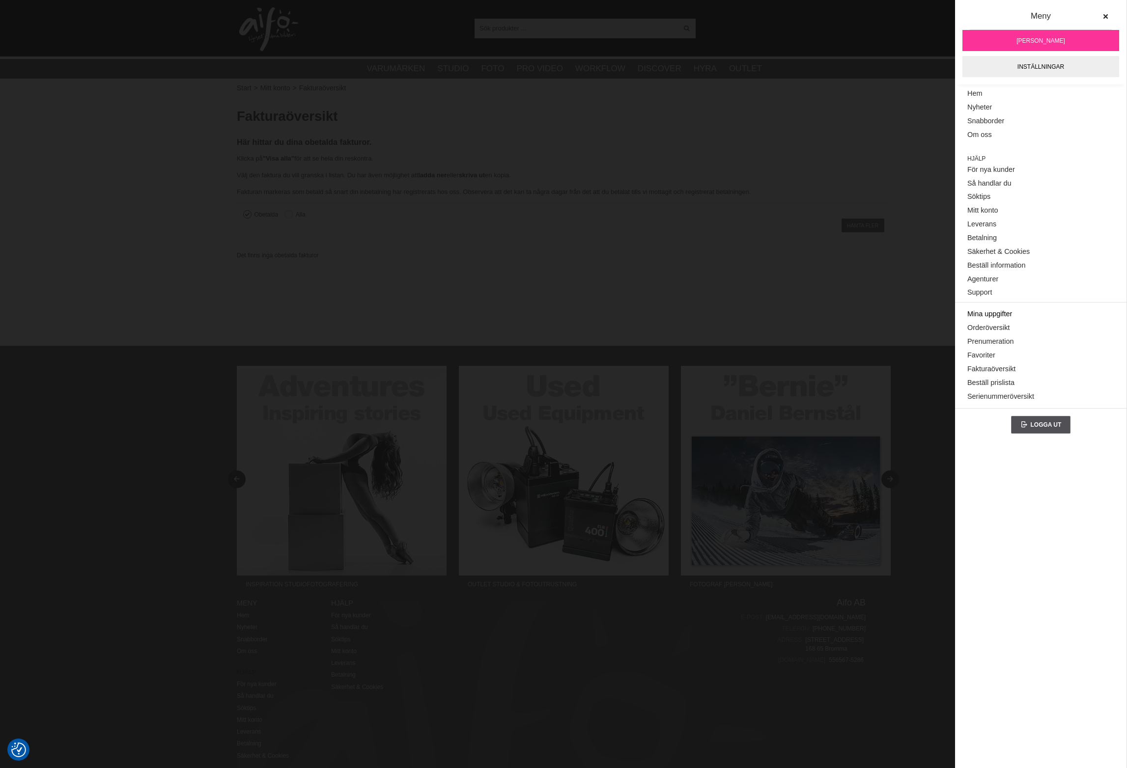
click at [985, 308] on link "Mina uppgifter" at bounding box center [1040, 314] width 147 height 14
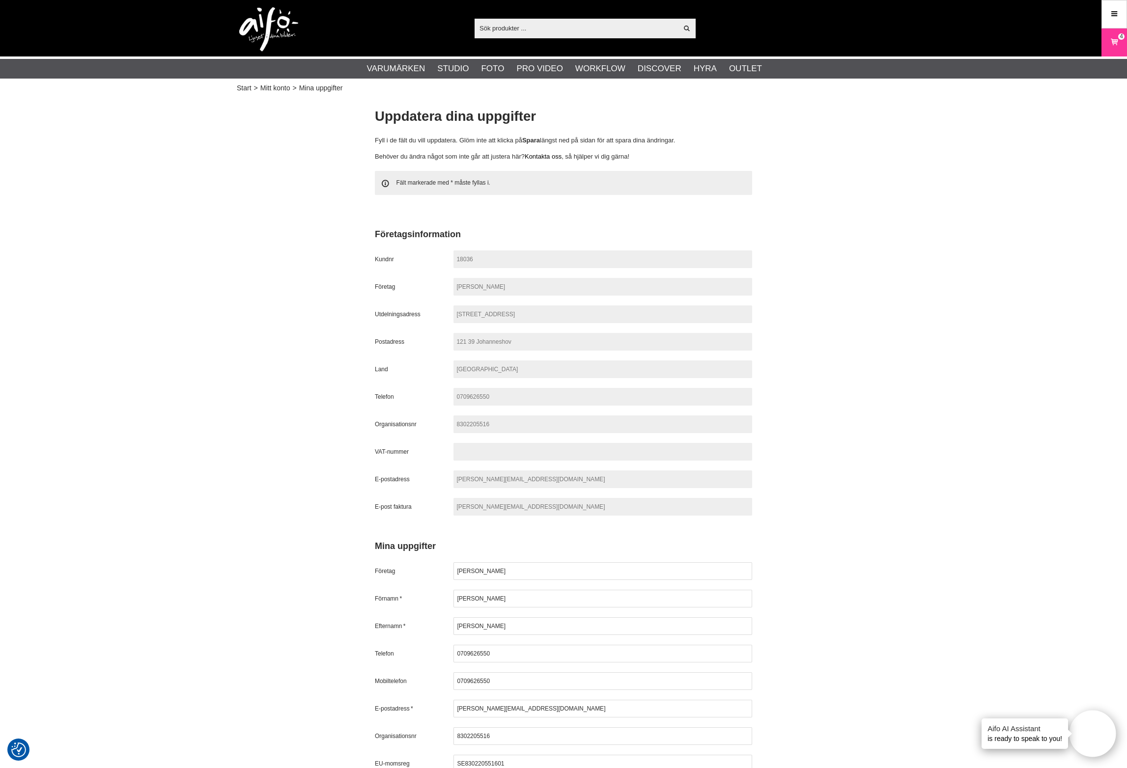
click at [541, 158] on link "Kontakta oss" at bounding box center [543, 156] width 37 height 7
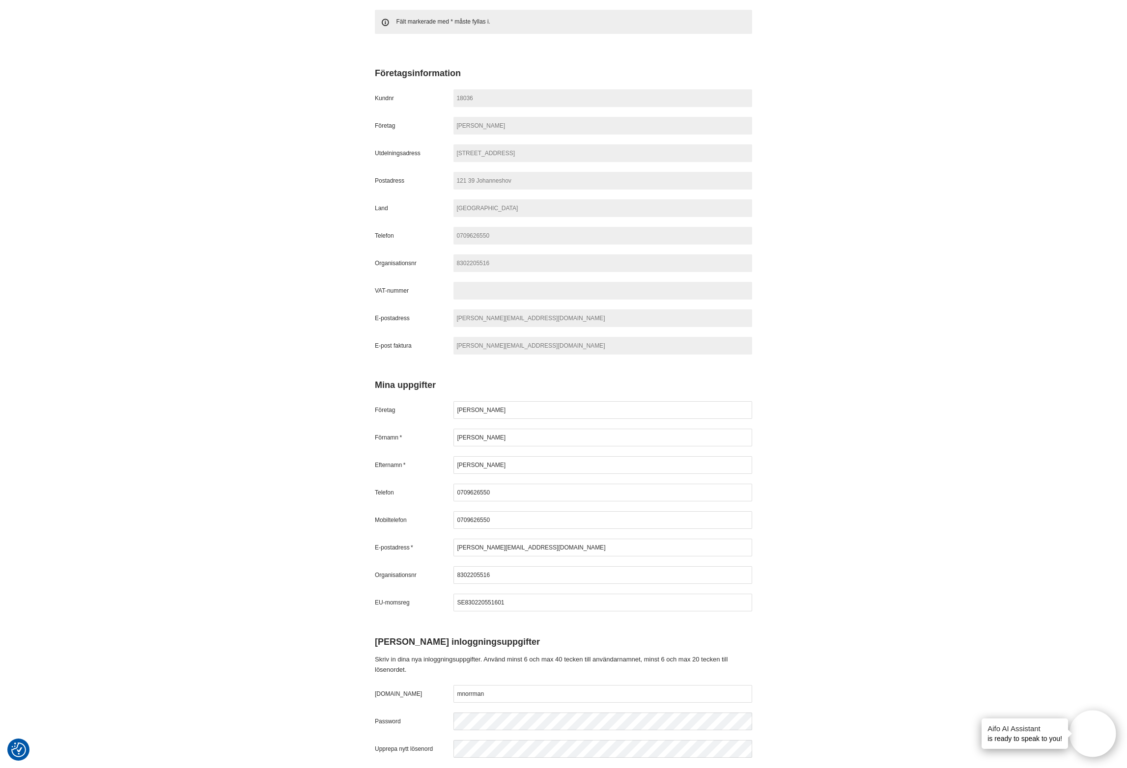
scroll to position [341, 0]
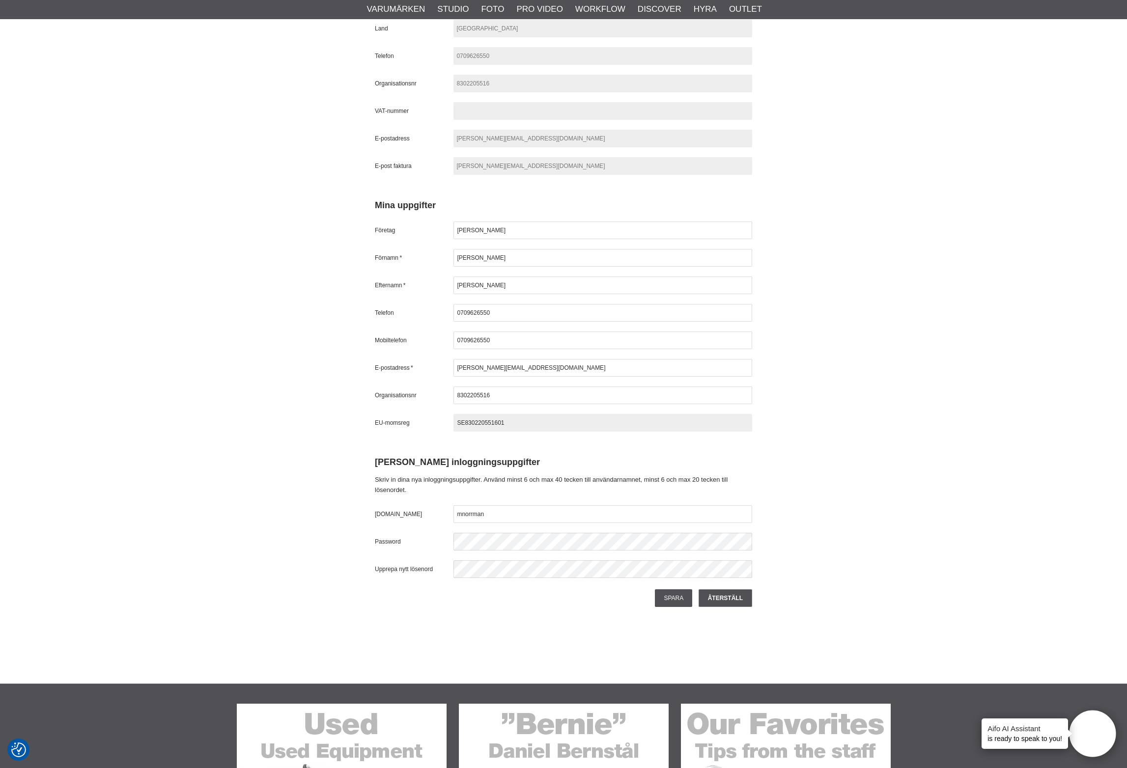
click at [574, 422] on input "SE830220551601" at bounding box center [602, 423] width 299 height 18
paste input "http:/"
type input "SE830220551601"
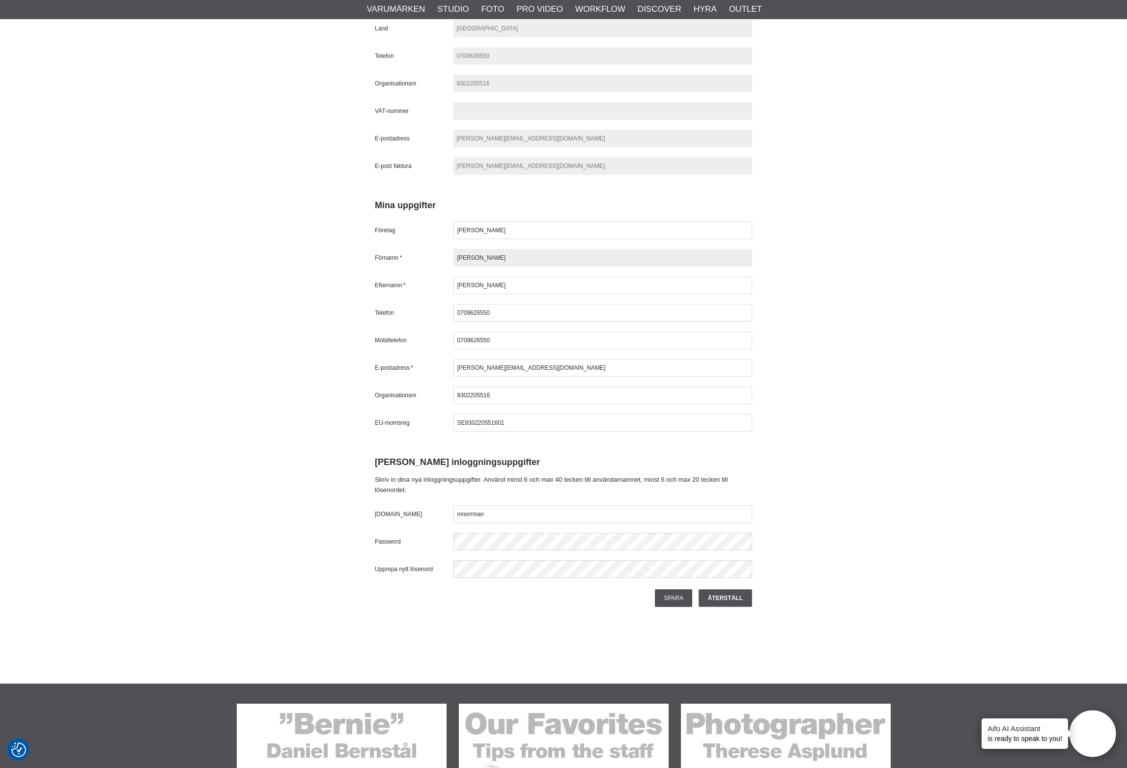
click at [565, 260] on input "[PERSON_NAME]" at bounding box center [602, 258] width 299 height 18
paste input "http://elineut"
type input "[PERSON_NAME]"
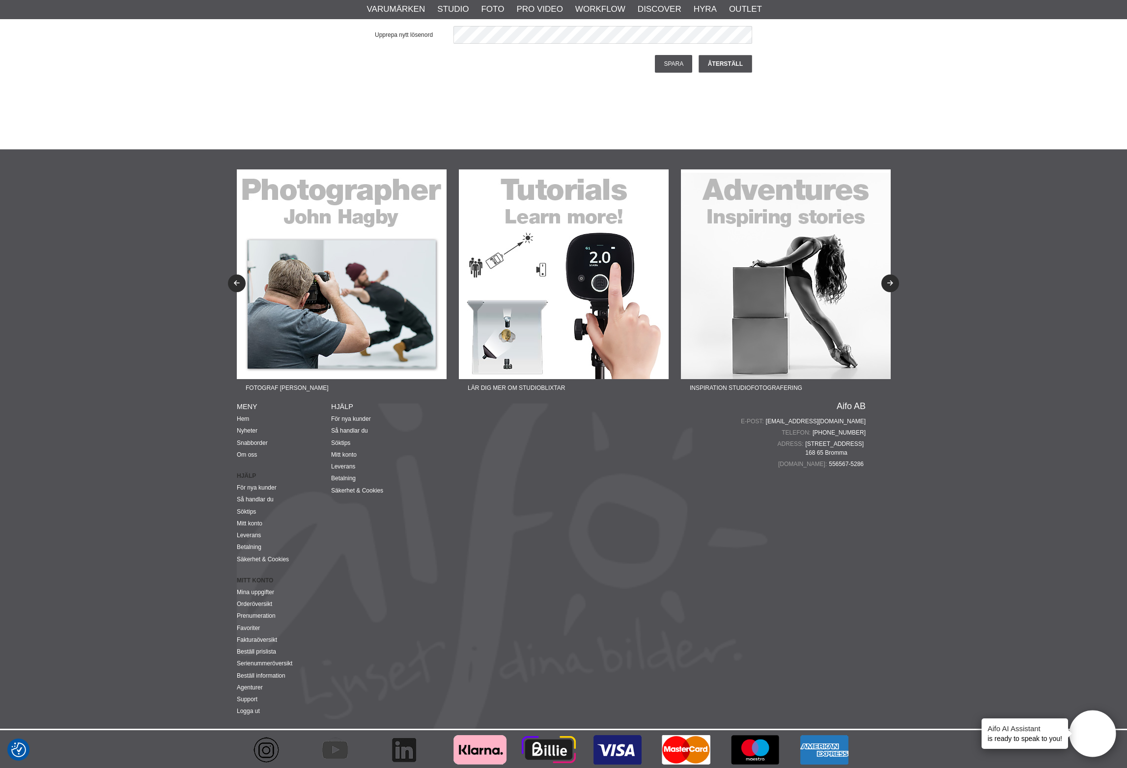
scroll to position [874, 0]
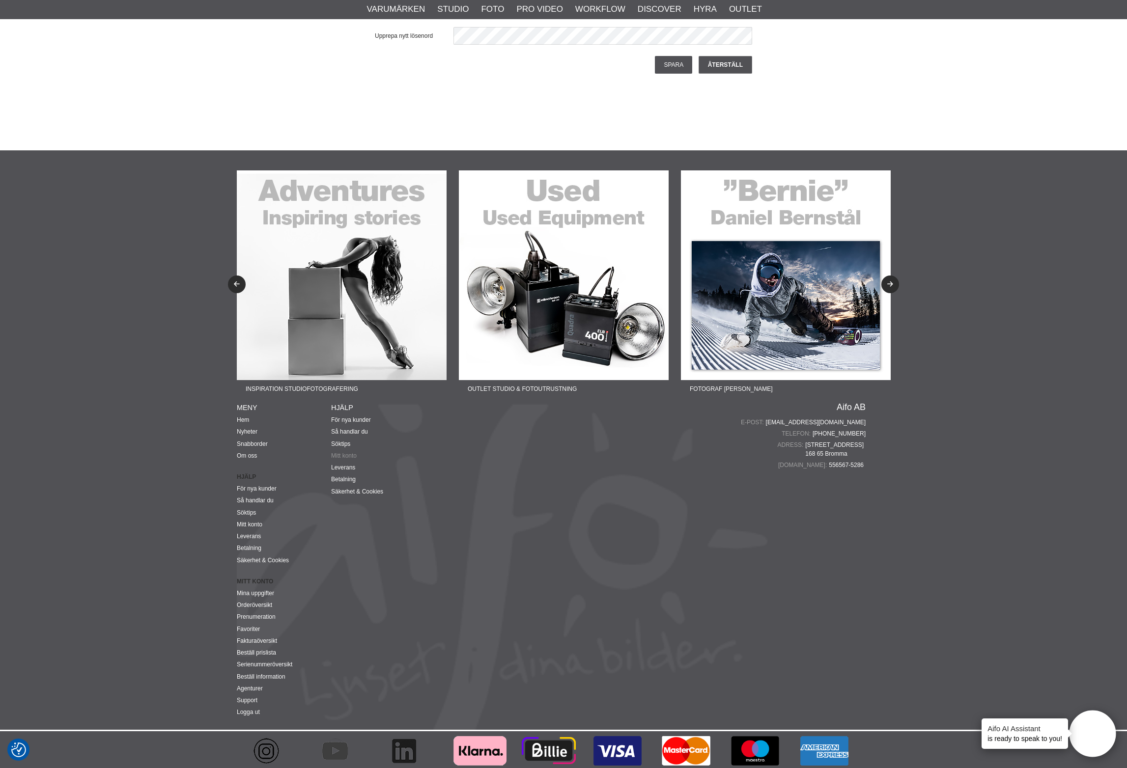
click at [348, 455] on link "Mitt konto" at bounding box center [344, 455] width 26 height 7
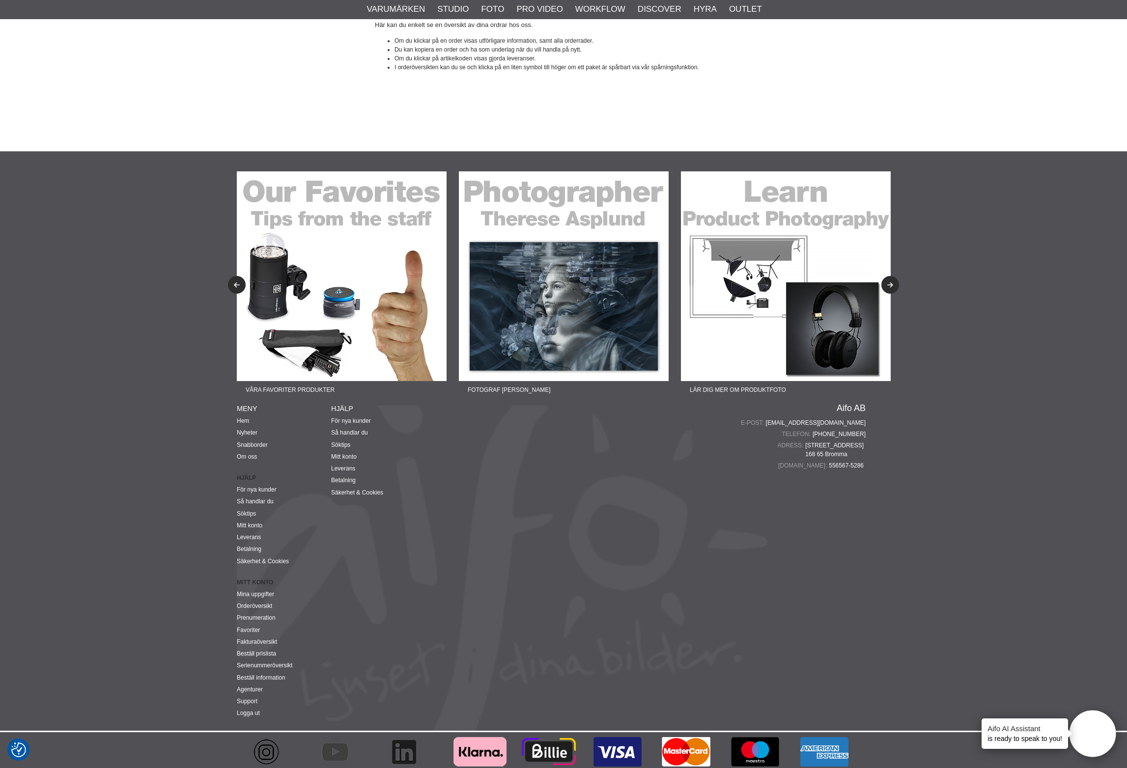
scroll to position [212, 0]
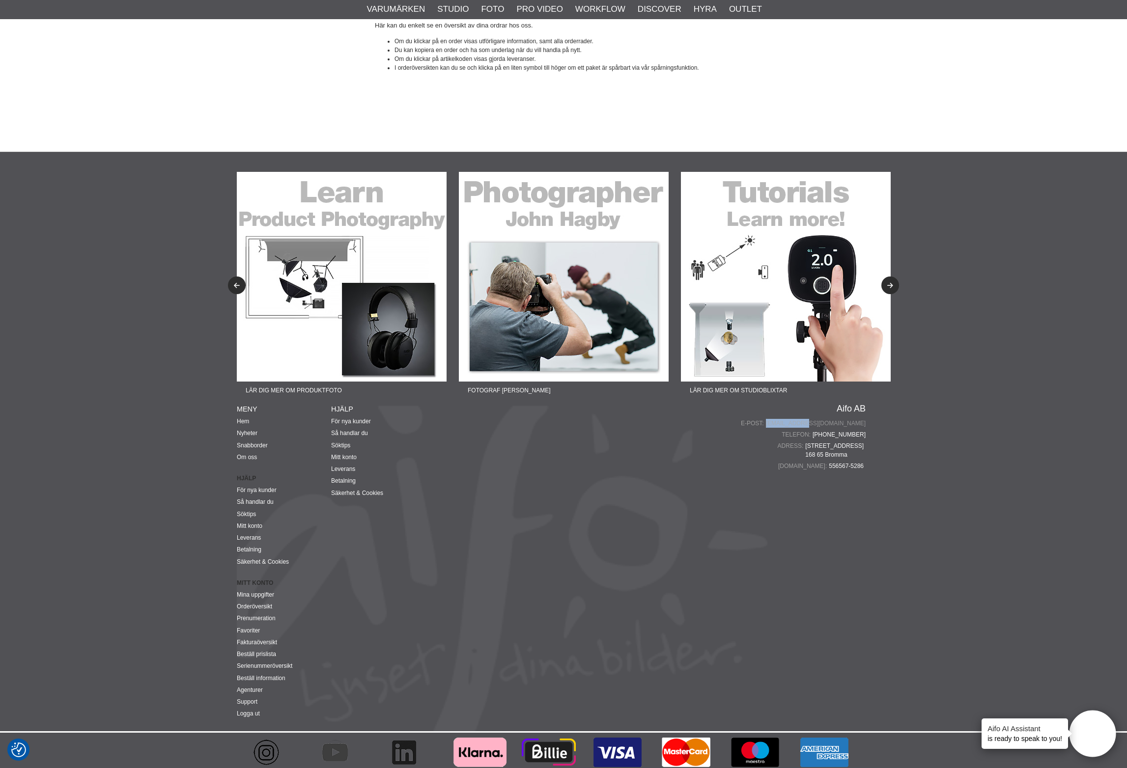
drag, startPoint x: 887, startPoint y: 420, endPoint x: 833, endPoint y: 421, distance: 54.5
click at [833, 421] on div "Fotograf [PERSON_NAME] Lär dig mer om produktfoto Fotograf [PERSON_NAME] Lär di…" at bounding box center [563, 441] width 668 height 579
copy link "[EMAIL_ADDRESS][DOMAIN_NAME]"
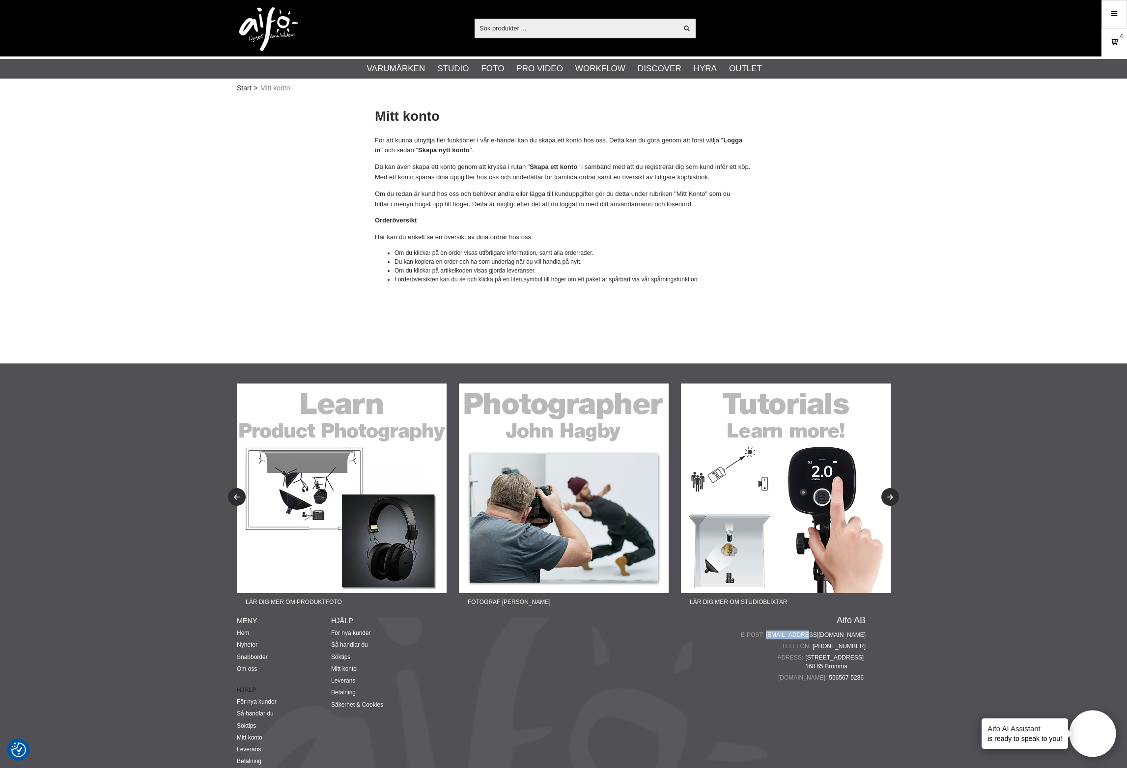
scroll to position [0, 0]
click at [1115, 10] on icon at bounding box center [1114, 14] width 9 height 11
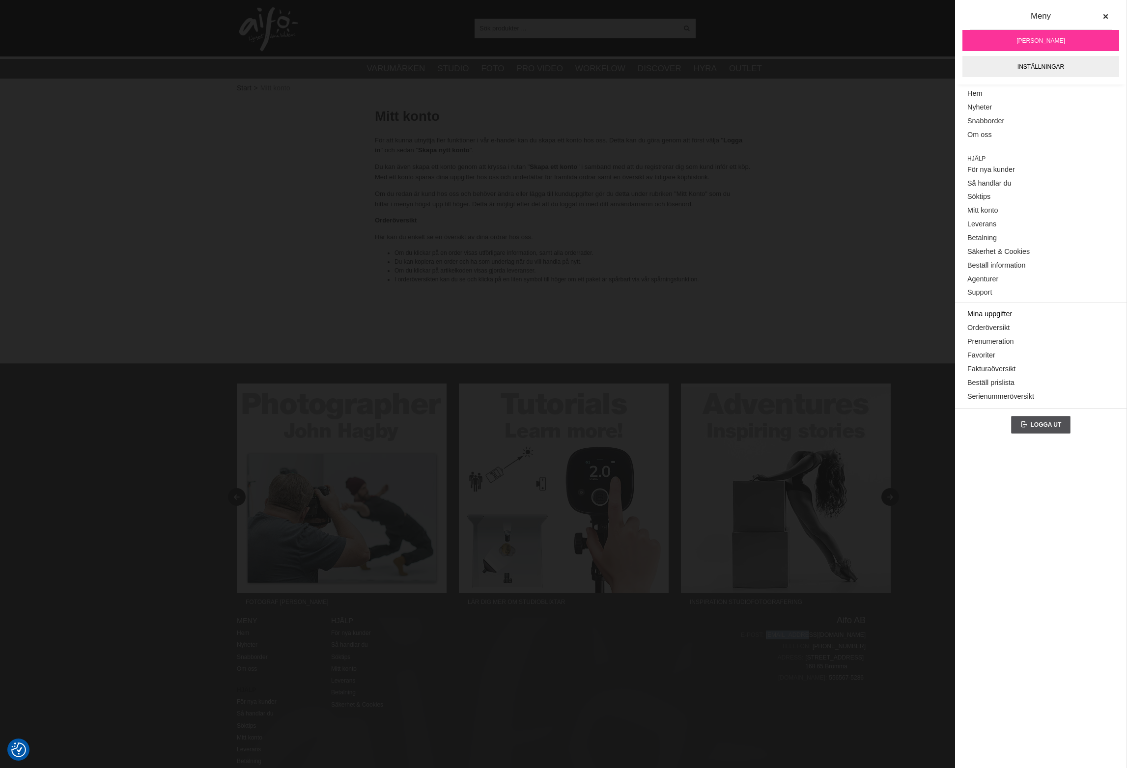
click at [1006, 311] on link "Mina uppgifter" at bounding box center [1040, 314] width 147 height 14
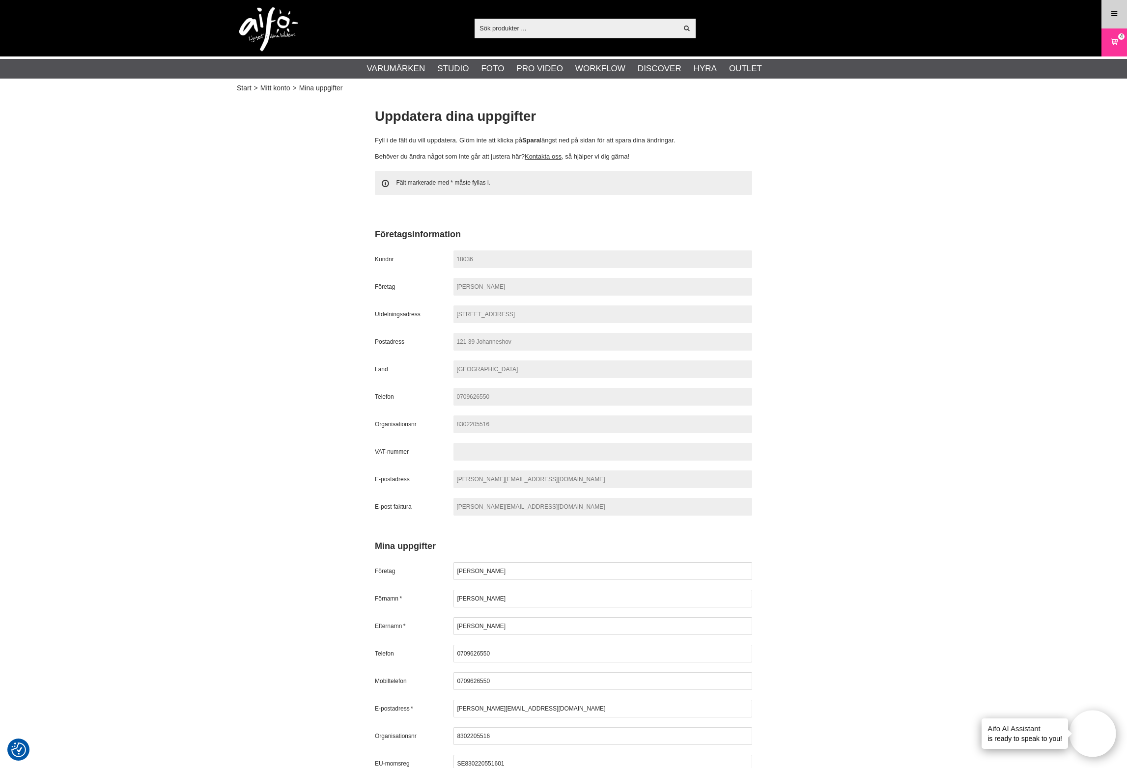
click at [1117, 11] on icon at bounding box center [1114, 14] width 9 height 11
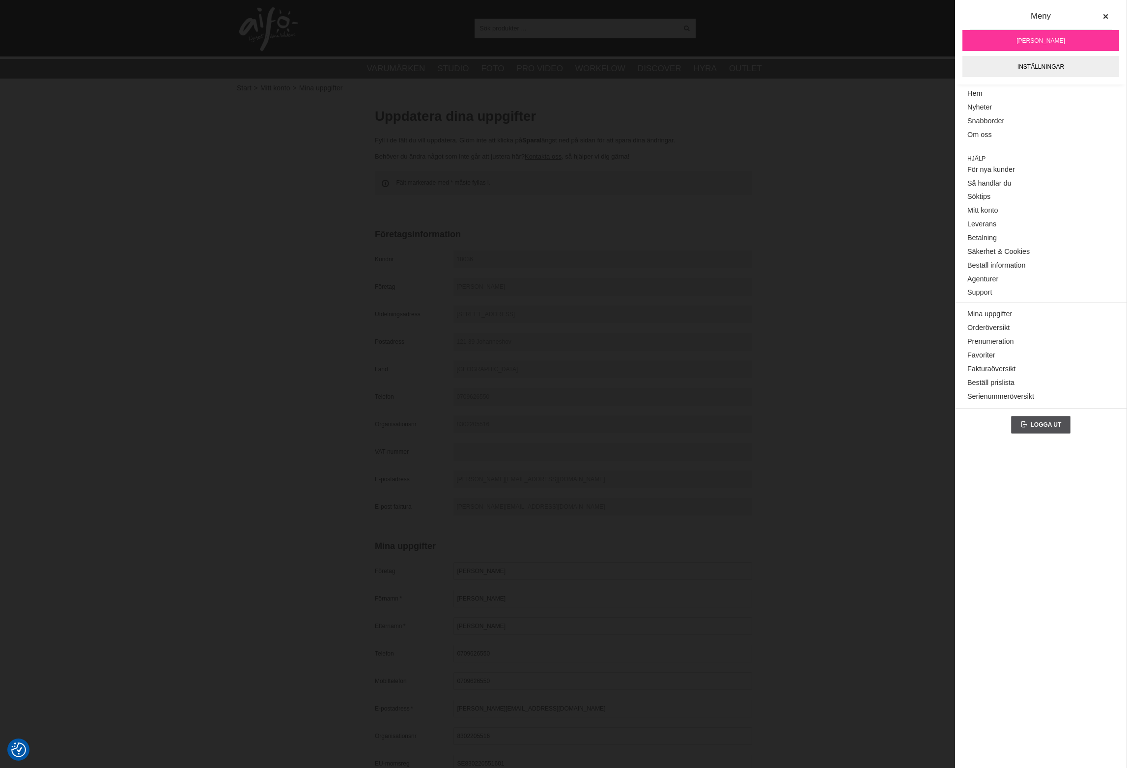
click at [916, 299] on div "Start > Mitt konto > Mina uppgifter Uppdatera dina uppgifter Fyll i de fält du …" at bounding box center [563, 559] width 1127 height 929
click at [1101, 13] on button at bounding box center [1105, 17] width 18 height 18
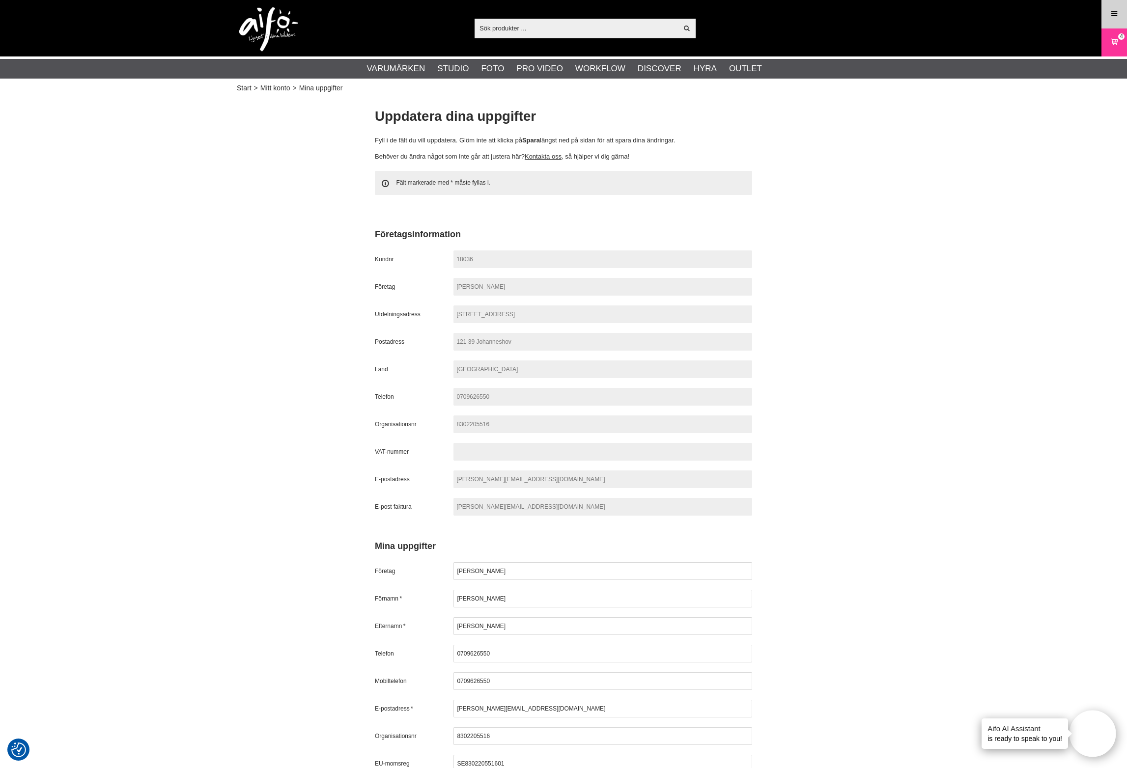
click at [1106, 12] on link "Meny" at bounding box center [1114, 13] width 25 height 23
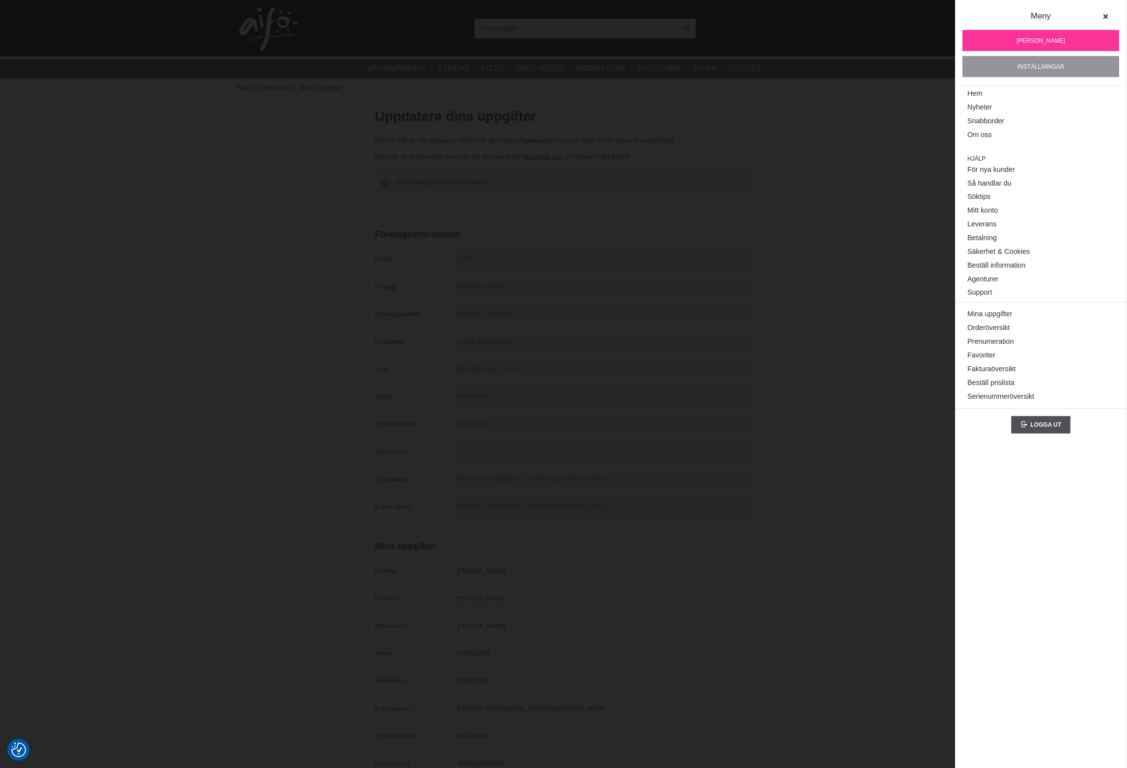
click at [1050, 62] on link "Inställningar" at bounding box center [1040, 66] width 157 height 21
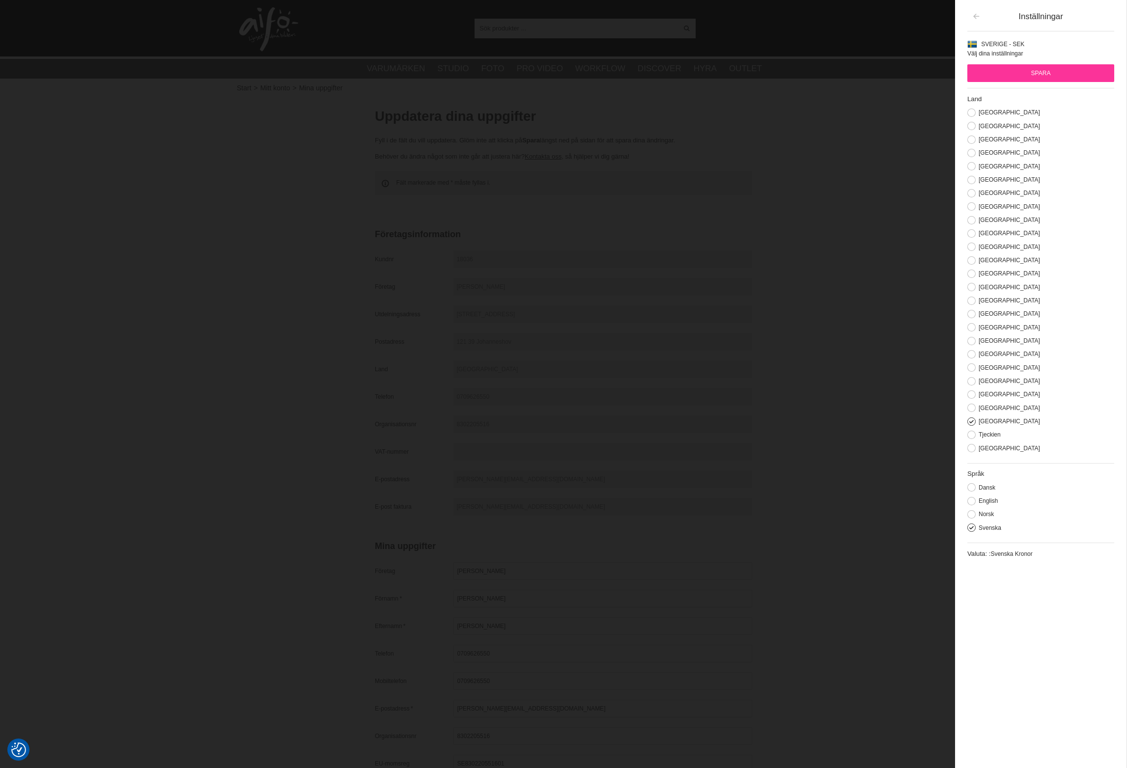
click at [980, 20] on button "button" at bounding box center [976, 17] width 18 height 18
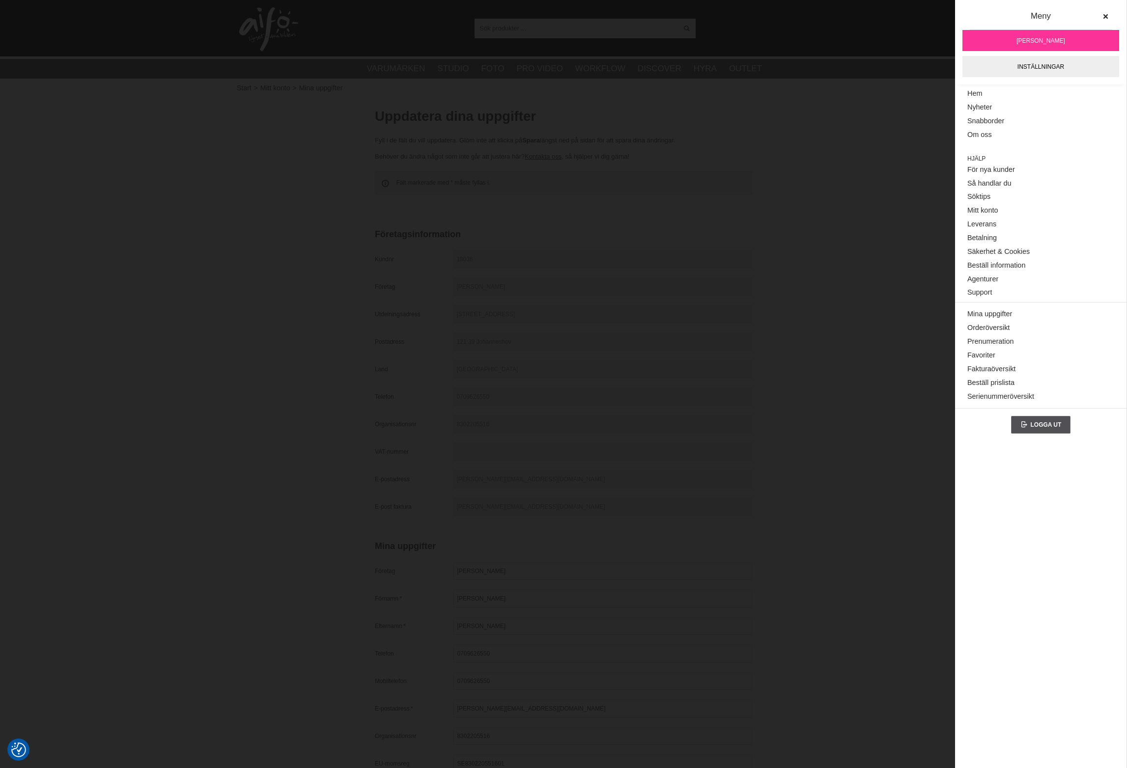
click at [1109, 15] on button at bounding box center [1105, 17] width 18 height 18
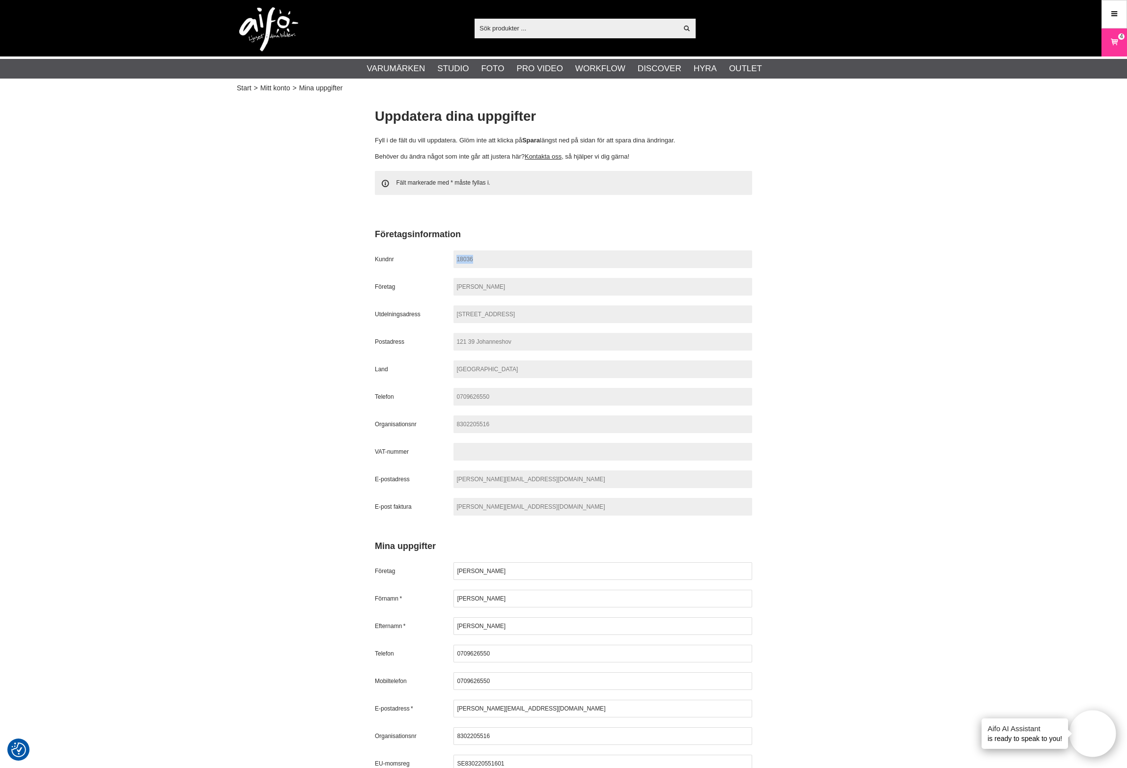
drag, startPoint x: 485, startPoint y: 258, endPoint x: 457, endPoint y: 257, distance: 28.0
click at [457, 257] on span "18036" at bounding box center [602, 260] width 299 height 18
copy span "18036"
